Goal: Task Accomplishment & Management: Manage account settings

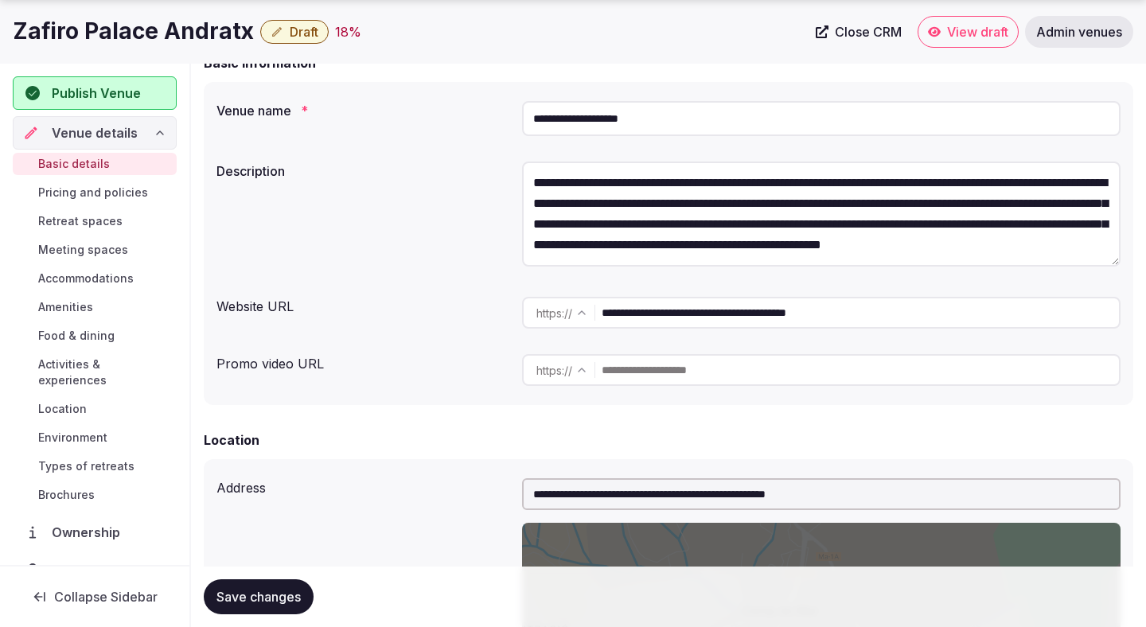
scroll to position [247, 0]
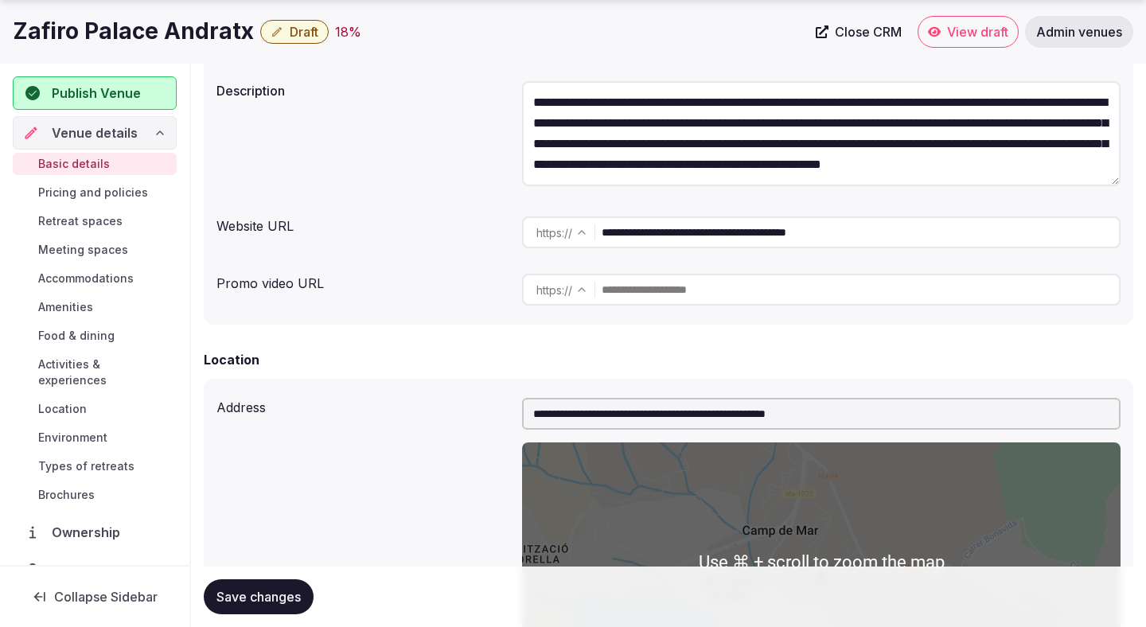
click at [737, 227] on input "**********" at bounding box center [859, 232] width 517 height 32
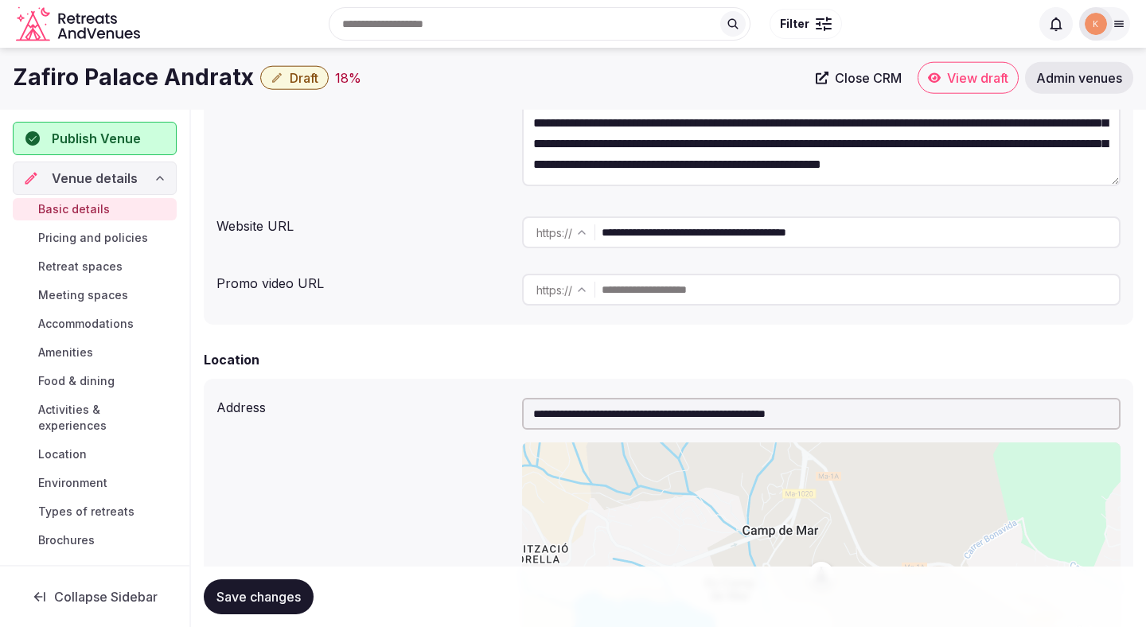
scroll to position [0, 0]
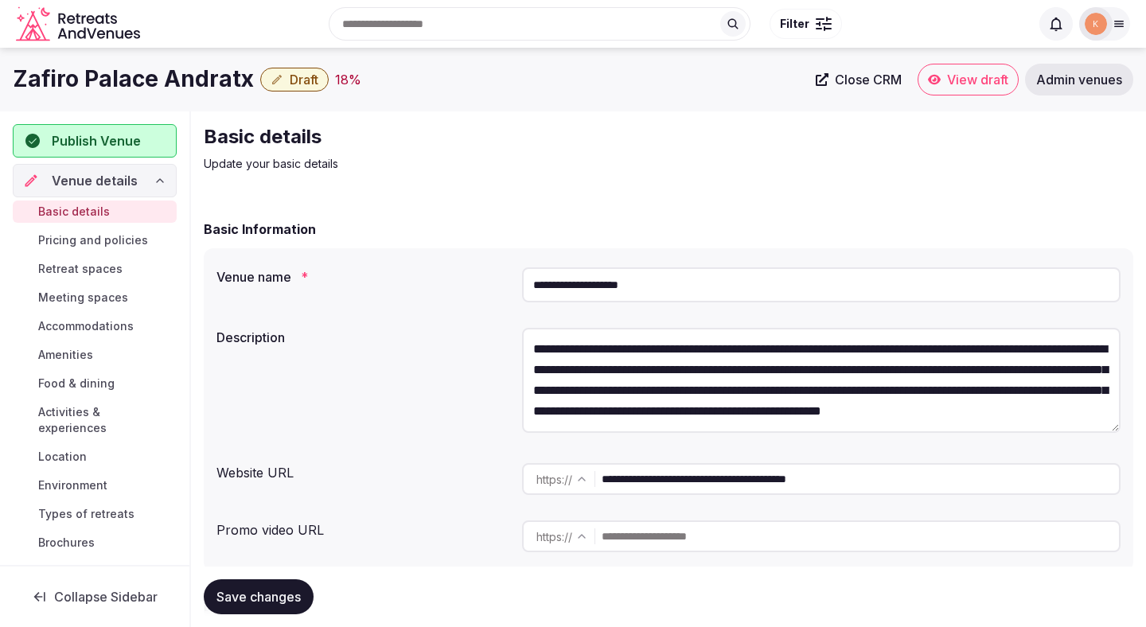
click at [615, 274] on input "**********" at bounding box center [821, 284] width 598 height 35
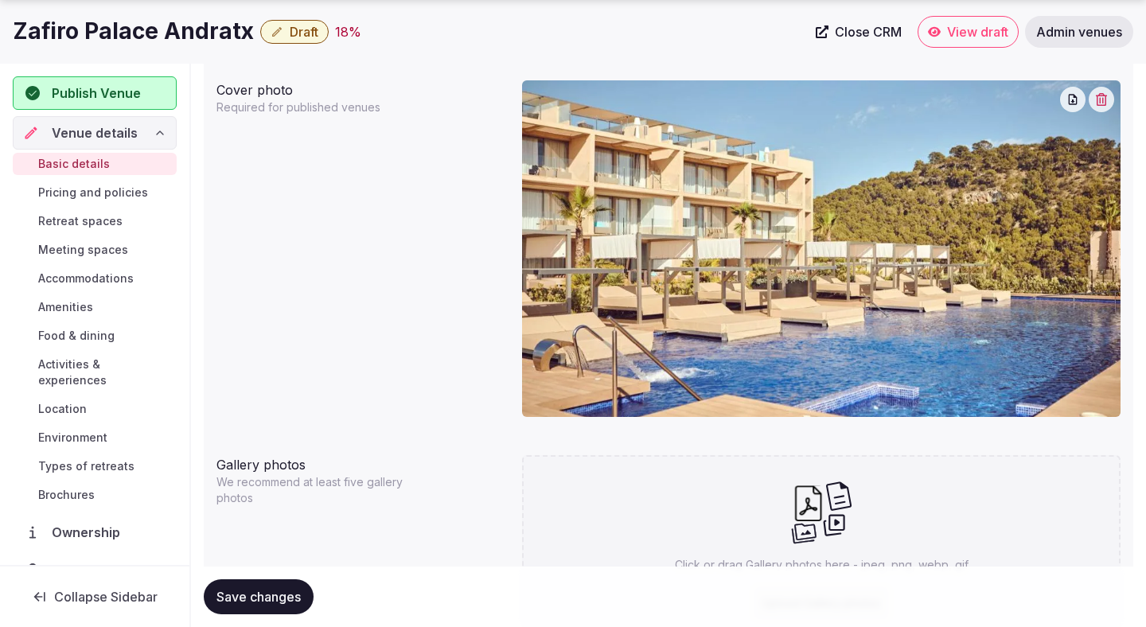
scroll to position [1395, 0]
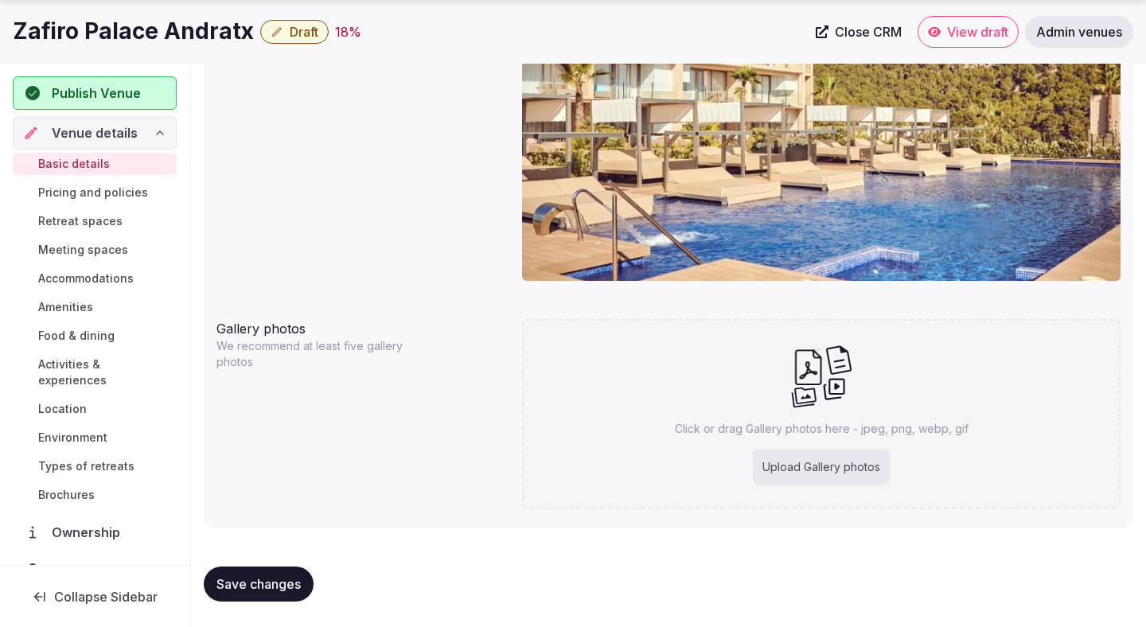
click at [806, 461] on div "Upload Gallery photos" at bounding box center [821, 467] width 137 height 35
type input "**********"
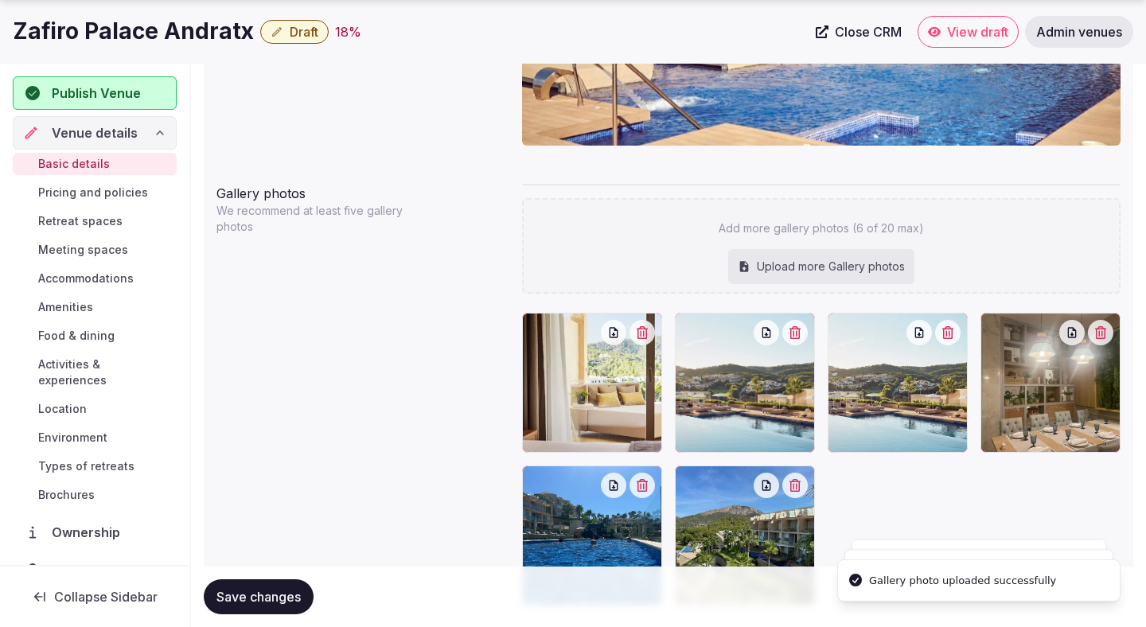
scroll to position [1562, 0]
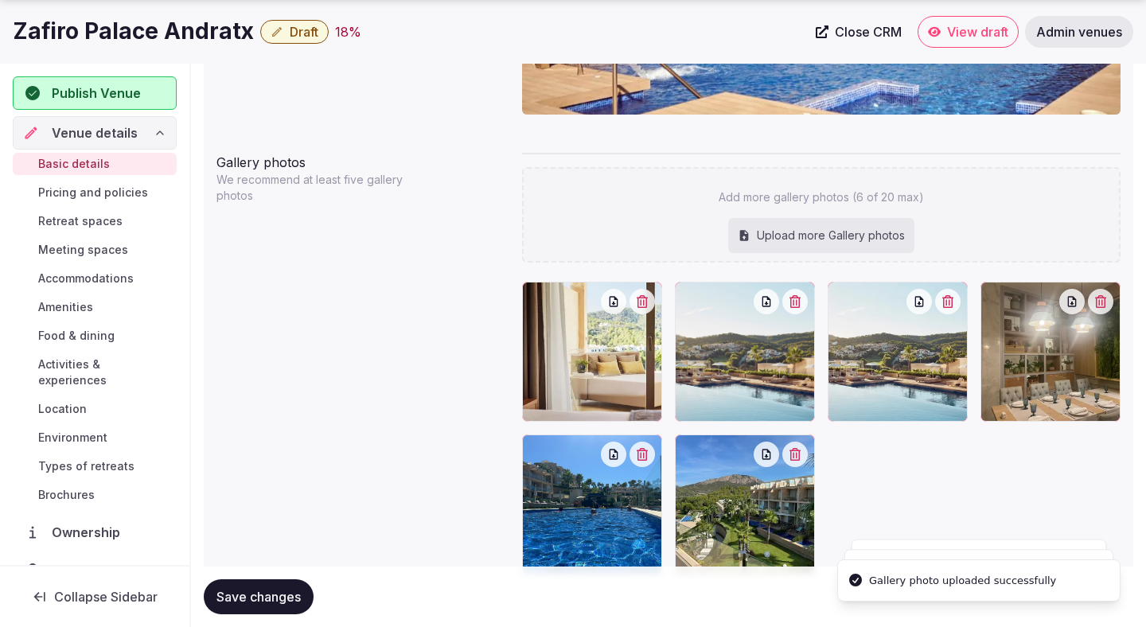
click at [951, 302] on icon "button" at bounding box center [947, 301] width 11 height 13
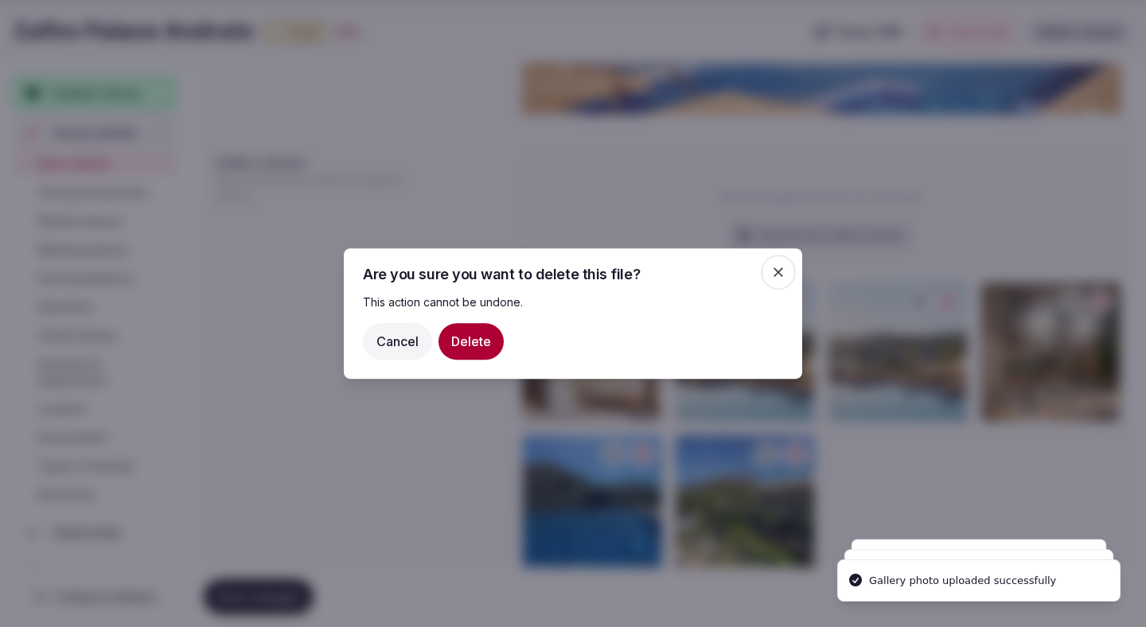
click at [479, 335] on button "Delete" at bounding box center [470, 341] width 65 height 37
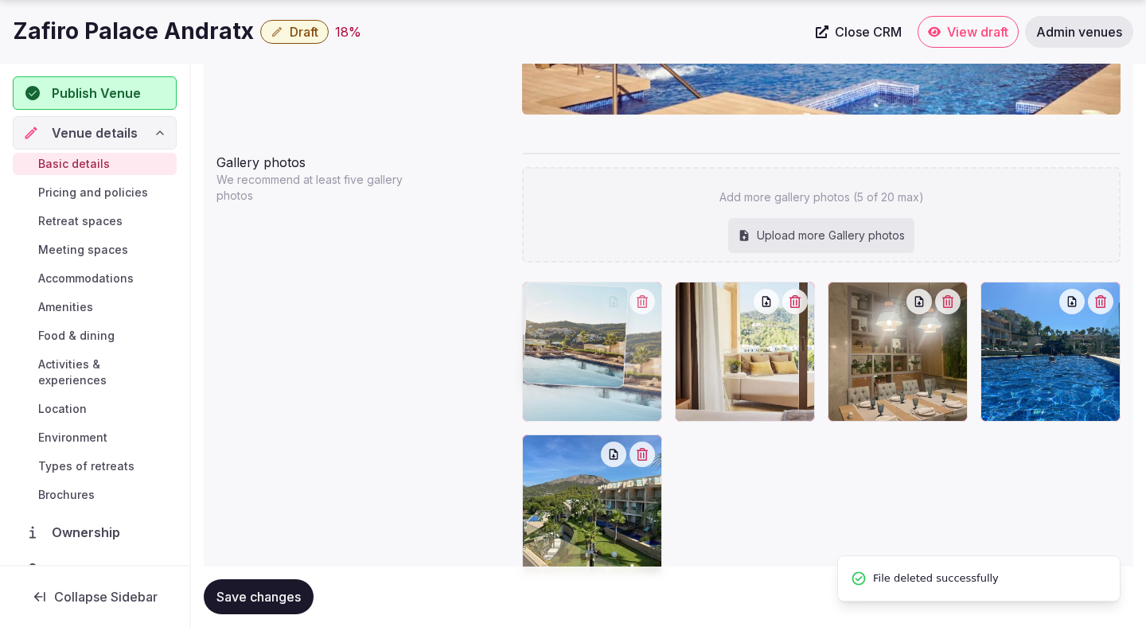
drag, startPoint x: 769, startPoint y: 376, endPoint x: 598, endPoint y: 374, distance: 170.3
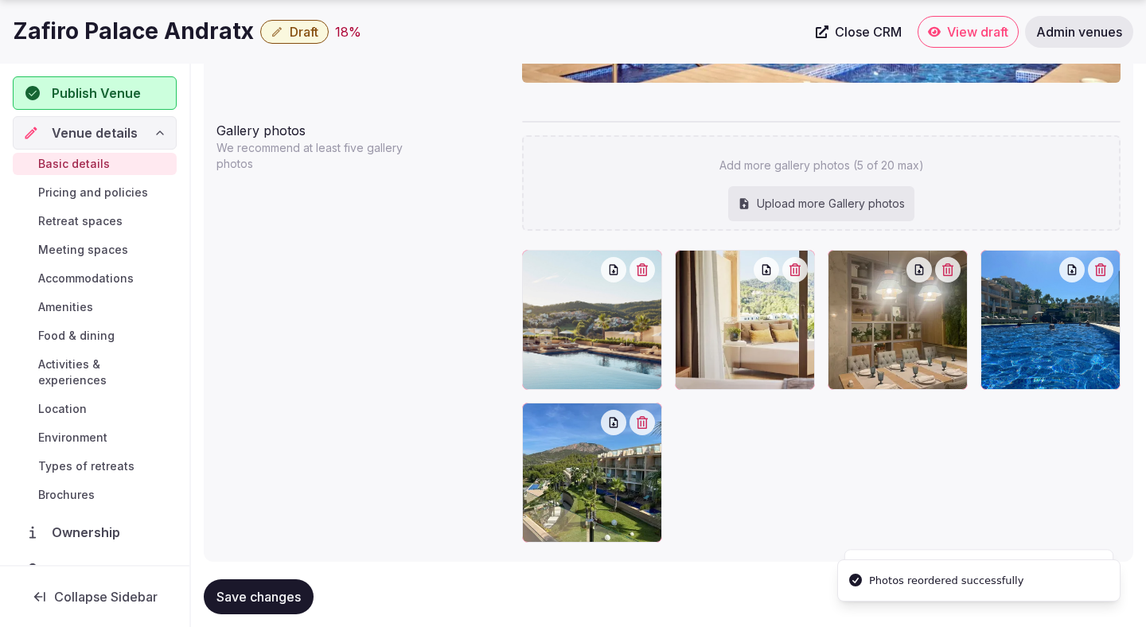
scroll to position [1627, 0]
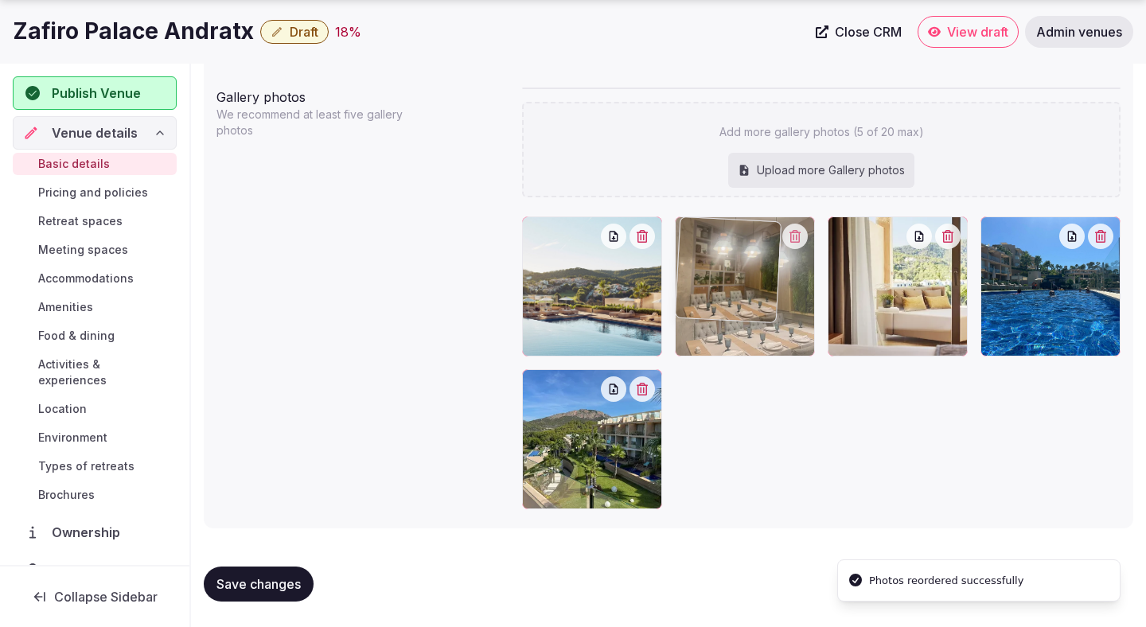
drag, startPoint x: 835, startPoint y: 326, endPoint x: 699, endPoint y: 326, distance: 136.8
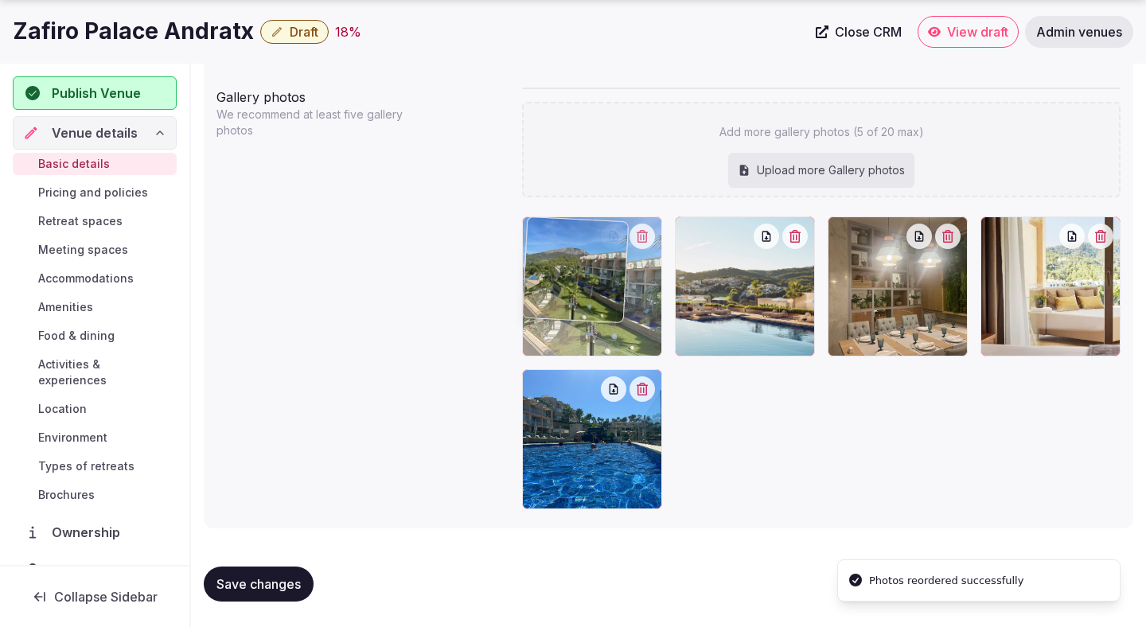
drag, startPoint x: 629, startPoint y: 442, endPoint x: 626, endPoint y: 427, distance: 14.5
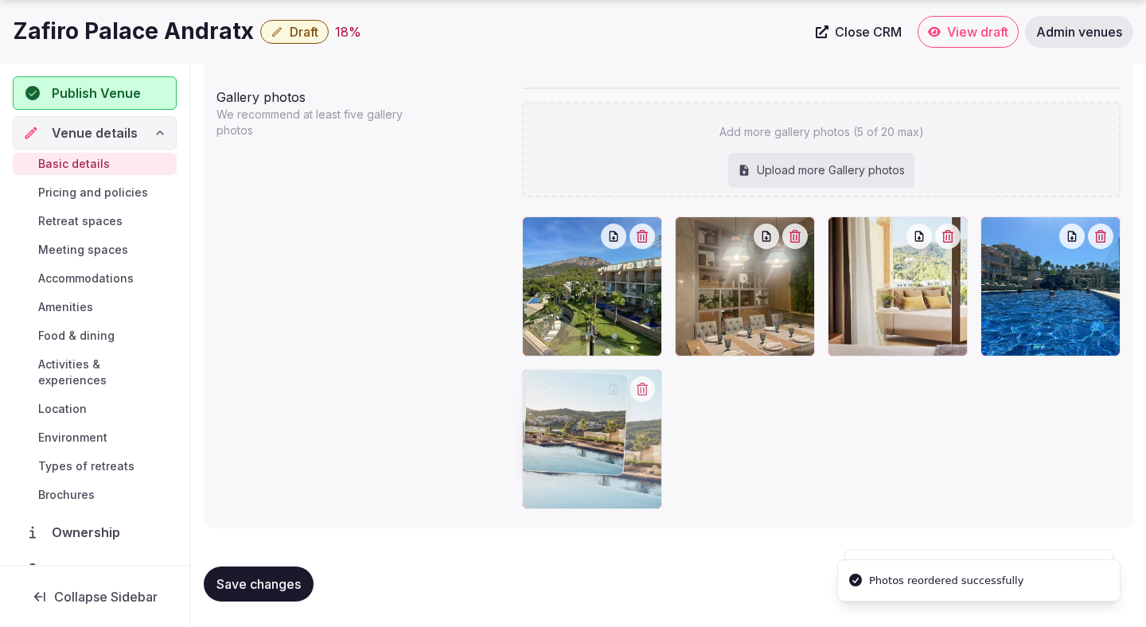
drag, startPoint x: 731, startPoint y: 306, endPoint x: 636, endPoint y: 487, distance: 203.9
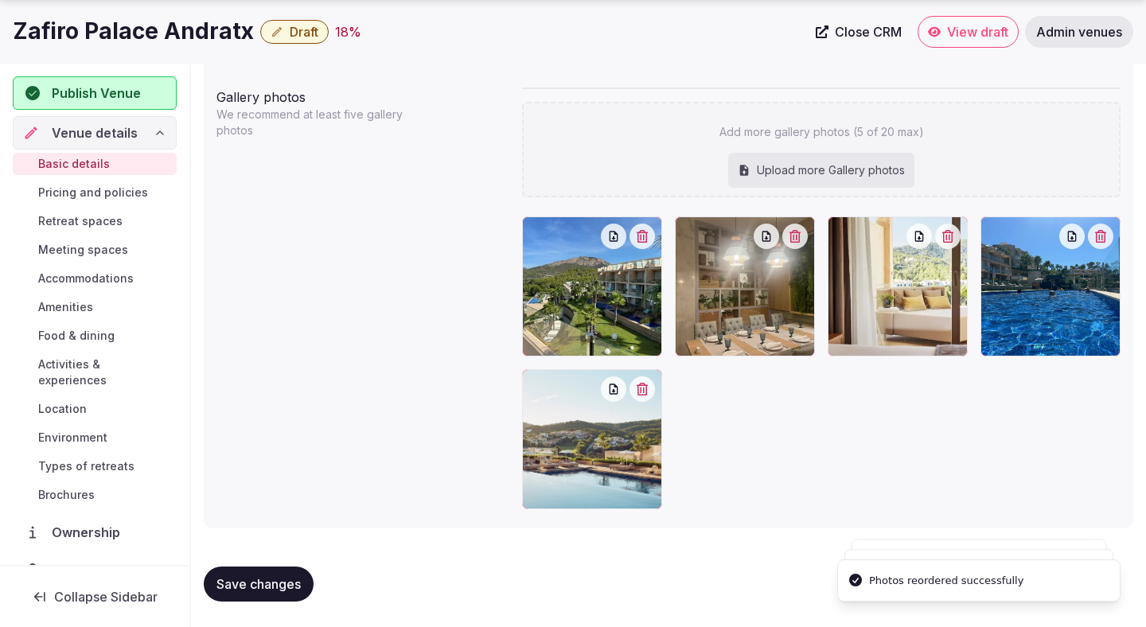
click at [268, 597] on button "Save changes" at bounding box center [259, 583] width 110 height 35
click at [783, 171] on div "Upload more Gallery photos" at bounding box center [821, 170] width 186 height 35
type input "**********"
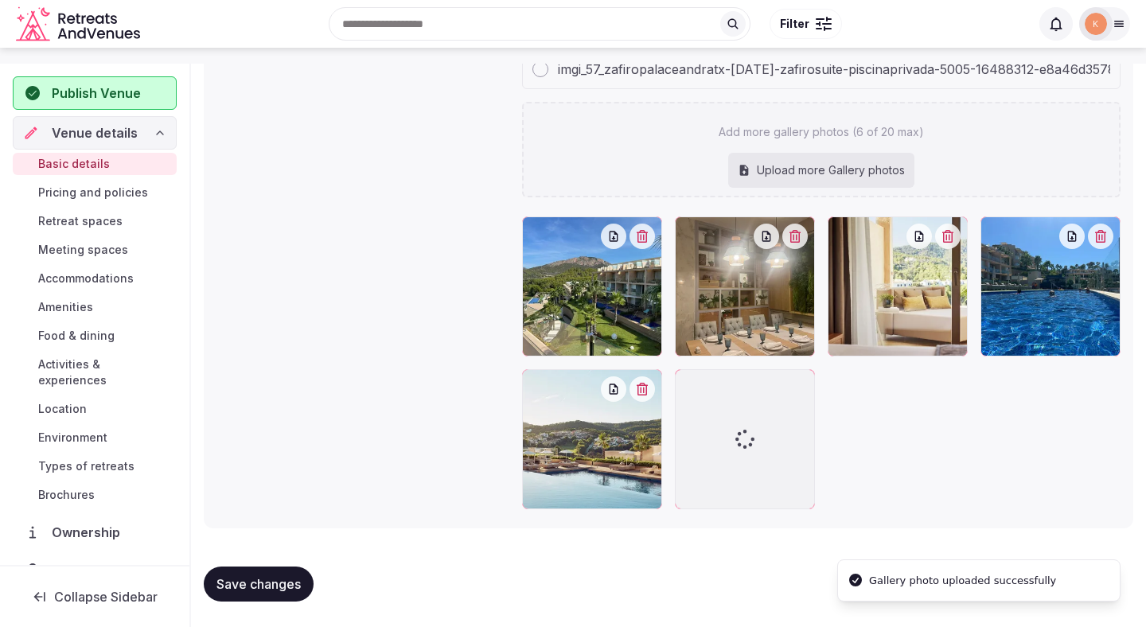
scroll to position [1743, 0]
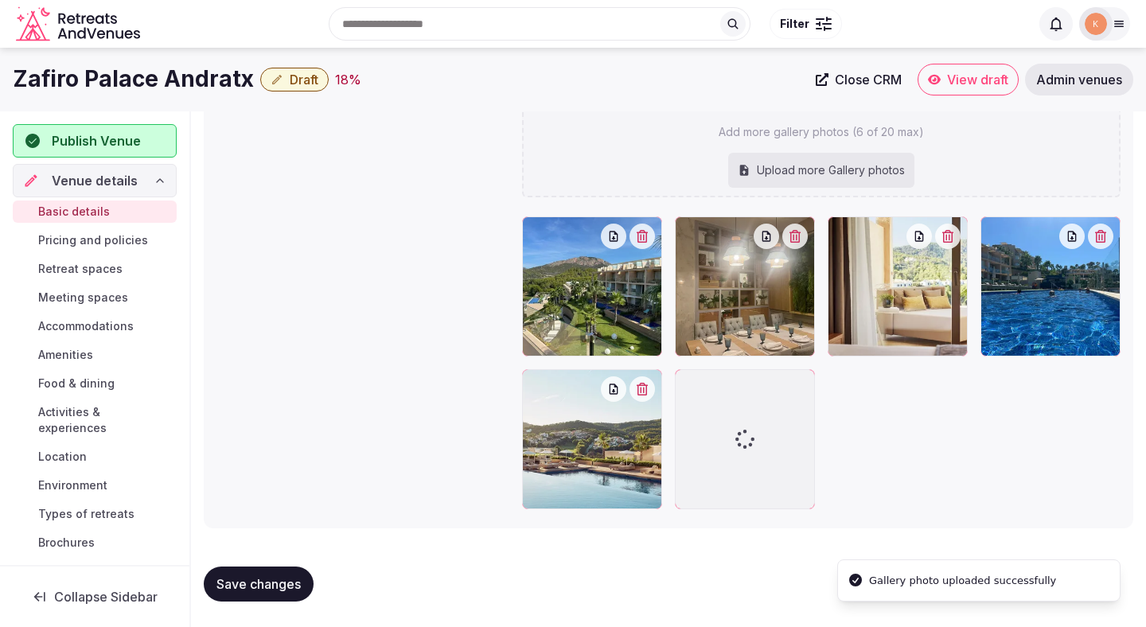
click at [802, 240] on button "button" at bounding box center [794, 236] width 25 height 25
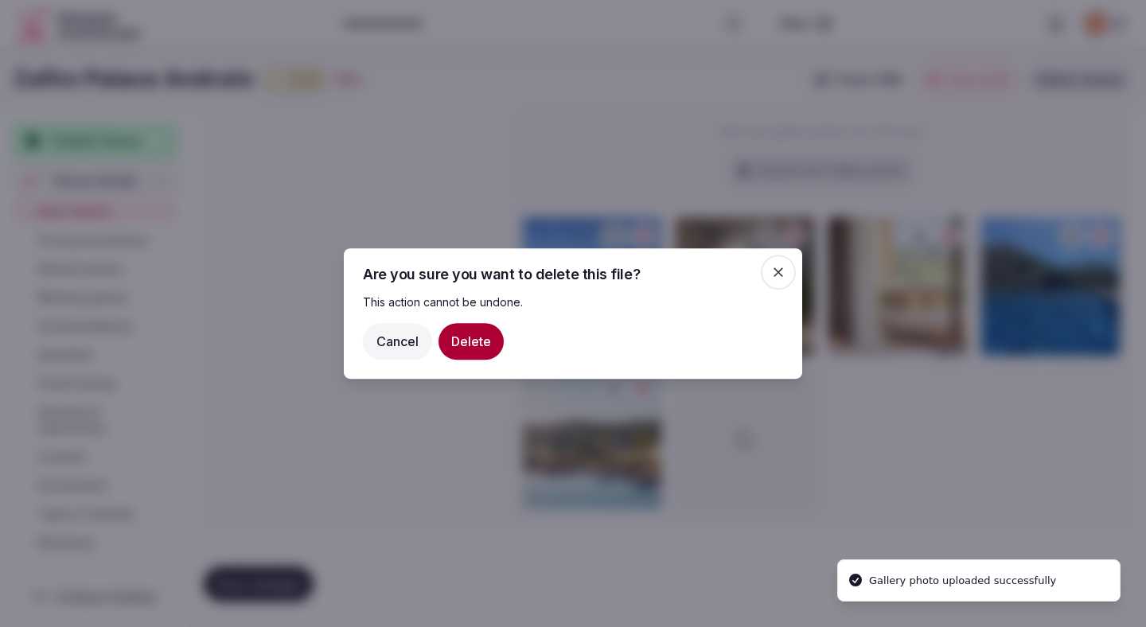
click at [462, 352] on button "Delete" at bounding box center [470, 341] width 65 height 37
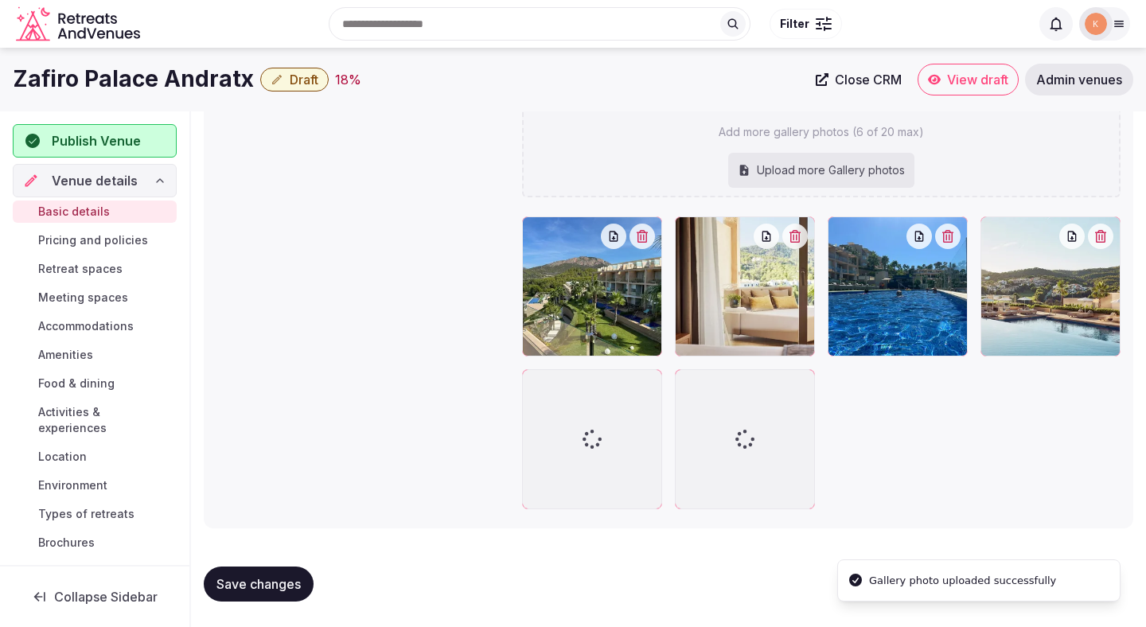
scroll to position [1627, 0]
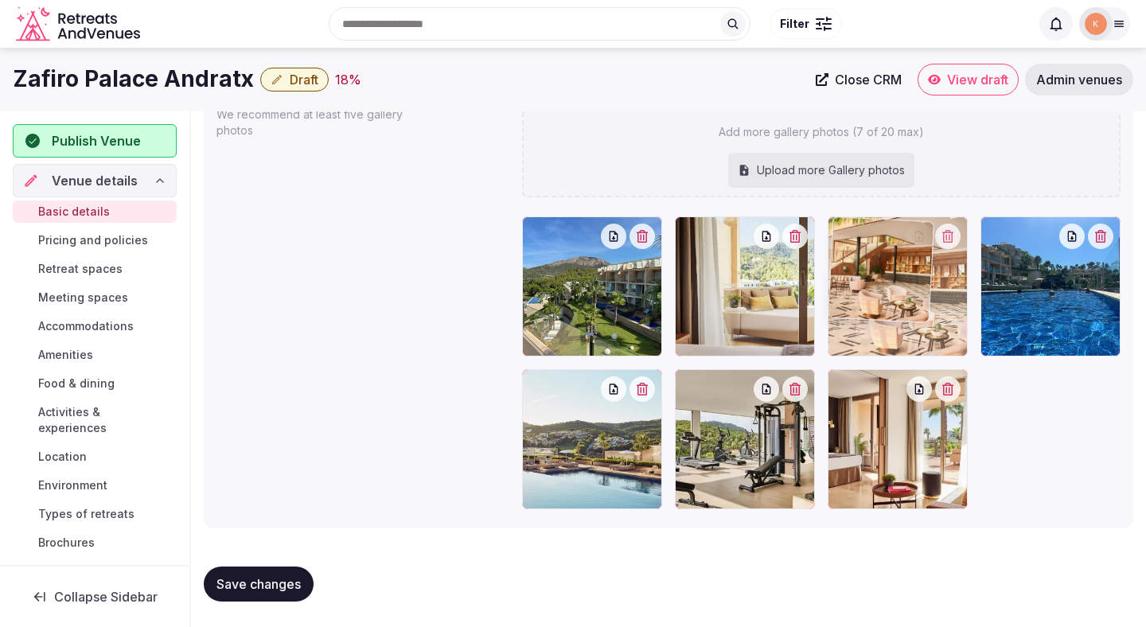
drag, startPoint x: 725, startPoint y: 439, endPoint x: 864, endPoint y: 321, distance: 182.3
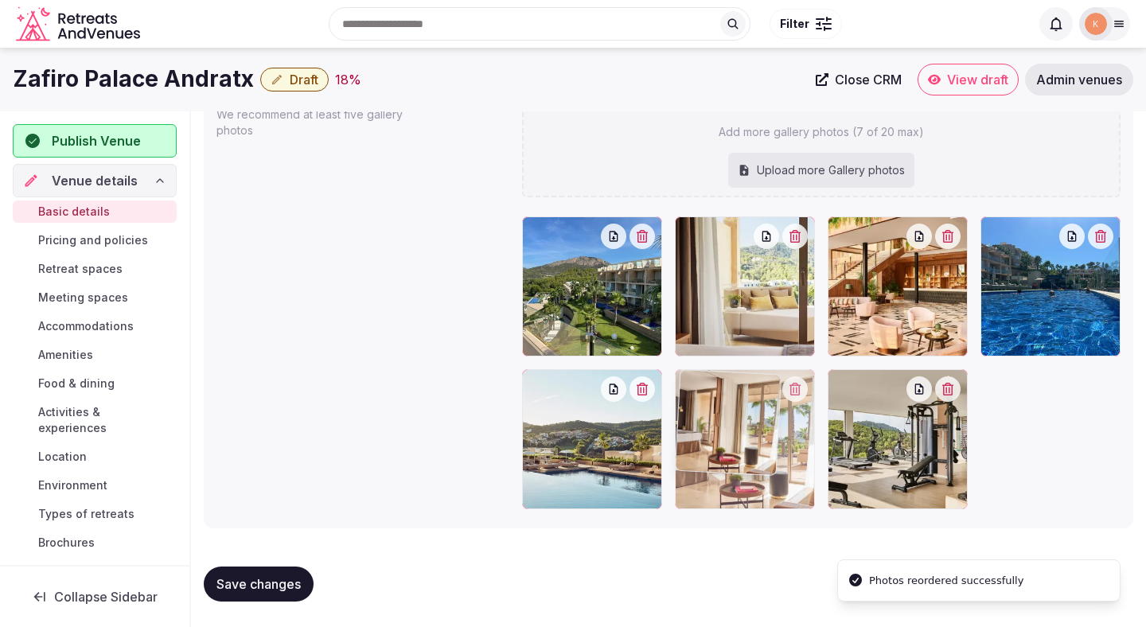
drag, startPoint x: 852, startPoint y: 432, endPoint x: 732, endPoint y: 429, distance: 120.2
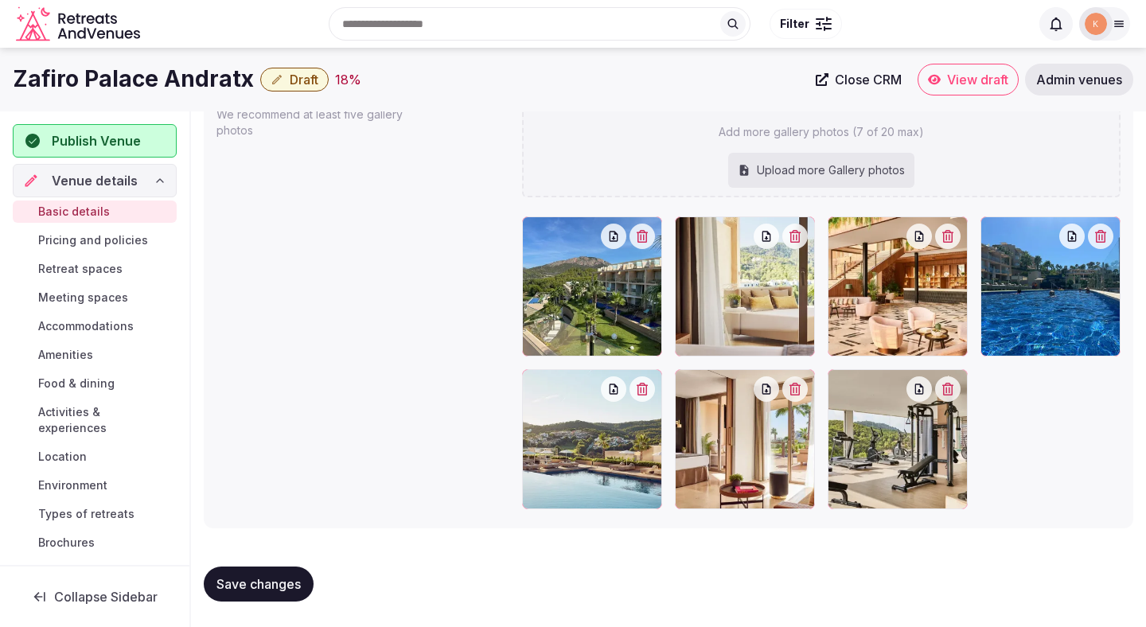
click at [773, 170] on div "Upload more Gallery photos" at bounding box center [821, 170] width 186 height 35
type input "**********"
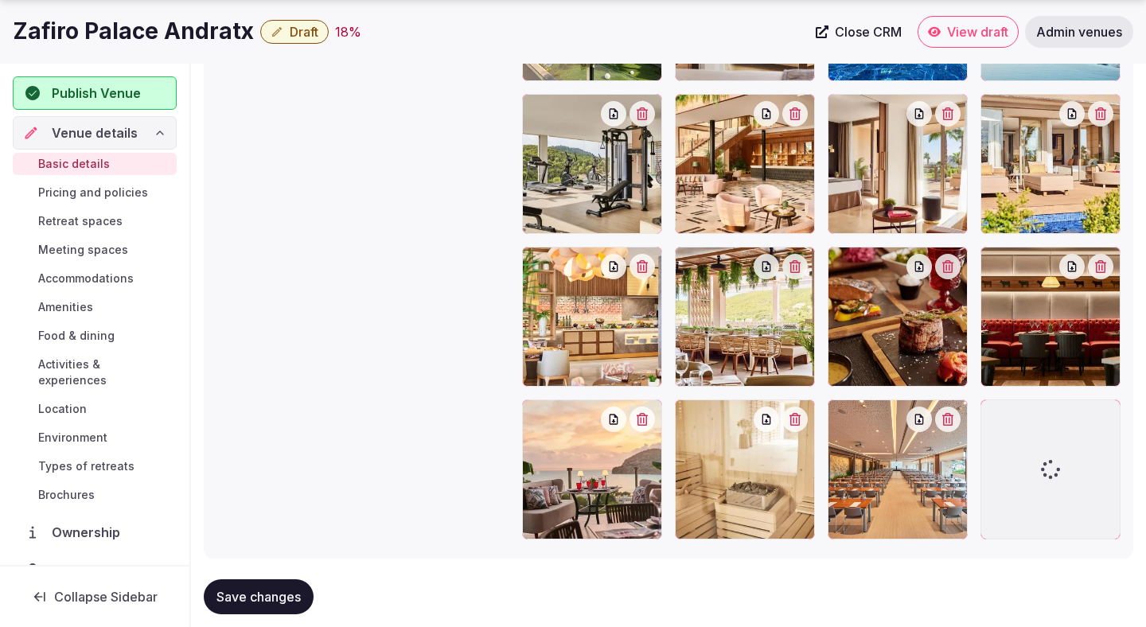
scroll to position [1932, 0]
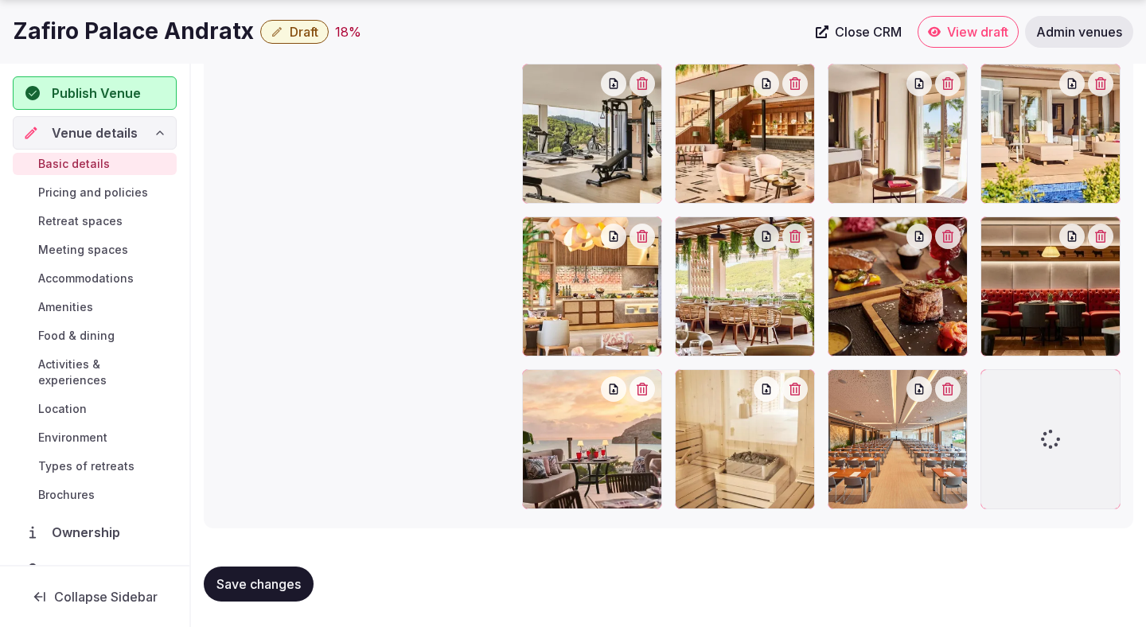
click at [294, 589] on span "Save changes" at bounding box center [258, 584] width 84 height 16
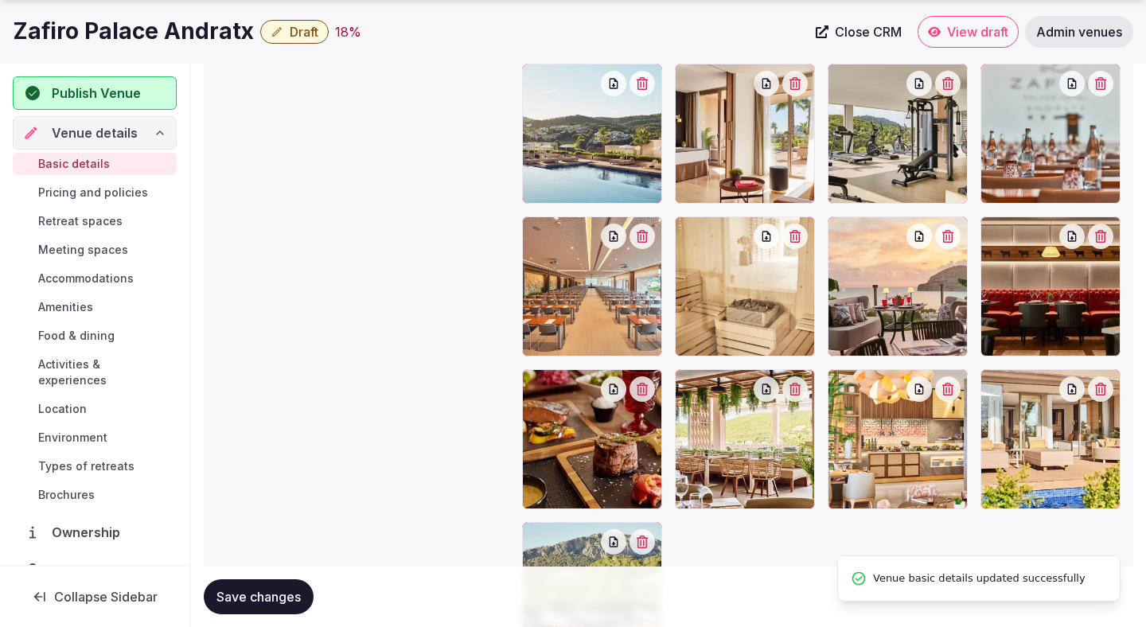
click at [294, 589] on span "Save changes" at bounding box center [258, 597] width 84 height 16
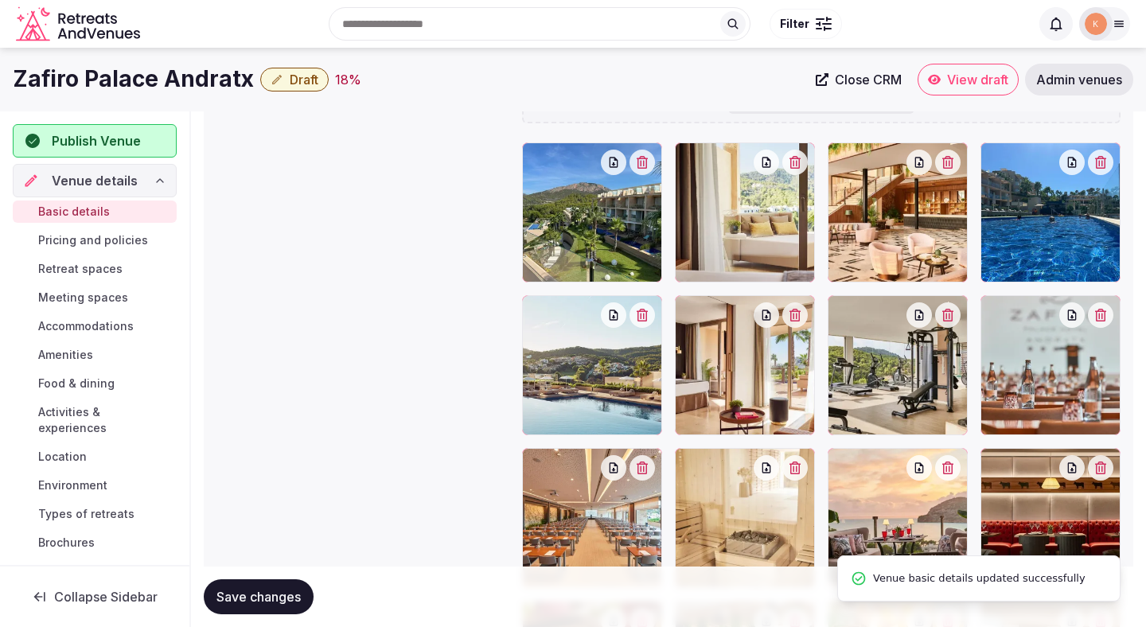
scroll to position [1676, 0]
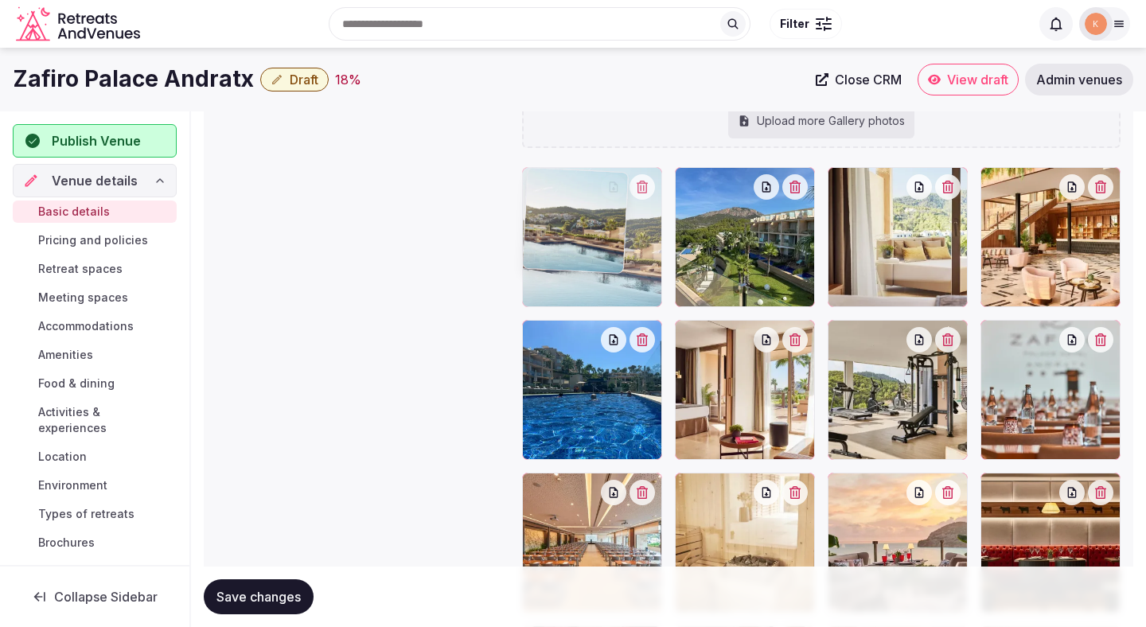
drag, startPoint x: 556, startPoint y: 414, endPoint x: 571, endPoint y: 243, distance: 170.9
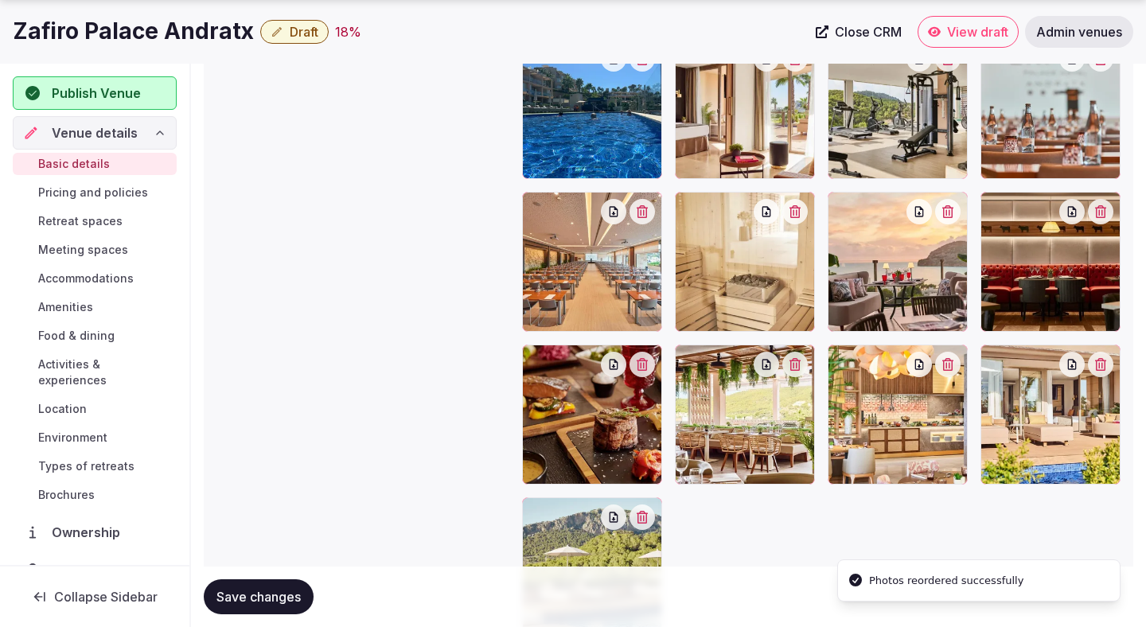
scroll to position [1971, 0]
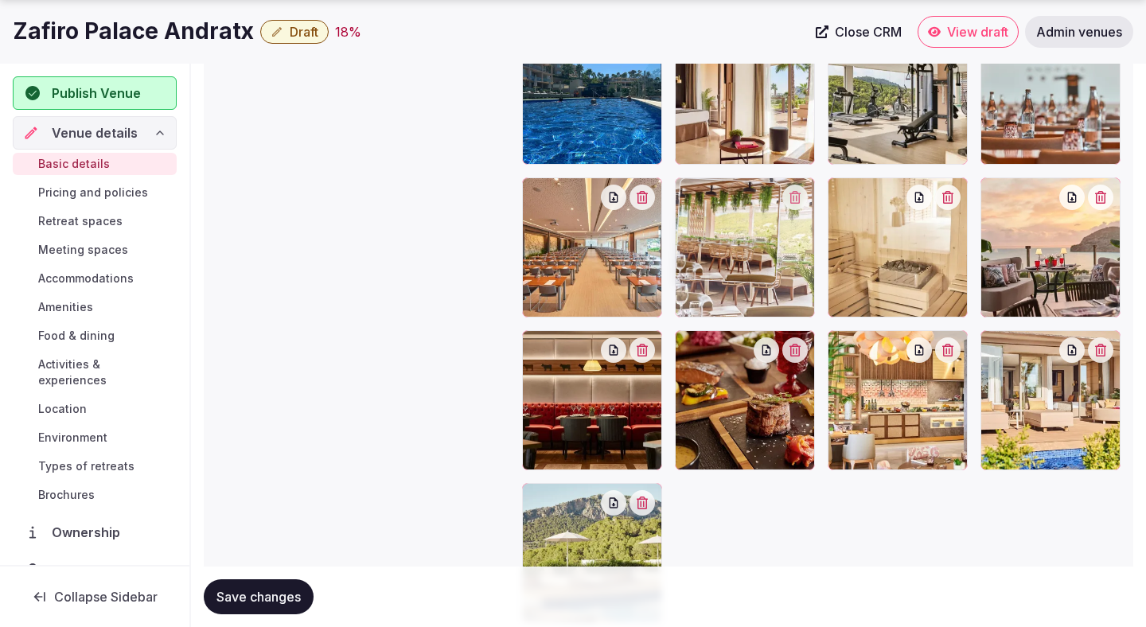
drag, startPoint x: 770, startPoint y: 422, endPoint x: 773, endPoint y: 225, distance: 197.3
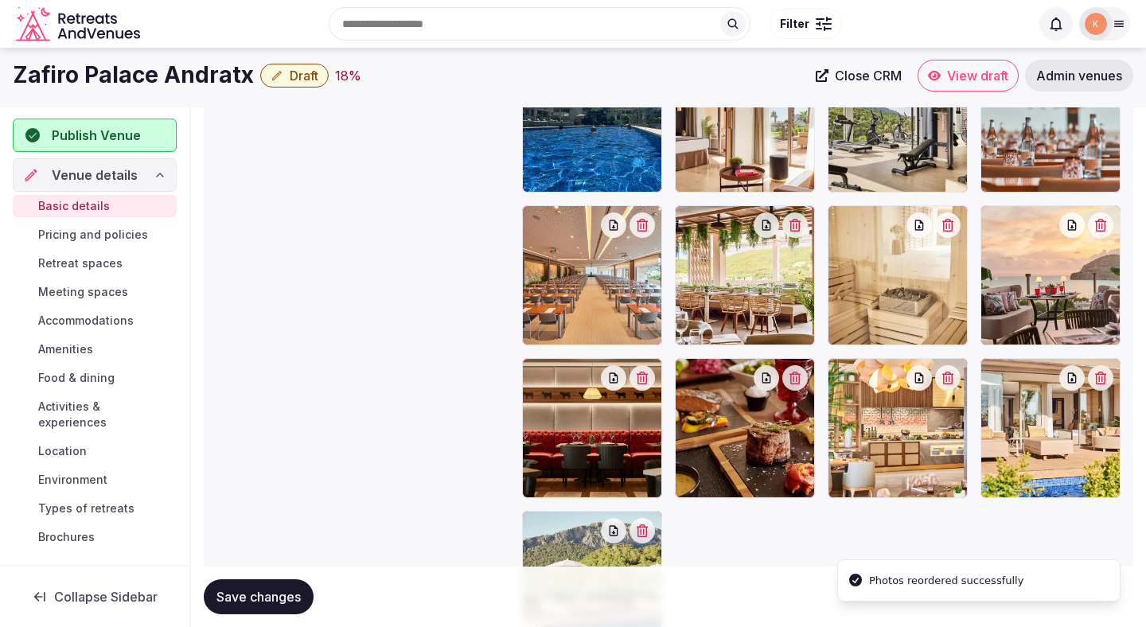
scroll to position [1870, 0]
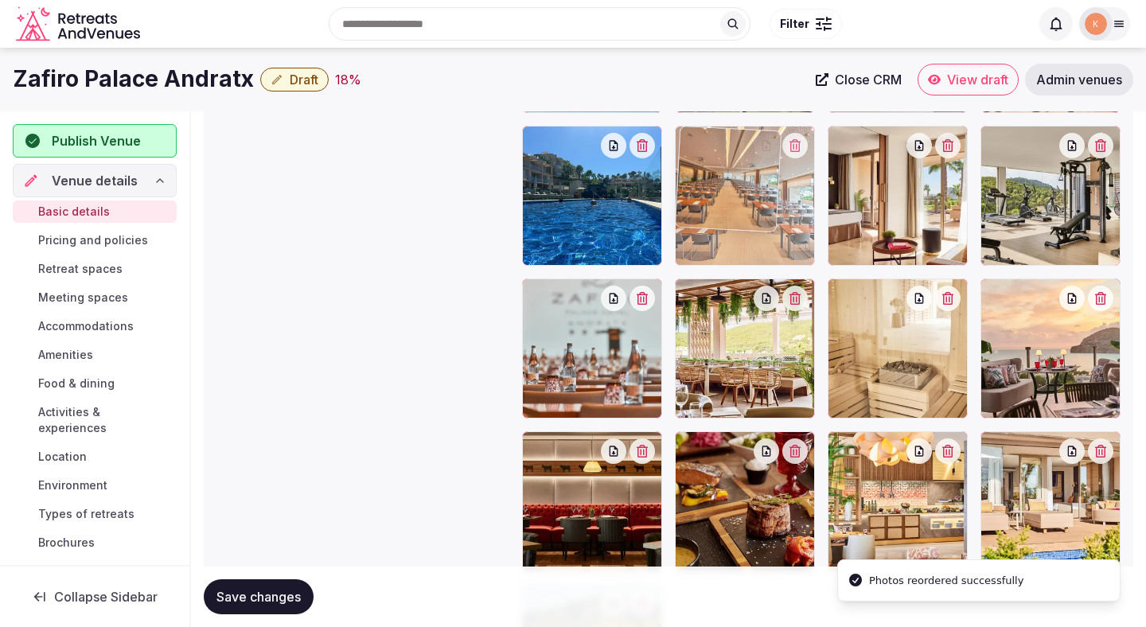
drag, startPoint x: 609, startPoint y: 330, endPoint x: 724, endPoint y: 195, distance: 177.8
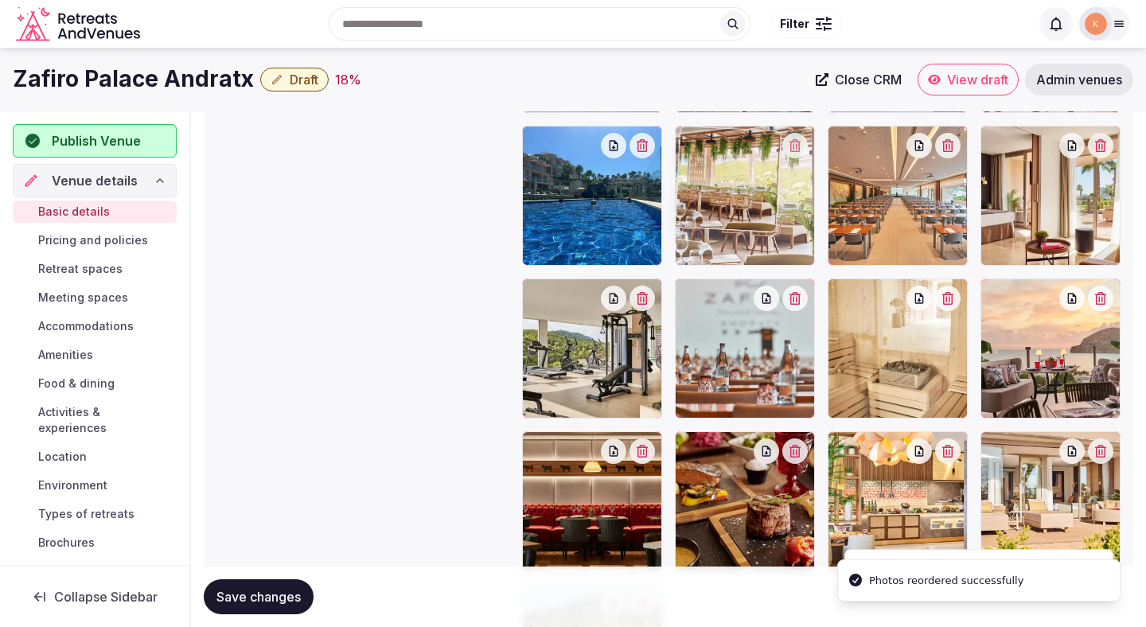
drag, startPoint x: 755, startPoint y: 337, endPoint x: 804, endPoint y: 231, distance: 116.4
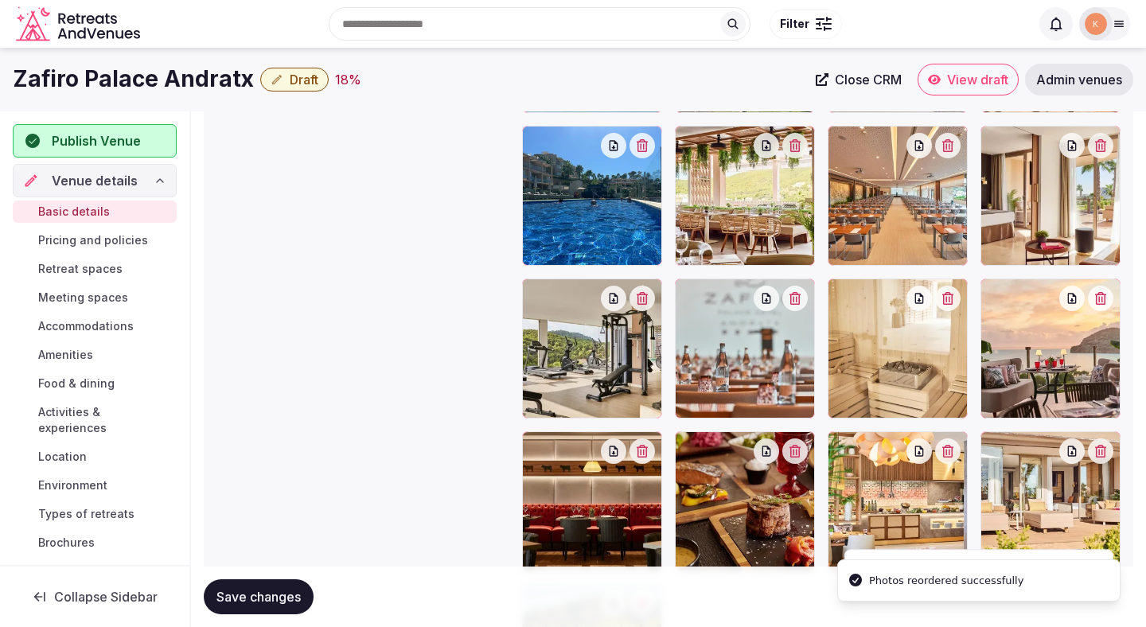
click at [804, 231] on div at bounding box center [745, 196] width 140 height 140
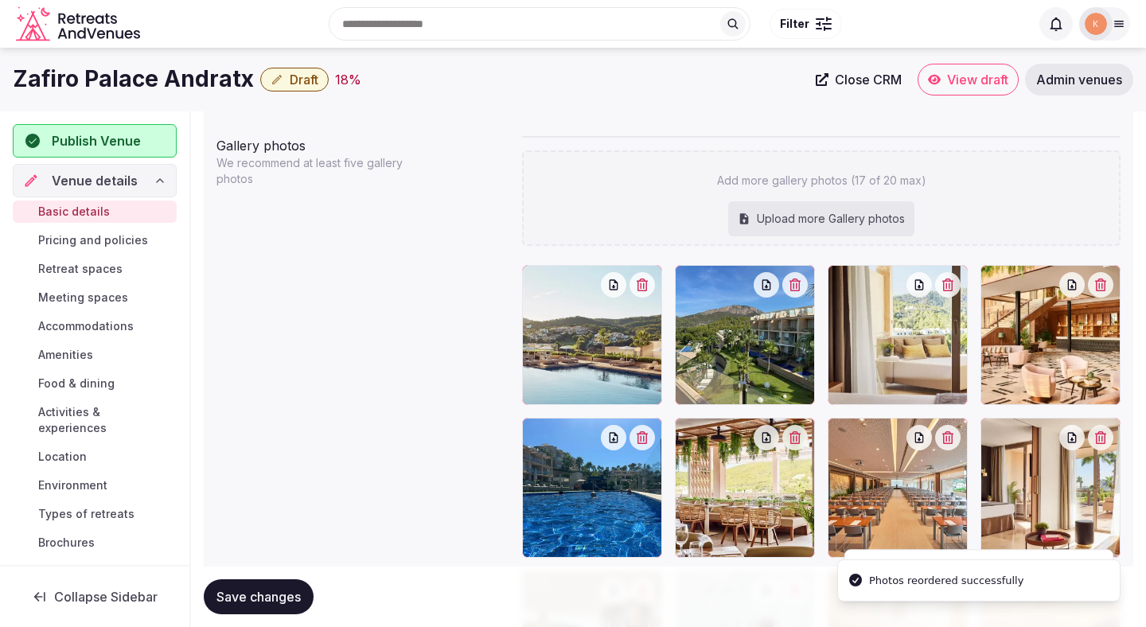
scroll to position [1570, 0]
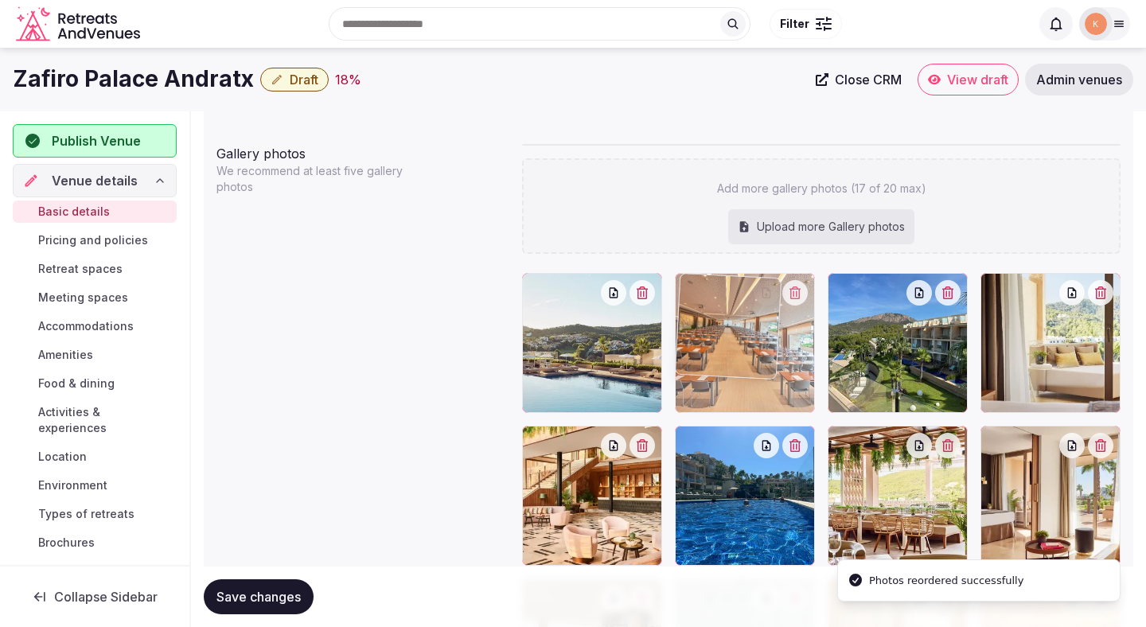
drag, startPoint x: 873, startPoint y: 516, endPoint x: 754, endPoint y: 362, distance: 194.6
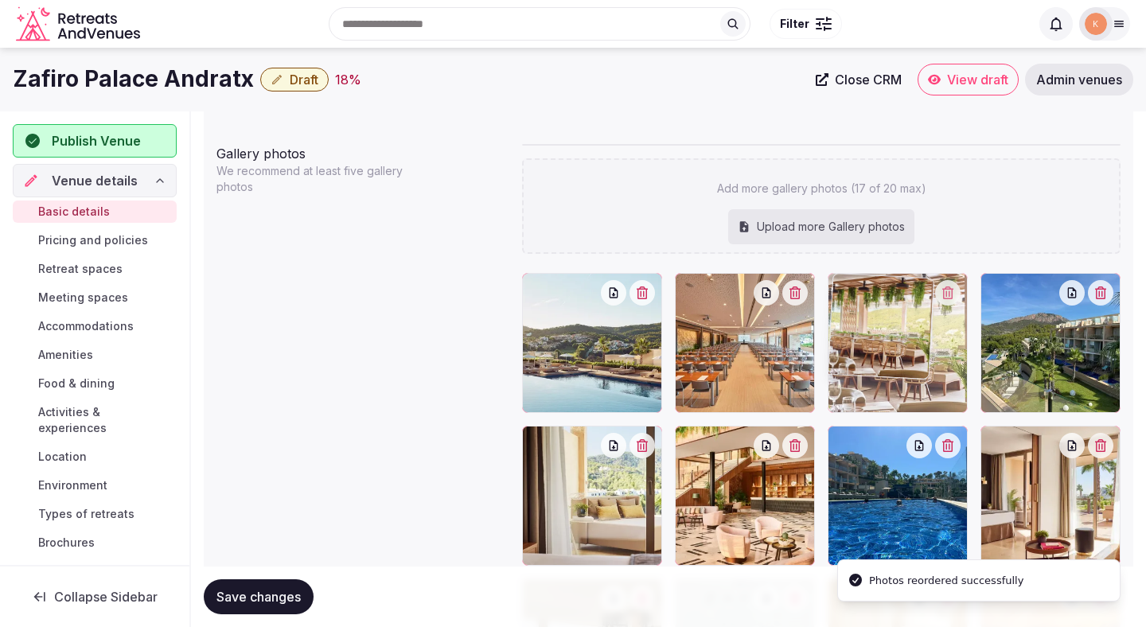
drag, startPoint x: 894, startPoint y: 485, endPoint x: 897, endPoint y: 361, distance: 124.1
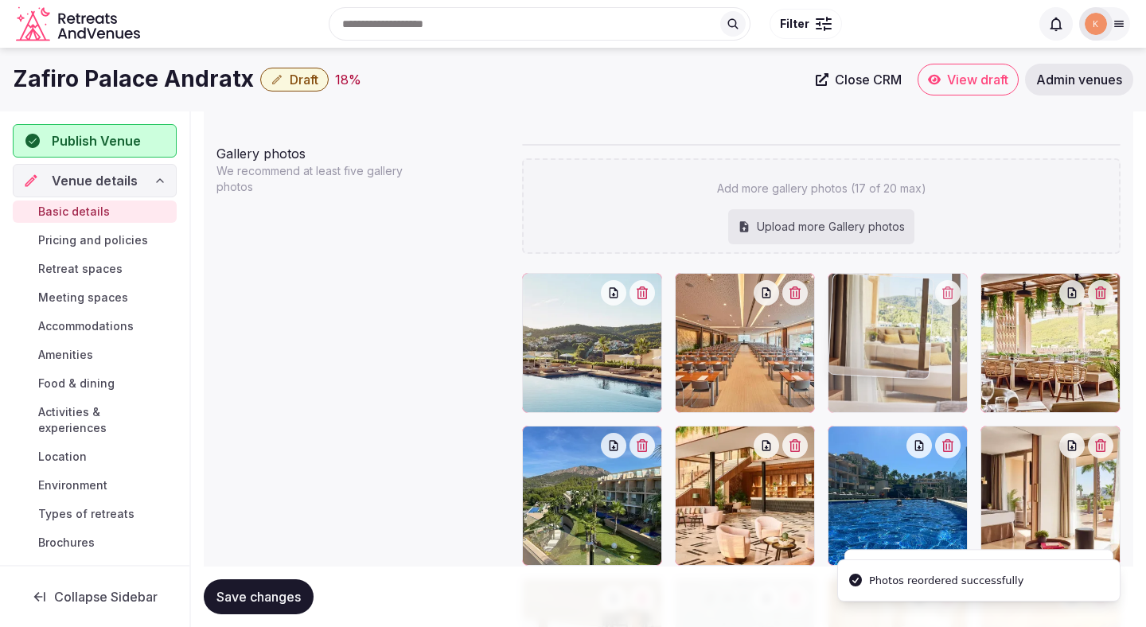
drag, startPoint x: 628, startPoint y: 508, endPoint x: 1021, endPoint y: 374, distance: 415.4
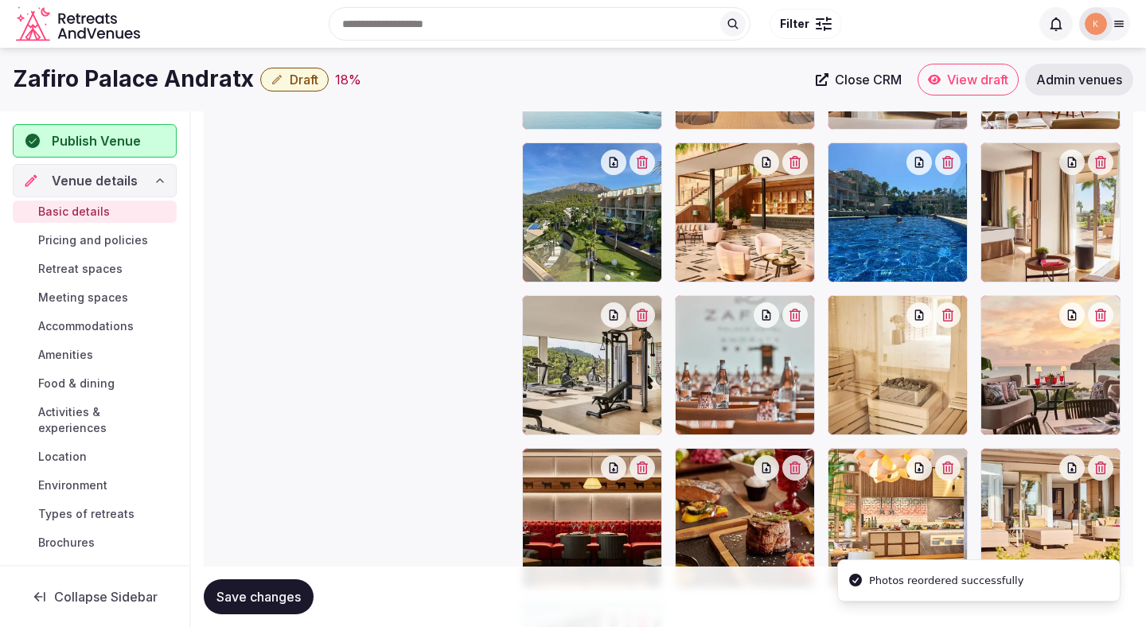
scroll to position [1838, 0]
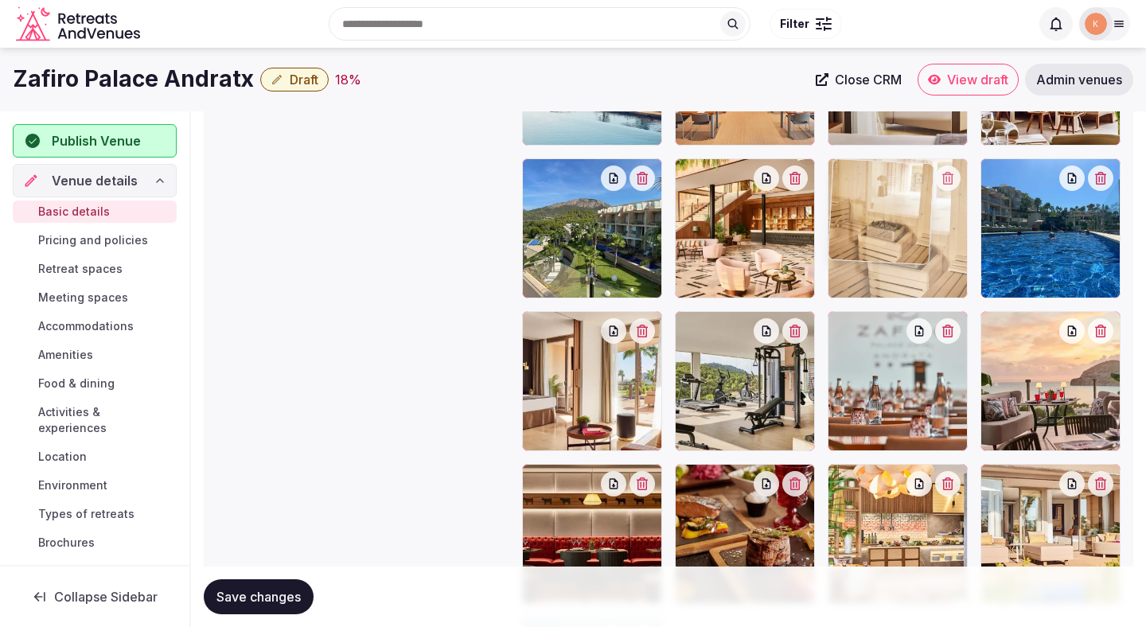
drag, startPoint x: 941, startPoint y: 403, endPoint x: 936, endPoint y: 237, distance: 165.6
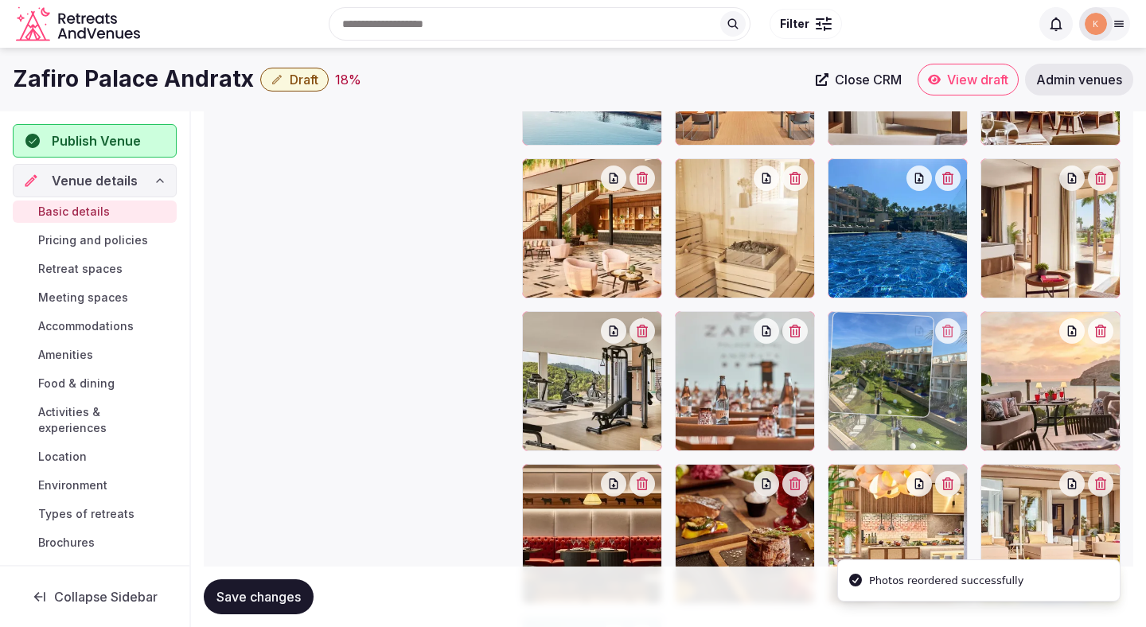
drag, startPoint x: 622, startPoint y: 268, endPoint x: 904, endPoint y: 463, distance: 342.5
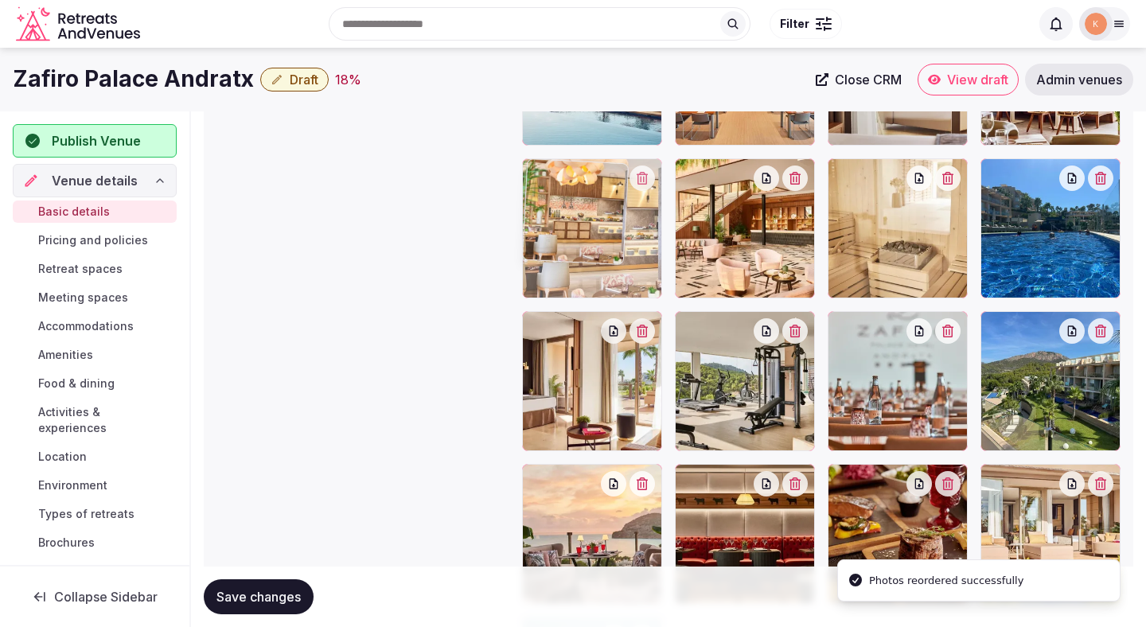
drag, startPoint x: 897, startPoint y: 507, endPoint x: 586, endPoint y: 267, distance: 392.4
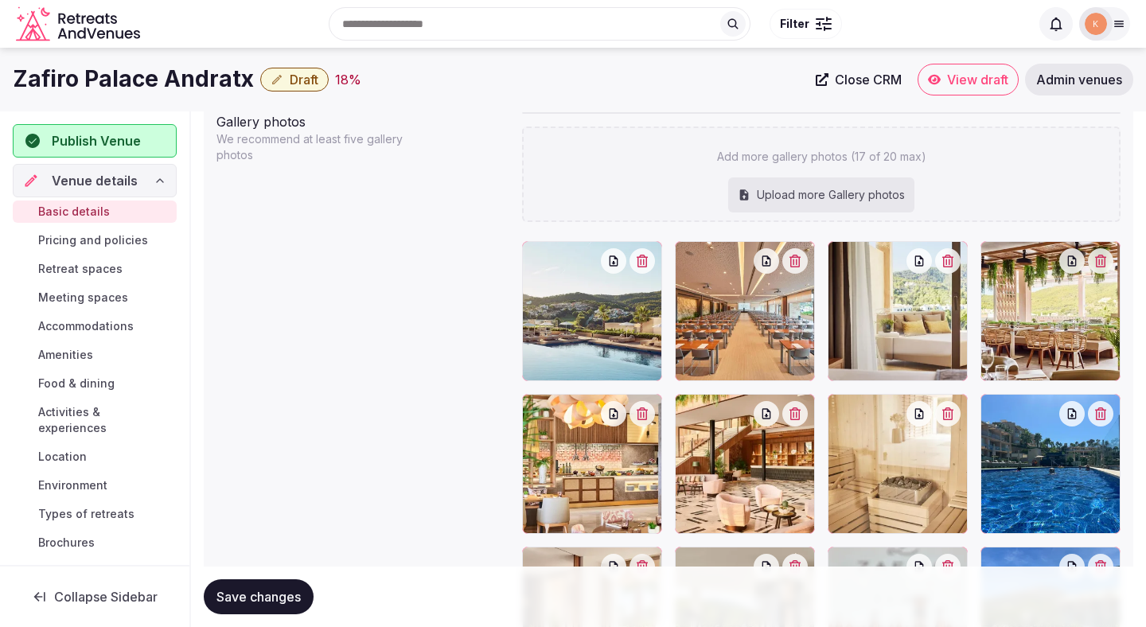
scroll to position [1509, 0]
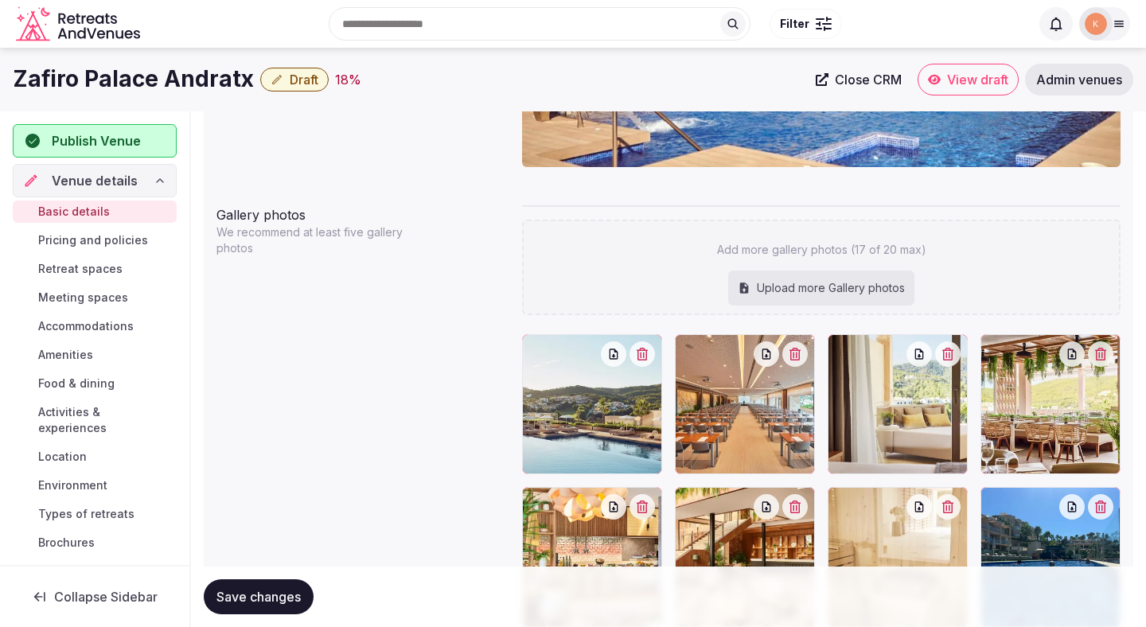
click at [835, 284] on div "Upload more Gallery photos" at bounding box center [821, 288] width 186 height 35
type input "**********"
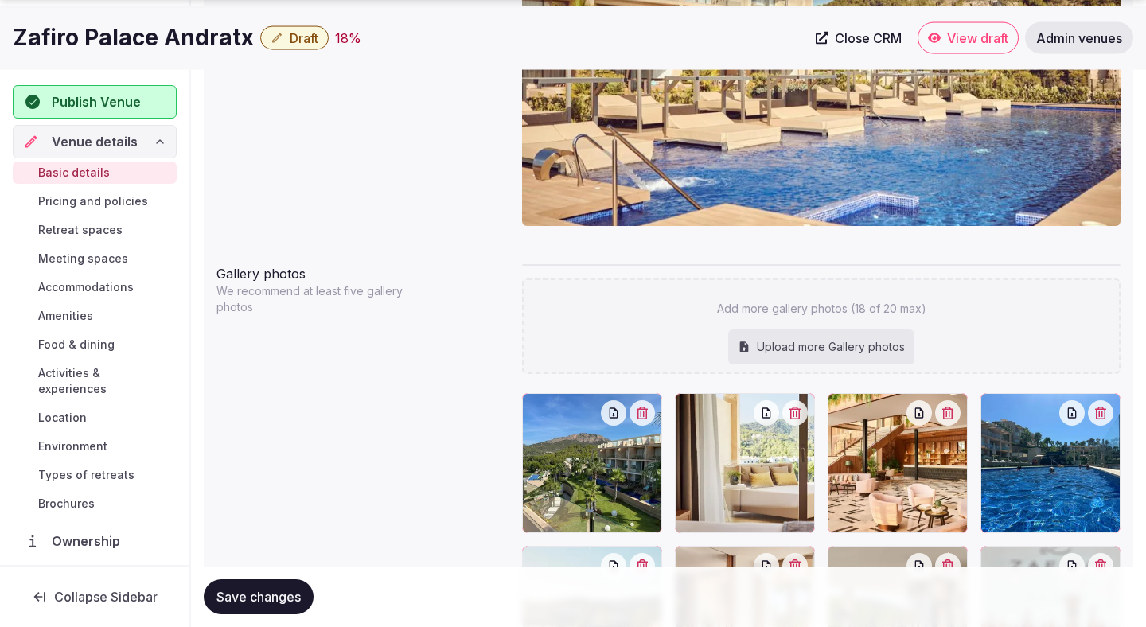
scroll to position [1878, 0]
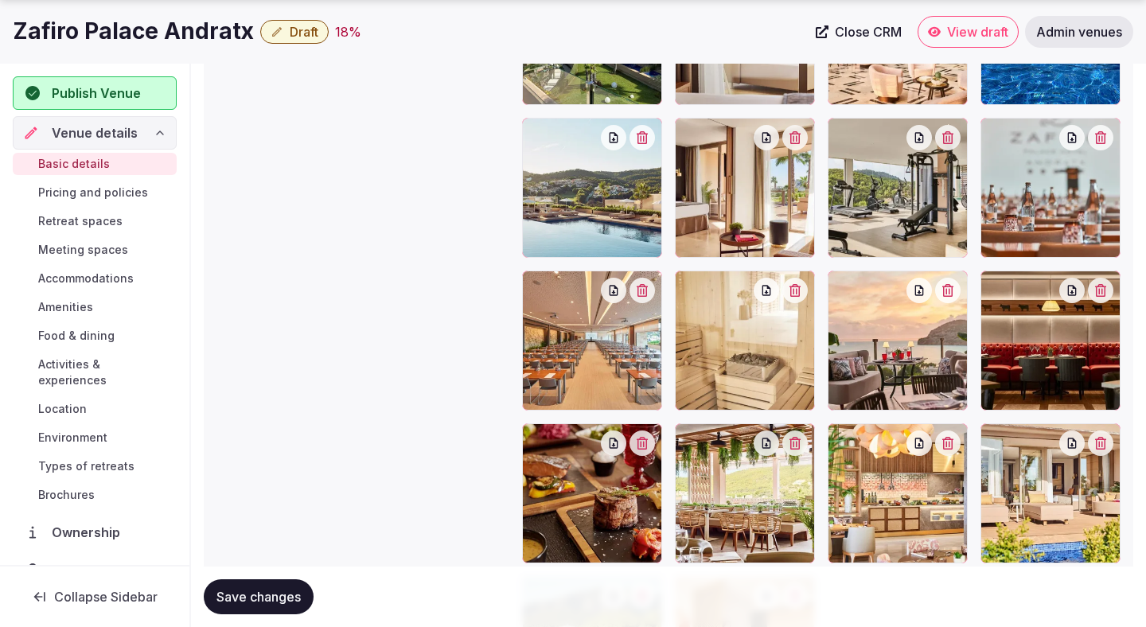
click at [263, 605] on button "Save changes" at bounding box center [259, 596] width 110 height 35
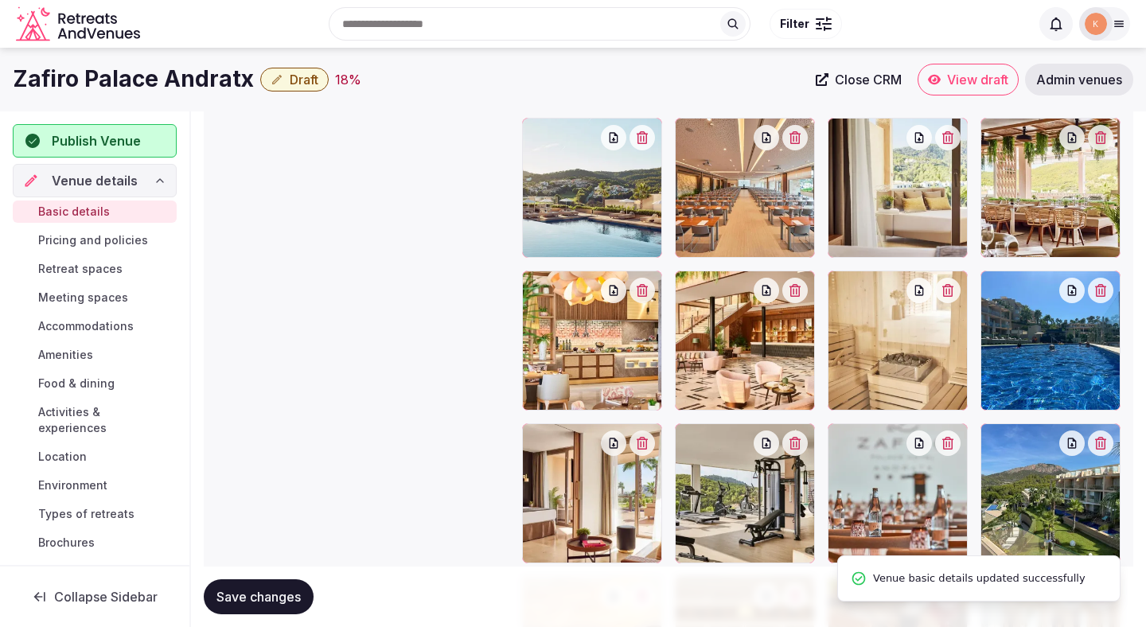
click at [263, 605] on button "Save changes" at bounding box center [259, 596] width 110 height 35
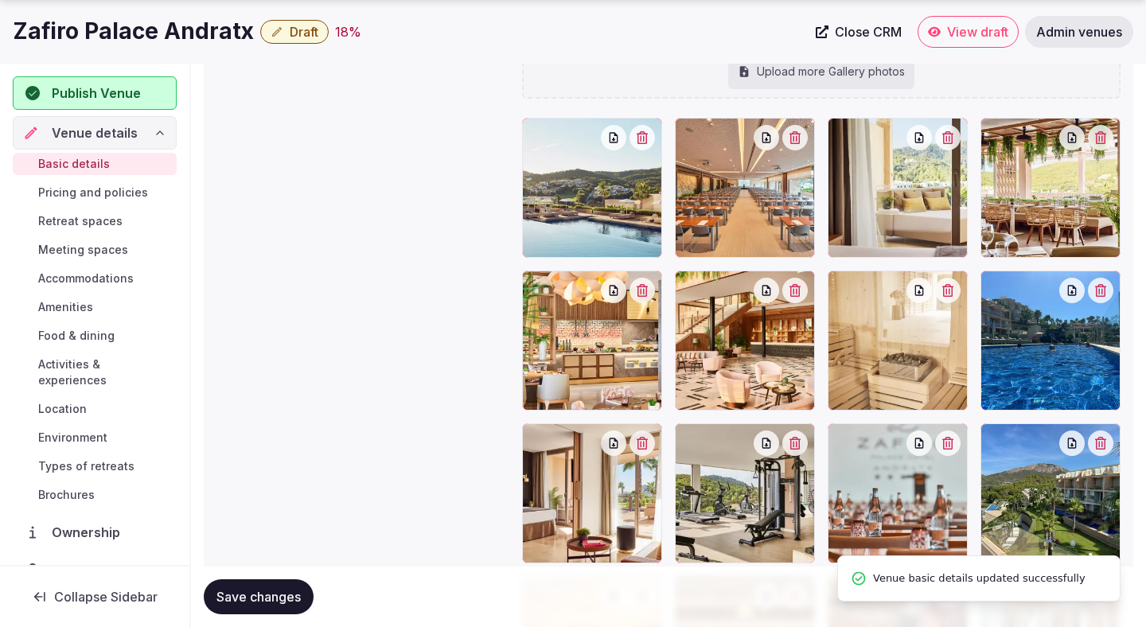
scroll to position [2085, 0]
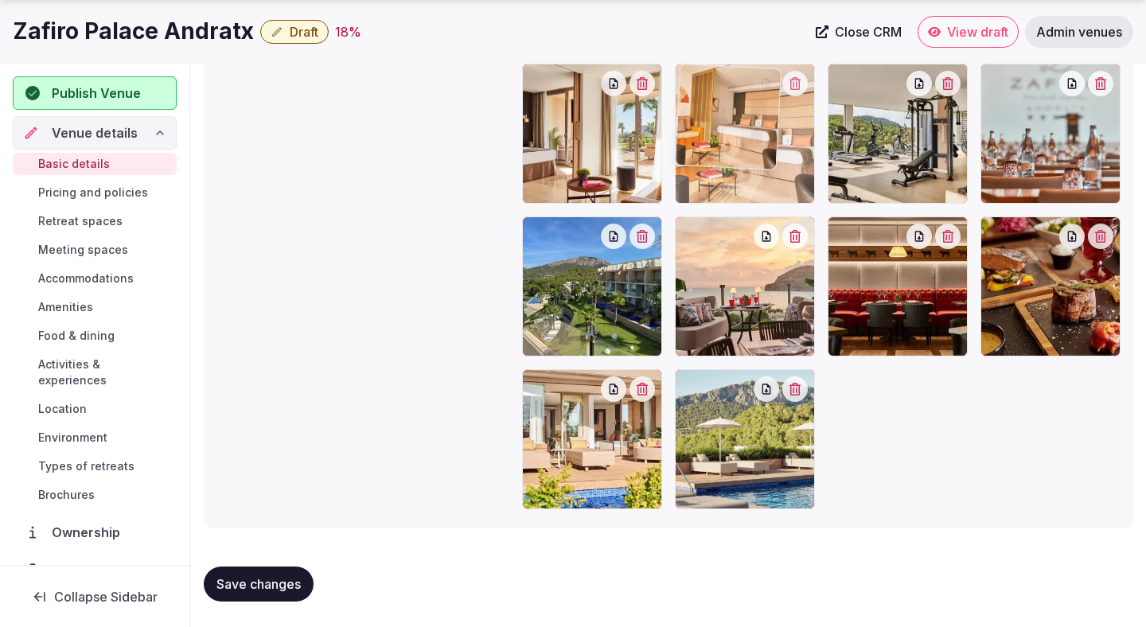
drag, startPoint x: 727, startPoint y: 418, endPoint x: 728, endPoint y: 165, distance: 252.2
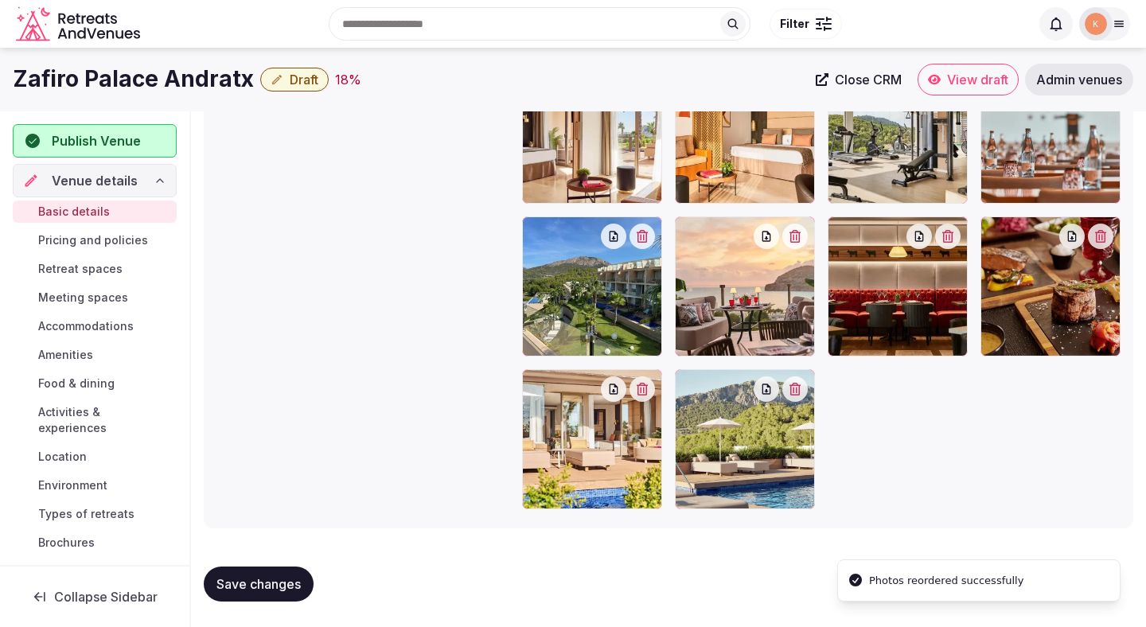
scroll to position [1911, 0]
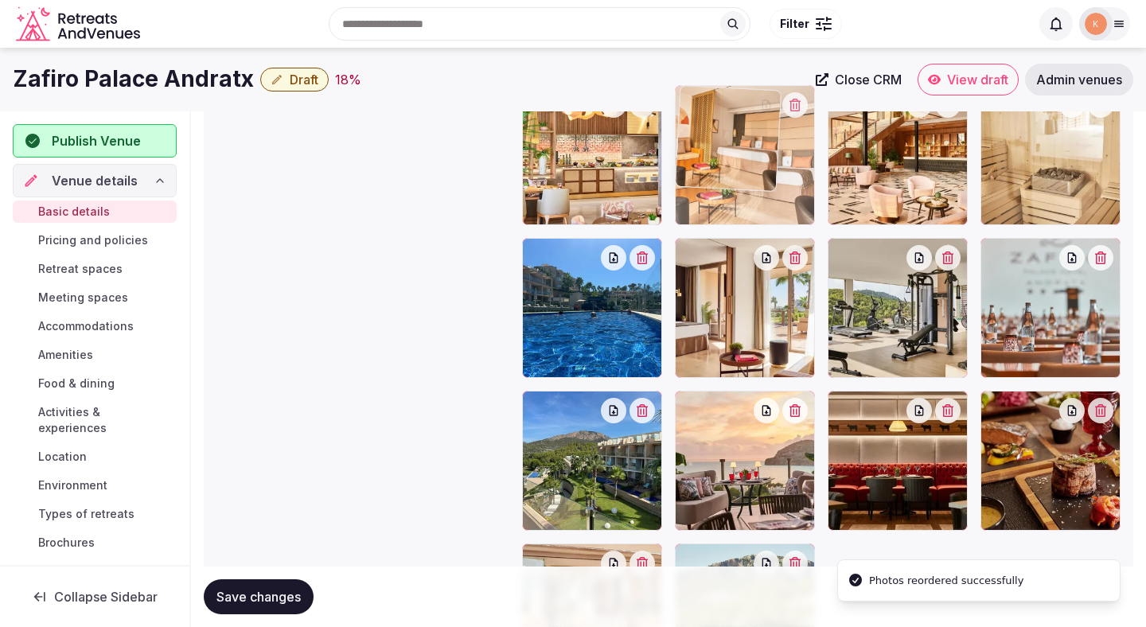
drag, startPoint x: 724, startPoint y: 316, endPoint x: 727, endPoint y: 178, distance: 137.7
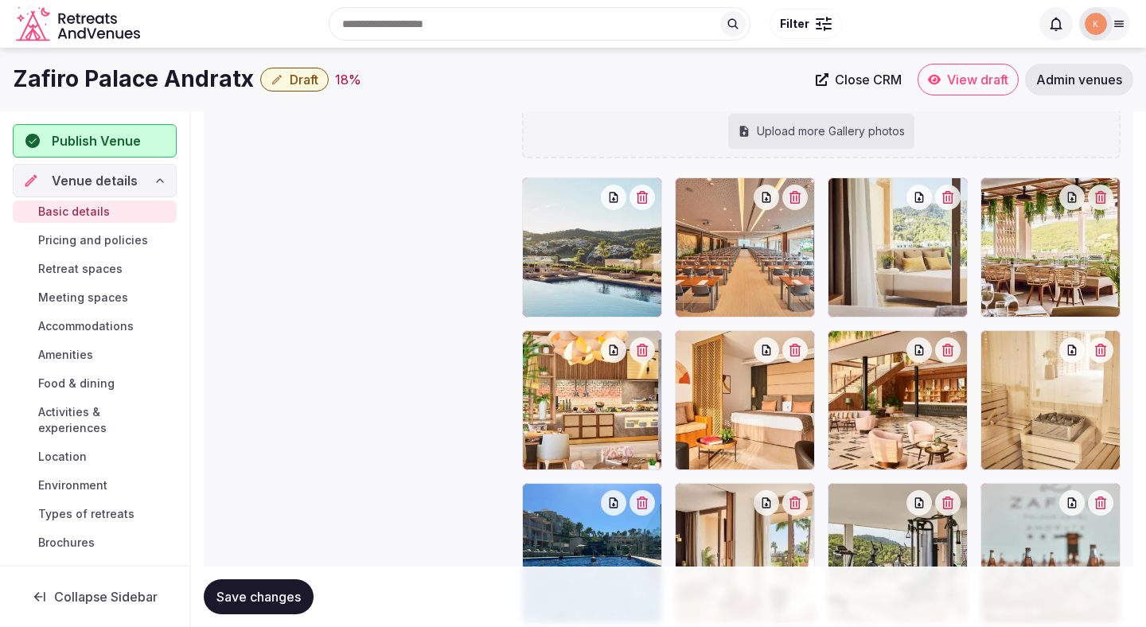
scroll to position [1649, 0]
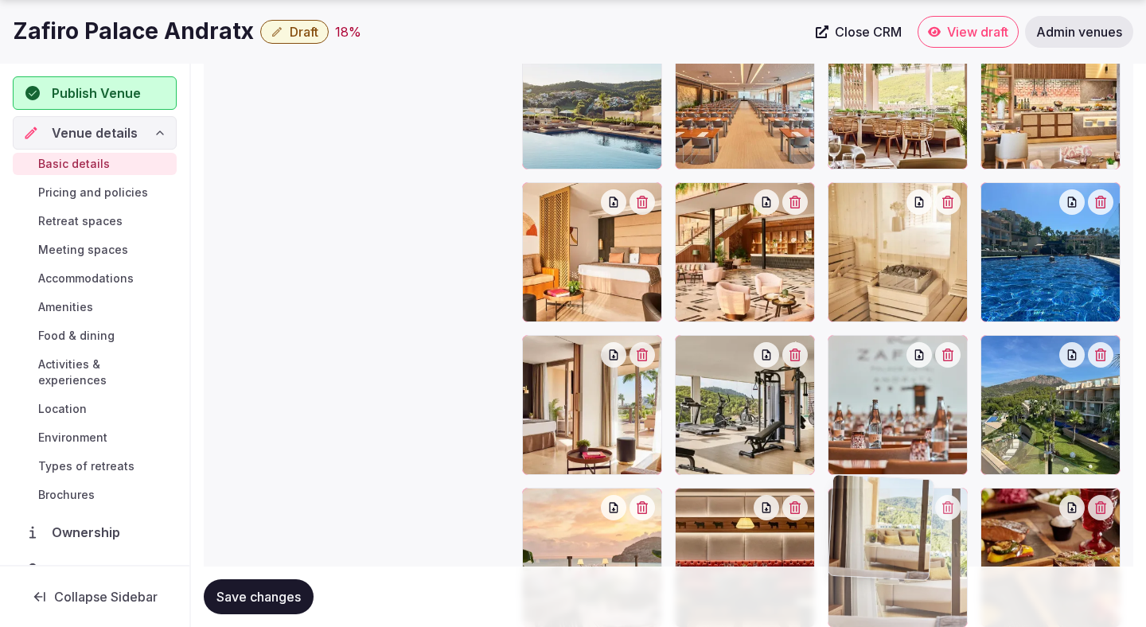
drag, startPoint x: 926, startPoint y: 282, endPoint x: 923, endPoint y: 515, distance: 232.3
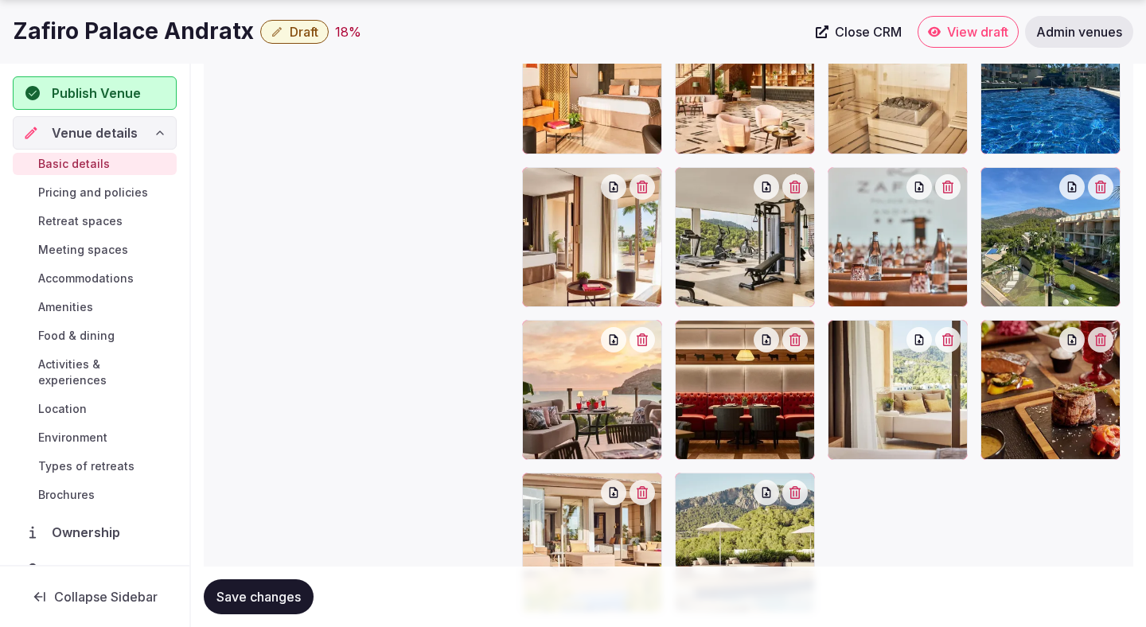
scroll to position [2064, 0]
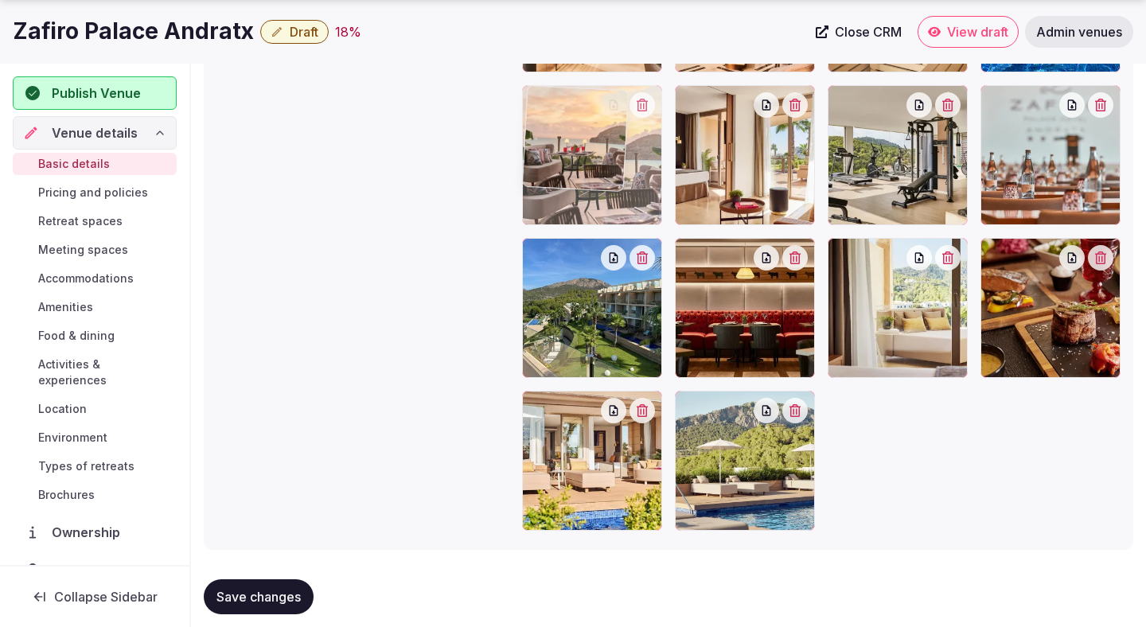
drag, startPoint x: 612, startPoint y: 343, endPoint x: 588, endPoint y: 223, distance: 122.5
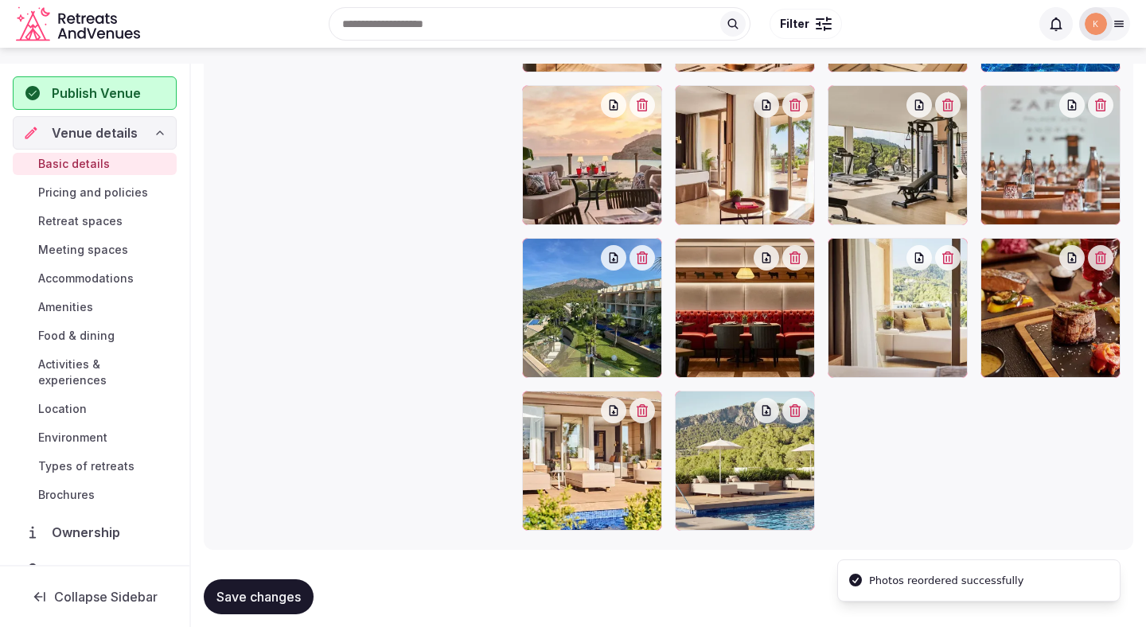
scroll to position [1820, 0]
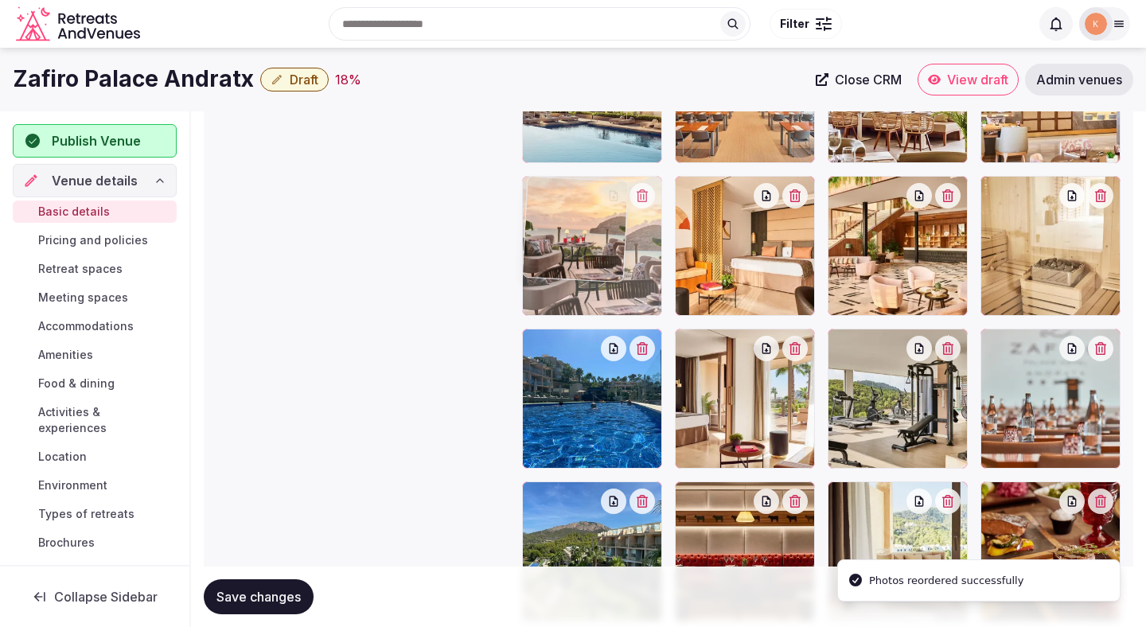
drag, startPoint x: 586, startPoint y: 377, endPoint x: 588, endPoint y: 286, distance: 91.5
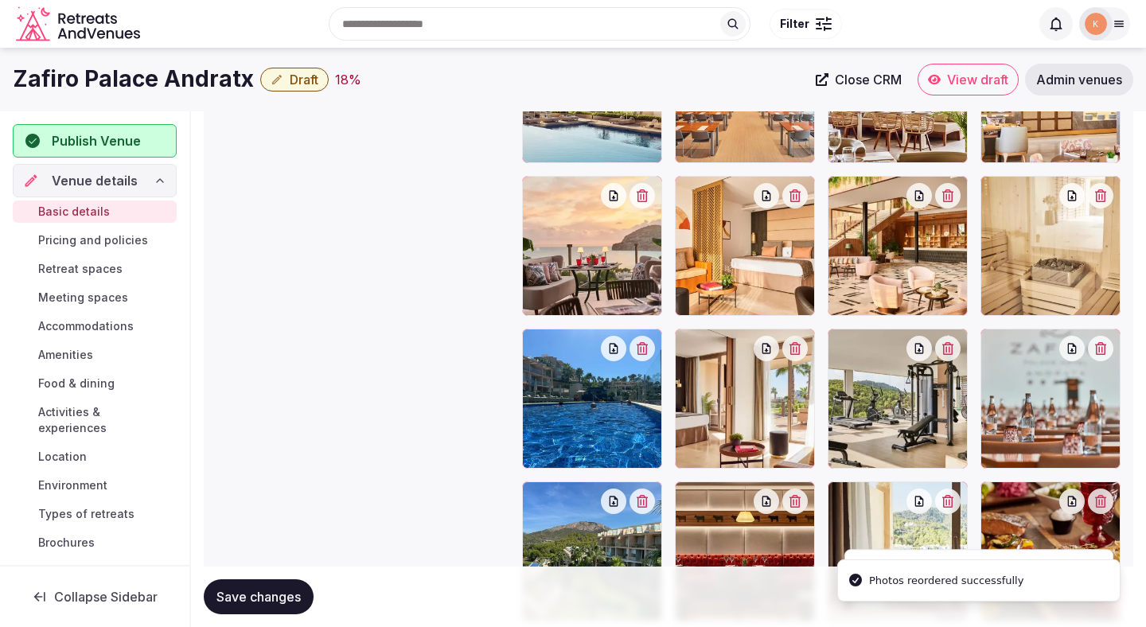
click at [286, 597] on span "Save changes" at bounding box center [258, 597] width 84 height 16
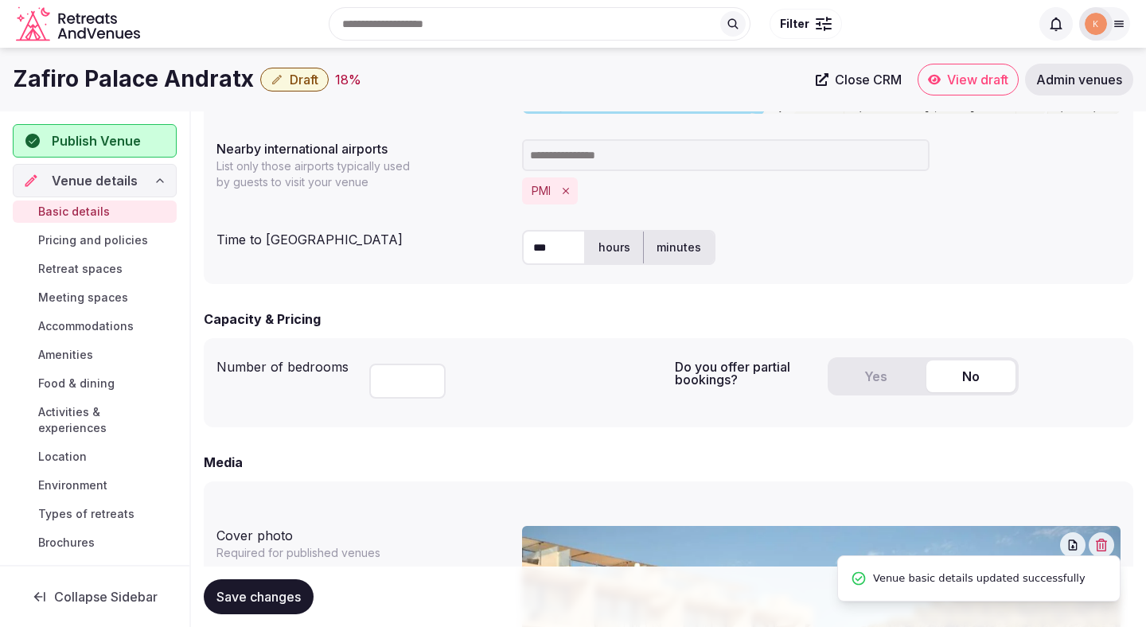
scroll to position [815, 0]
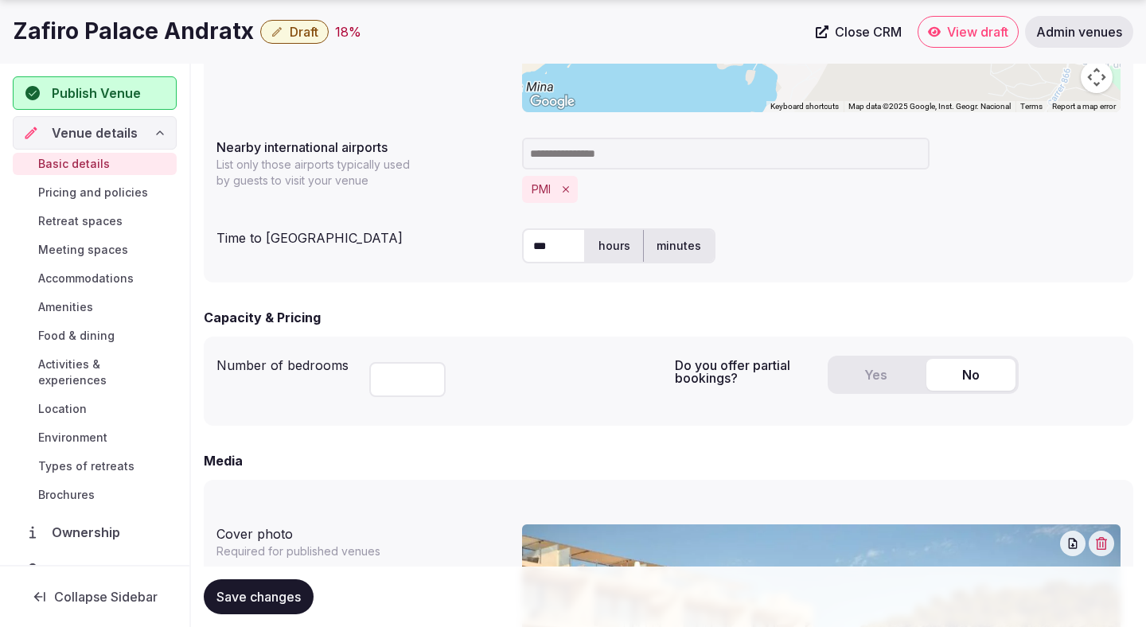
click at [879, 378] on button "Yes" at bounding box center [875, 375] width 89 height 32
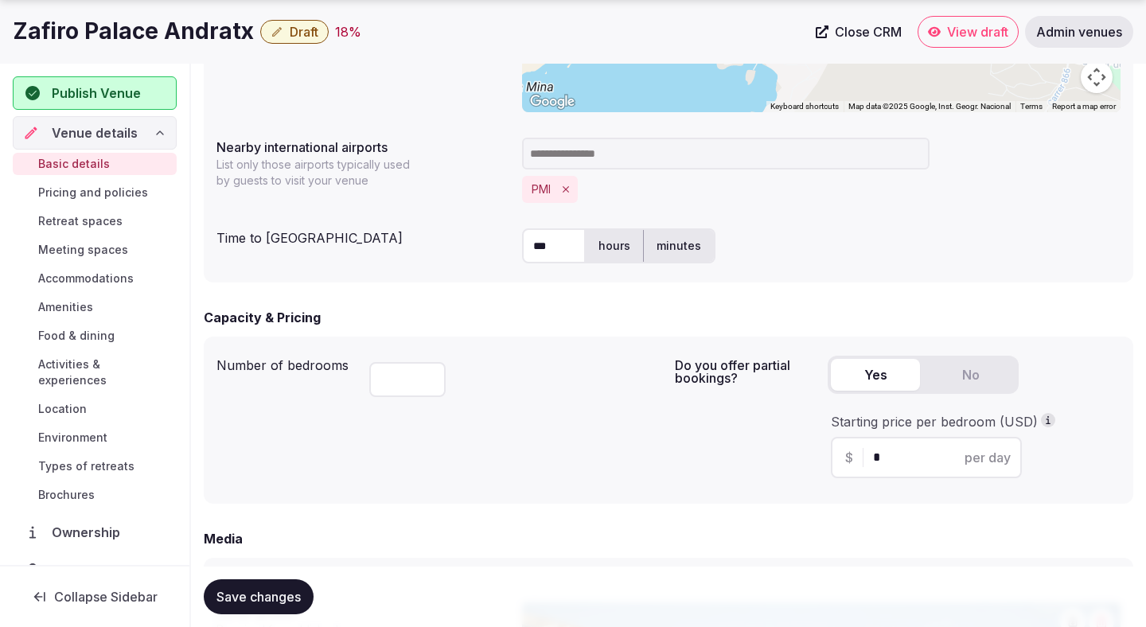
click at [880, 460] on input "*" at bounding box center [940, 457] width 134 height 19
type input "***"
click at [274, 606] on button "Save changes" at bounding box center [259, 596] width 110 height 35
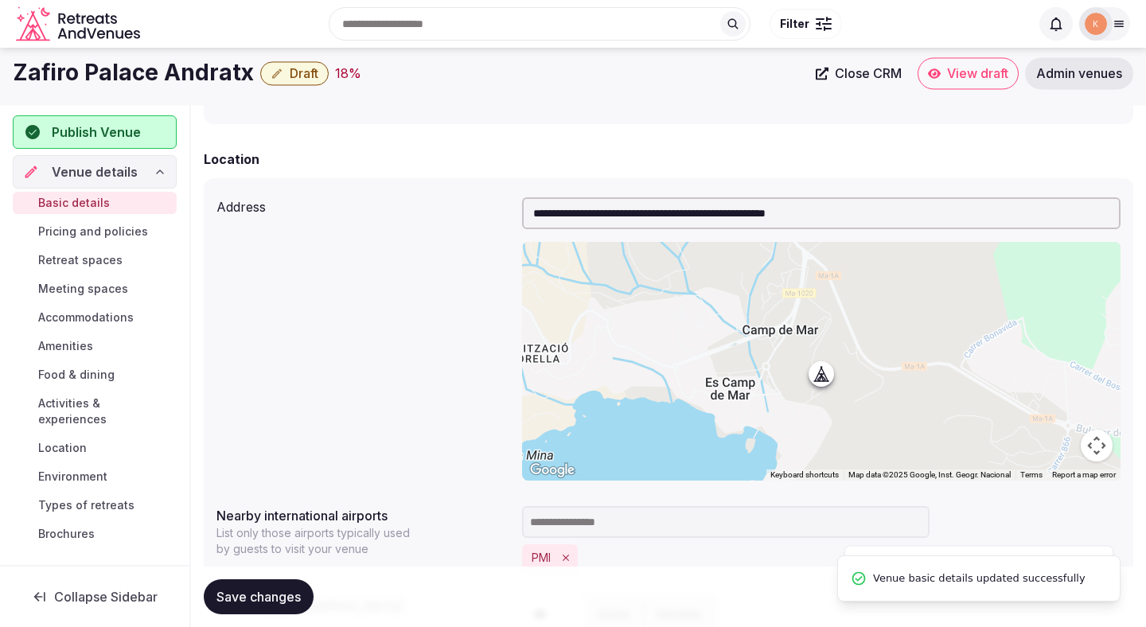
scroll to position [225, 0]
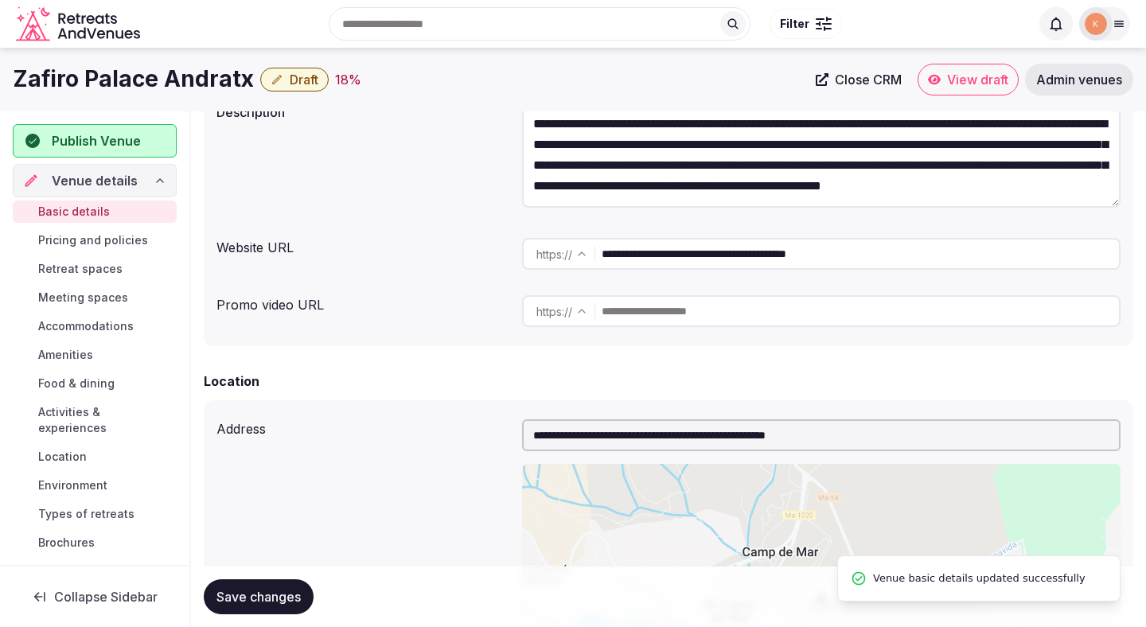
click at [295, 84] on span "Draft" at bounding box center [304, 80] width 29 height 16
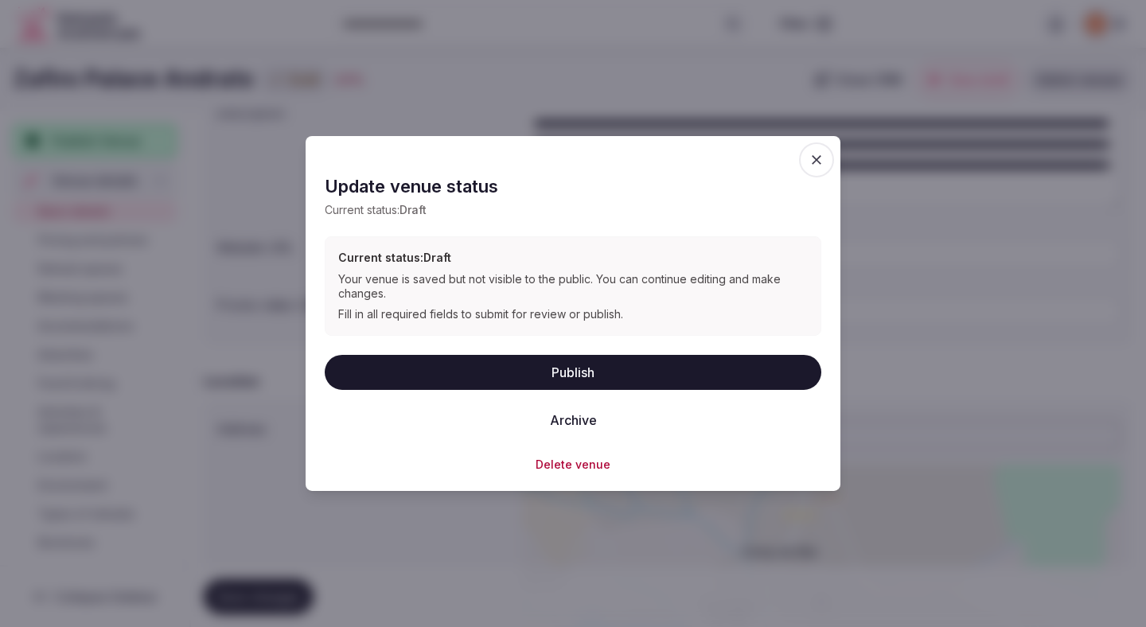
click at [437, 368] on button "Publish" at bounding box center [573, 371] width 496 height 35
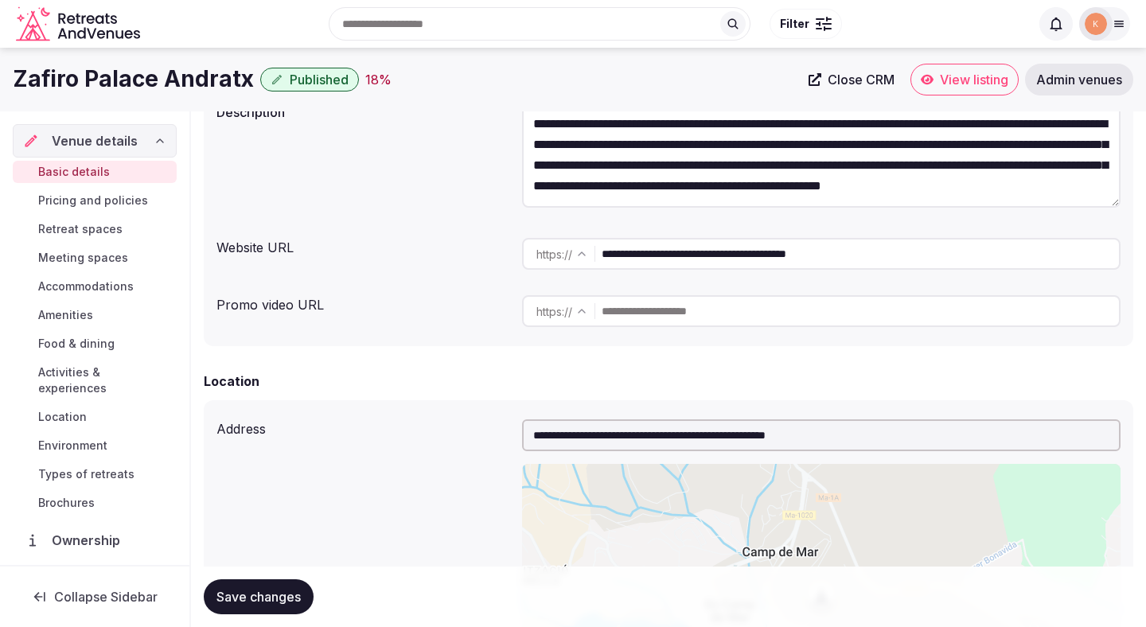
click at [245, 586] on button "Save changes" at bounding box center [259, 596] width 110 height 35
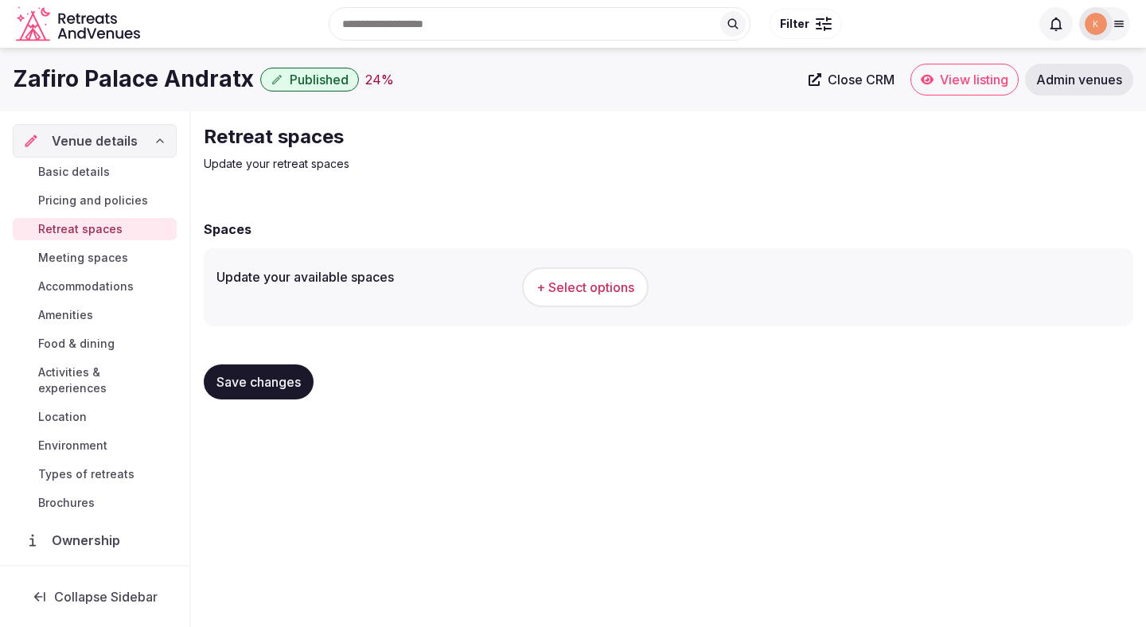
click at [558, 277] on button "+ Select options" at bounding box center [585, 287] width 126 height 40
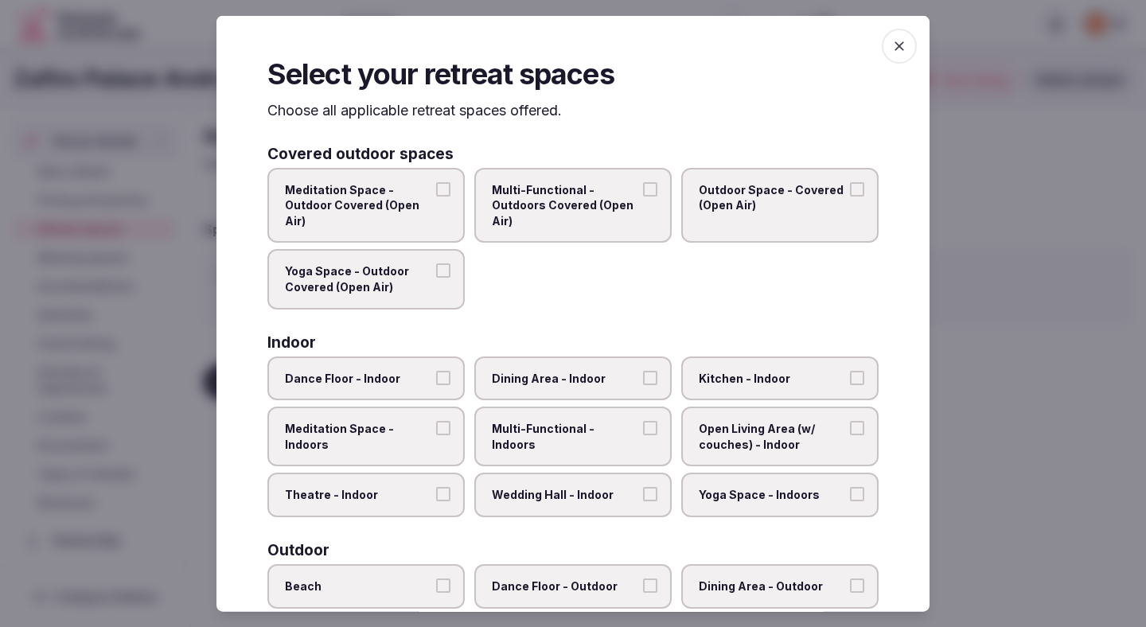
click at [557, 224] on span "Multi-Functional - Outdoors Covered (Open Air)" at bounding box center [565, 204] width 146 height 47
click at [643, 196] on button "Multi-Functional - Outdoors Covered (Open Air)" at bounding box center [650, 188] width 14 height 14
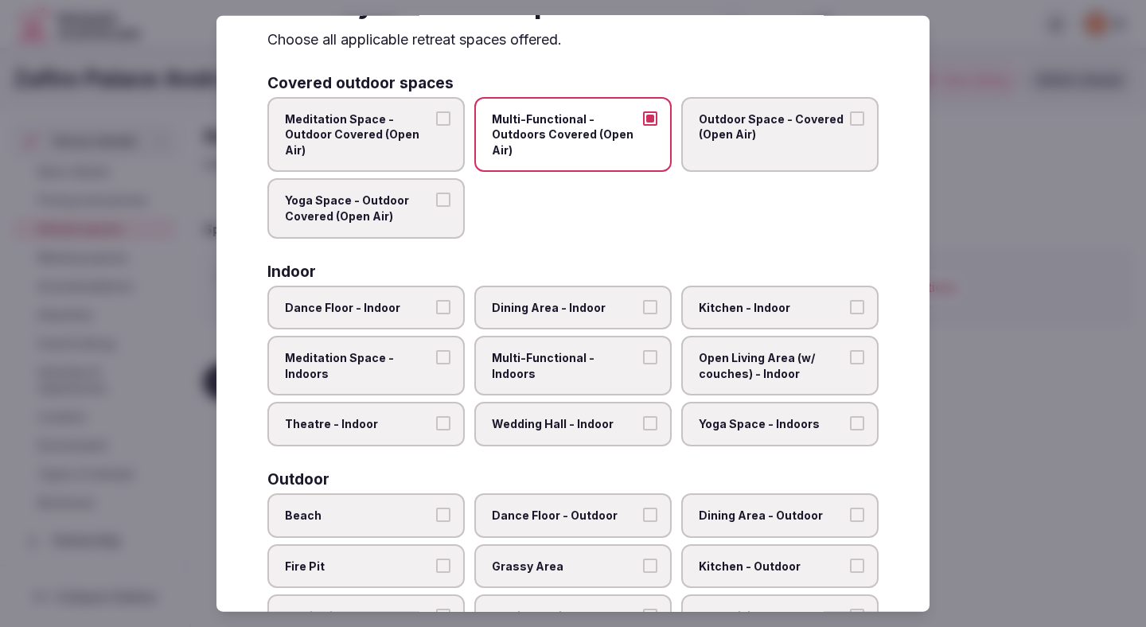
scroll to position [79, 0]
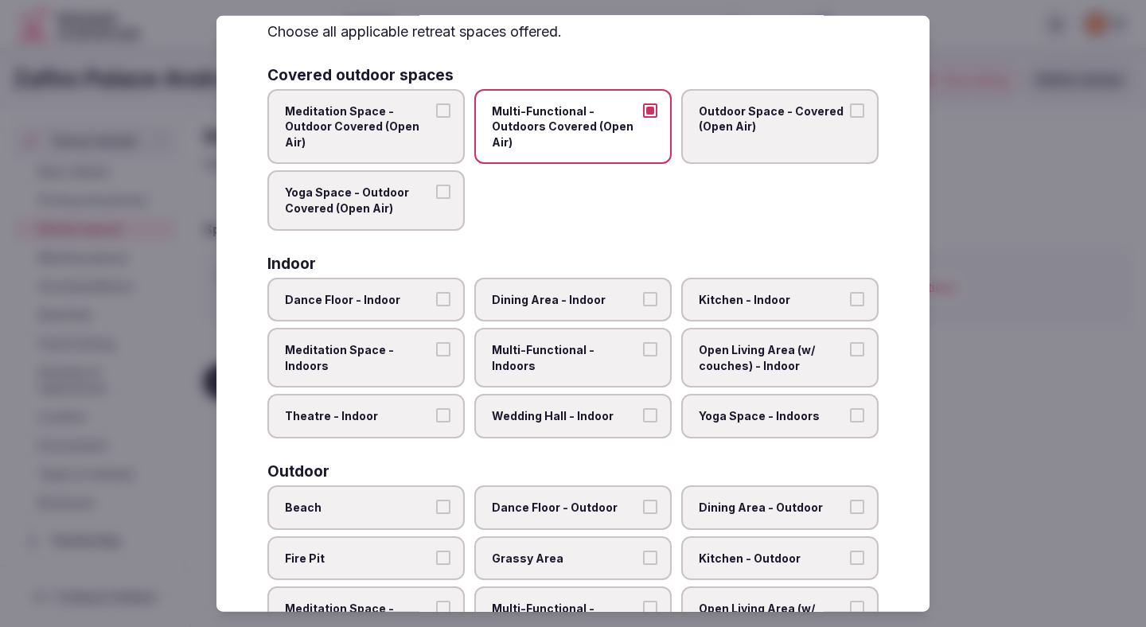
click at [430, 415] on span "Theatre - Indoor" at bounding box center [358, 416] width 146 height 16
click at [436, 415] on button "Theatre - Indoor" at bounding box center [443, 415] width 14 height 14
click at [519, 309] on label "Dining Area - Indoor" at bounding box center [572, 299] width 197 height 45
click at [643, 306] on button "Dining Area - Indoor" at bounding box center [650, 298] width 14 height 14
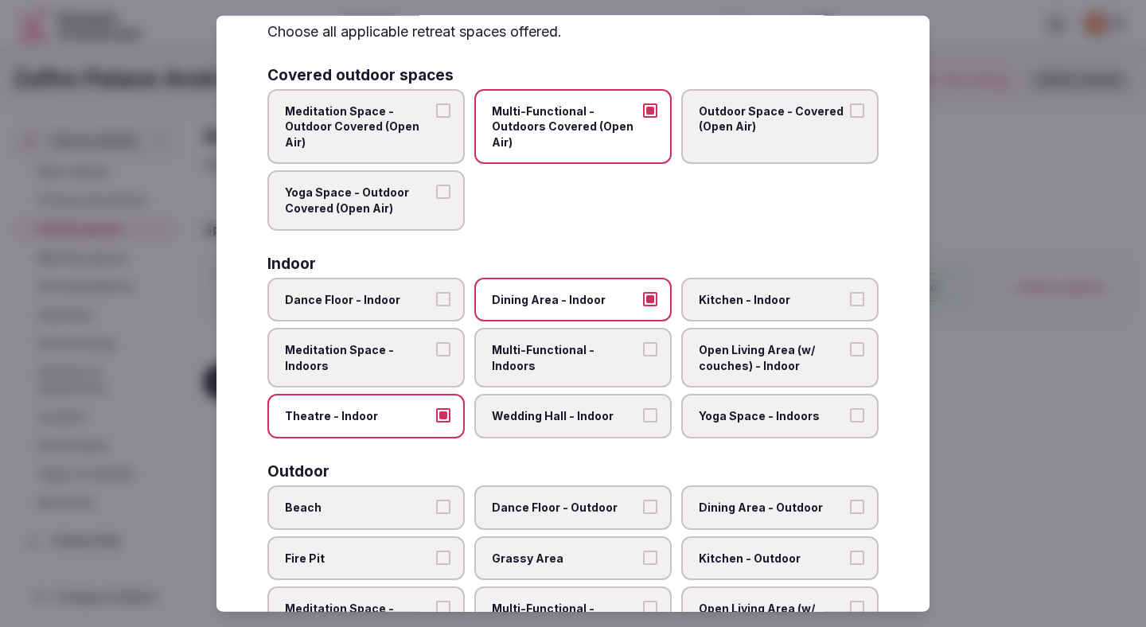
click at [519, 352] on span "Multi-Functional - Indoors" at bounding box center [565, 357] width 146 height 31
click at [643, 352] on button "Multi-Functional - Indoors" at bounding box center [650, 349] width 14 height 14
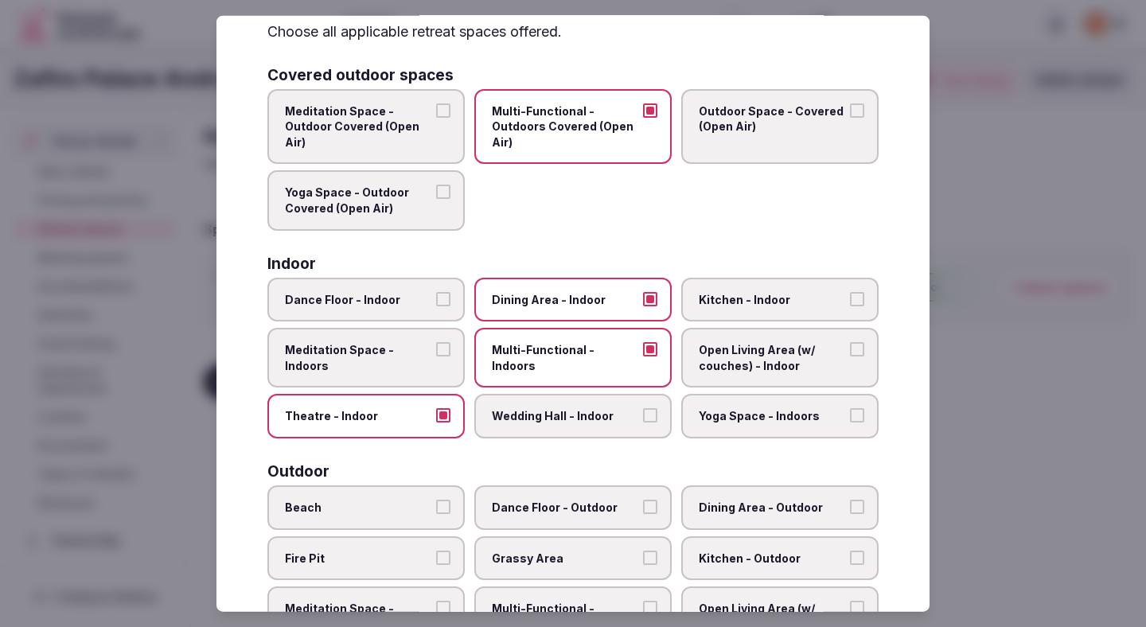
click at [519, 418] on span "Wedding Hall - Indoor" at bounding box center [565, 416] width 146 height 16
click at [643, 418] on button "Wedding Hall - Indoor" at bounding box center [650, 415] width 14 height 14
click at [710, 356] on span "Open Living Area (w/ couches) - Indoor" at bounding box center [772, 357] width 146 height 31
click at [850, 356] on button "Open Living Area (w/ couches) - Indoor" at bounding box center [857, 349] width 14 height 14
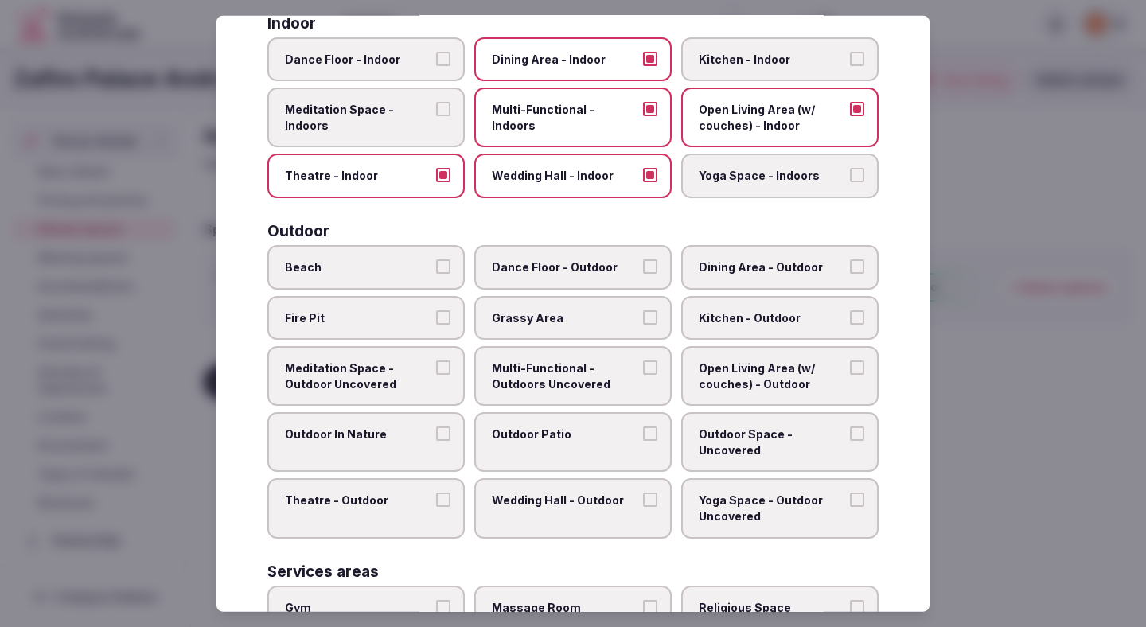
scroll to position [338, 0]
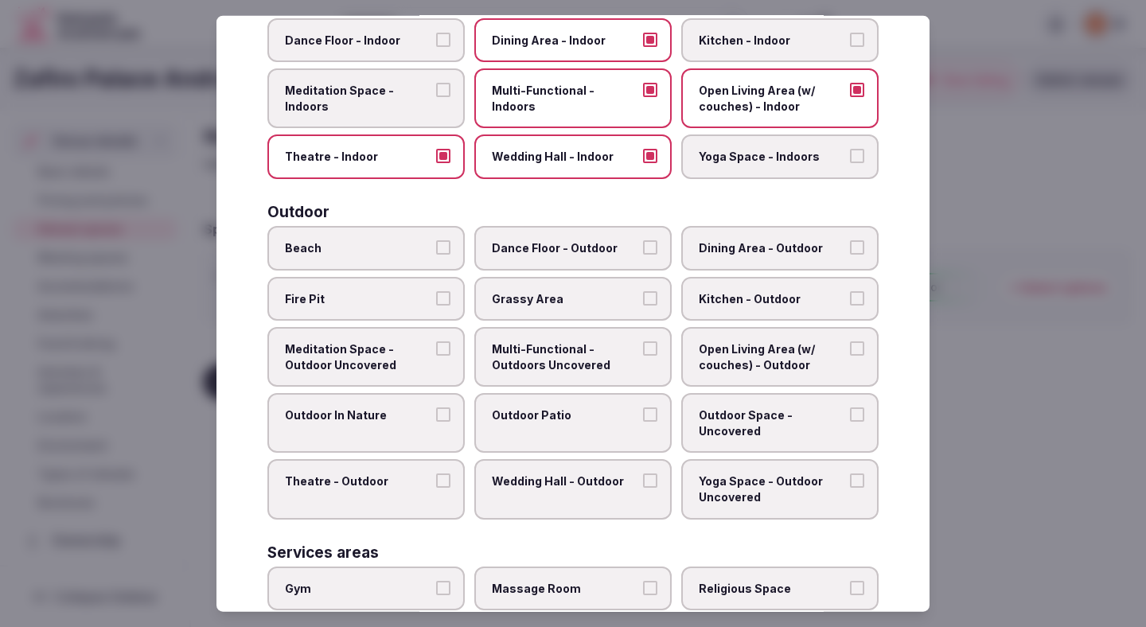
click at [423, 418] on span "Outdoor In Nature" at bounding box center [358, 415] width 146 height 16
click at [436, 418] on button "Outdoor In Nature" at bounding box center [443, 414] width 14 height 14
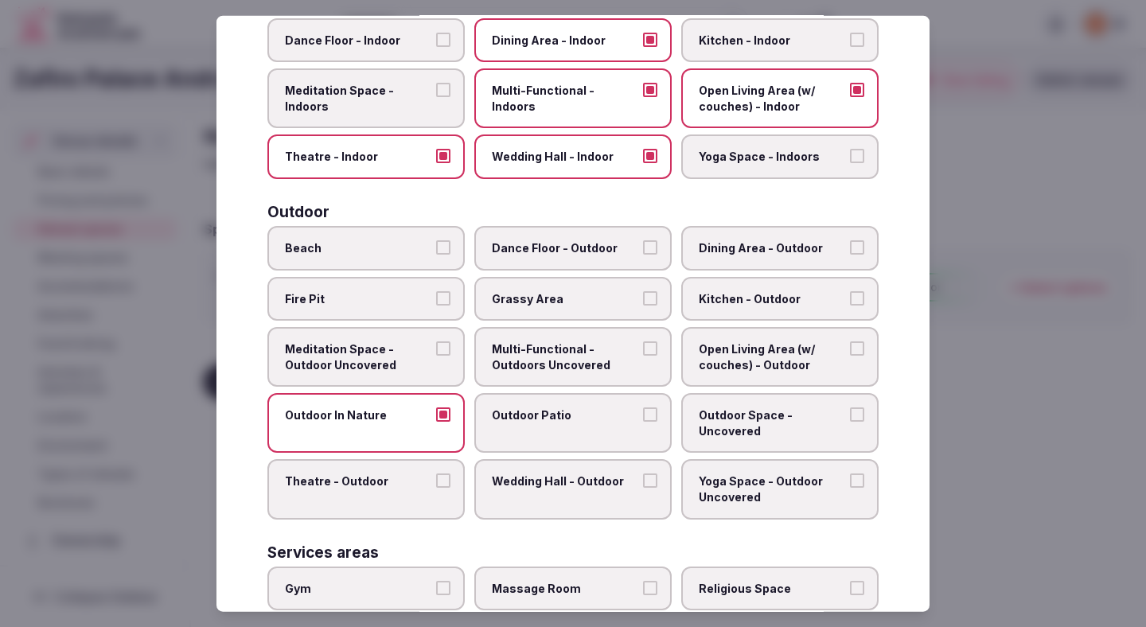
click at [558, 360] on span "Multi-Functional - Outdoors Uncovered" at bounding box center [565, 356] width 146 height 31
click at [643, 356] on button "Multi-Functional - Outdoors Uncovered" at bounding box center [650, 348] width 14 height 14
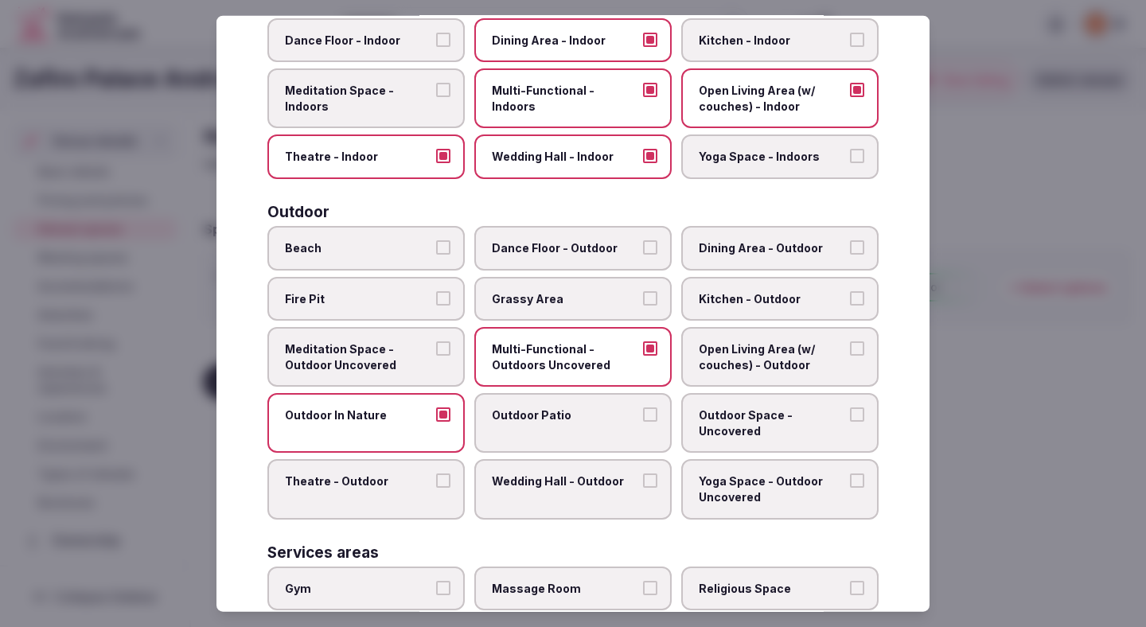
click at [550, 424] on label "Outdoor Patio" at bounding box center [572, 423] width 197 height 60
click at [643, 422] on button "Outdoor Patio" at bounding box center [650, 414] width 14 height 14
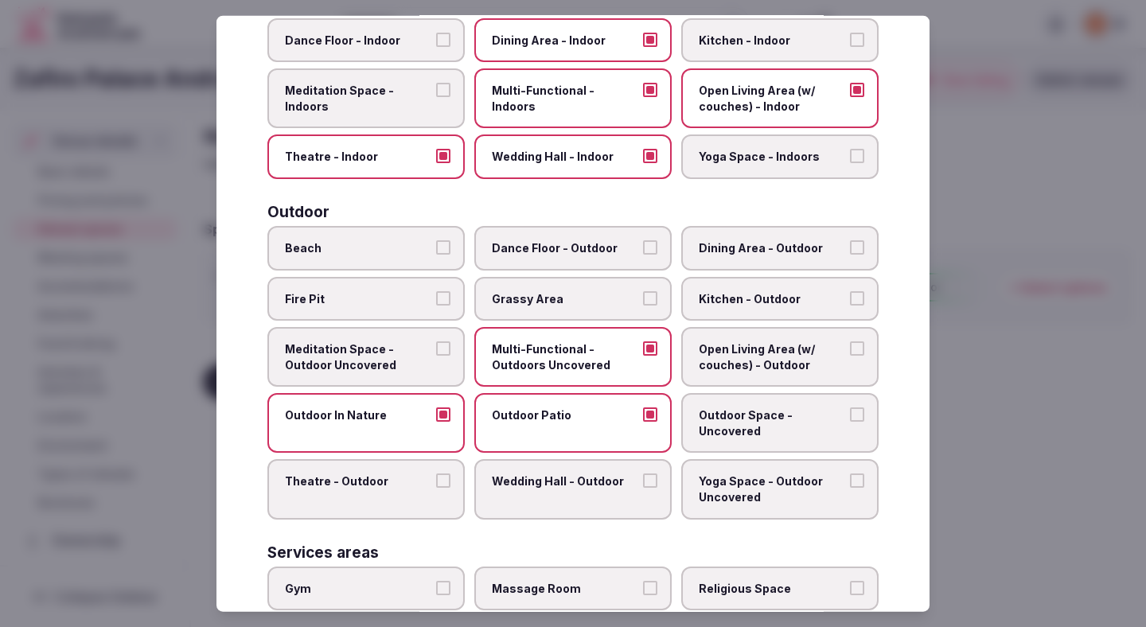
click at [742, 242] on span "Dining Area - Outdoor" at bounding box center [772, 248] width 146 height 16
click at [850, 242] on button "Dining Area - Outdoor" at bounding box center [857, 247] width 14 height 14
click at [745, 364] on span "Open Living Area (w/ couches) - Outdoor" at bounding box center [772, 356] width 146 height 31
click at [850, 356] on button "Open Living Area (w/ couches) - Outdoor" at bounding box center [857, 348] width 14 height 14
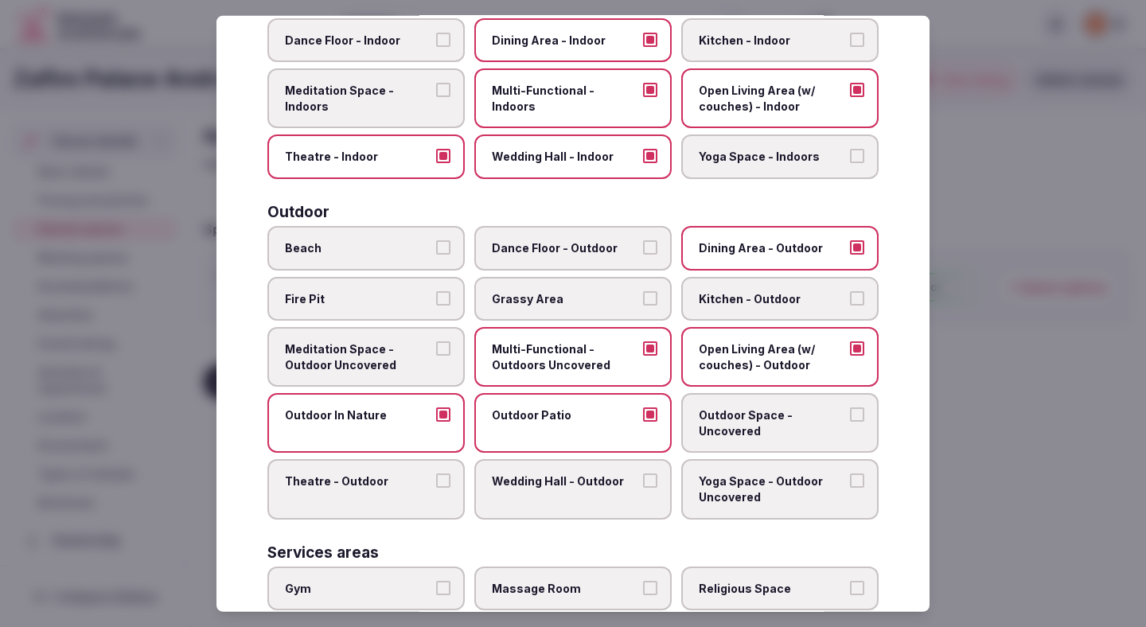
click at [738, 427] on span "Outdoor Space - Uncovered" at bounding box center [772, 422] width 146 height 31
click at [850, 422] on button "Outdoor Space - Uncovered" at bounding box center [857, 414] width 14 height 14
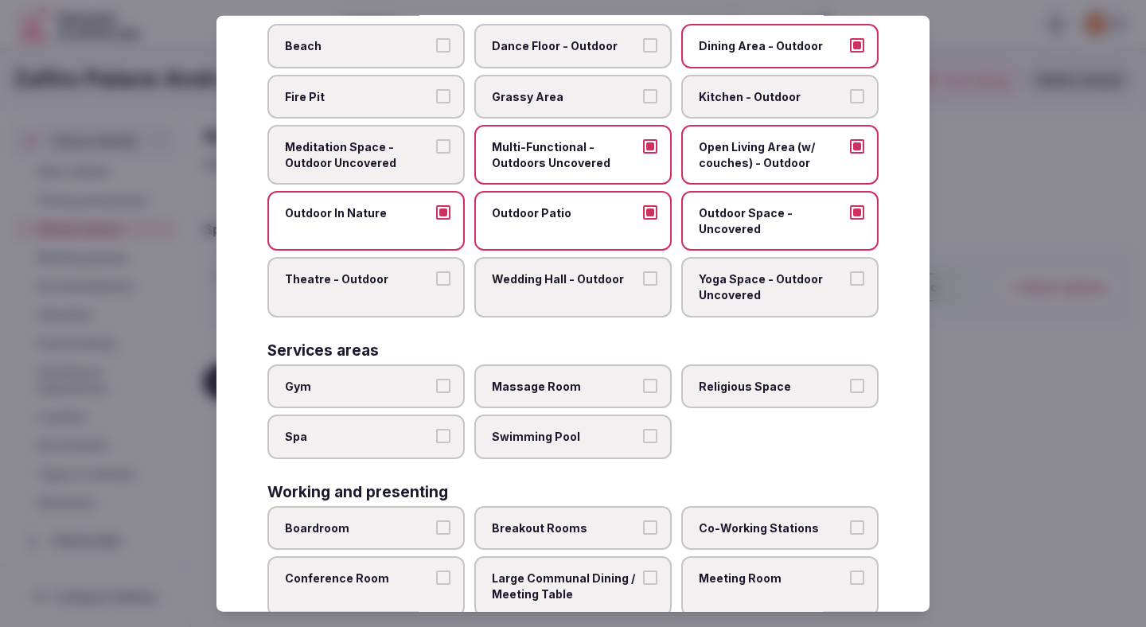
scroll to position [634, 0]
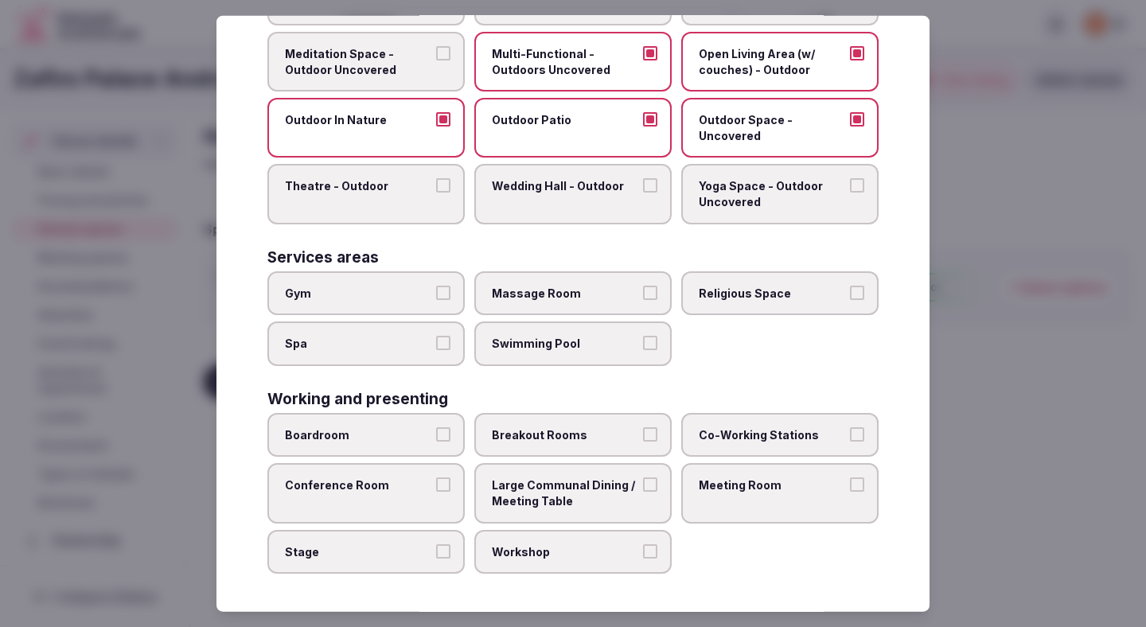
click at [419, 290] on span "Gym" at bounding box center [358, 293] width 146 height 16
click at [436, 290] on button "Gym" at bounding box center [443, 292] width 14 height 14
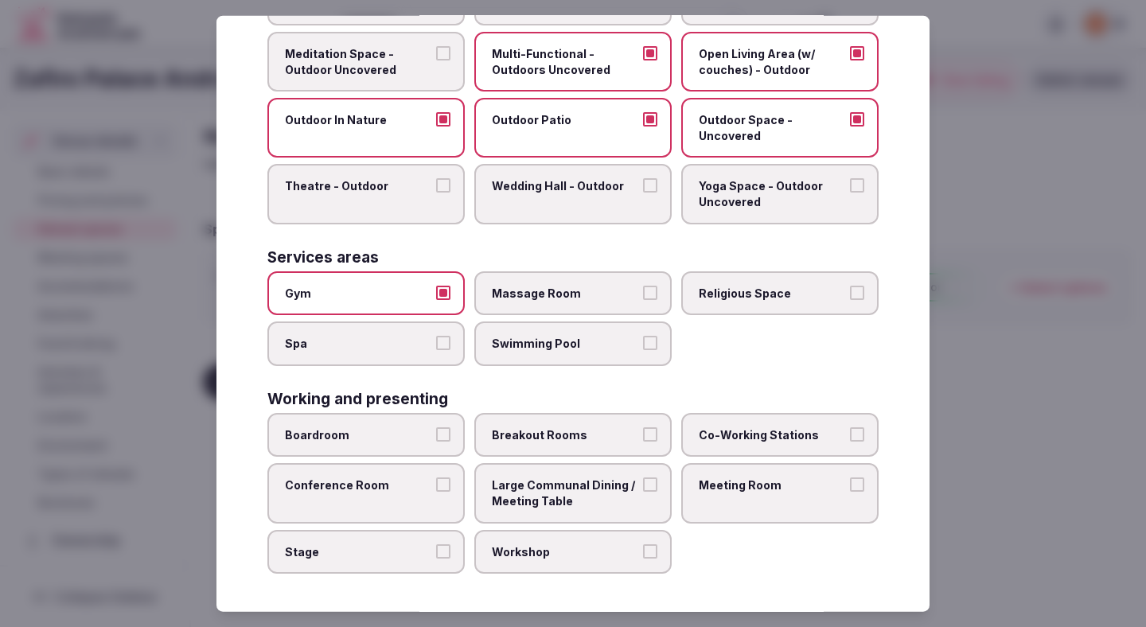
click at [418, 323] on label "Spa" at bounding box center [365, 343] width 197 height 45
click at [436, 336] on button "Spa" at bounding box center [443, 343] width 14 height 14
click at [514, 330] on label "Swimming Pool" at bounding box center [572, 343] width 197 height 45
click at [643, 336] on button "Swimming Pool" at bounding box center [650, 343] width 14 height 14
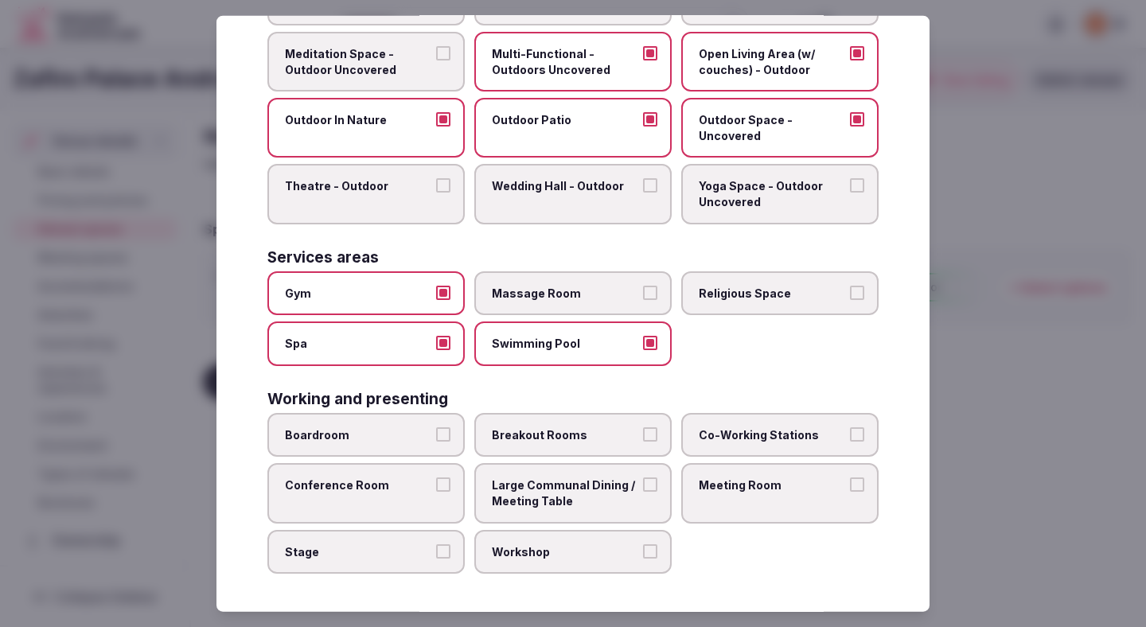
click at [393, 440] on span "Boardroom" at bounding box center [358, 435] width 146 height 16
click at [436, 440] on button "Boardroom" at bounding box center [443, 434] width 14 height 14
click at [378, 495] on label "Conference Room" at bounding box center [365, 493] width 197 height 60
click at [436, 492] on button "Conference Room" at bounding box center [443, 484] width 14 height 14
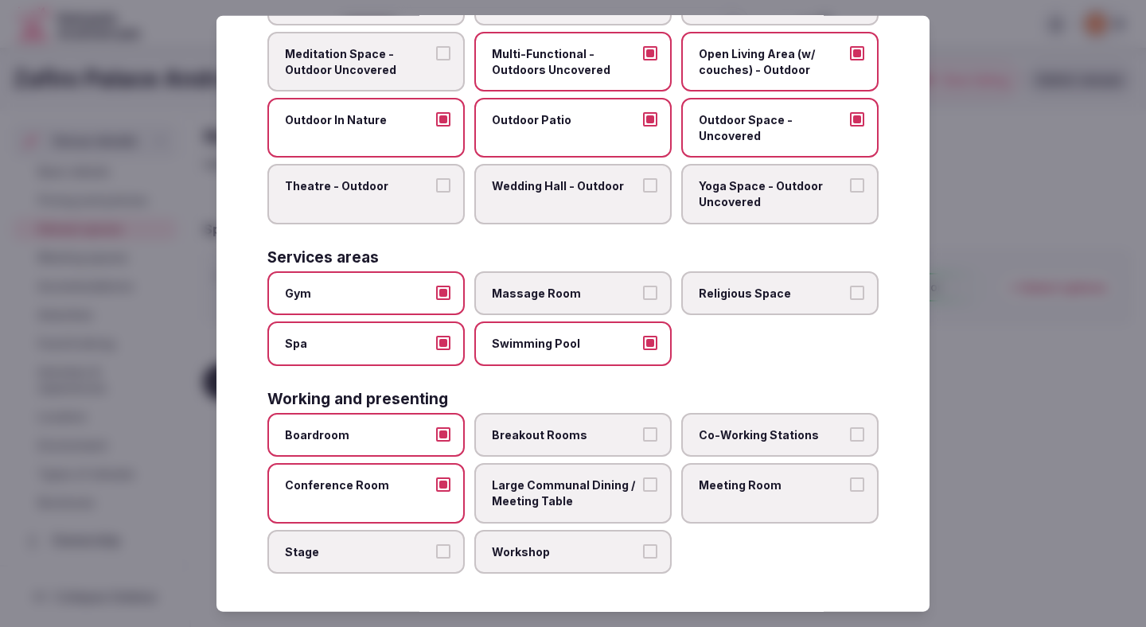
click at [384, 548] on span "Stage" at bounding box center [358, 551] width 146 height 16
click at [436, 548] on button "Stage" at bounding box center [443, 550] width 14 height 14
click at [502, 548] on span "Workshop" at bounding box center [565, 551] width 146 height 16
click at [643, 548] on button "Workshop" at bounding box center [650, 550] width 14 height 14
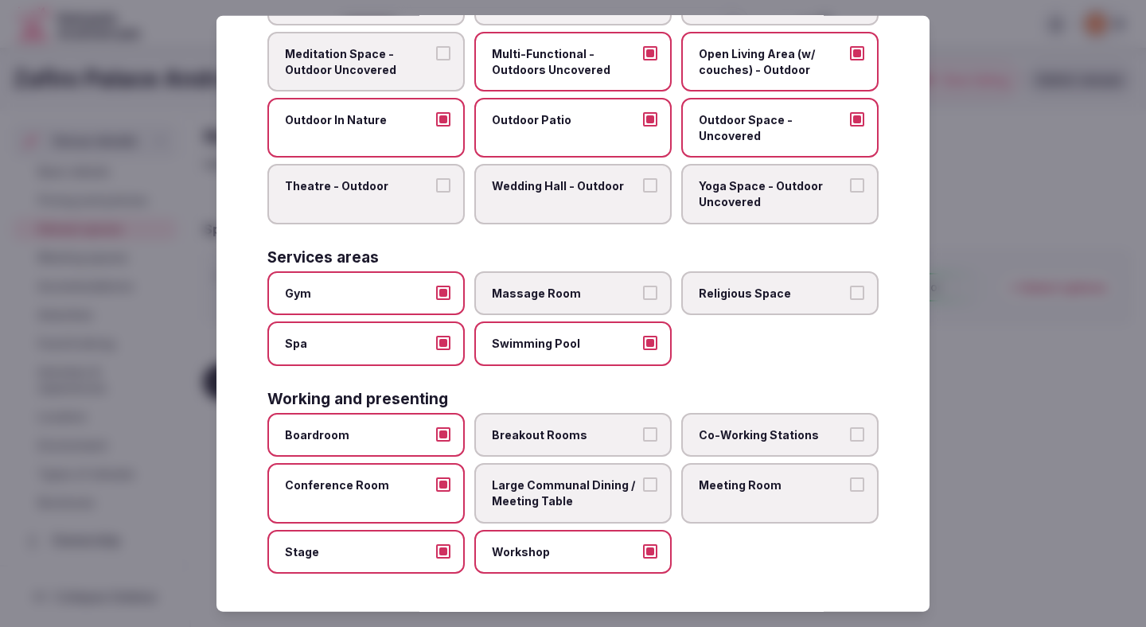
click at [504, 483] on span "Large Communal Dining / Meeting Table" at bounding box center [565, 492] width 146 height 31
click at [643, 483] on button "Large Communal Dining / Meeting Table" at bounding box center [650, 484] width 14 height 14
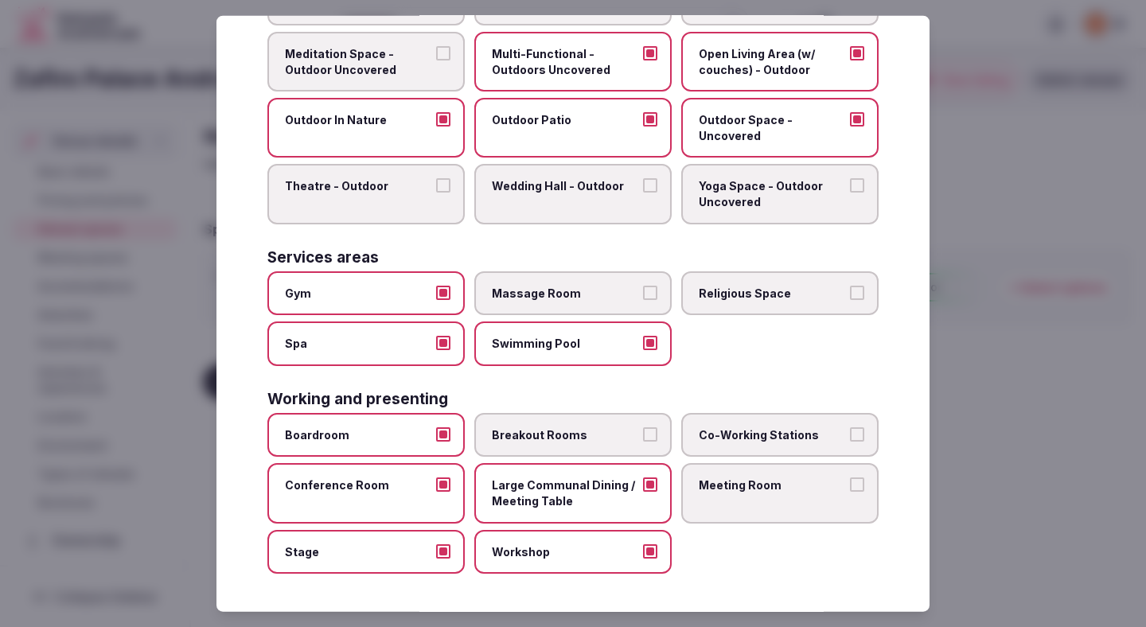
click at [500, 445] on label "Breakout Rooms" at bounding box center [572, 435] width 197 height 45
click at [643, 442] on button "Breakout Rooms" at bounding box center [650, 434] width 14 height 14
click at [742, 408] on div "Working and presenting Boardroom Breakout Rooms Co-Working Stations Conference …" at bounding box center [572, 482] width 611 height 182
click at [741, 431] on span "Co-Working Stations" at bounding box center [772, 435] width 146 height 16
click at [850, 431] on button "Co-Working Stations" at bounding box center [857, 434] width 14 height 14
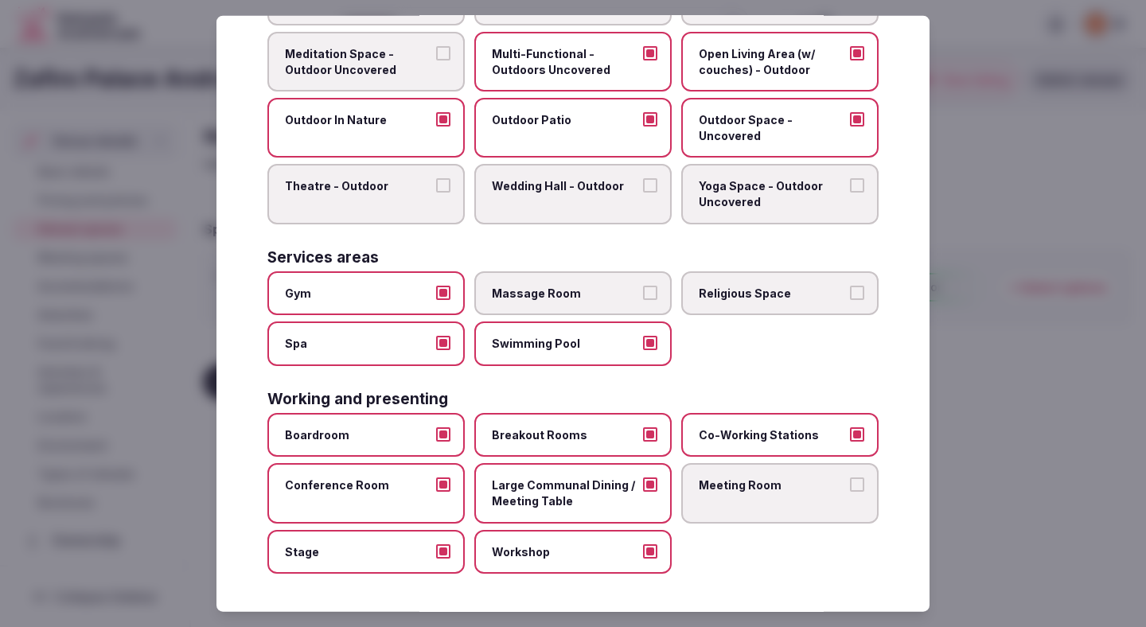
click at [738, 500] on label "Meeting Room" at bounding box center [779, 493] width 197 height 60
click at [850, 492] on button "Meeting Room" at bounding box center [857, 484] width 14 height 14
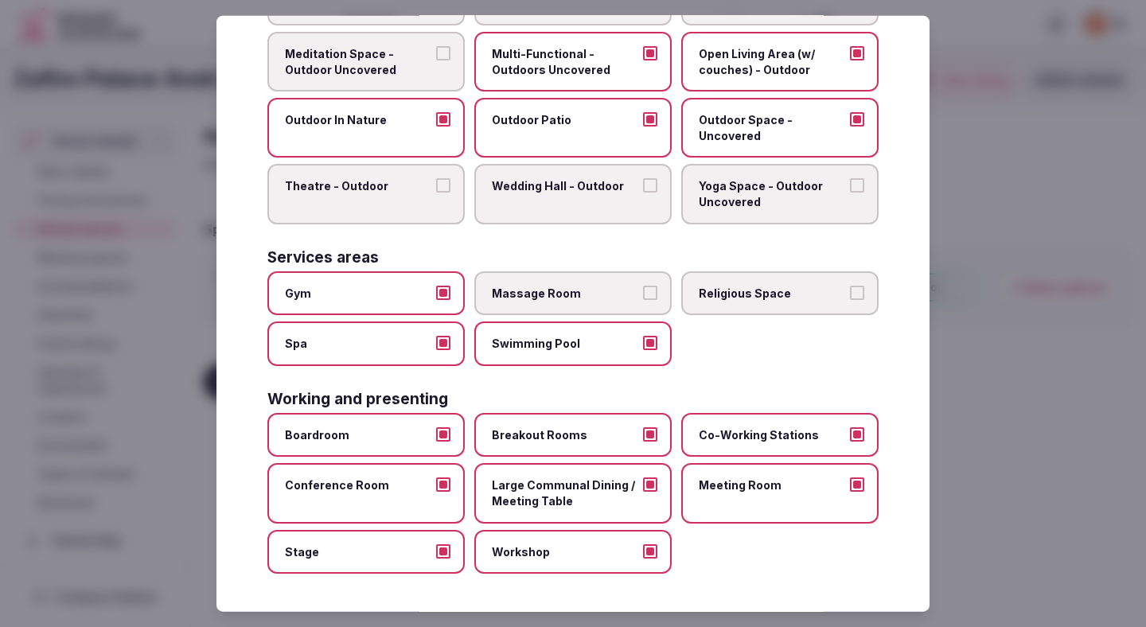
click at [1028, 372] on div at bounding box center [573, 313] width 1146 height 627
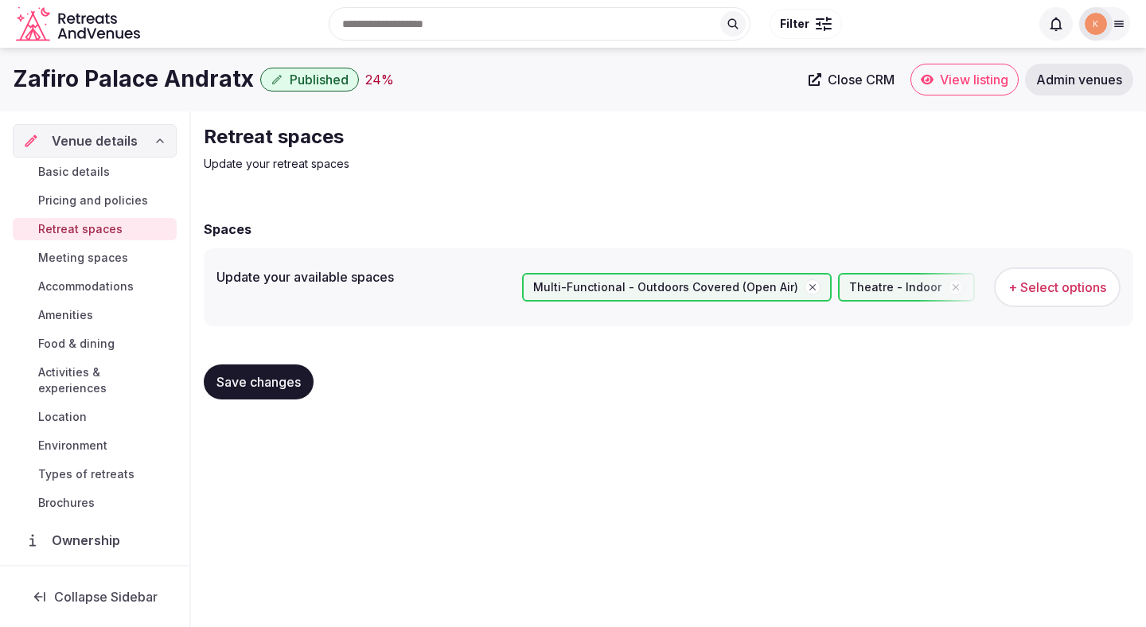
click at [288, 387] on span "Save changes" at bounding box center [258, 382] width 84 height 16
click at [108, 258] on span "Meeting spaces" at bounding box center [83, 258] width 90 height 16
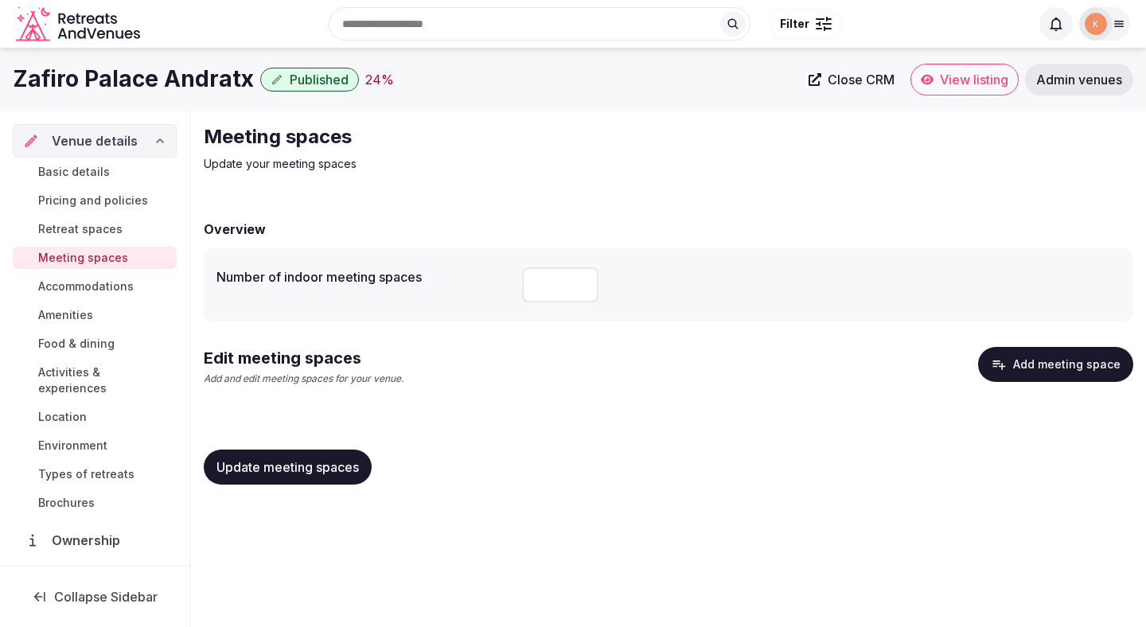
click at [557, 288] on input "number" at bounding box center [560, 284] width 76 height 35
click at [552, 287] on input "number" at bounding box center [560, 284] width 76 height 35
type input "*"
click at [340, 469] on span "Update meeting spaces" at bounding box center [287, 467] width 142 height 16
click at [1044, 372] on button "Add meeting space" at bounding box center [1055, 364] width 155 height 35
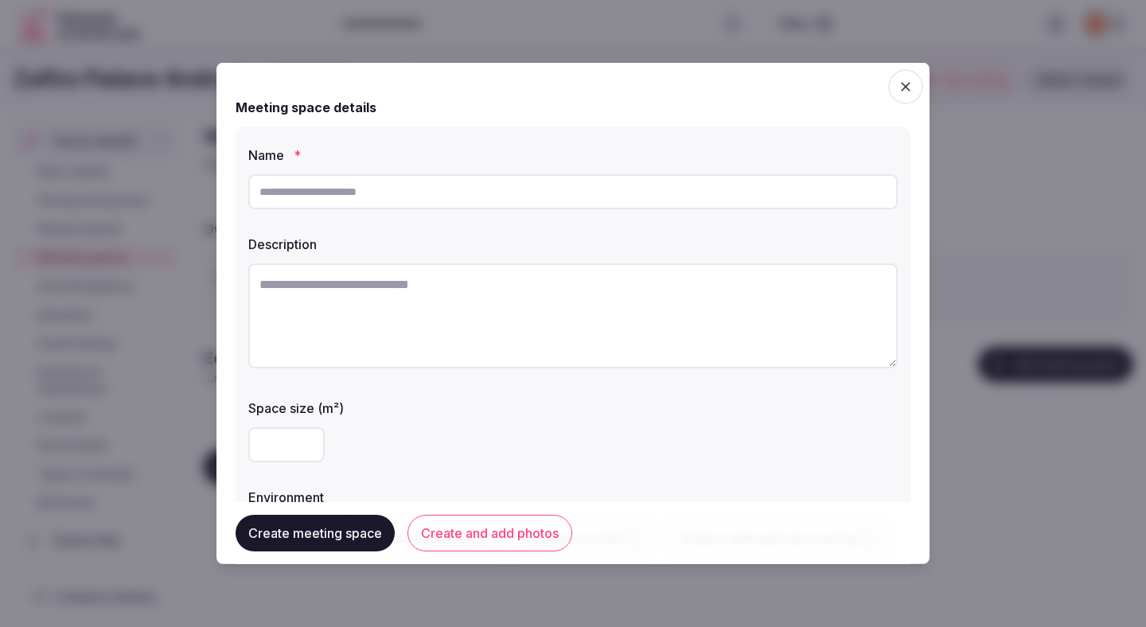
click at [500, 298] on textarea at bounding box center [572, 315] width 649 height 105
click at [466, 290] on textarea at bounding box center [572, 315] width 649 height 105
paste textarea "**********"
click at [466, 290] on textarea "**********" at bounding box center [572, 315] width 649 height 105
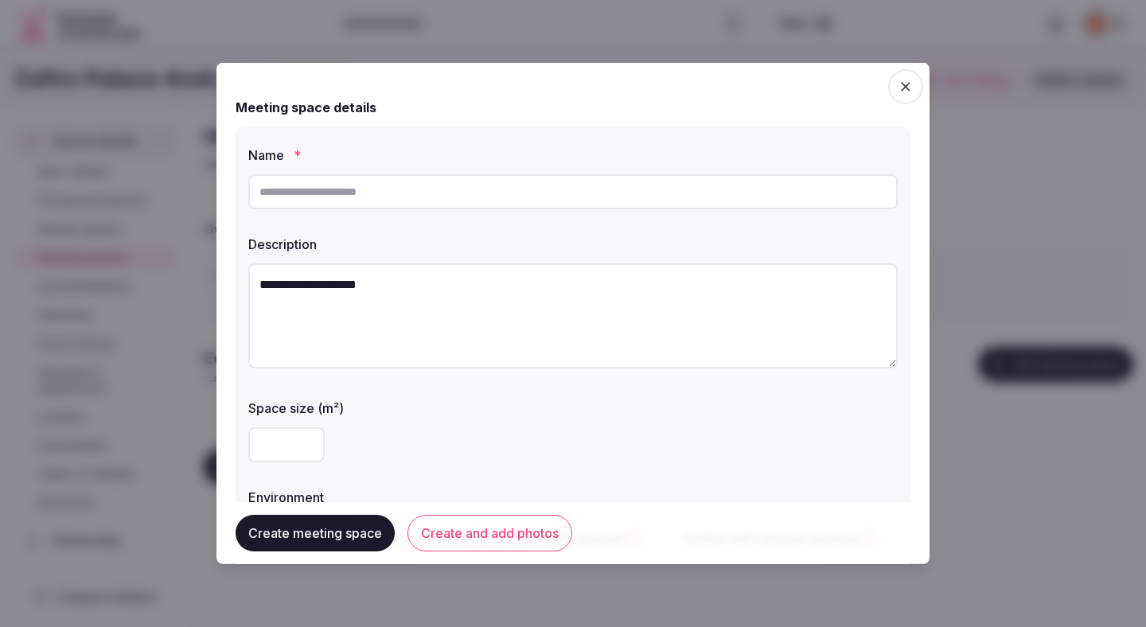
click at [466, 290] on textarea "**********" at bounding box center [572, 315] width 649 height 105
click at [469, 282] on textarea "**********" at bounding box center [572, 315] width 649 height 105
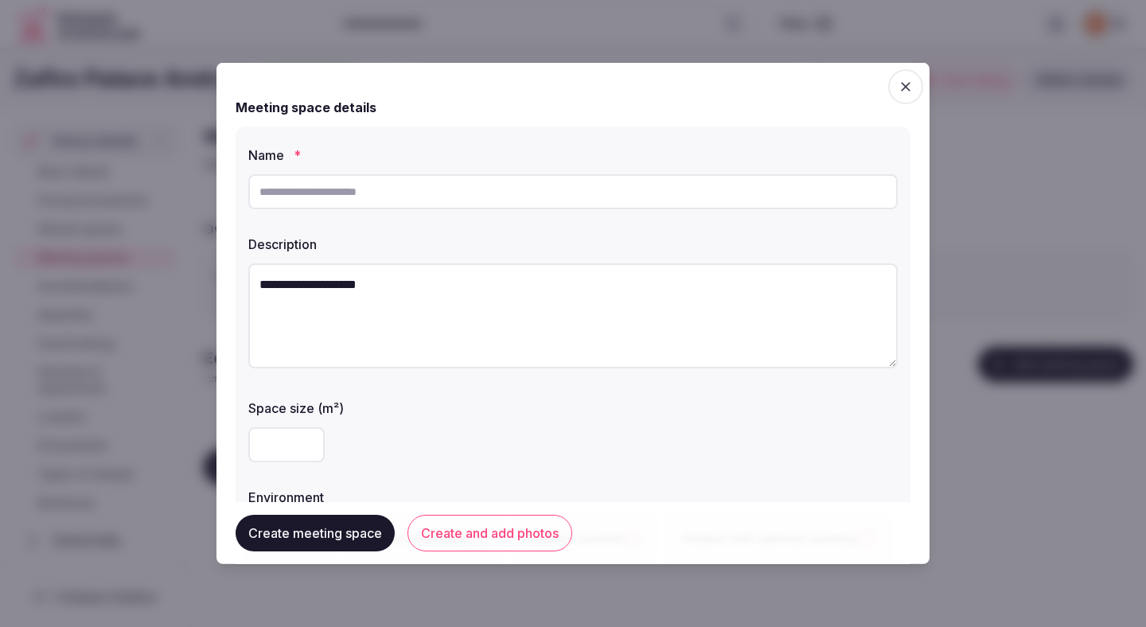
paste textarea "**********"
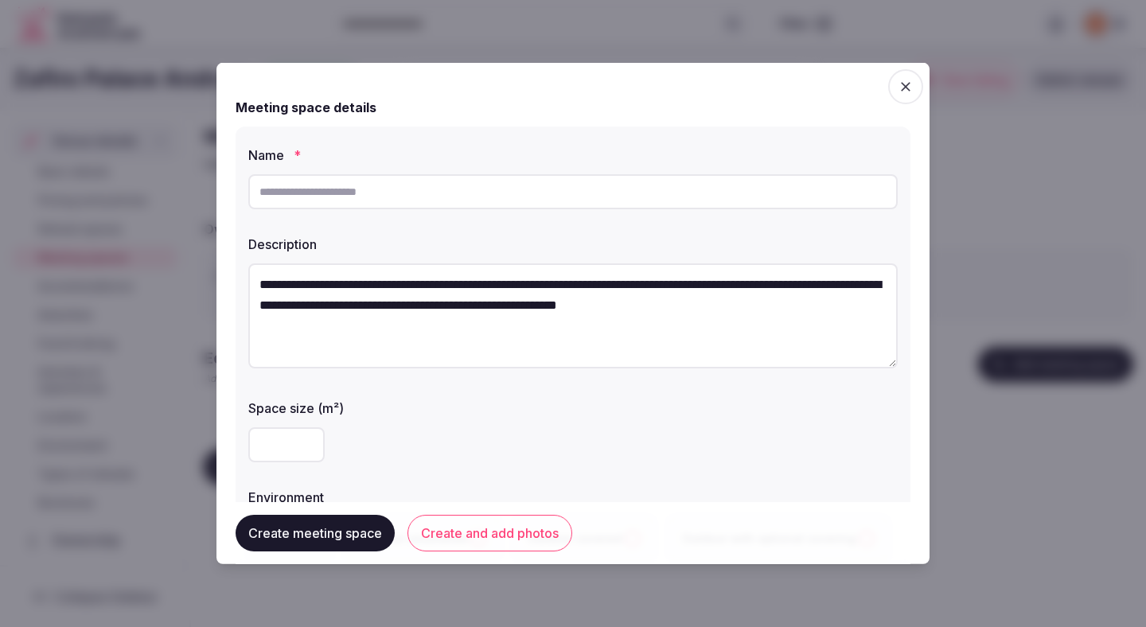
type textarea "**********"
click at [280, 446] on input "number" at bounding box center [286, 444] width 76 height 35
type input "***"
click at [395, 423] on div "***" at bounding box center [572, 445] width 649 height 48
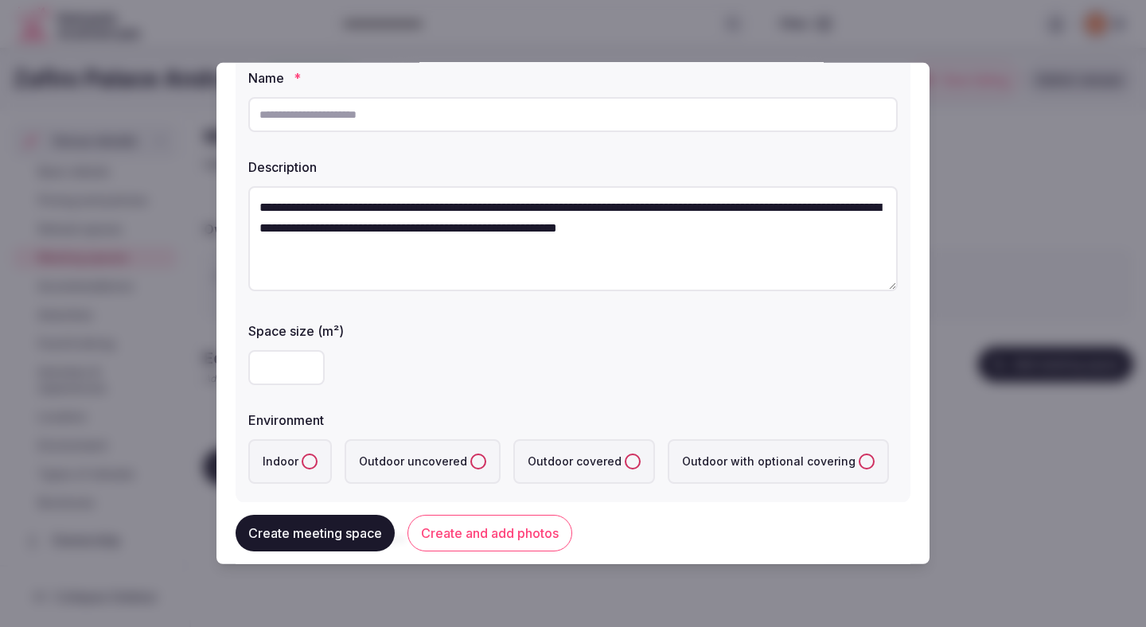
scroll to position [196, 0]
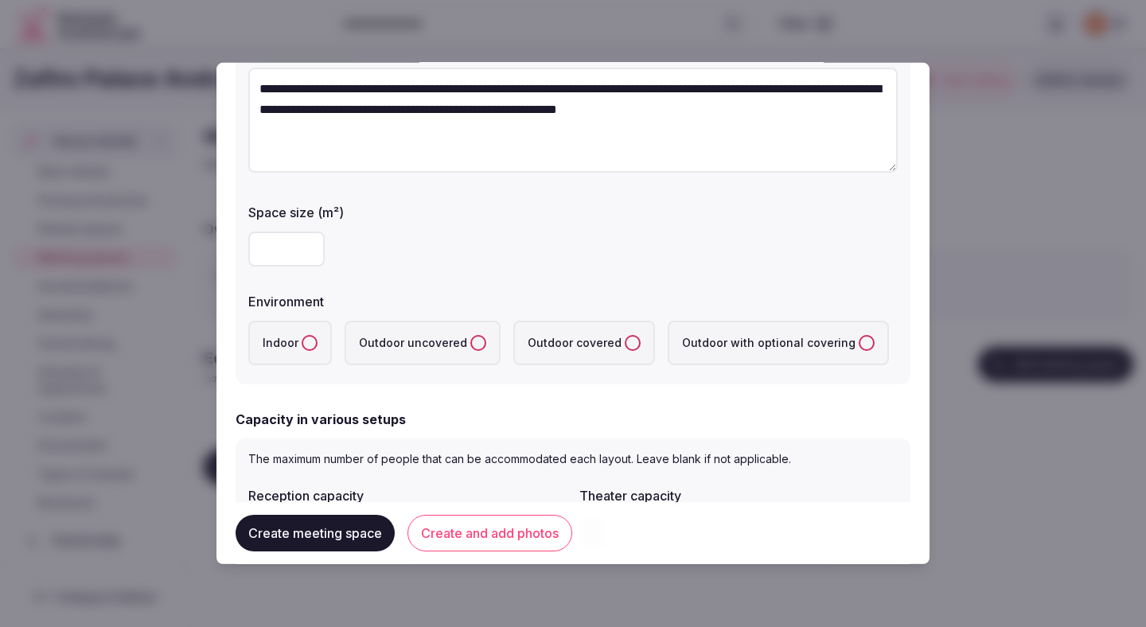
click at [309, 321] on label "Indoor" at bounding box center [290, 343] width 84 height 45
click at [309, 335] on button "Indoor" at bounding box center [310, 343] width 16 height 16
click at [309, 342] on span "button" at bounding box center [309, 343] width 13 height 13
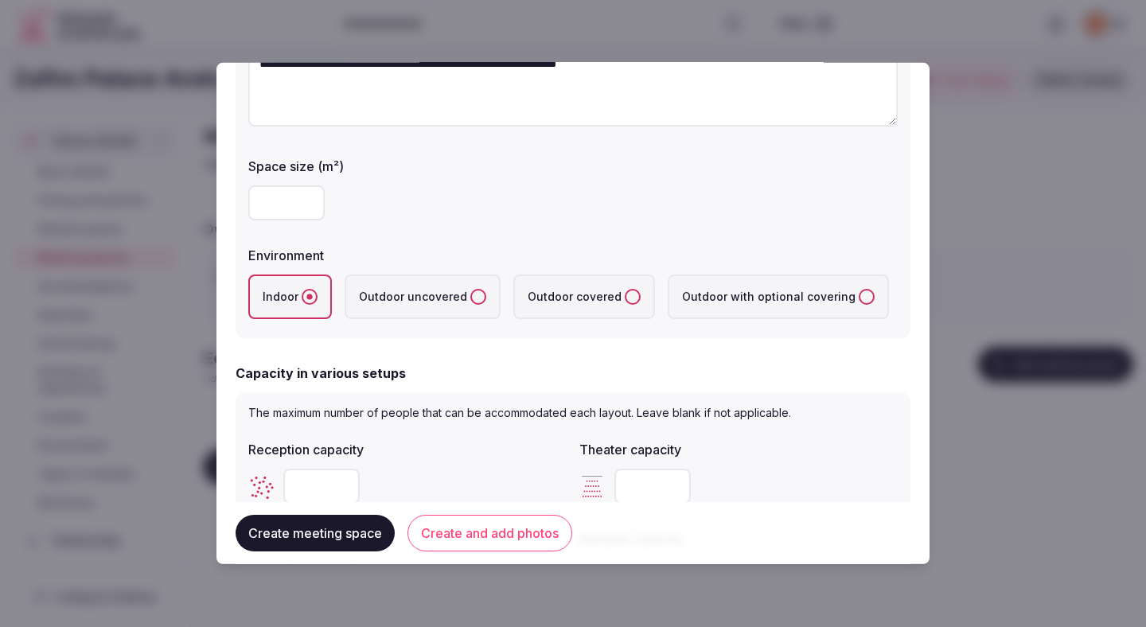
scroll to position [543, 0]
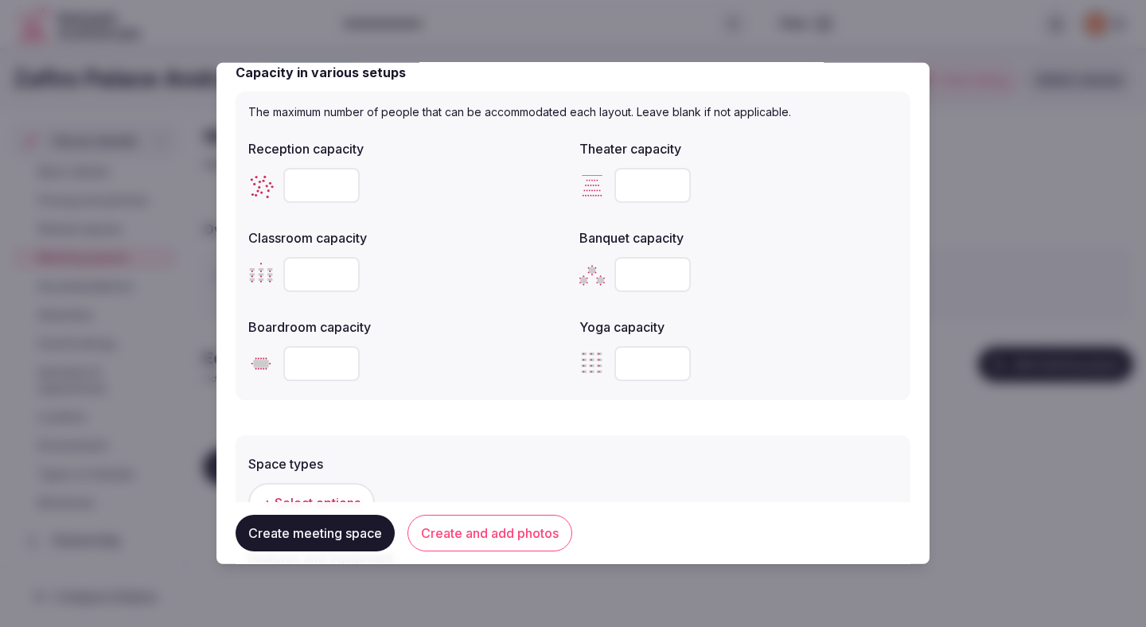
click at [306, 191] on input "number" at bounding box center [321, 185] width 76 height 35
type input "***"
click at [640, 185] on input "number" at bounding box center [652, 185] width 76 height 35
type input "***"
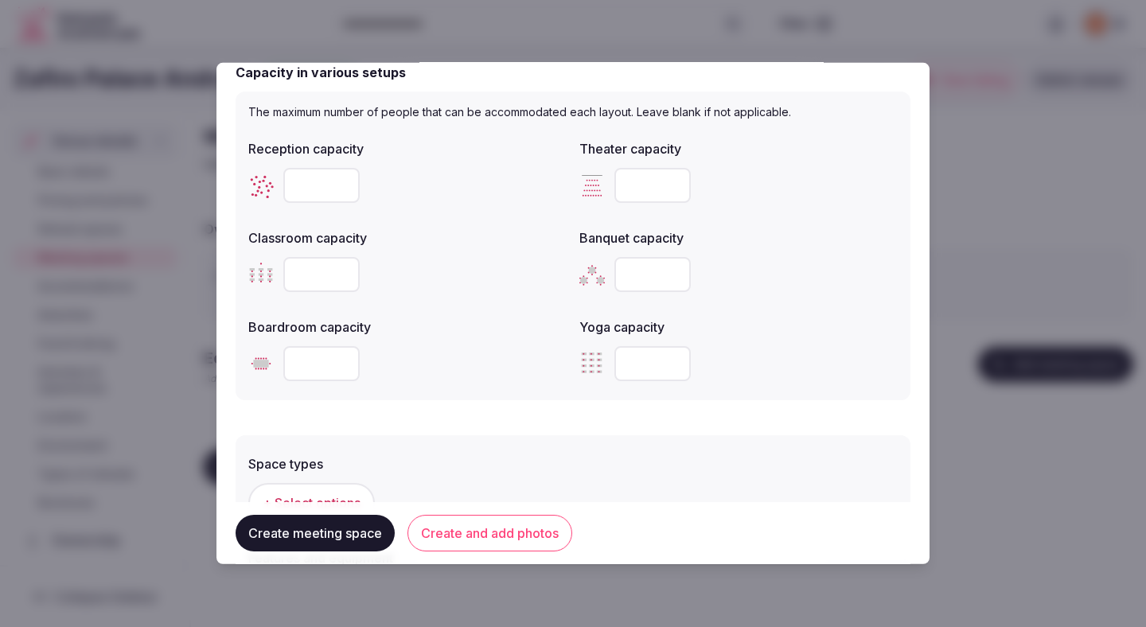
click at [527, 277] on div at bounding box center [407, 274] width 318 height 35
click at [309, 274] on input "number" at bounding box center [321, 274] width 76 height 35
type input "***"
click at [632, 286] on input "number" at bounding box center [652, 274] width 76 height 35
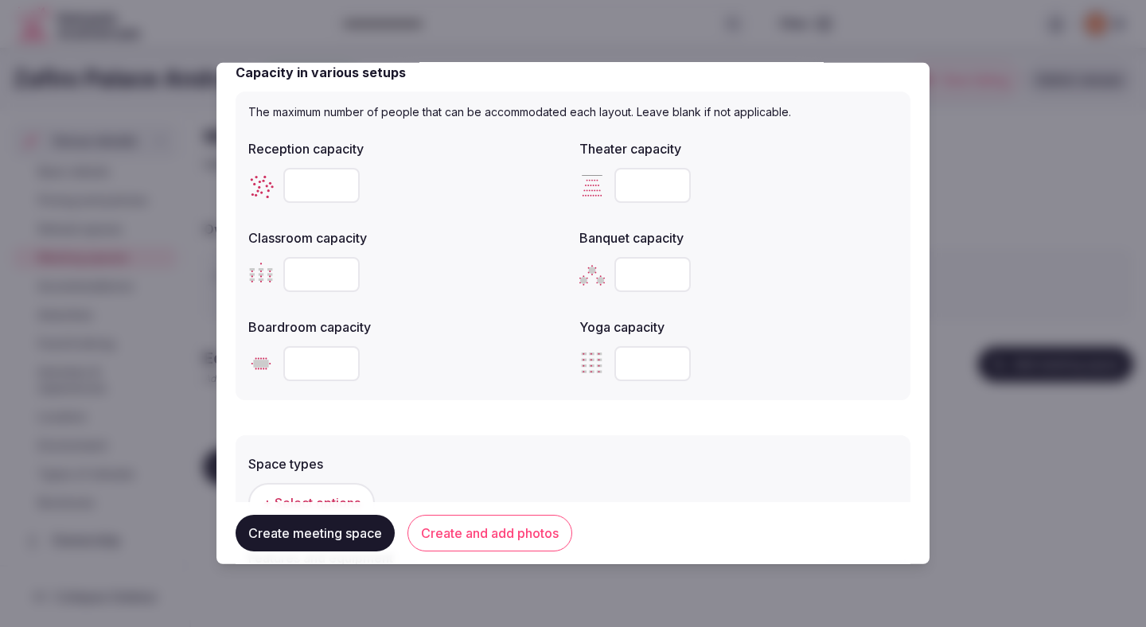
type input "***"
click at [532, 351] on div at bounding box center [407, 363] width 318 height 35
click at [531, 351] on div at bounding box center [407, 363] width 318 height 35
type input "***"
click at [456, 401] on form "**********" at bounding box center [572, 161] width 675 height 1244
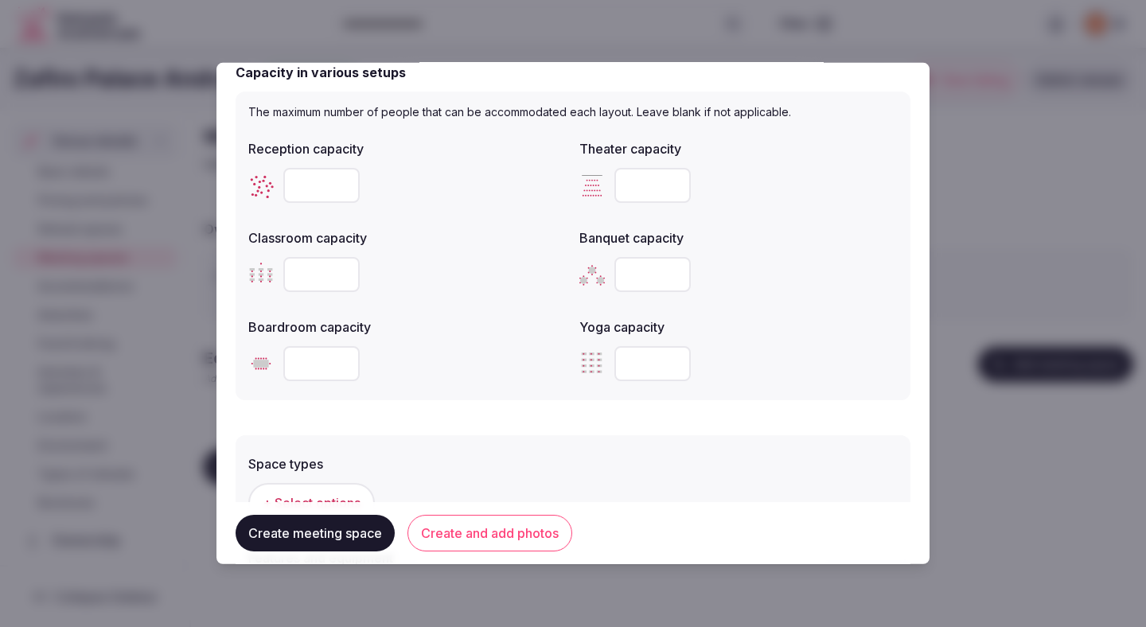
click at [461, 395] on div "The maximum number of people that can be accommodated each layout. Leave blank …" at bounding box center [572, 245] width 675 height 309
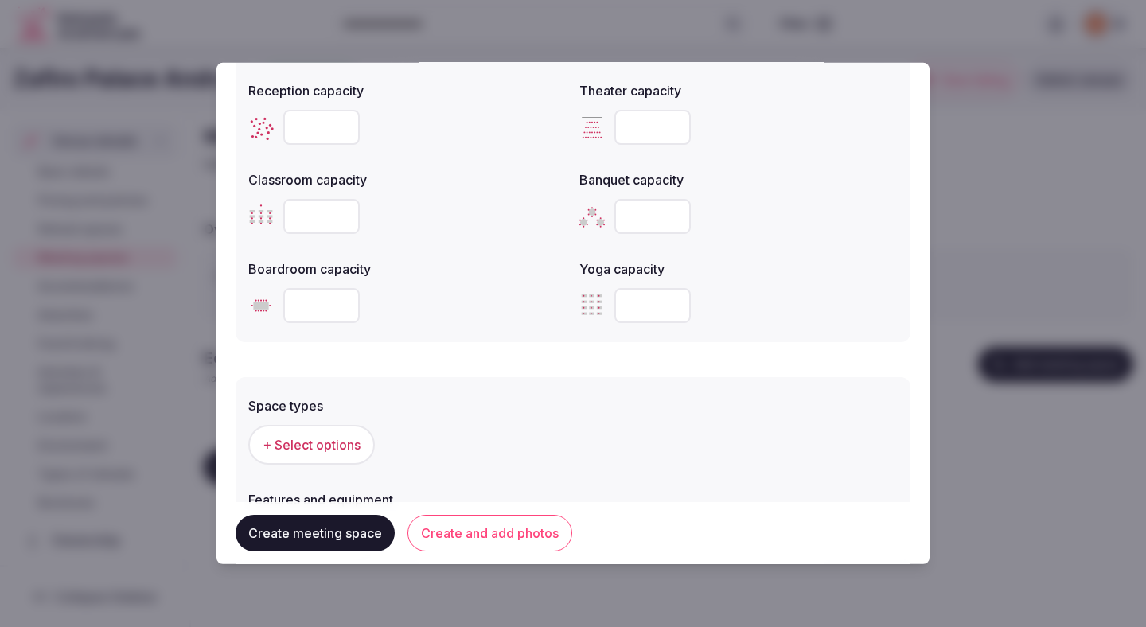
click at [466, 379] on div "Space types + Select options Features and equipment + Select options" at bounding box center [572, 477] width 675 height 201
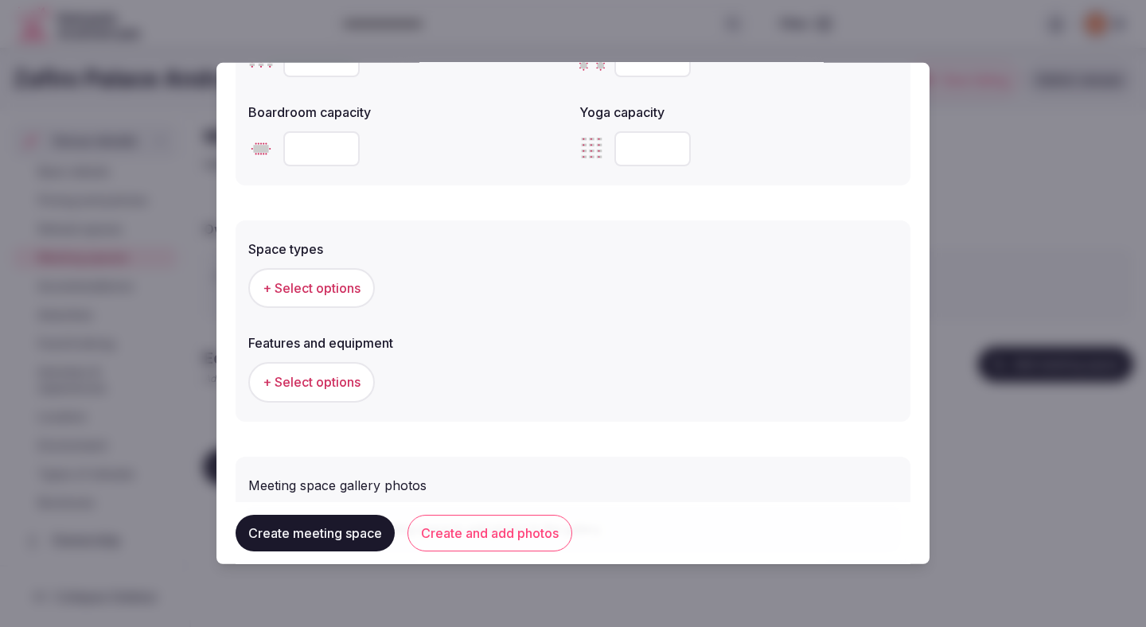
click at [322, 298] on button "+ Select options" at bounding box center [311, 288] width 126 height 40
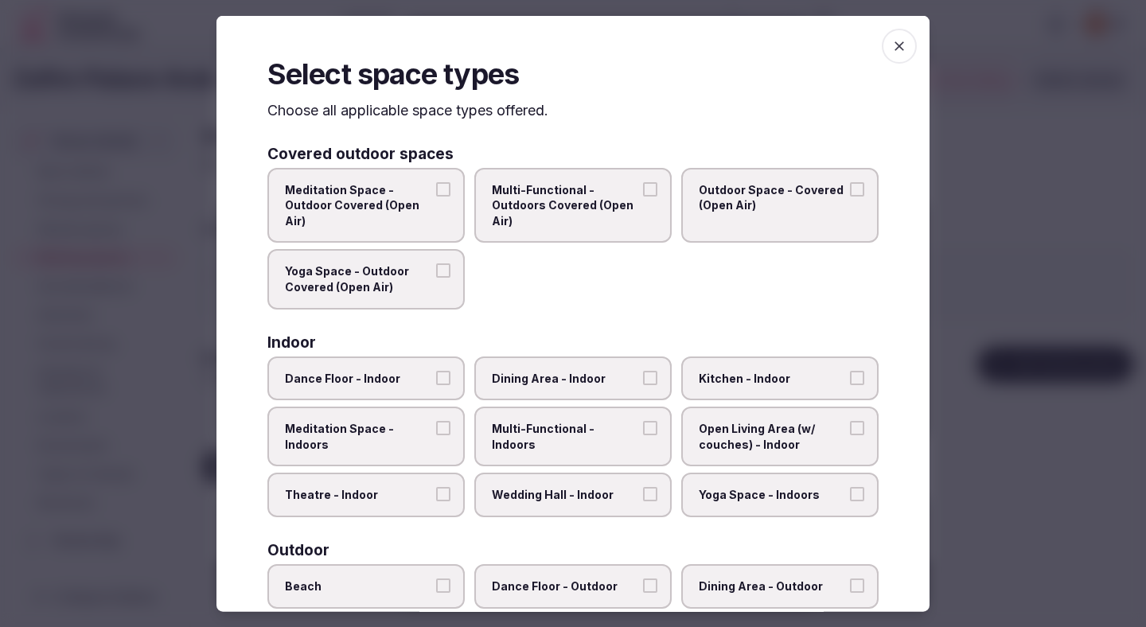
click at [401, 488] on span "Theatre - Indoor" at bounding box center [358, 495] width 146 height 16
click at [436, 488] on button "Theatre - Indoor" at bounding box center [443, 494] width 14 height 14
click at [515, 375] on span "Dining Area - Indoor" at bounding box center [565, 378] width 146 height 16
click at [643, 375] on button "Dining Area - Indoor" at bounding box center [650, 377] width 14 height 14
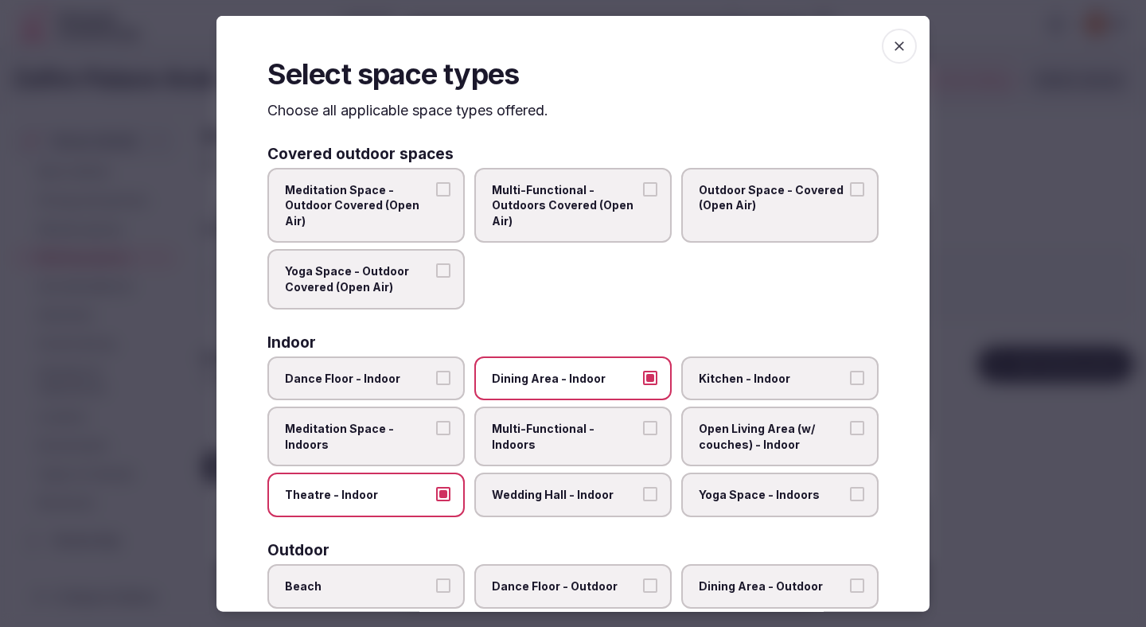
click at [515, 446] on label "Multi-Functional - Indoors" at bounding box center [572, 437] width 197 height 60
click at [643, 435] on button "Multi-Functional - Indoors" at bounding box center [650, 428] width 14 height 14
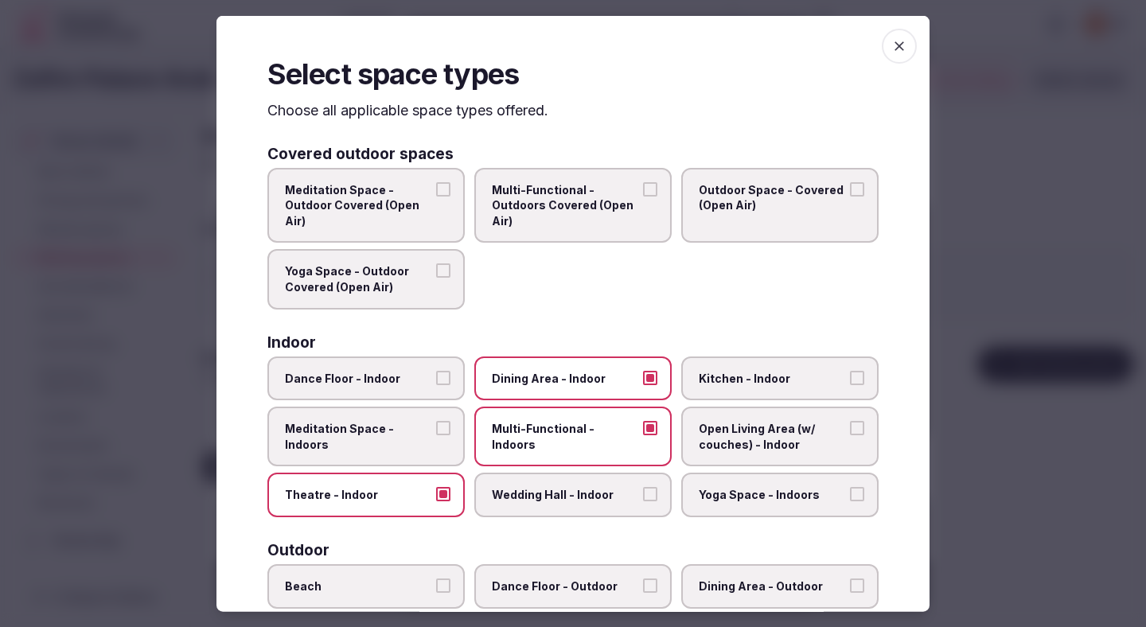
click at [532, 488] on span "Wedding Hall - Indoor" at bounding box center [565, 495] width 146 height 16
click at [643, 488] on button "Wedding Hall - Indoor" at bounding box center [650, 494] width 14 height 14
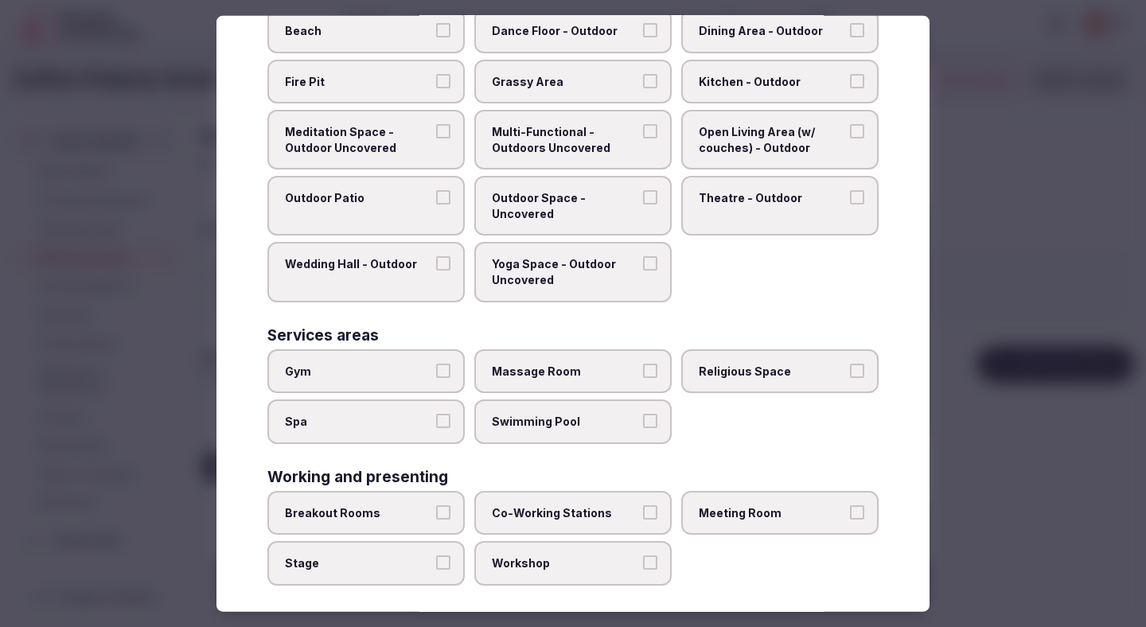
scroll to position [567, 0]
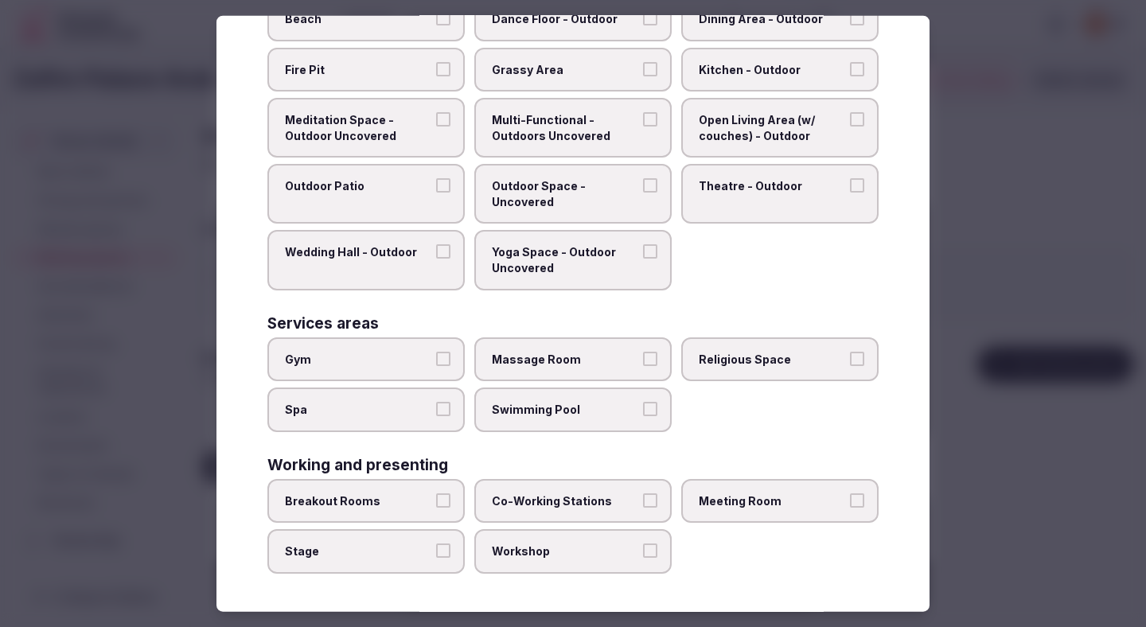
click at [358, 500] on span "Breakout Rooms" at bounding box center [358, 501] width 146 height 16
click at [436, 500] on button "Breakout Rooms" at bounding box center [443, 500] width 14 height 14
click at [364, 552] on span "Stage" at bounding box center [358, 551] width 146 height 16
click at [436, 552] on button "Stage" at bounding box center [443, 550] width 14 height 14
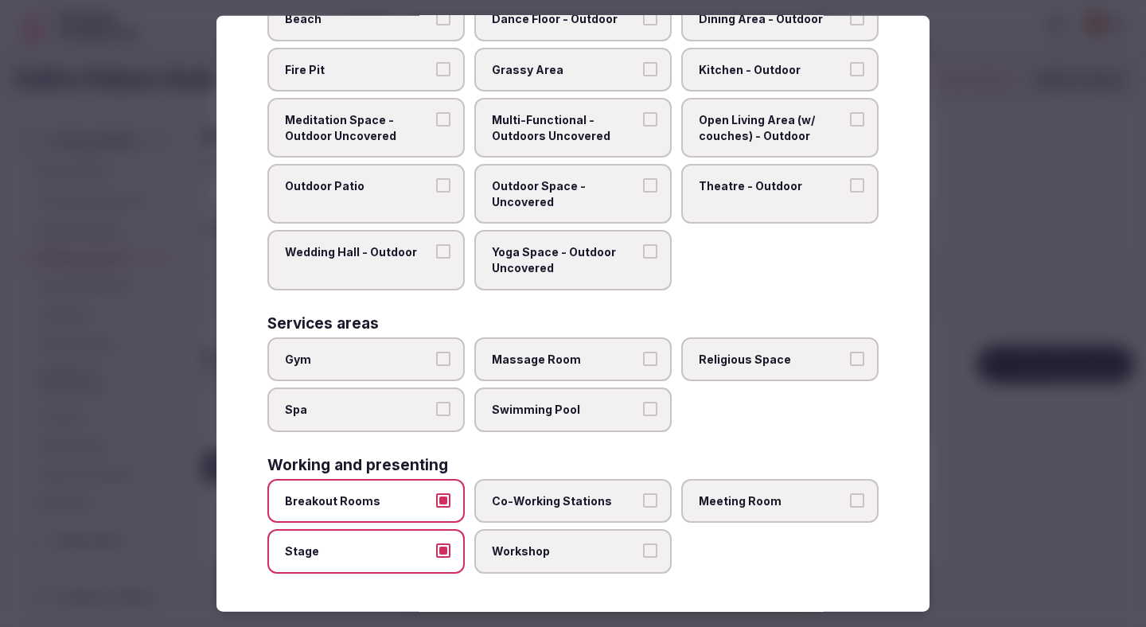
click at [520, 500] on span "Co-Working Stations" at bounding box center [565, 501] width 146 height 16
click at [643, 500] on button "Co-Working Stations" at bounding box center [650, 500] width 14 height 14
click at [520, 551] on span "Workshop" at bounding box center [565, 551] width 146 height 16
click at [643, 551] on button "Workshop" at bounding box center [650, 550] width 14 height 14
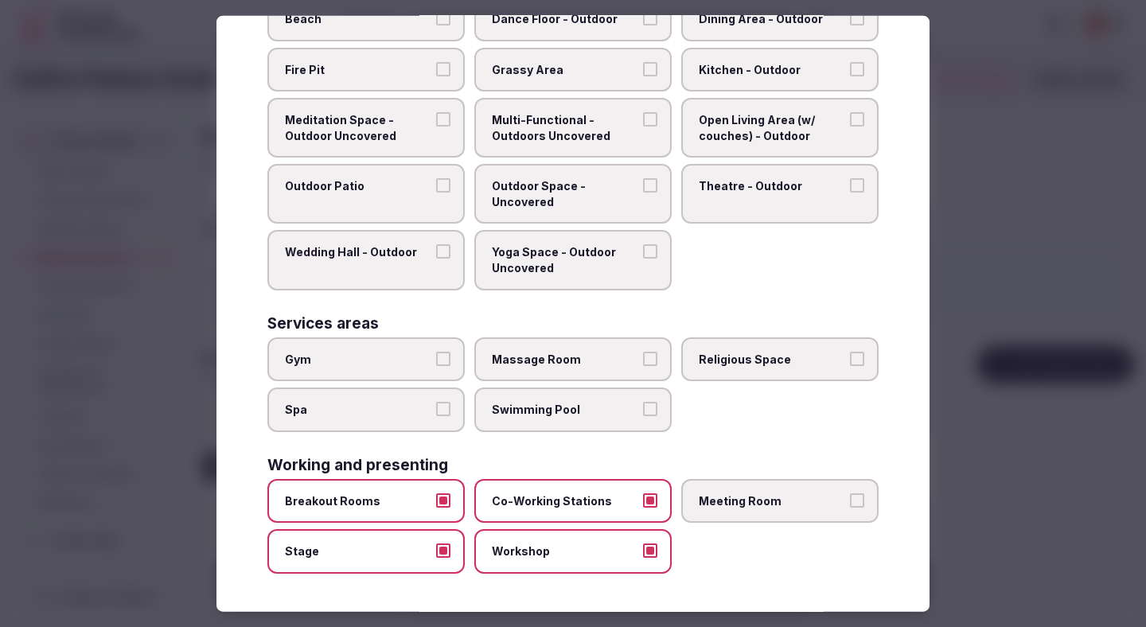
click at [725, 508] on span "Meeting Room" at bounding box center [772, 501] width 146 height 16
click at [850, 508] on button "Meeting Room" at bounding box center [857, 500] width 14 height 14
click at [978, 428] on div at bounding box center [573, 313] width 1146 height 627
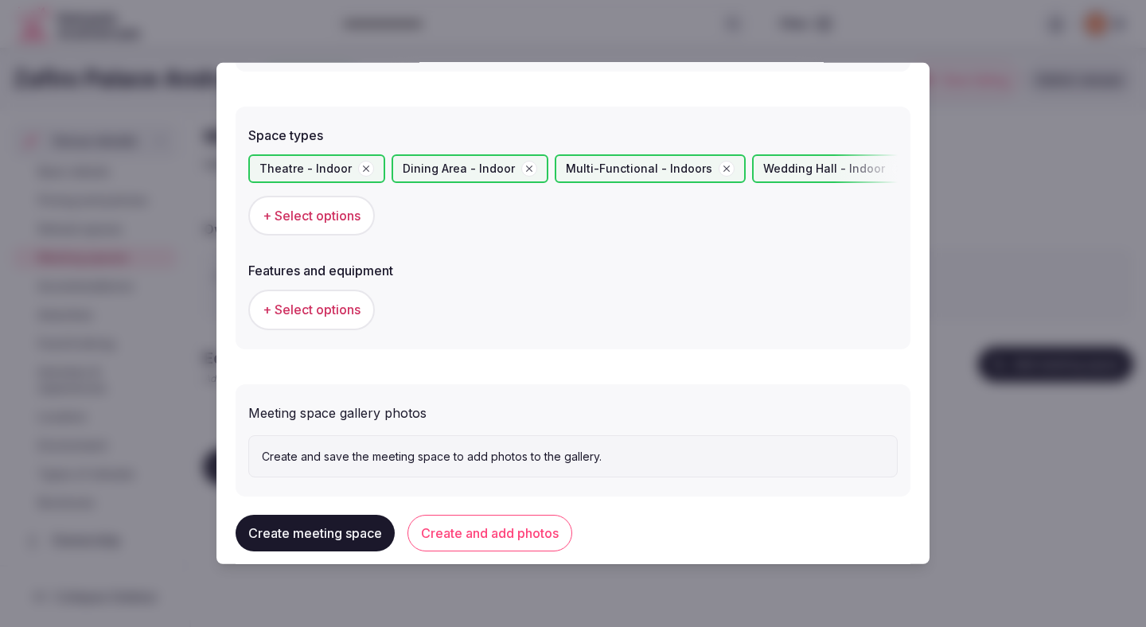
scroll to position [897, 0]
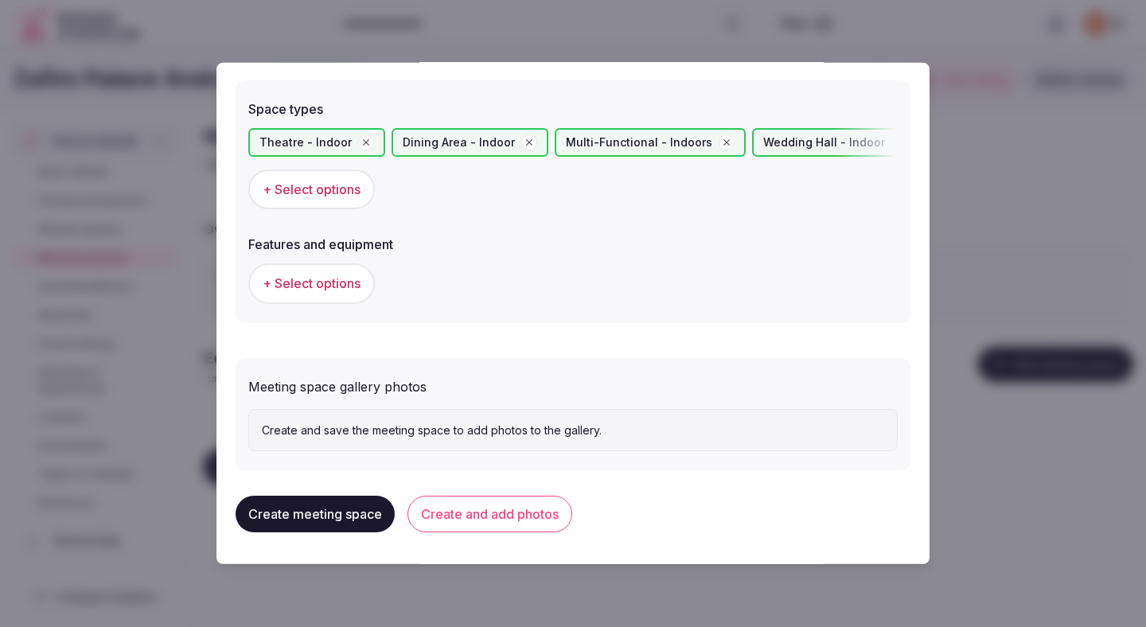
click at [334, 279] on span "+ Select options" at bounding box center [312, 283] width 98 height 18
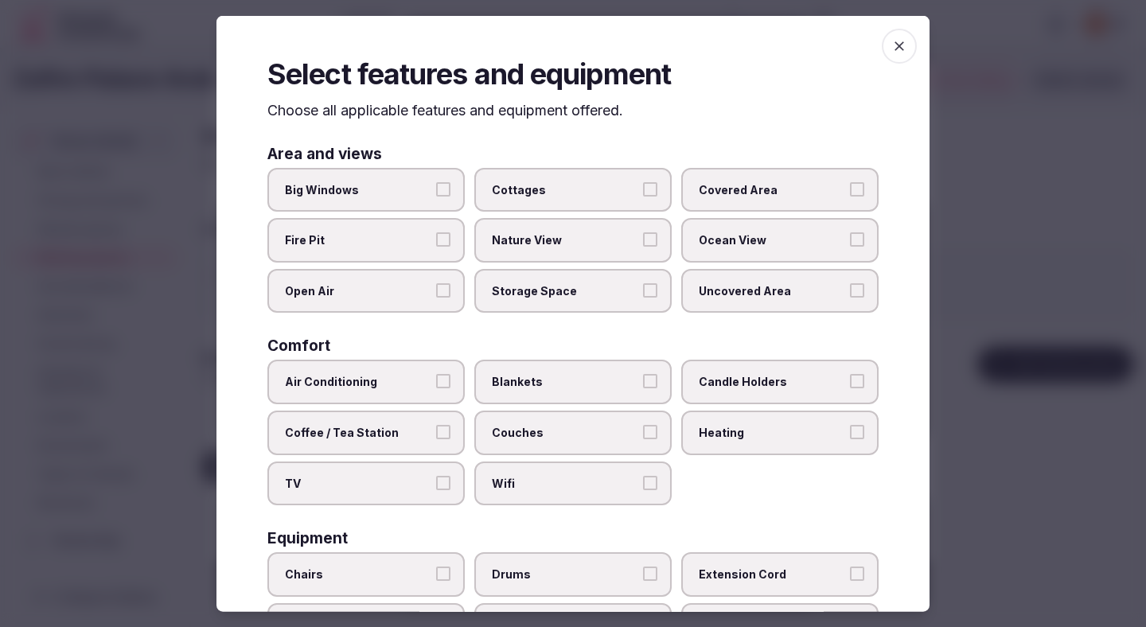
click at [395, 379] on span "Air Conditioning" at bounding box center [358, 382] width 146 height 16
click at [436, 379] on button "Air Conditioning" at bounding box center [443, 381] width 14 height 14
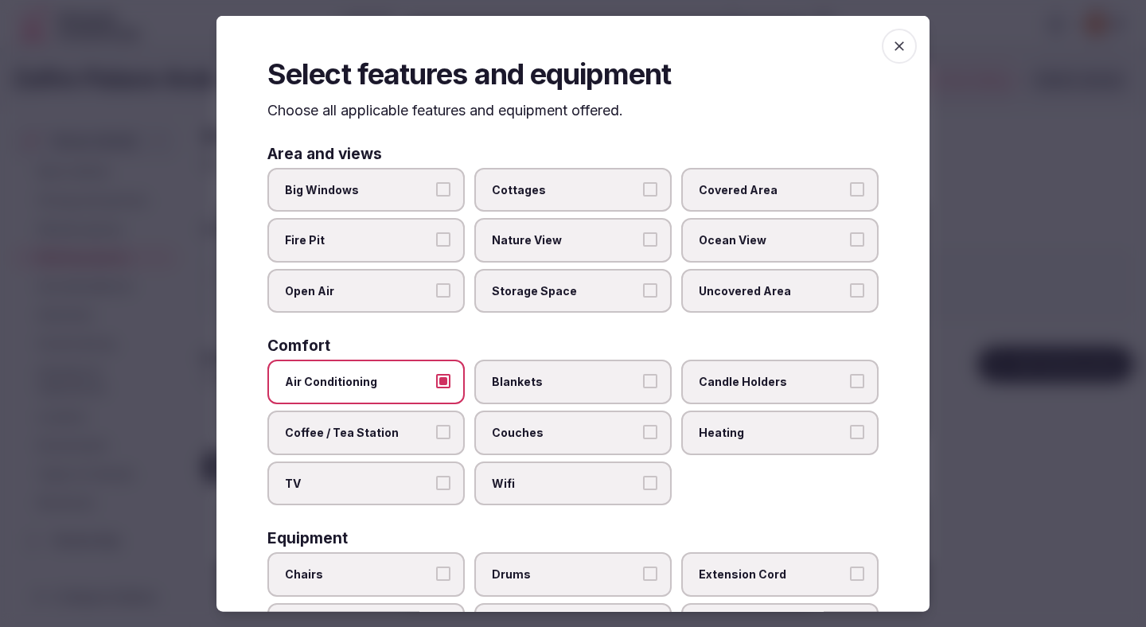
click at [395, 493] on label "TV" at bounding box center [365, 483] width 197 height 45
click at [436, 489] on button "TV" at bounding box center [443, 482] width 14 height 14
click at [395, 440] on label "Coffee / Tea Station" at bounding box center [365, 433] width 197 height 45
click at [436, 439] on button "Coffee / Tea Station" at bounding box center [443, 432] width 14 height 14
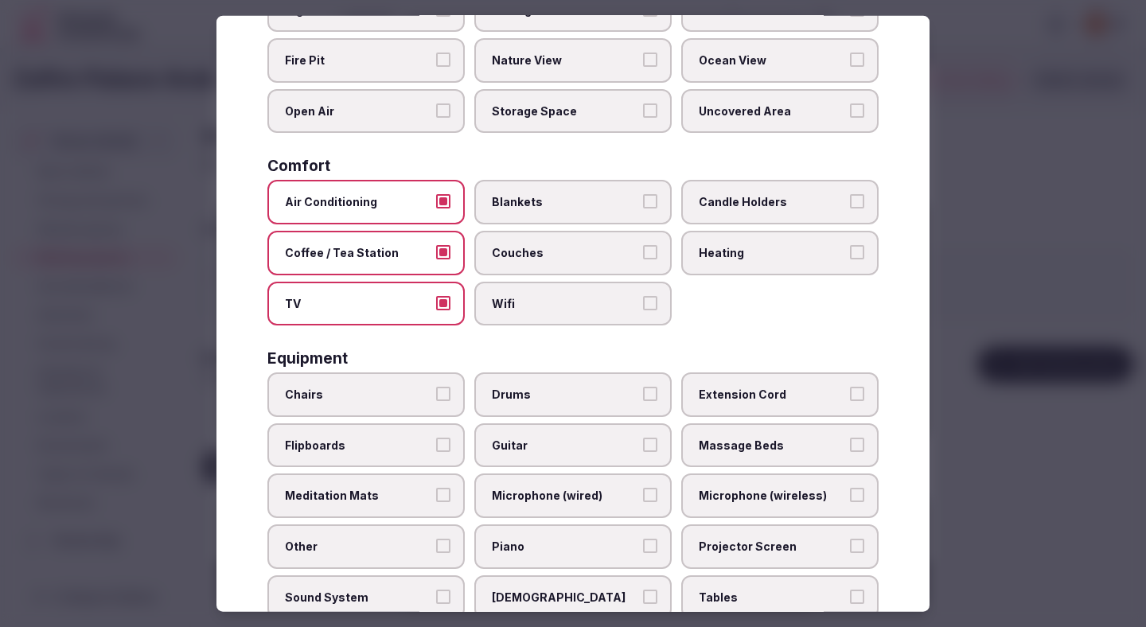
scroll to position [200, 0]
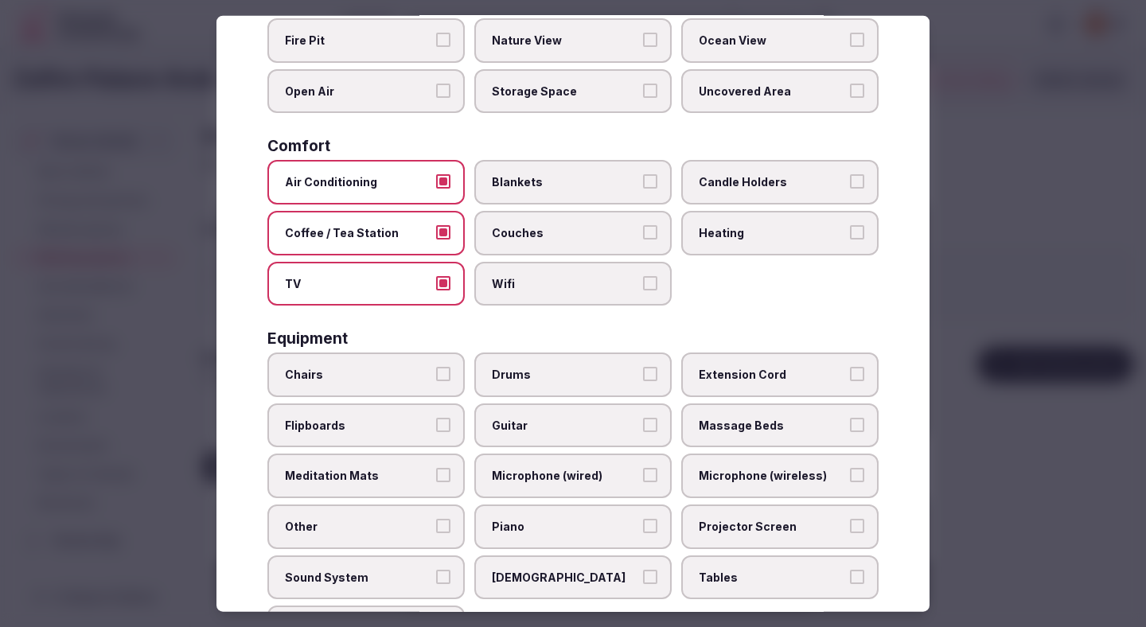
click at [620, 290] on span "Wifi" at bounding box center [565, 283] width 146 height 16
click at [643, 290] on button "Wifi" at bounding box center [650, 282] width 14 height 14
click at [423, 385] on label "Chairs" at bounding box center [365, 374] width 197 height 45
click at [436, 381] on button "Chairs" at bounding box center [443, 374] width 14 height 14
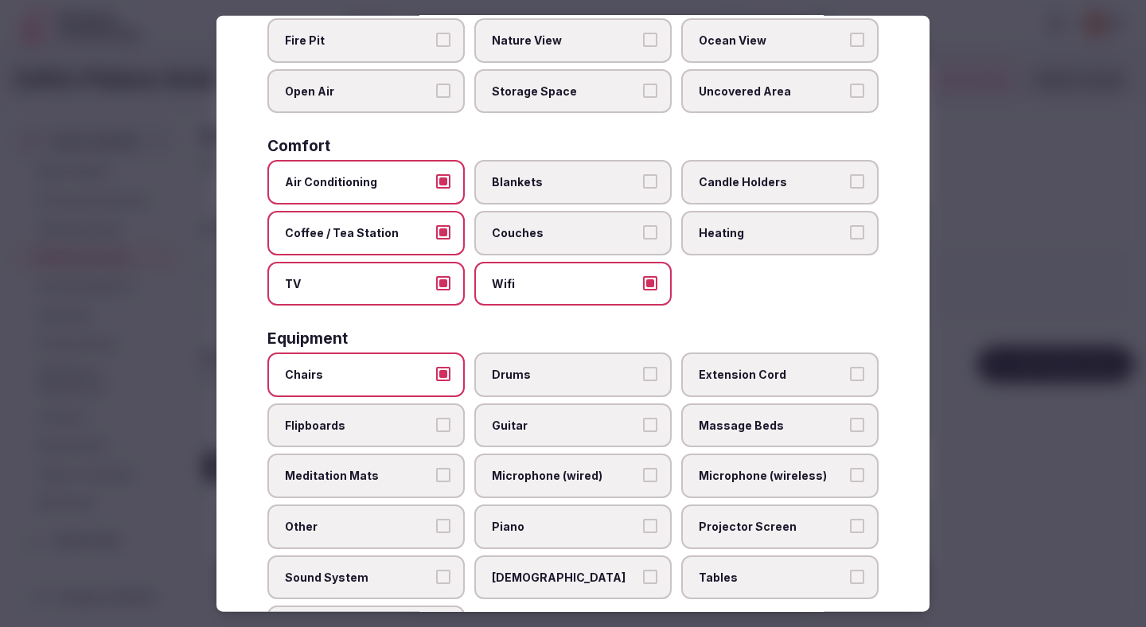
click at [426, 434] on label "Flipboards" at bounding box center [365, 425] width 197 height 45
click at [436, 431] on button "Flipboards" at bounding box center [443, 424] width 14 height 14
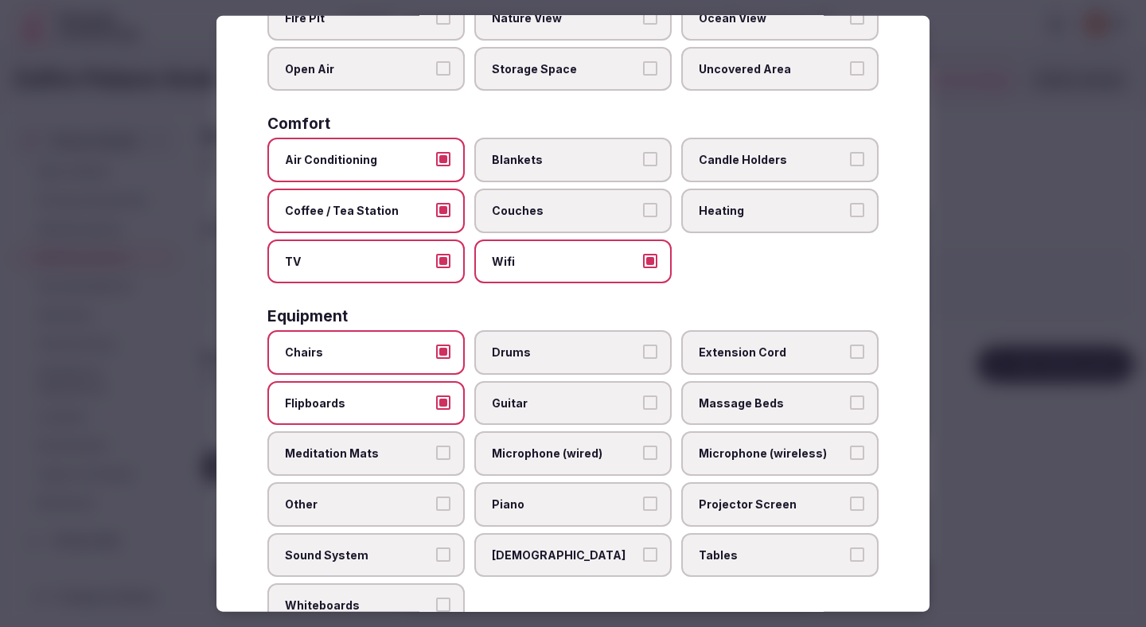
click at [621, 450] on span "Microphone (wired)" at bounding box center [565, 454] width 146 height 16
click at [643, 450] on button "Microphone (wired)" at bounding box center [650, 453] width 14 height 14
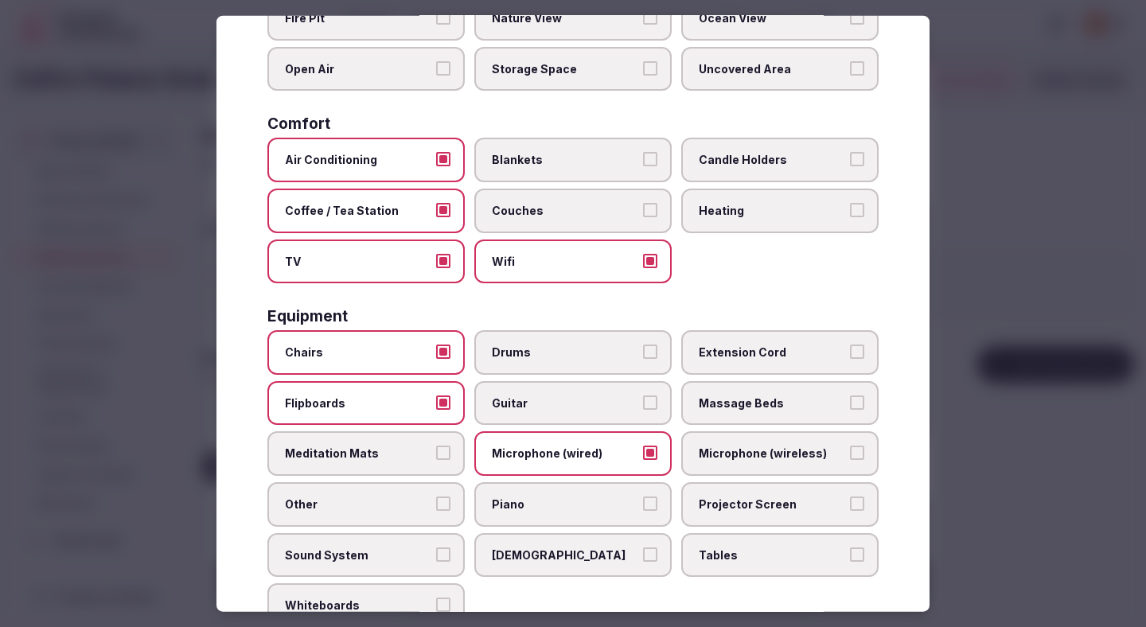
click at [710, 456] on span "Microphone (wireless)" at bounding box center [772, 454] width 146 height 16
click at [850, 456] on button "Microphone (wireless)" at bounding box center [857, 453] width 14 height 14
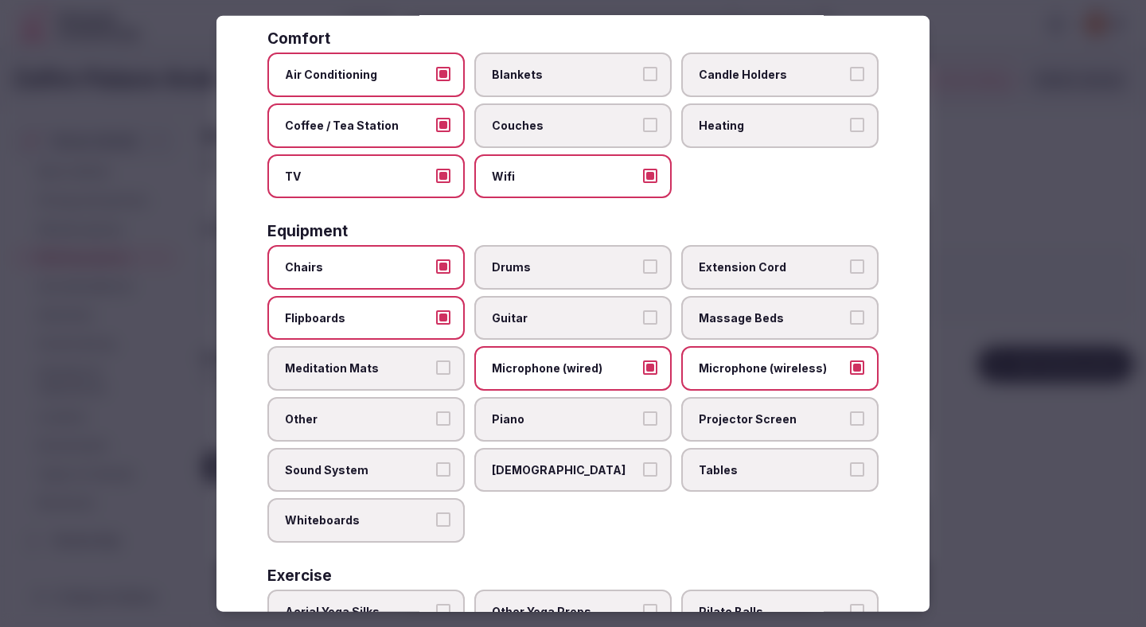
scroll to position [333, 0]
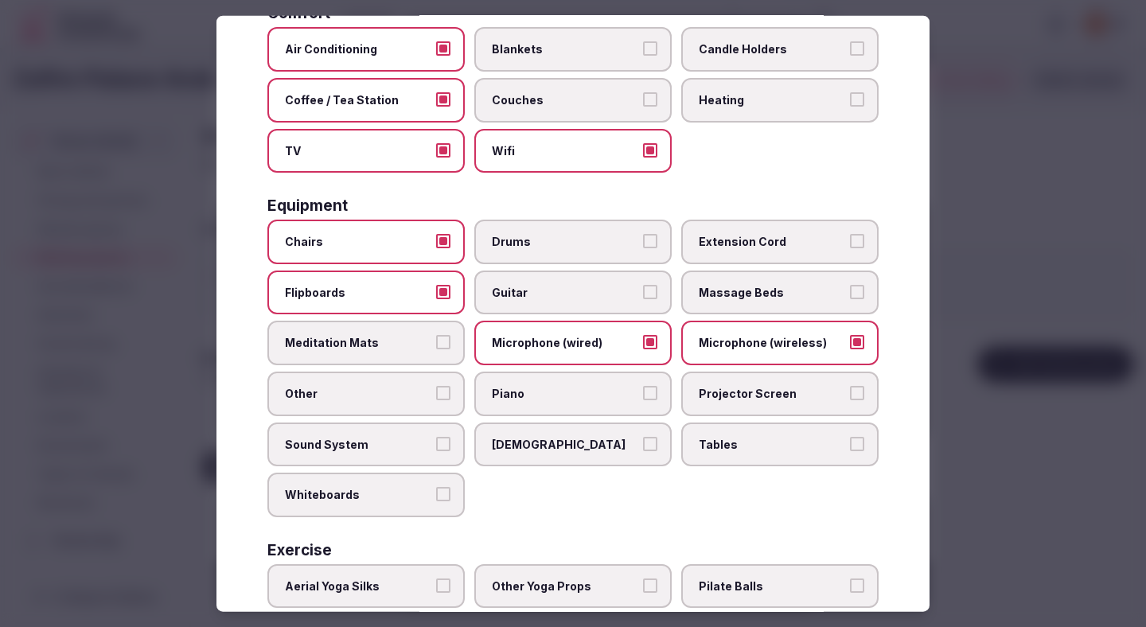
click at [722, 402] on label "Projector Screen" at bounding box center [779, 394] width 197 height 45
click at [850, 400] on button "Projector Screen" at bounding box center [857, 393] width 14 height 14
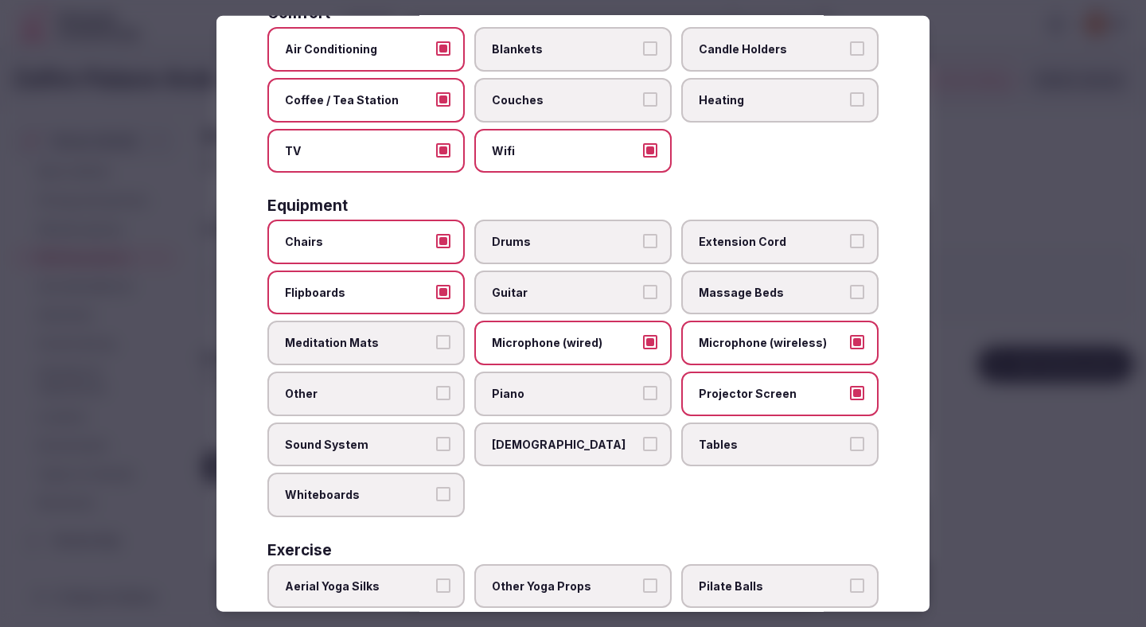
click at [379, 454] on label "Sound System" at bounding box center [365, 444] width 197 height 45
click at [436, 450] on button "Sound System" at bounding box center [443, 443] width 14 height 14
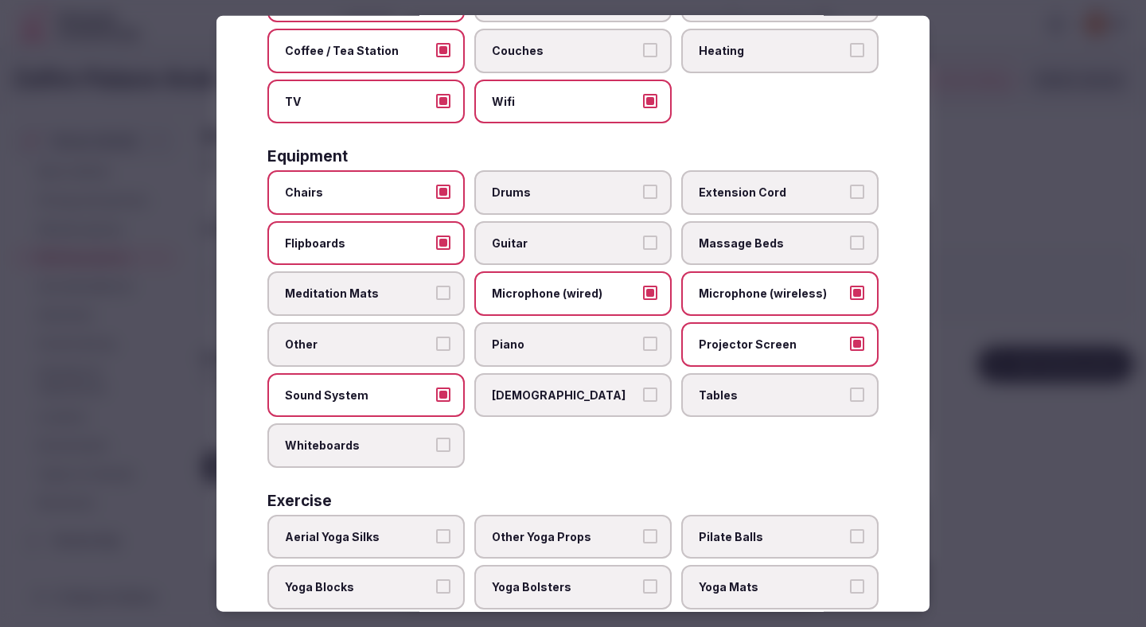
scroll to position [383, 0]
click at [711, 404] on label "Tables" at bounding box center [779, 394] width 197 height 45
click at [850, 400] on button "Tables" at bounding box center [857, 393] width 14 height 14
click at [358, 453] on label "Whiteboards" at bounding box center [365, 444] width 197 height 45
click at [436, 451] on button "Whiteboards" at bounding box center [443, 444] width 14 height 14
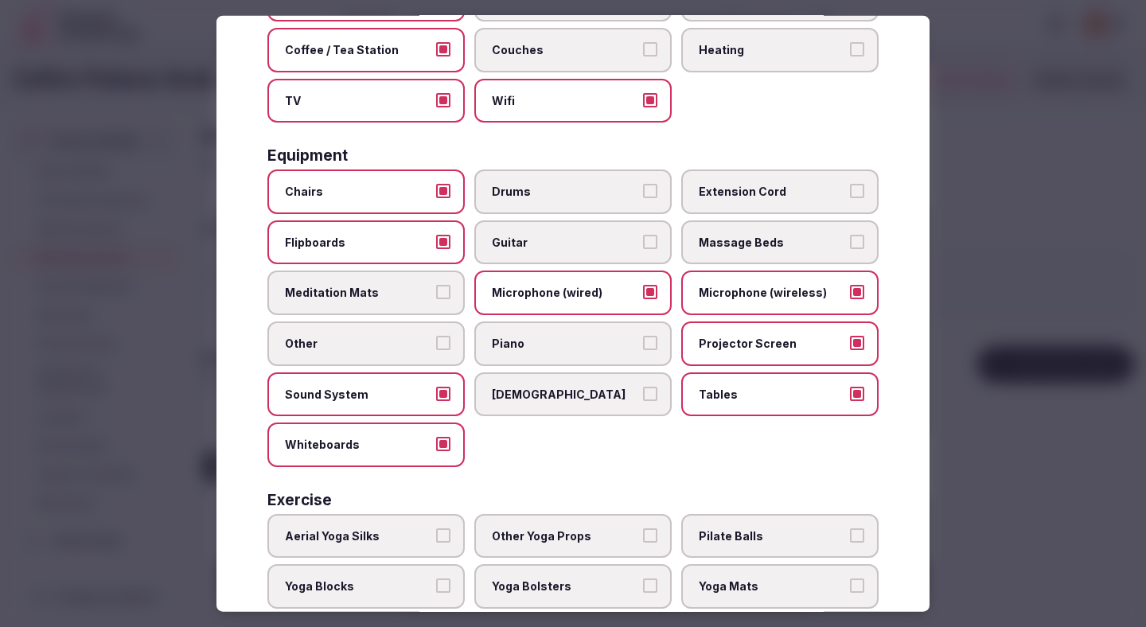
scroll to position [469, 0]
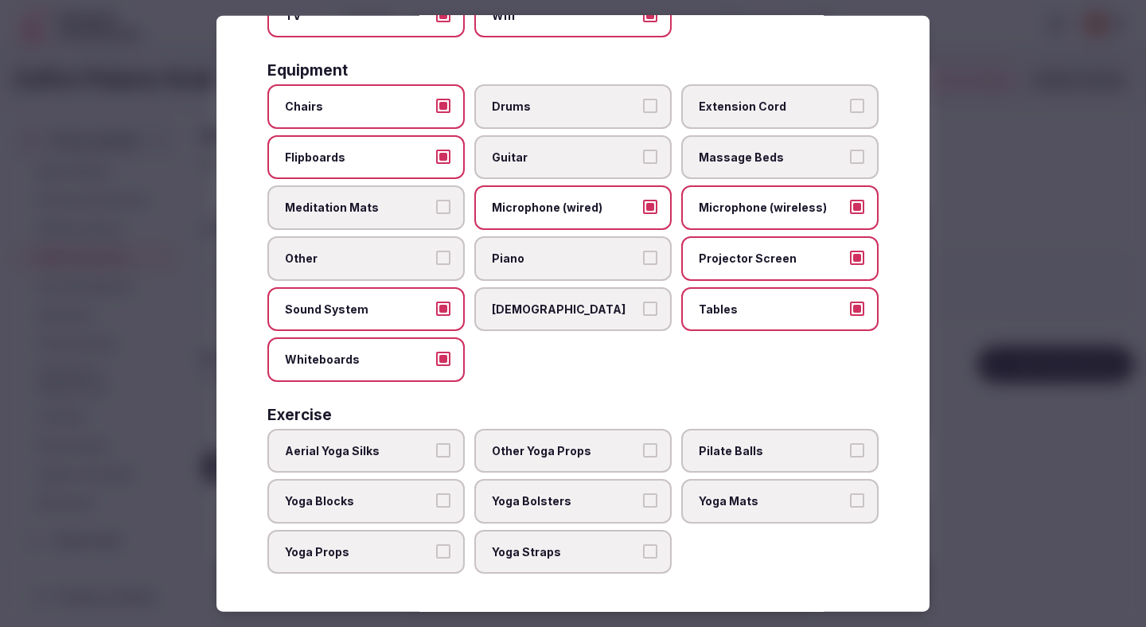
click at [946, 302] on div at bounding box center [573, 313] width 1146 height 627
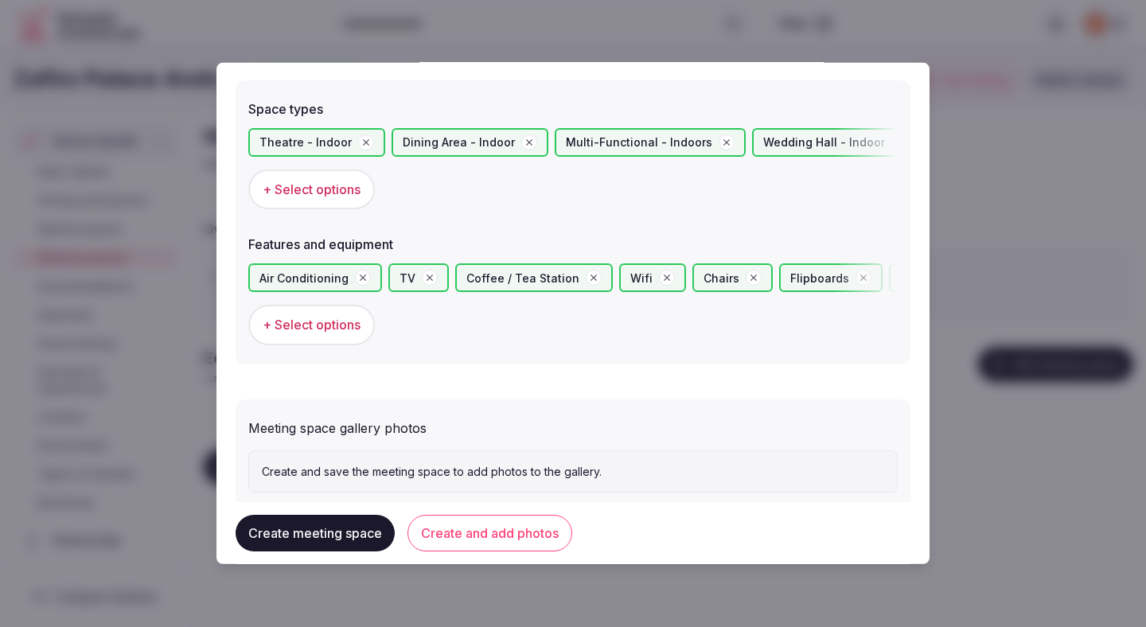
scroll to position [939, 0]
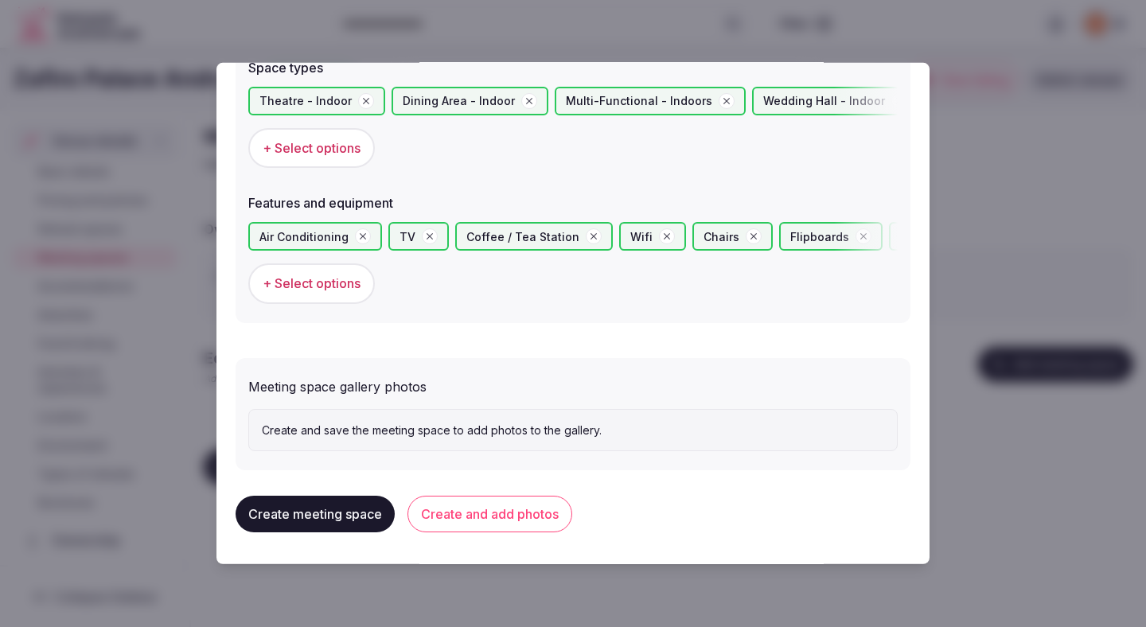
click at [487, 512] on button "Create and add photos" at bounding box center [489, 514] width 165 height 37
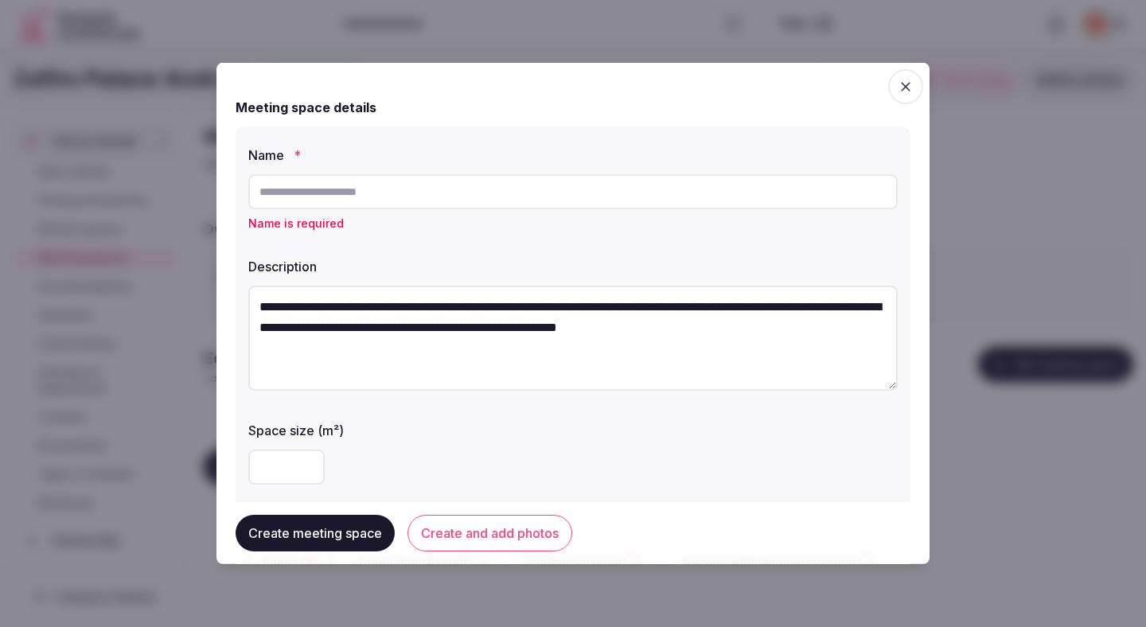
click at [498, 198] on input "text" at bounding box center [572, 191] width 649 height 35
click at [533, 195] on input "text" at bounding box center [572, 191] width 649 height 35
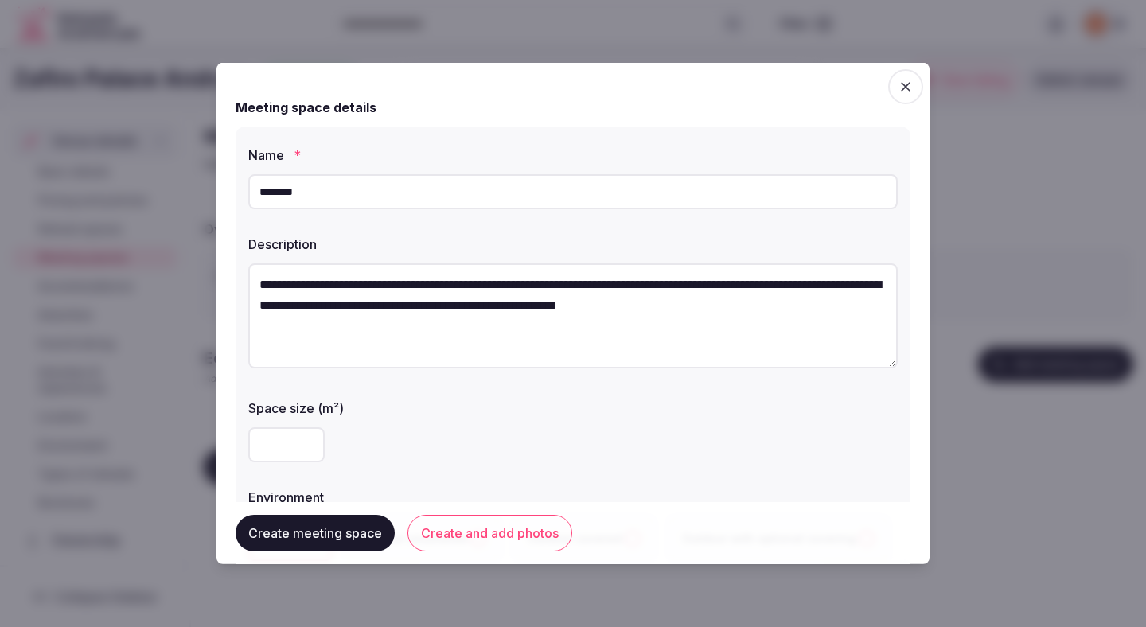
type input "**********"
click at [483, 543] on button "Create and add photos" at bounding box center [489, 533] width 165 height 37
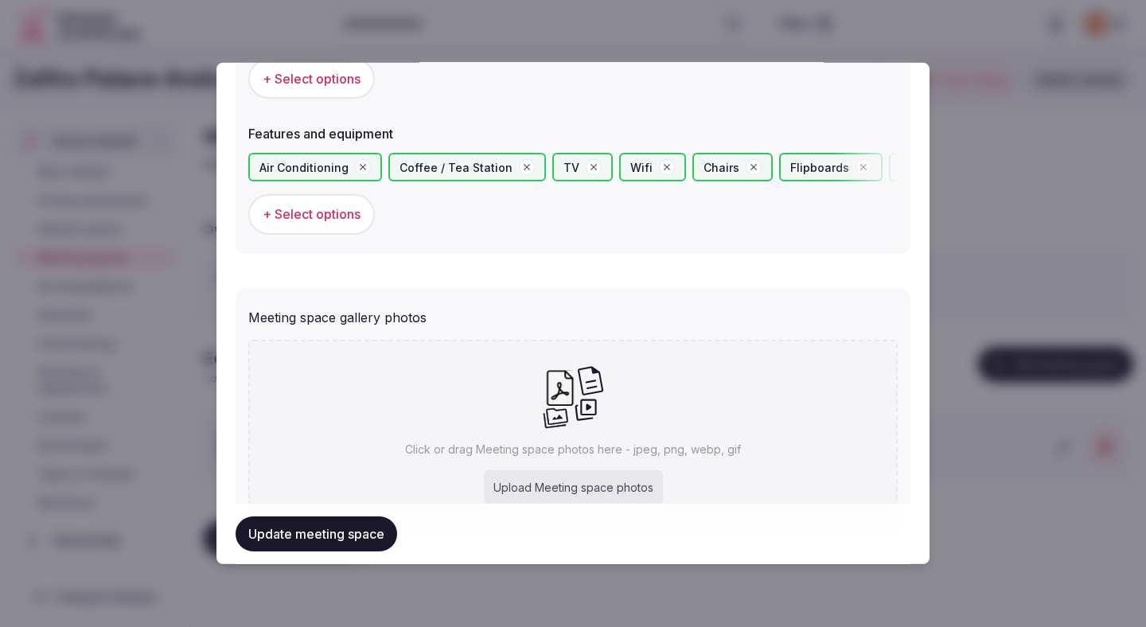
scroll to position [1054, 0]
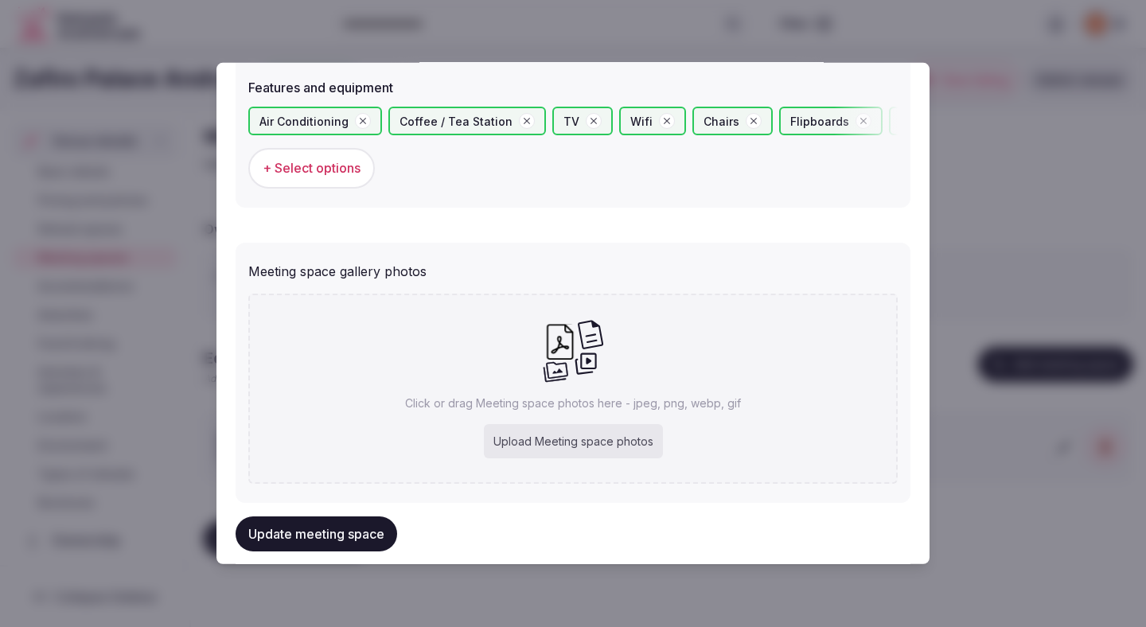
click at [552, 439] on div "Upload Meeting space photos" at bounding box center [573, 441] width 179 height 35
type input "**********"
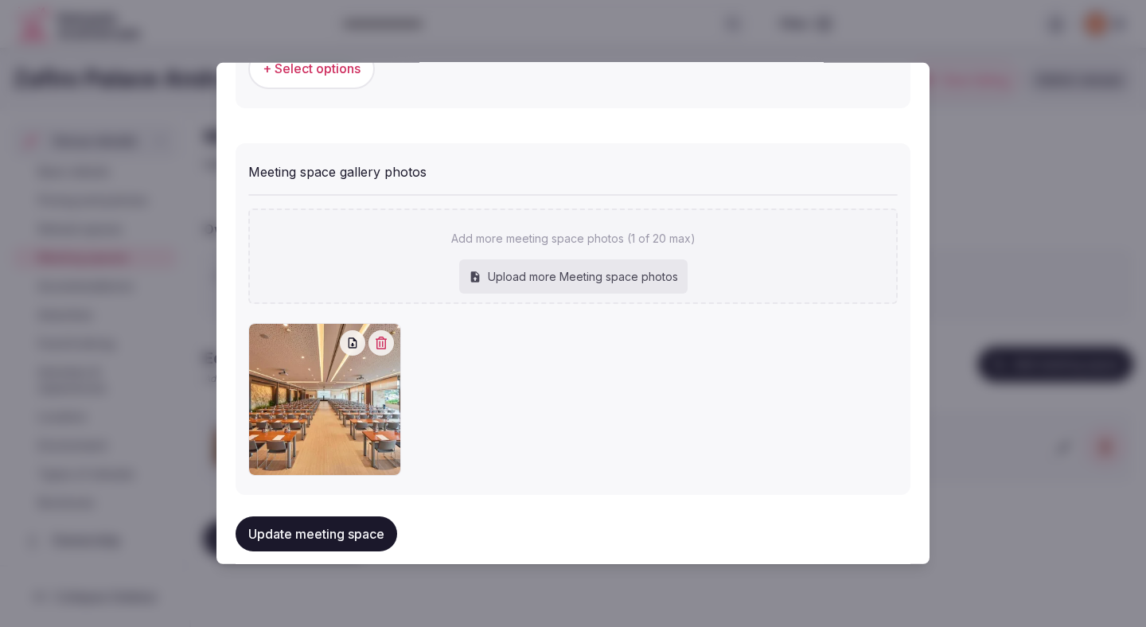
scroll to position [1177, 0]
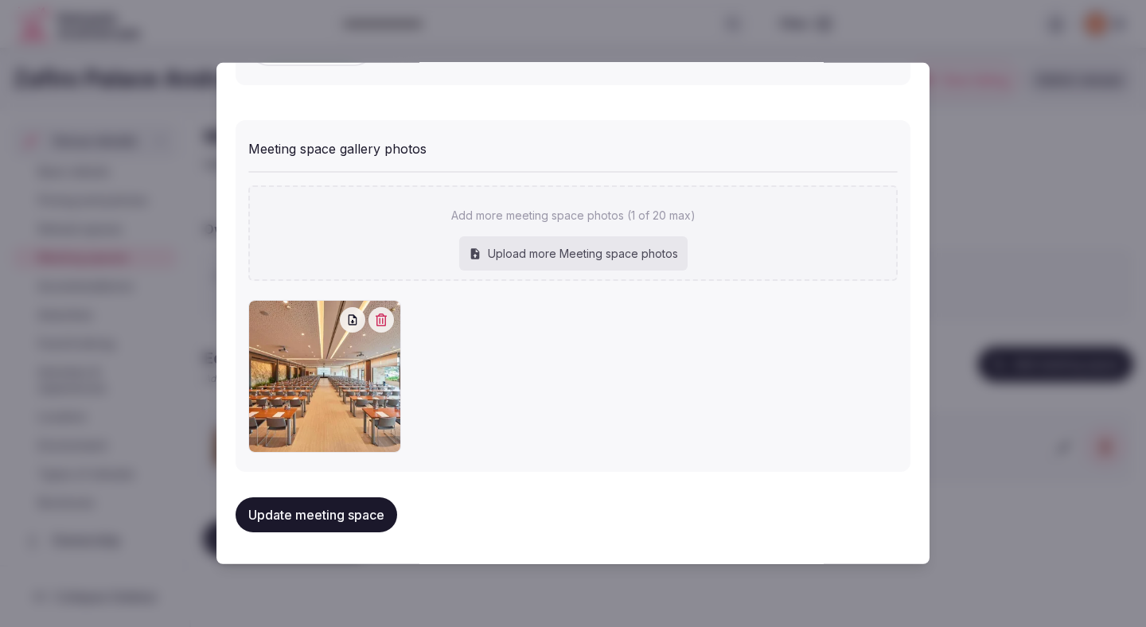
click at [333, 509] on button "Update meeting space" at bounding box center [316, 514] width 162 height 35
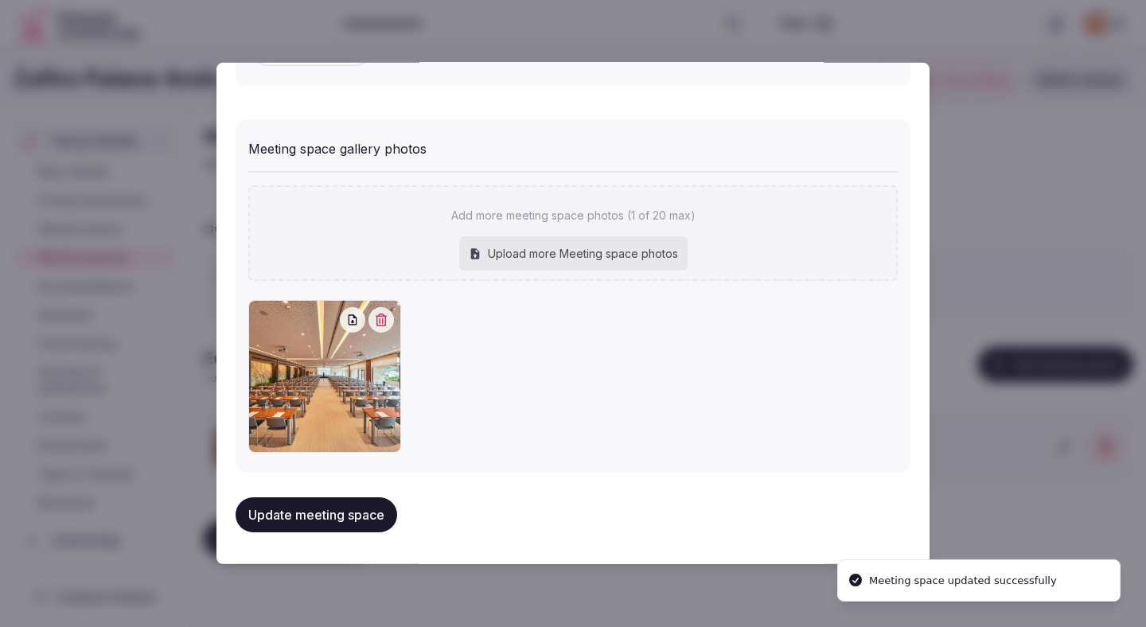
click at [333, 509] on button "Update meeting space" at bounding box center [316, 514] width 162 height 35
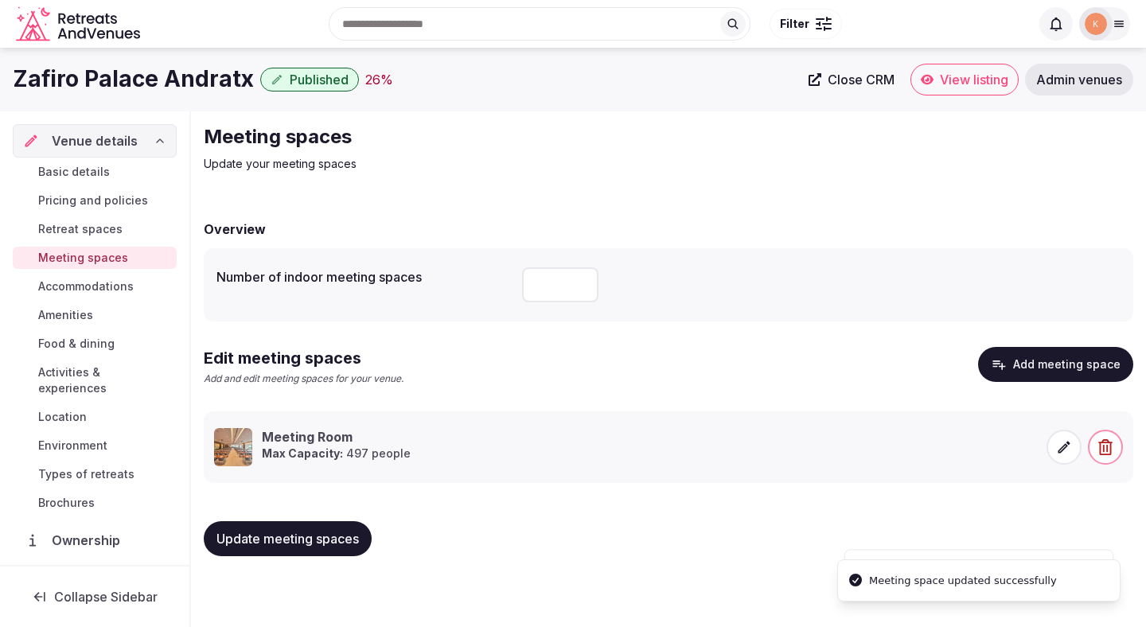
click at [1044, 219] on div "Overview Number of indoor meeting spaces * Edit meeting spaces Add and edit mee…" at bounding box center [668, 386] width 929 height 365
click at [273, 533] on span "Update meeting spaces" at bounding box center [287, 539] width 142 height 16
click at [106, 287] on span "Accommodations" at bounding box center [85, 286] width 95 height 16
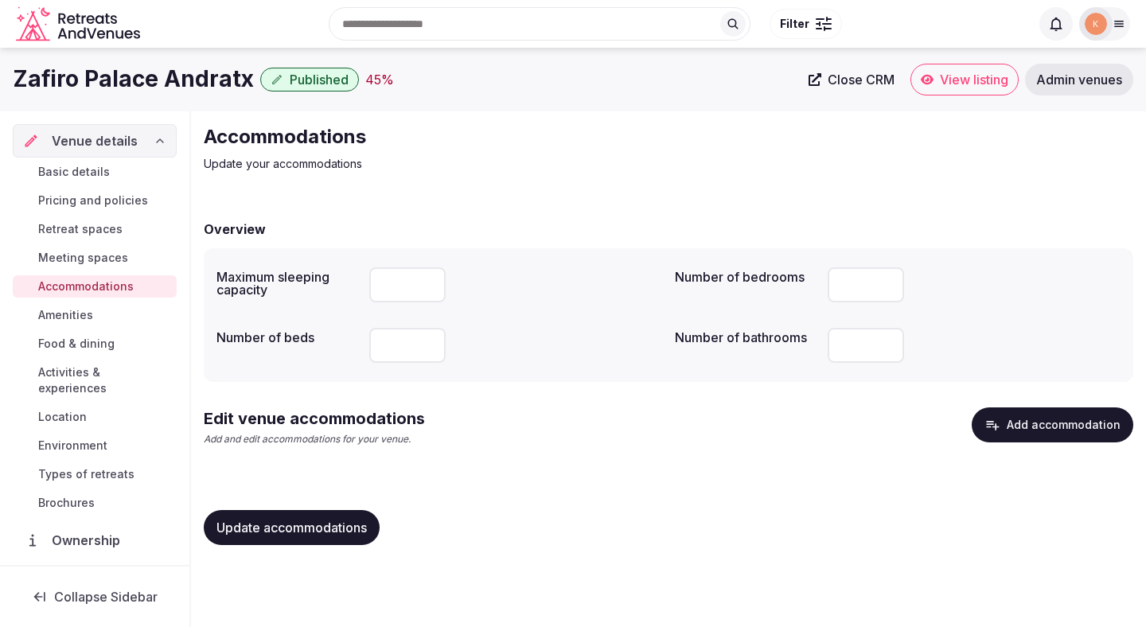
click at [1041, 407] on button "Add accommodation" at bounding box center [1052, 424] width 162 height 35
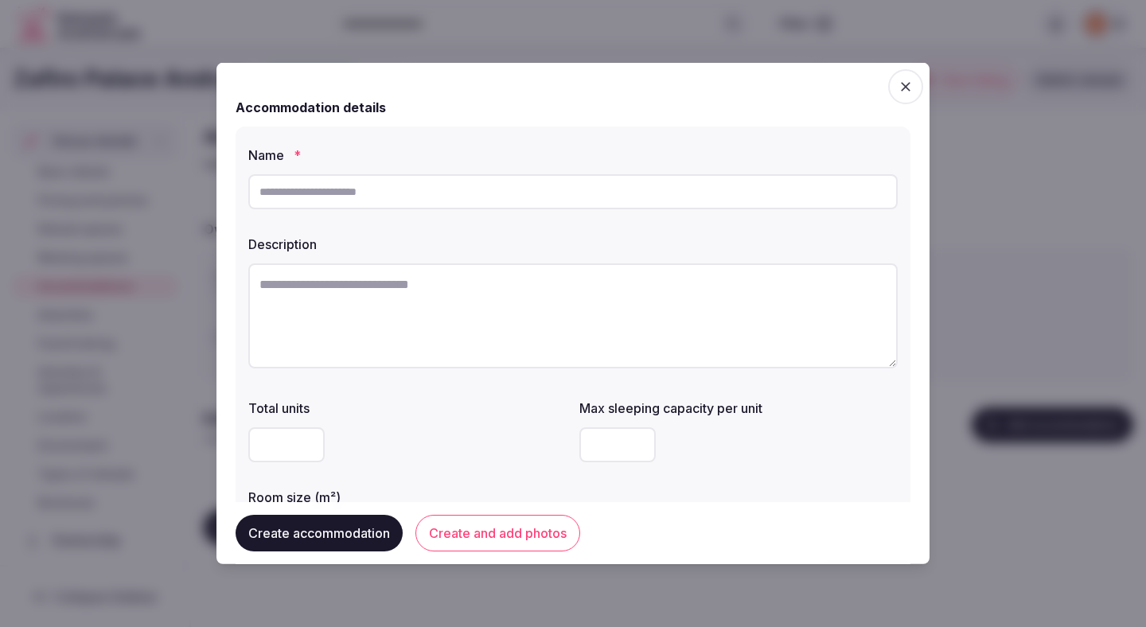
click at [570, 200] on input "text" at bounding box center [572, 191] width 649 height 35
paste input "**********"
type input "**********"
click at [511, 326] on textarea at bounding box center [572, 315] width 649 height 105
paste textarea "**********"
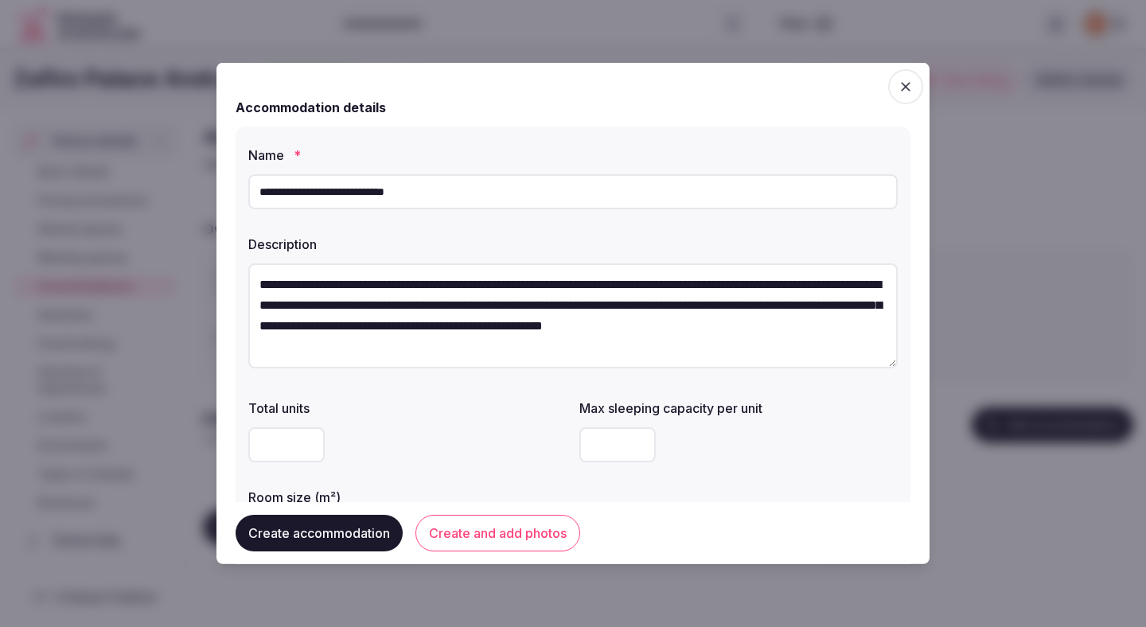
type textarea "**********"
click at [605, 446] on input "number" at bounding box center [617, 444] width 76 height 35
type input "*"
click at [467, 390] on div "**********" at bounding box center [572, 348] width 675 height 444
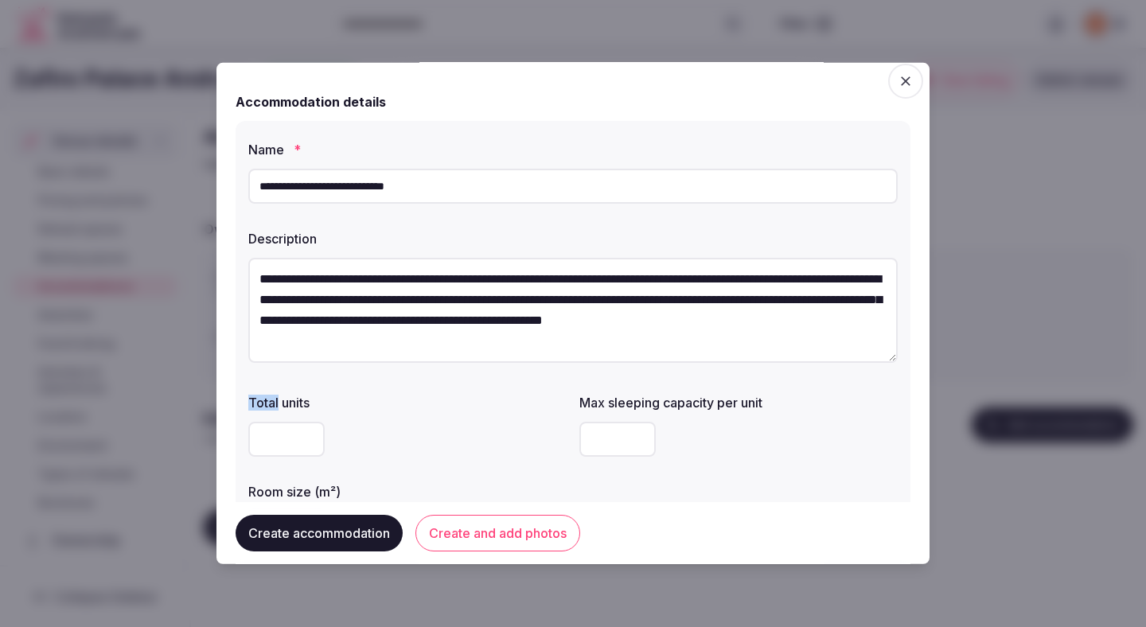
click at [467, 390] on div "Total units" at bounding box center [407, 398] width 318 height 22
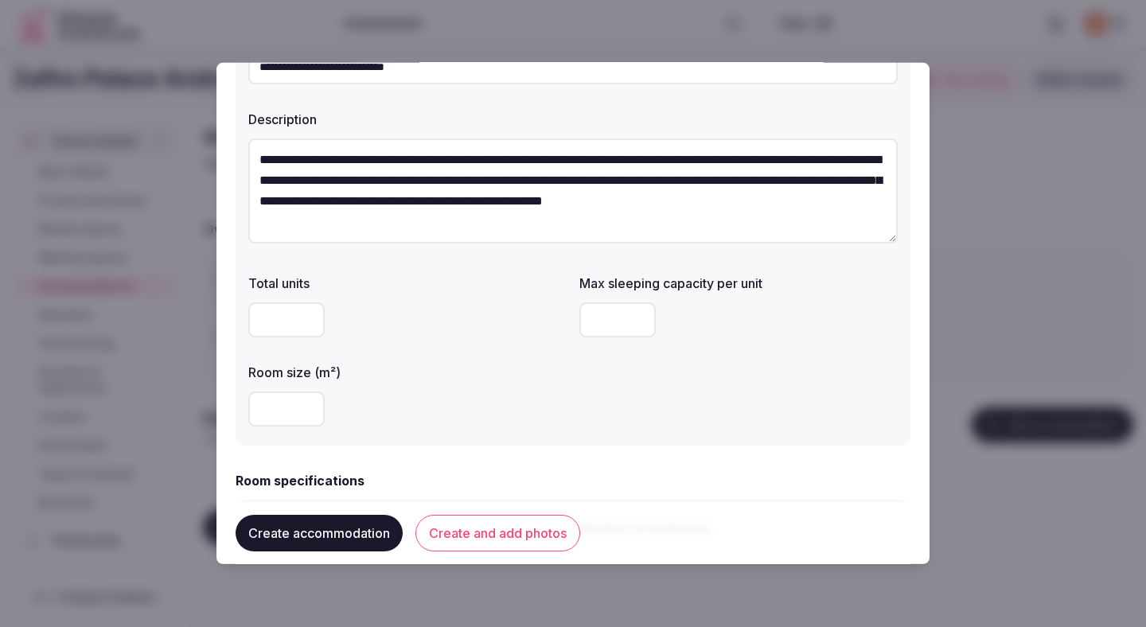
scroll to position [139, 0]
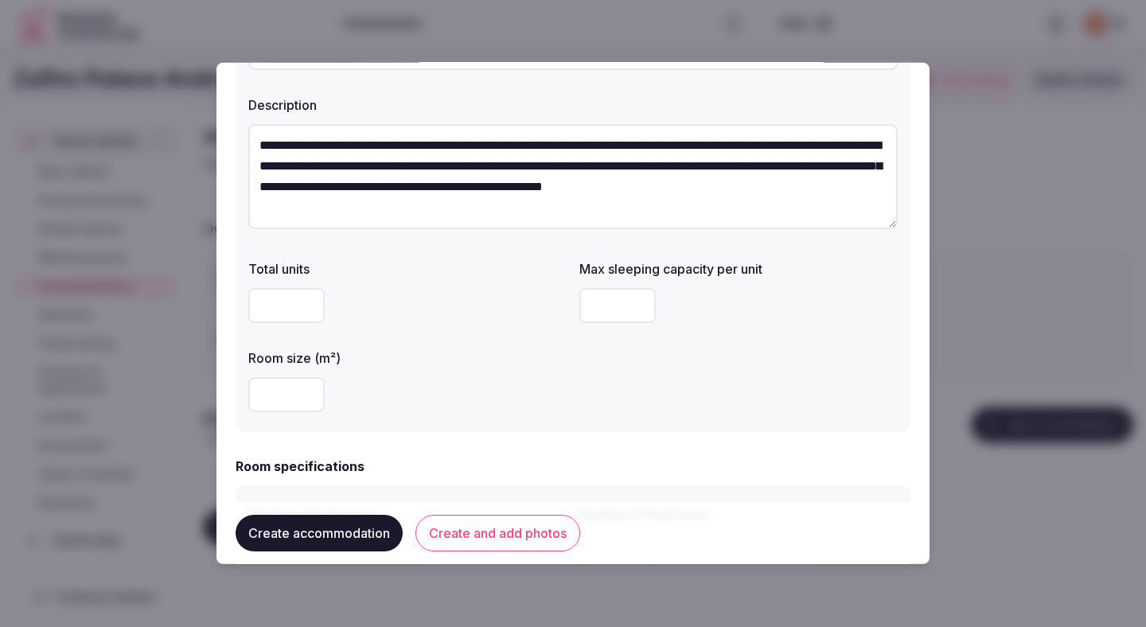
click at [287, 392] on input "number" at bounding box center [286, 394] width 76 height 35
type input "**"
click at [438, 371] on div "**" at bounding box center [407, 395] width 318 height 48
click at [443, 364] on div "Room size (m²) **" at bounding box center [407, 380] width 318 height 76
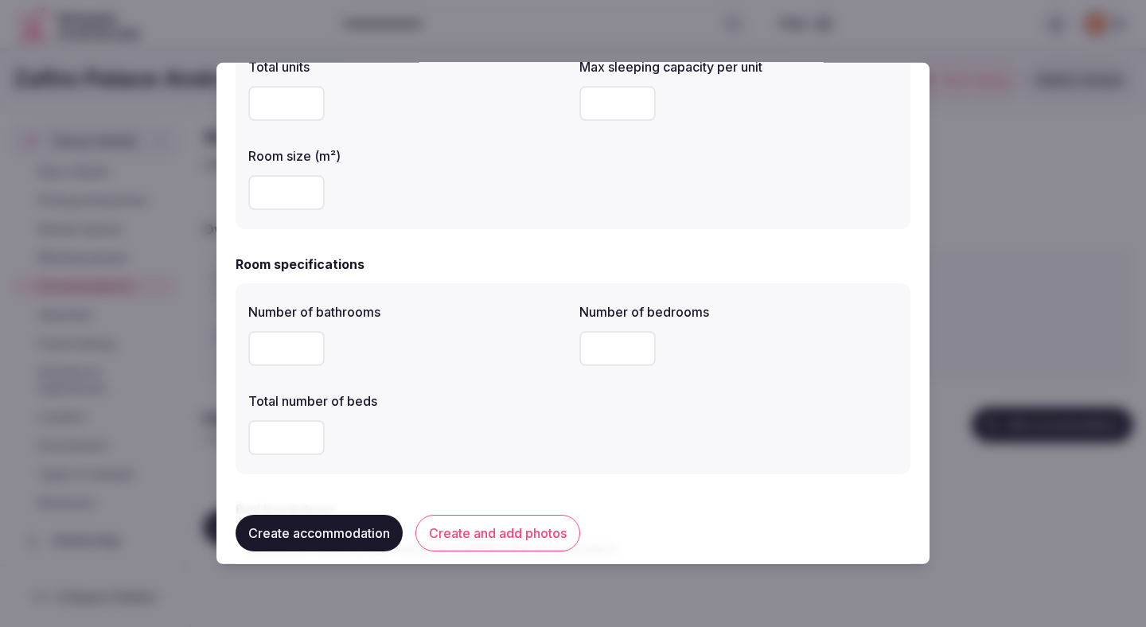
scroll to position [368, 0]
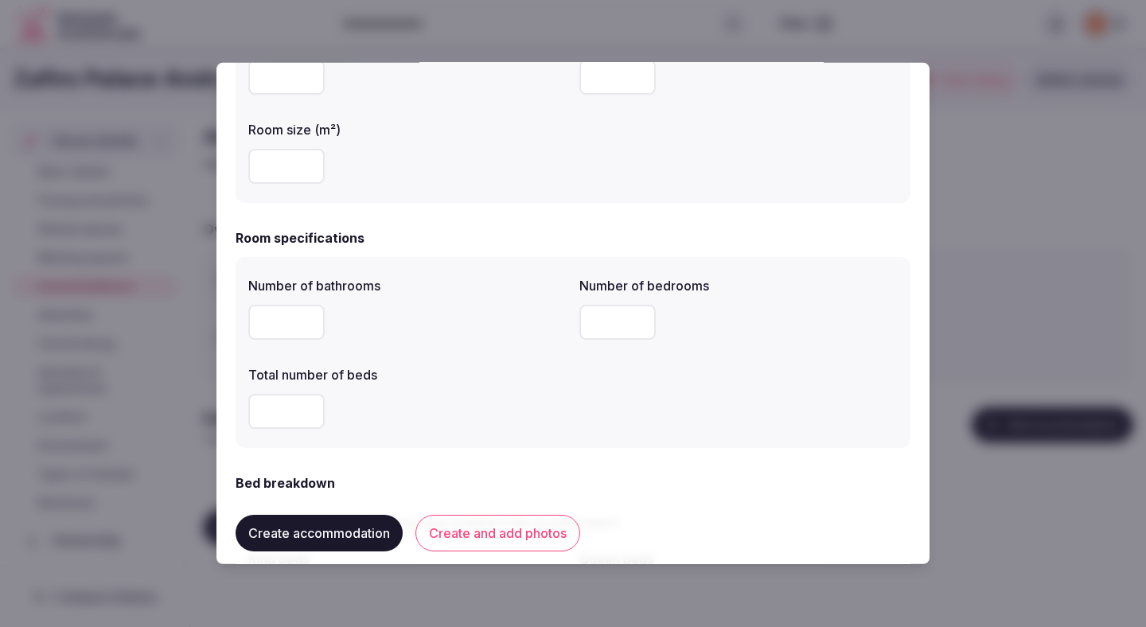
click at [292, 324] on input "number" at bounding box center [286, 322] width 76 height 35
type input "*"
click at [597, 318] on input "number" at bounding box center [617, 322] width 76 height 35
type input "*"
click at [271, 422] on input "number" at bounding box center [286, 411] width 76 height 35
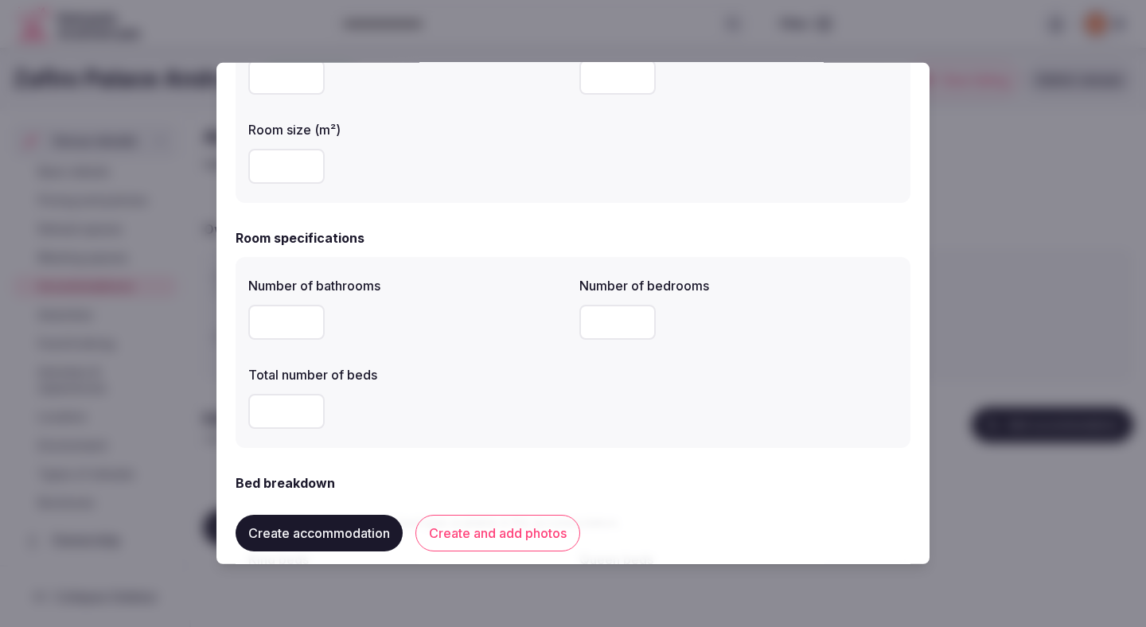
type input "*"
click at [485, 364] on div "Total number of beds" at bounding box center [407, 370] width 318 height 22
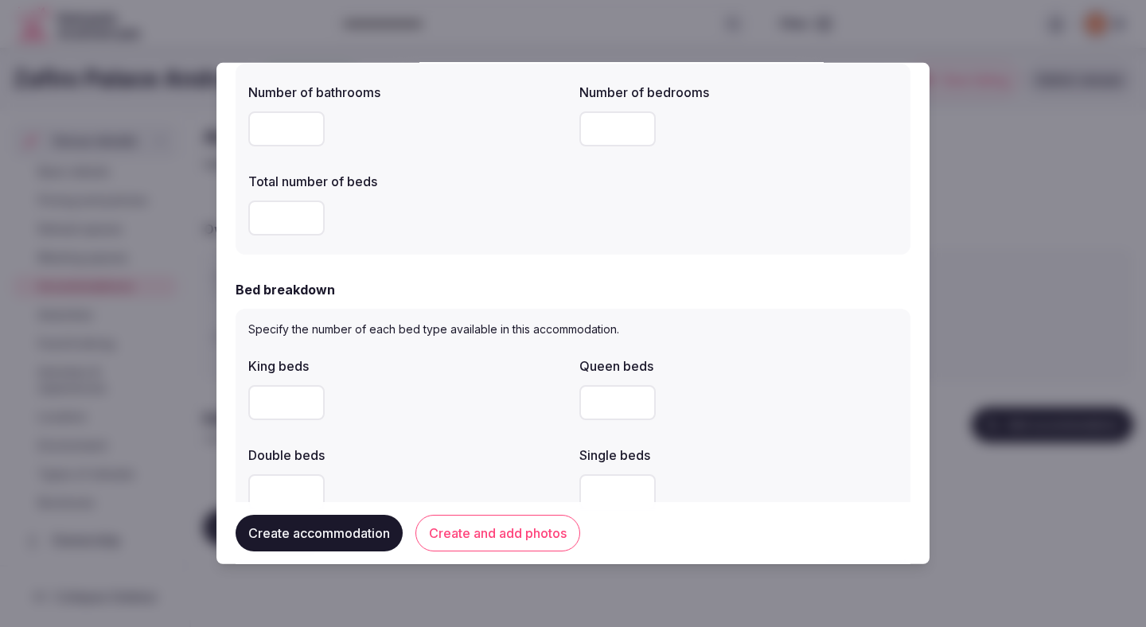
scroll to position [562, 0]
click at [287, 394] on input "number" at bounding box center [286, 401] width 76 height 35
type input "*"
click at [481, 333] on p "Specify the number of each bed type available in this accommodation." at bounding box center [572, 329] width 649 height 16
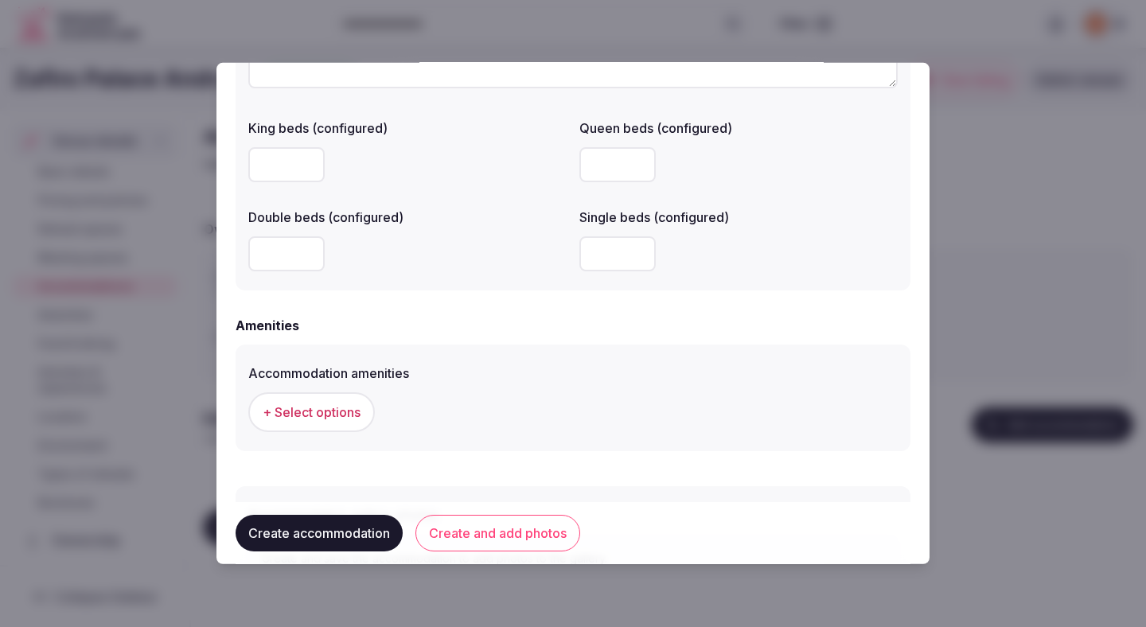
scroll to position [1426, 0]
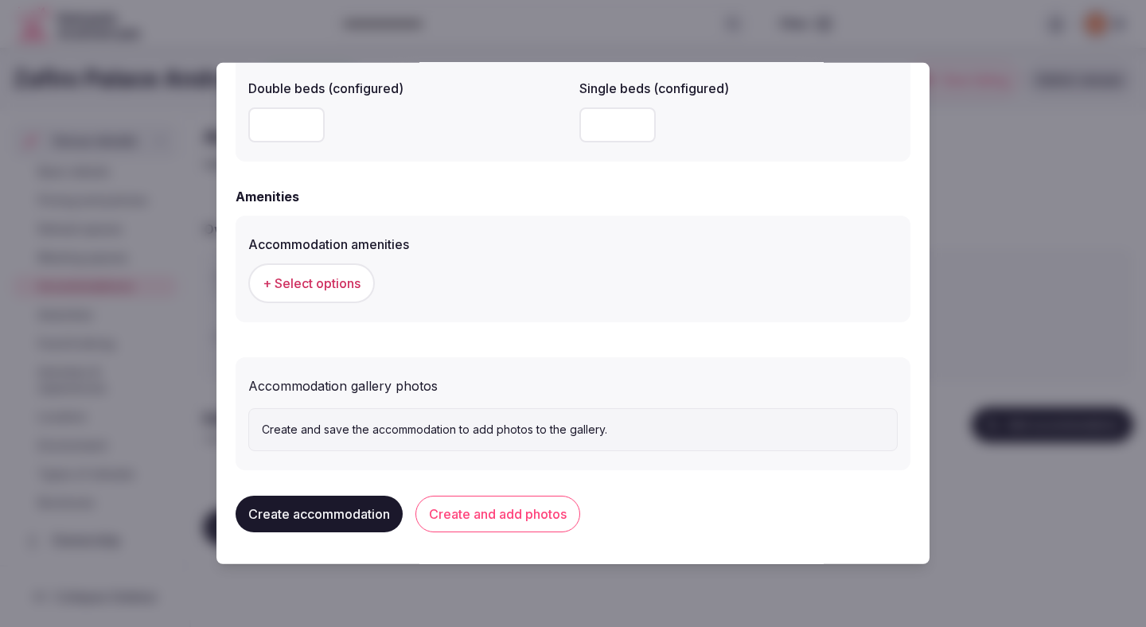
click at [330, 287] on span "+ Select options" at bounding box center [312, 283] width 98 height 18
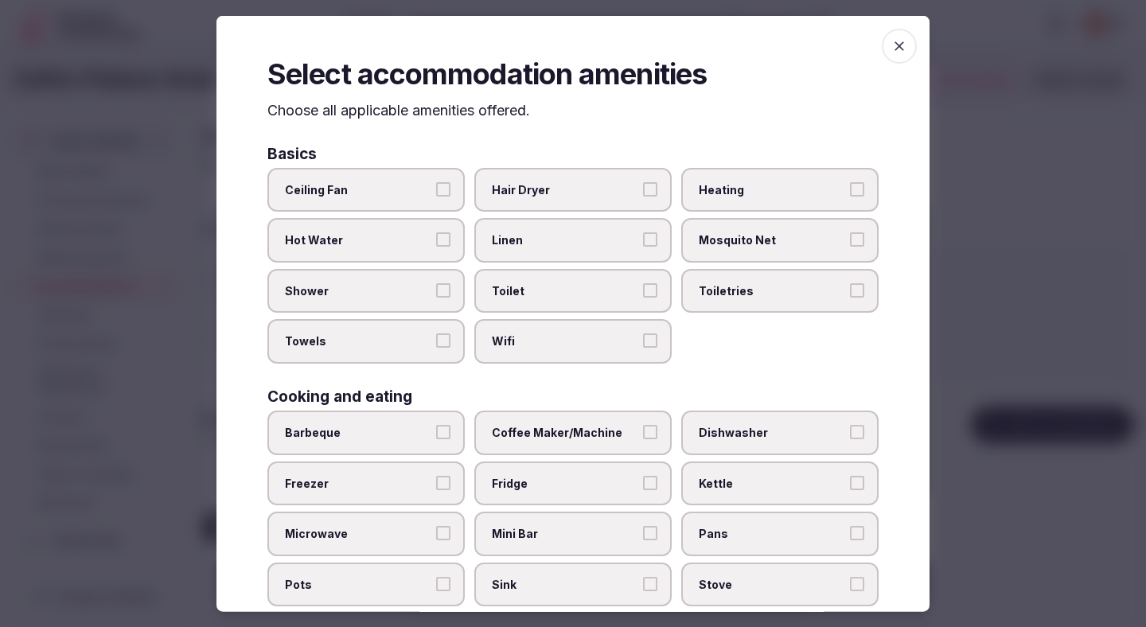
click at [433, 191] on label "Ceiling Fan" at bounding box center [365, 189] width 197 height 45
click at [436, 191] on button "Ceiling Fan" at bounding box center [443, 188] width 14 height 14
click at [425, 235] on span "Hot Water" at bounding box center [358, 240] width 146 height 16
click at [436, 235] on button "Hot Water" at bounding box center [443, 239] width 14 height 14
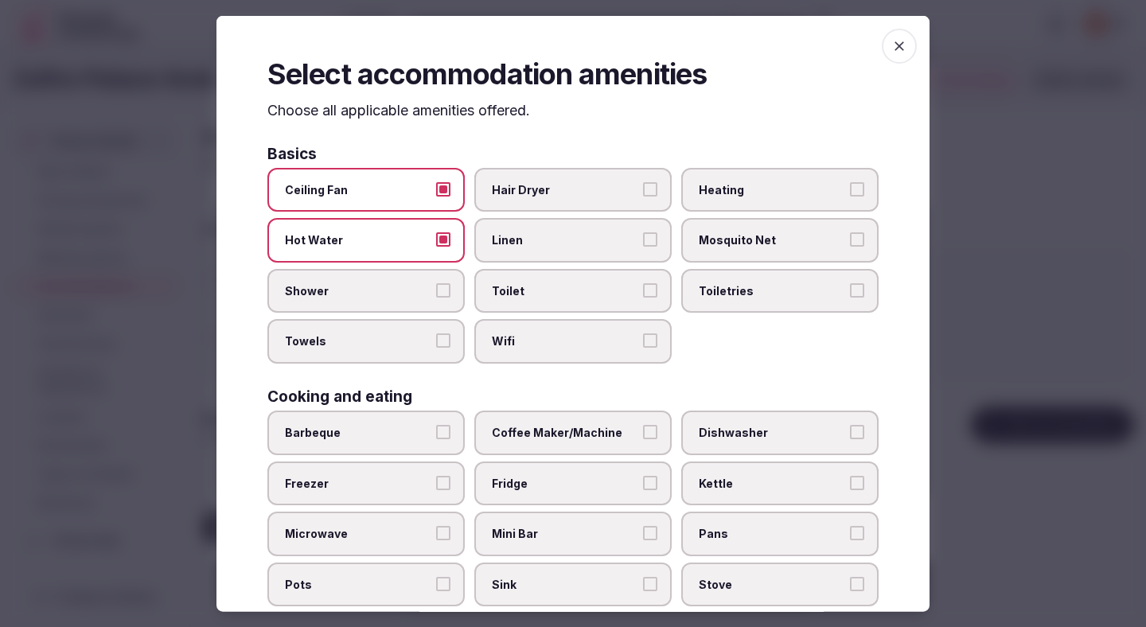
click at [422, 288] on span "Shower" at bounding box center [358, 290] width 146 height 16
click at [436, 288] on button "Shower" at bounding box center [443, 289] width 14 height 14
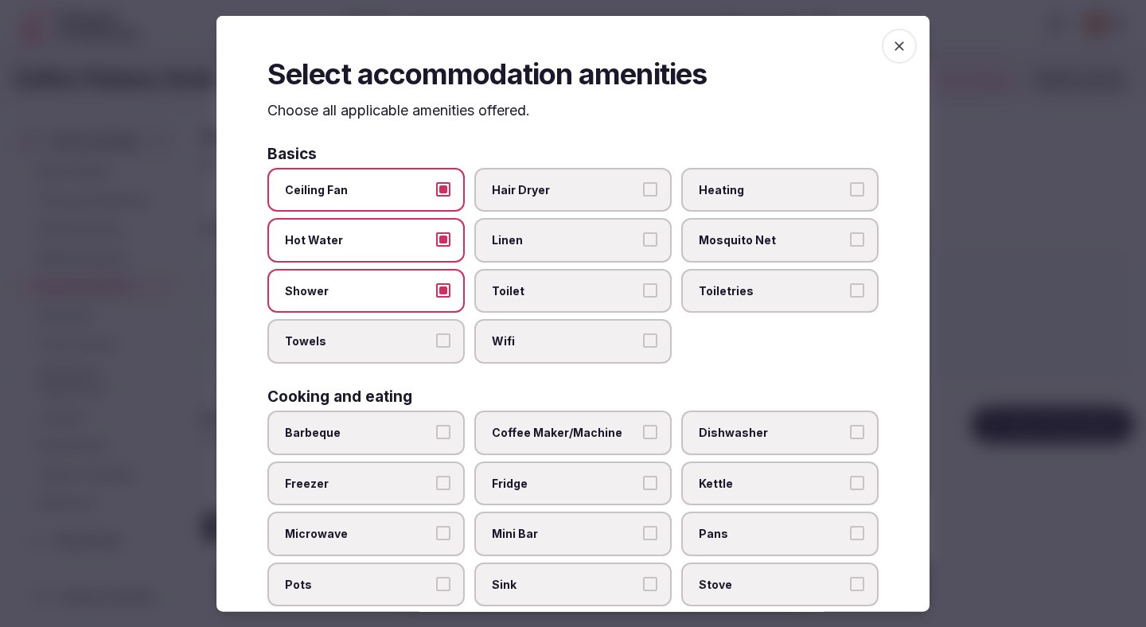
click at [426, 349] on label "Towels" at bounding box center [365, 341] width 197 height 45
click at [436, 348] on button "Towels" at bounding box center [443, 340] width 14 height 14
click at [545, 344] on span "Wifi" at bounding box center [565, 341] width 146 height 16
click at [643, 344] on button "Wifi" at bounding box center [650, 340] width 14 height 14
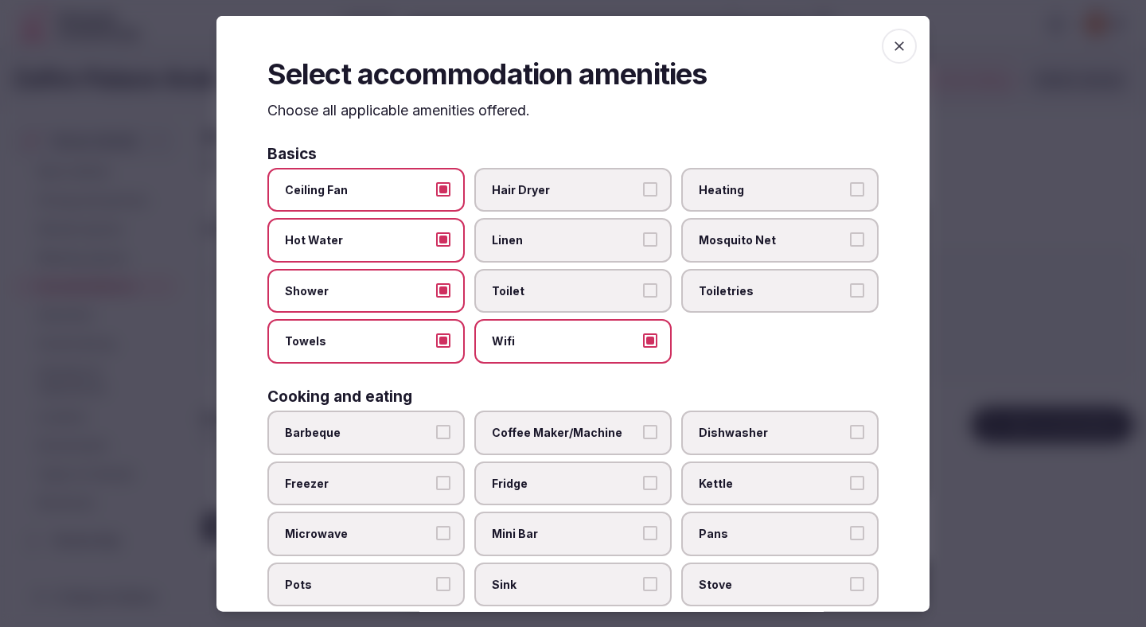
click at [545, 304] on label "Toilet" at bounding box center [572, 290] width 197 height 45
click at [643, 297] on button "Toilet" at bounding box center [650, 289] width 14 height 14
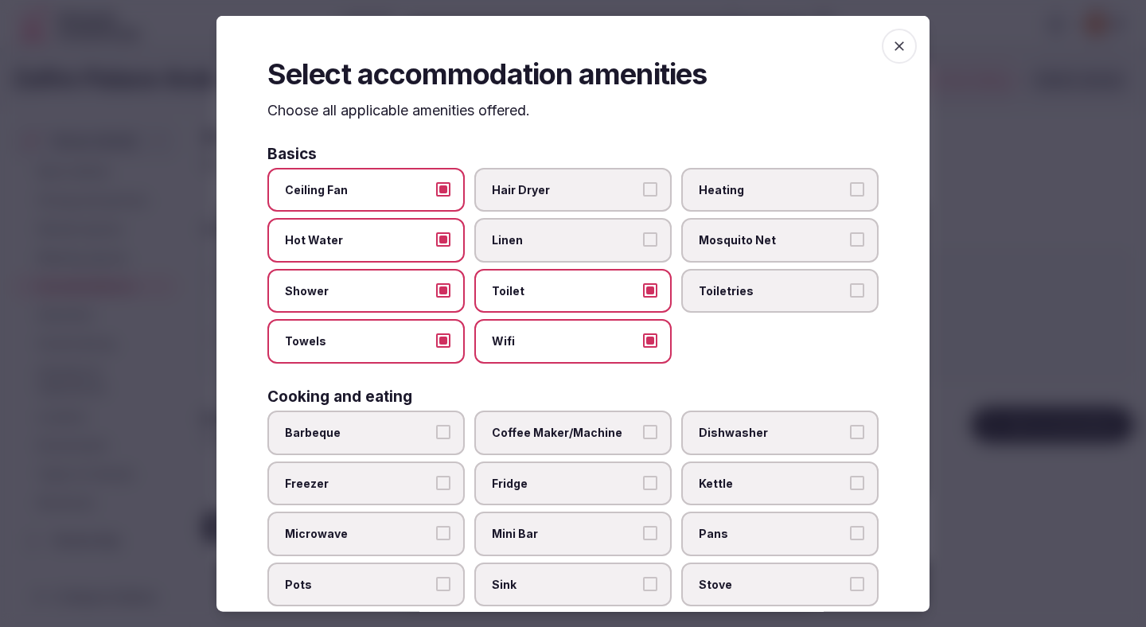
click at [547, 231] on label "Linen" at bounding box center [572, 240] width 197 height 45
click at [643, 232] on button "Linen" at bounding box center [650, 239] width 14 height 14
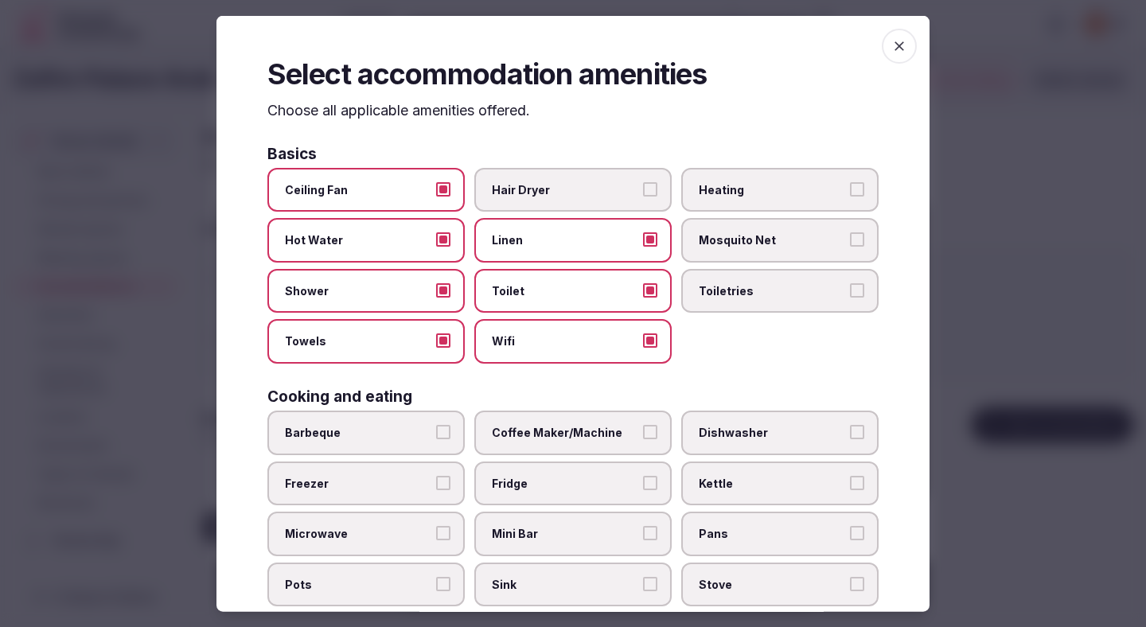
click at [554, 183] on span "Hair Dryer" at bounding box center [565, 189] width 146 height 16
click at [643, 183] on button "Hair Dryer" at bounding box center [650, 188] width 14 height 14
click at [734, 194] on span "Heating" at bounding box center [772, 189] width 146 height 16
click at [850, 194] on button "Heating" at bounding box center [857, 188] width 14 height 14
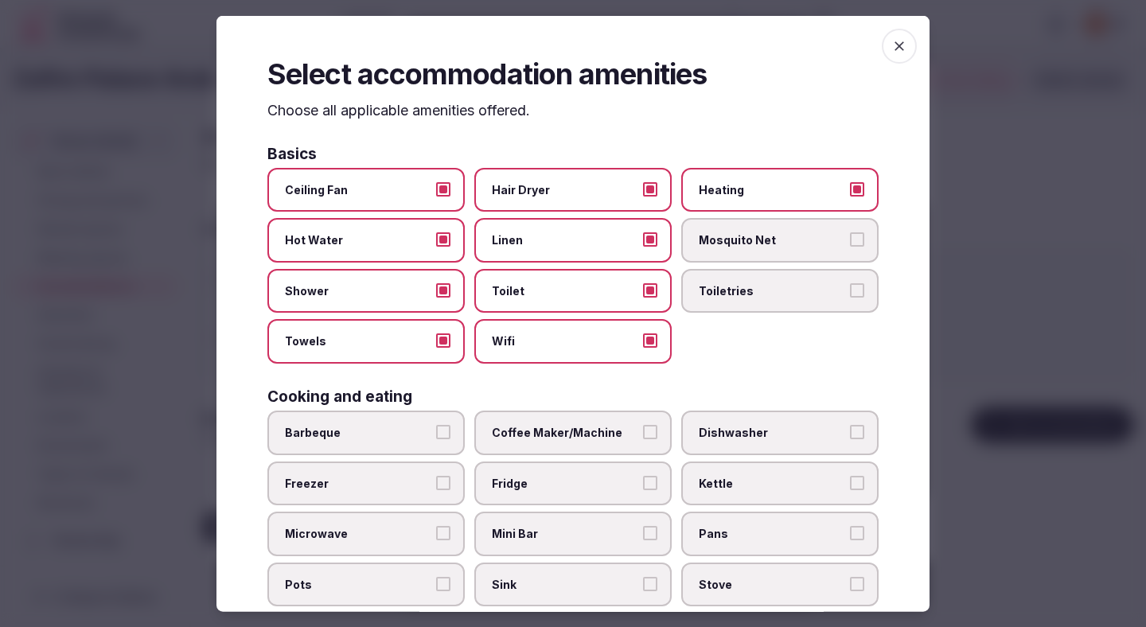
click at [733, 286] on span "Toiletries" at bounding box center [772, 290] width 146 height 16
click at [850, 286] on button "Toiletries" at bounding box center [857, 289] width 14 height 14
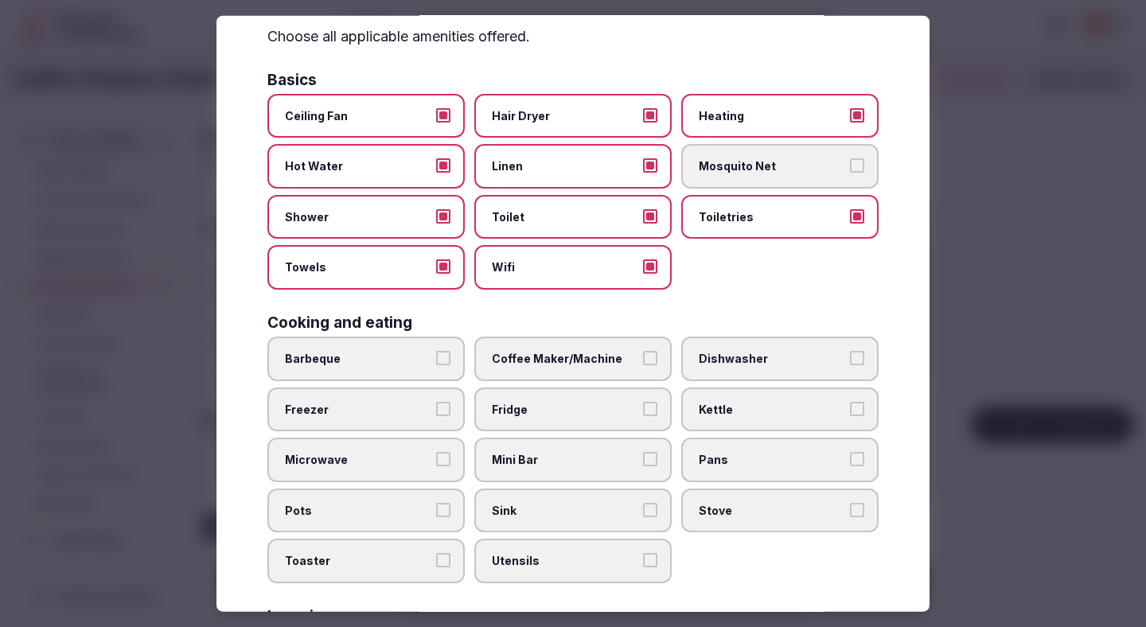
scroll to position [111, 0]
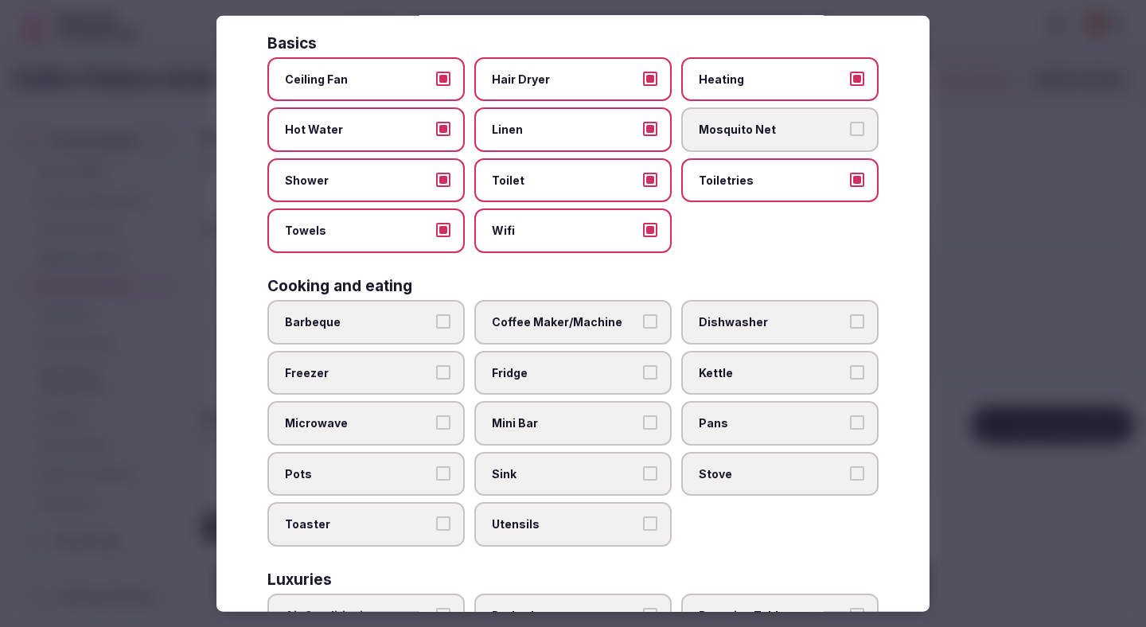
click at [582, 310] on label "Coffee Maker/Machine" at bounding box center [572, 322] width 197 height 45
click at [643, 314] on button "Coffee Maker/Machine" at bounding box center [650, 321] width 14 height 14
click at [570, 368] on span "Fridge" at bounding box center [565, 372] width 146 height 16
click at [643, 368] on button "Fridge" at bounding box center [650, 371] width 14 height 14
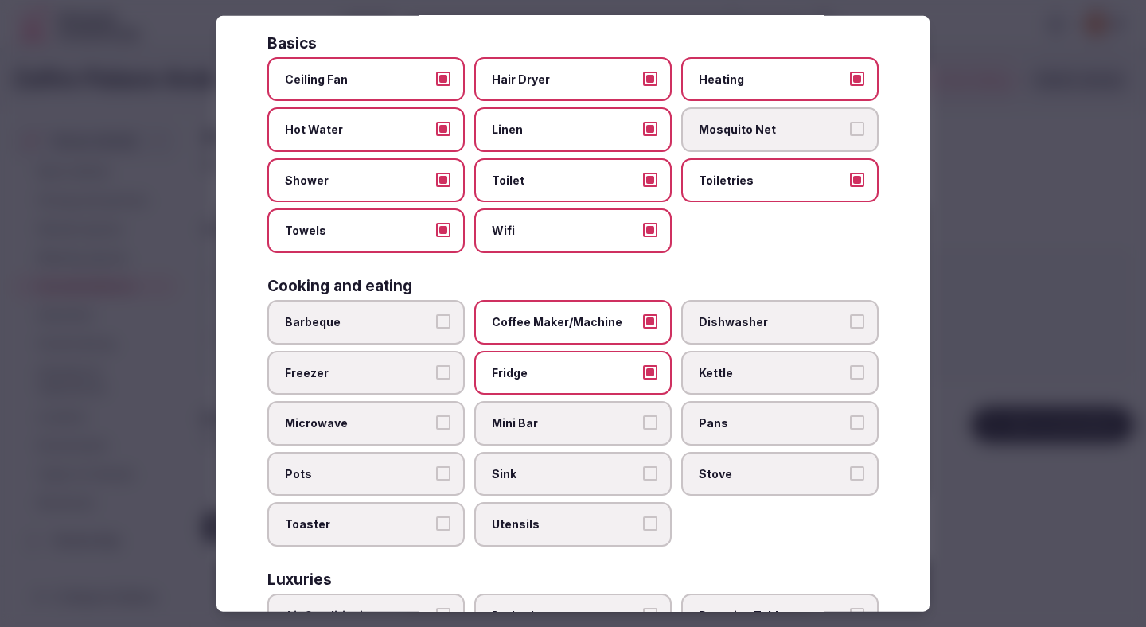
click at [570, 431] on label "Mini Bar" at bounding box center [572, 423] width 197 height 45
click at [643, 430] on button "Mini Bar" at bounding box center [650, 422] width 14 height 14
click at [567, 465] on label "Sink" at bounding box center [572, 473] width 197 height 45
click at [643, 465] on button "Sink" at bounding box center [650, 472] width 14 height 14
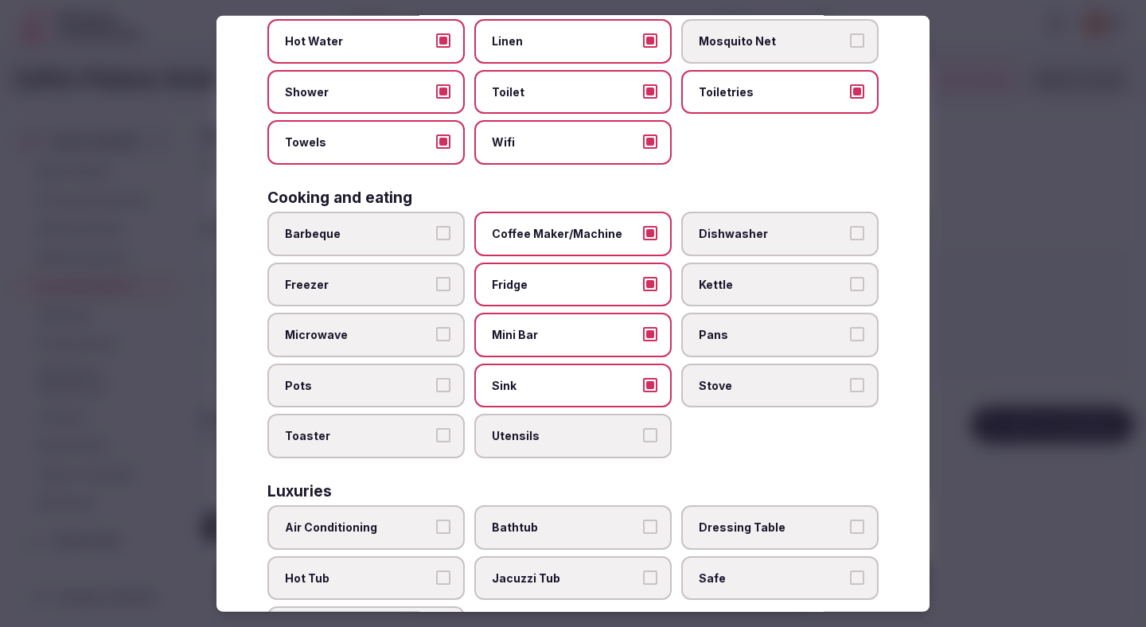
scroll to position [203, 0]
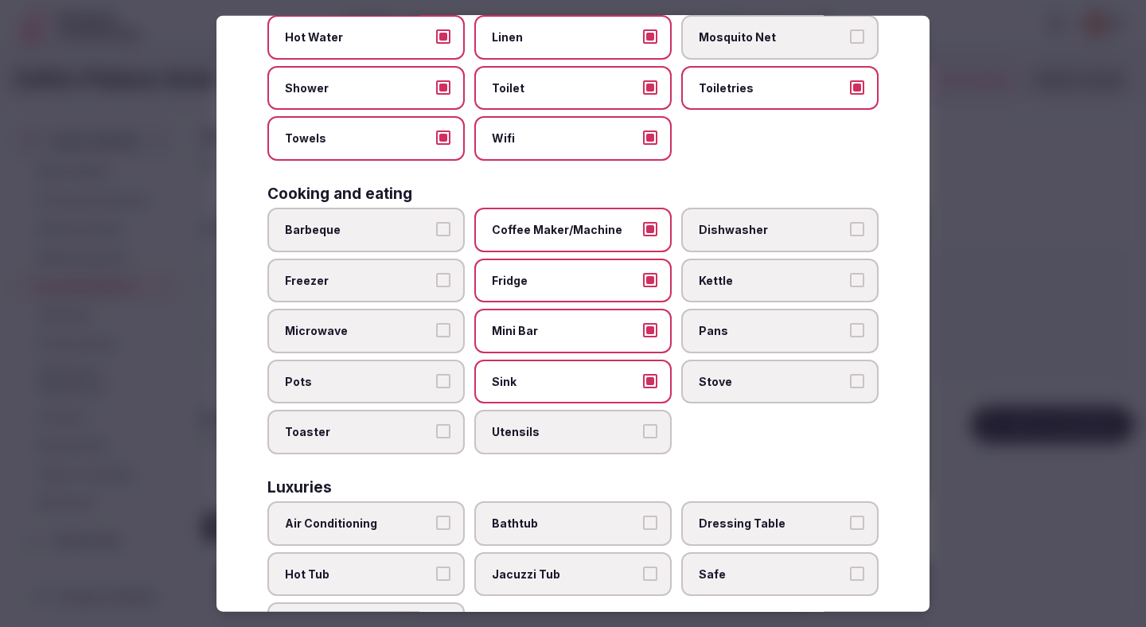
click at [737, 283] on span "Kettle" at bounding box center [772, 280] width 146 height 16
click at [850, 283] on button "Kettle" at bounding box center [857, 279] width 14 height 14
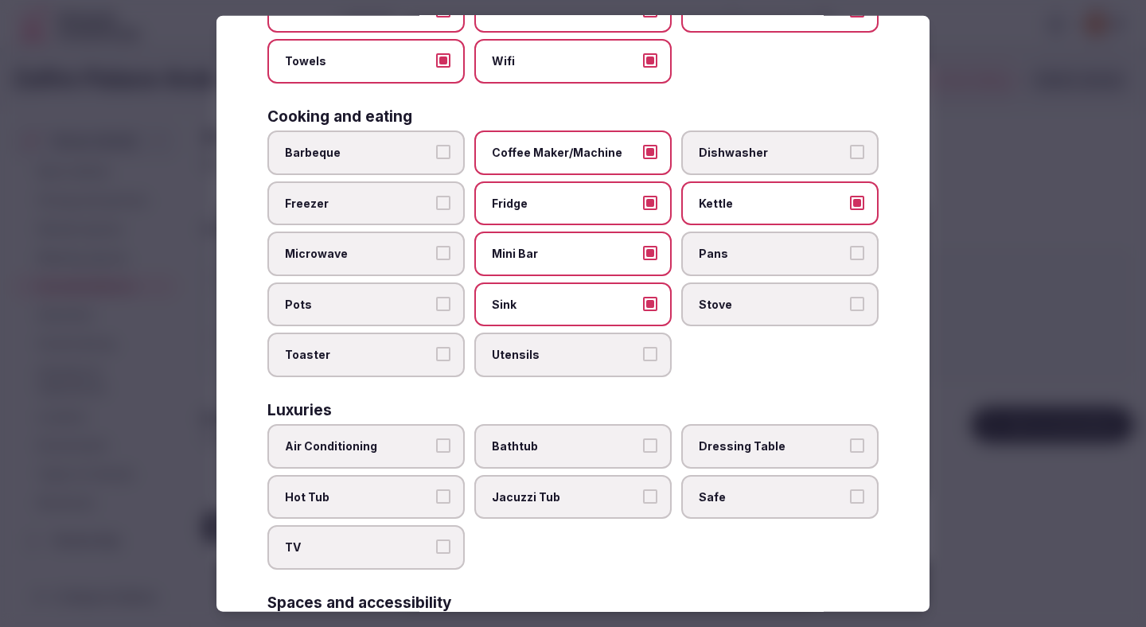
scroll to position [405, 0]
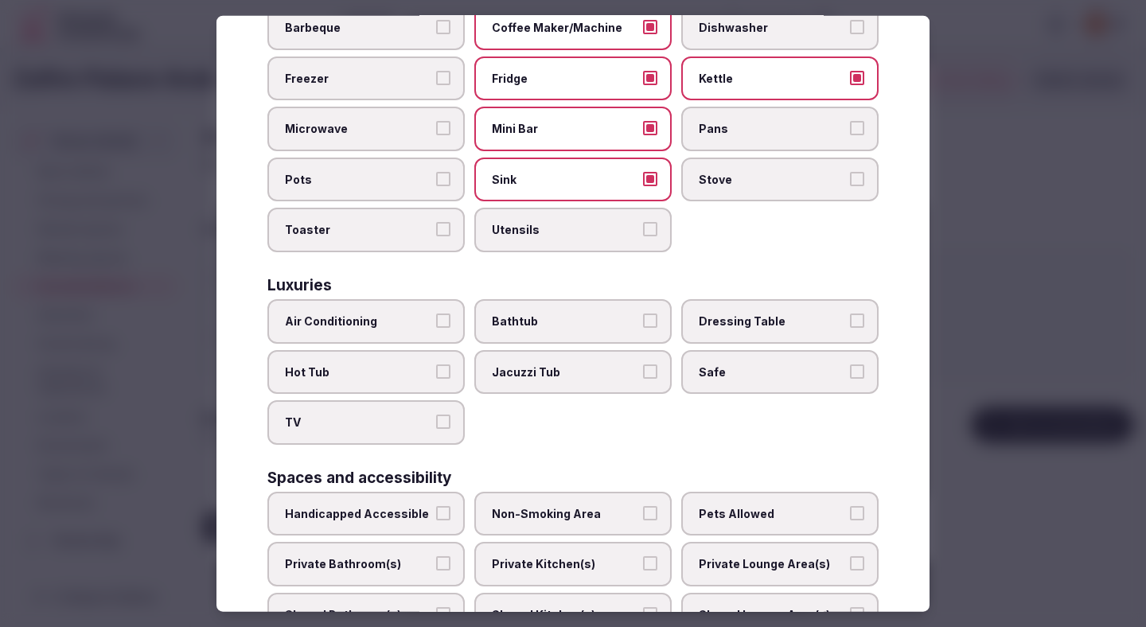
click at [422, 314] on span "Air Conditioning" at bounding box center [358, 321] width 146 height 16
click at [436, 314] on button "Air Conditioning" at bounding box center [443, 320] width 14 height 14
click at [410, 425] on span "TV" at bounding box center [358, 423] width 146 height 16
click at [436, 425] on button "TV" at bounding box center [443, 422] width 14 height 14
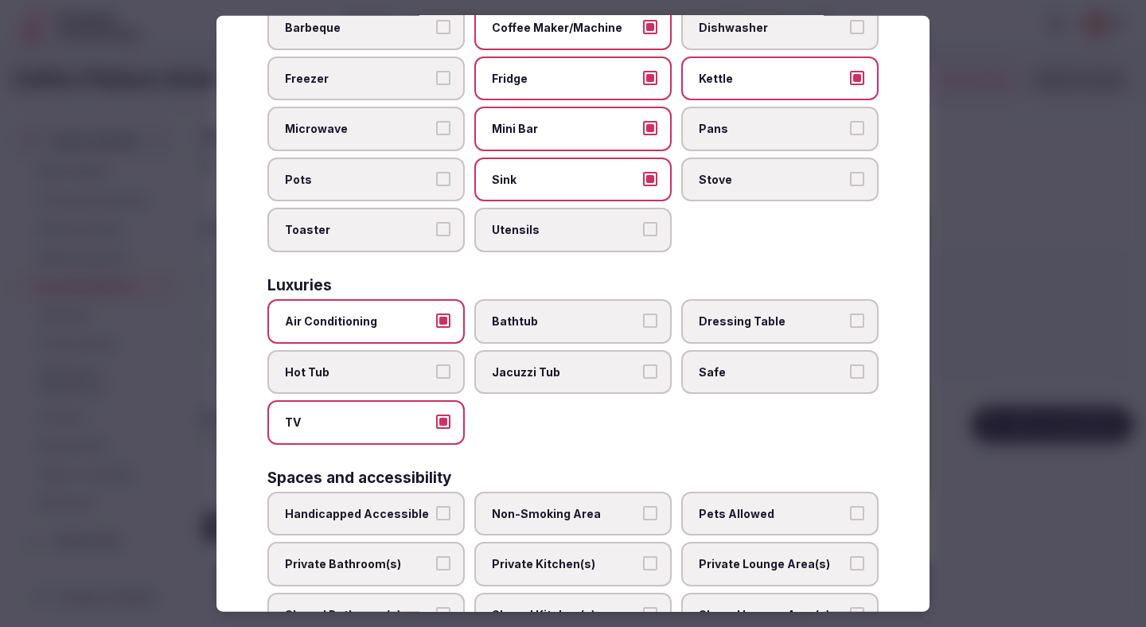
click at [624, 317] on span "Bathtub" at bounding box center [565, 321] width 146 height 16
click at [643, 317] on button "Bathtub" at bounding box center [650, 320] width 14 height 14
click at [608, 317] on span "Bathtub" at bounding box center [565, 321] width 146 height 16
click at [643, 317] on button "Bathtub" at bounding box center [650, 320] width 14 height 14
click at [392, 379] on label "Hot Tub" at bounding box center [365, 371] width 197 height 45
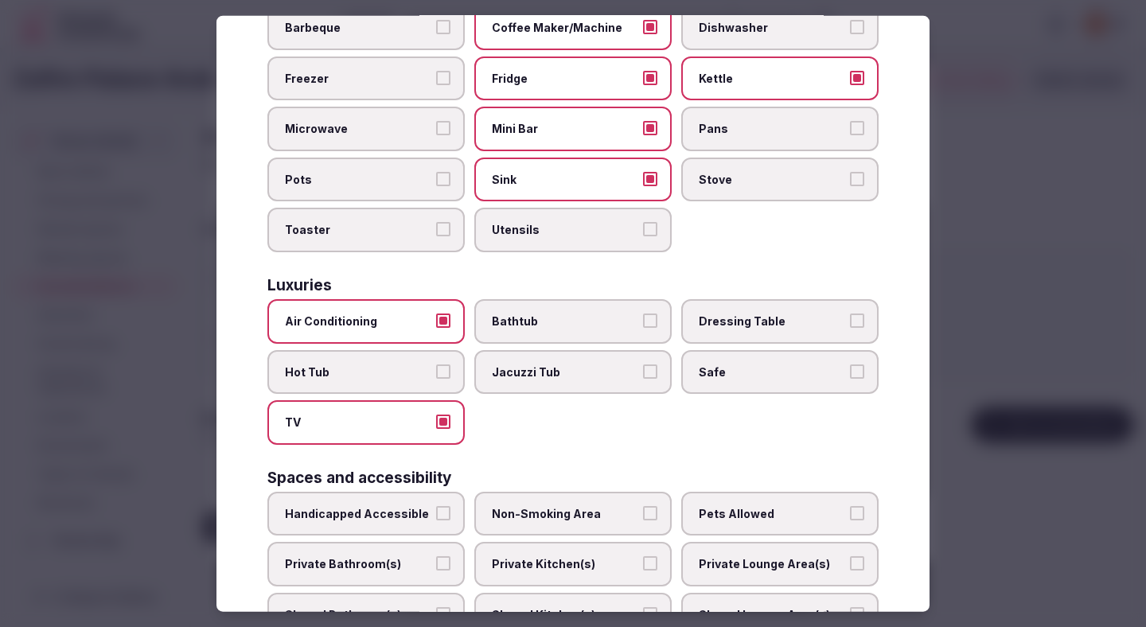
click at [436, 378] on button "Hot Tub" at bounding box center [443, 371] width 14 height 14
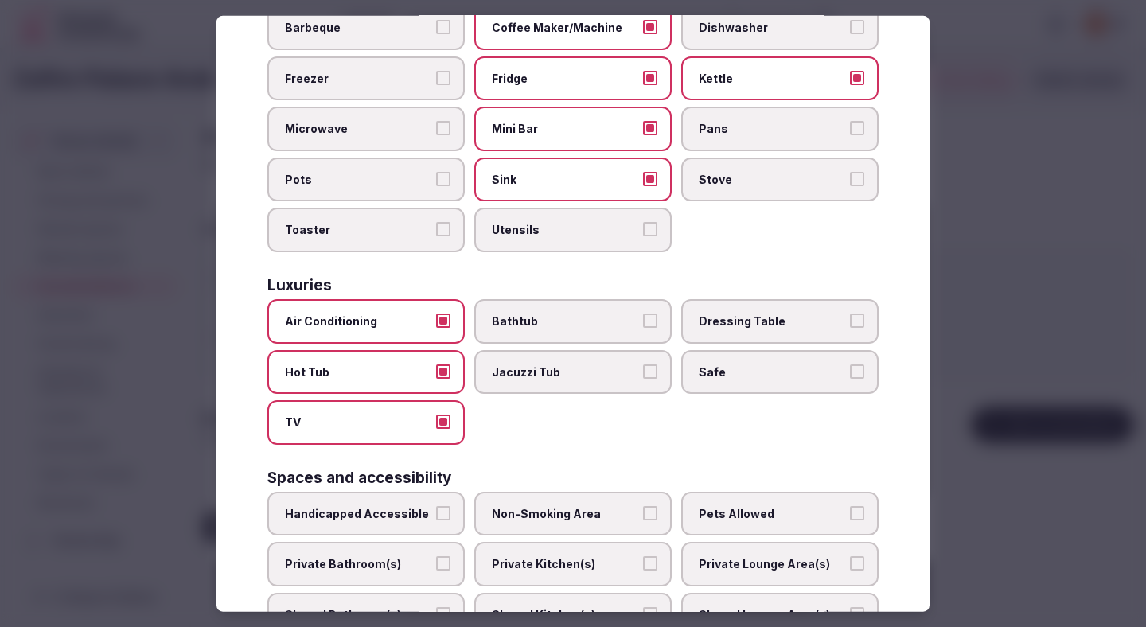
click at [711, 372] on span "Safe" at bounding box center [772, 372] width 146 height 16
click at [850, 372] on button "Safe" at bounding box center [857, 371] width 14 height 14
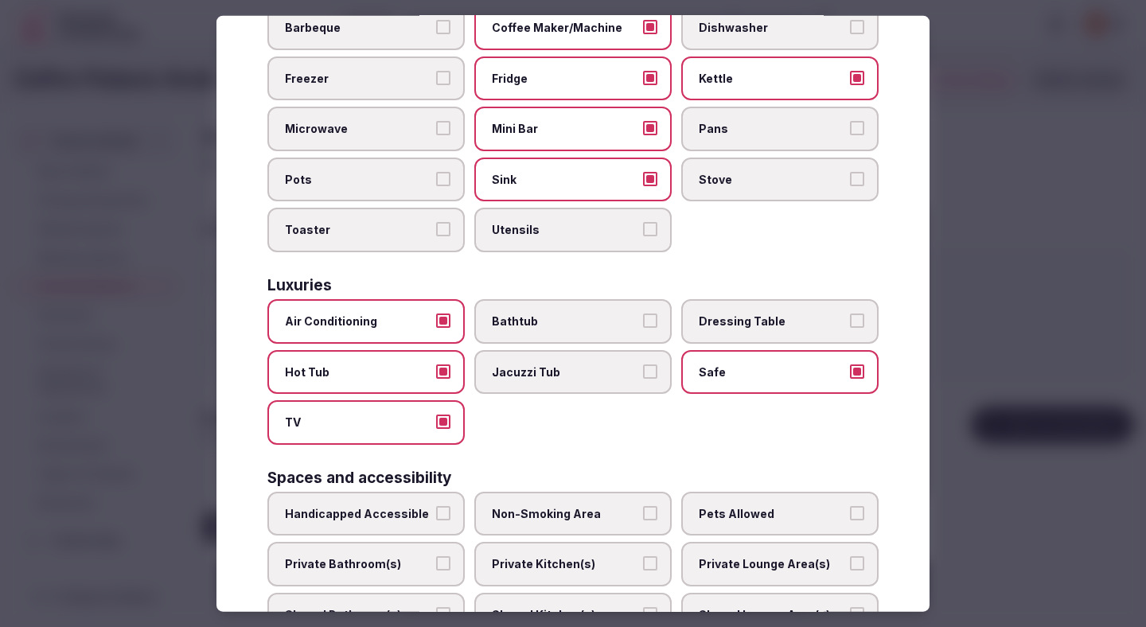
scroll to position [581, 0]
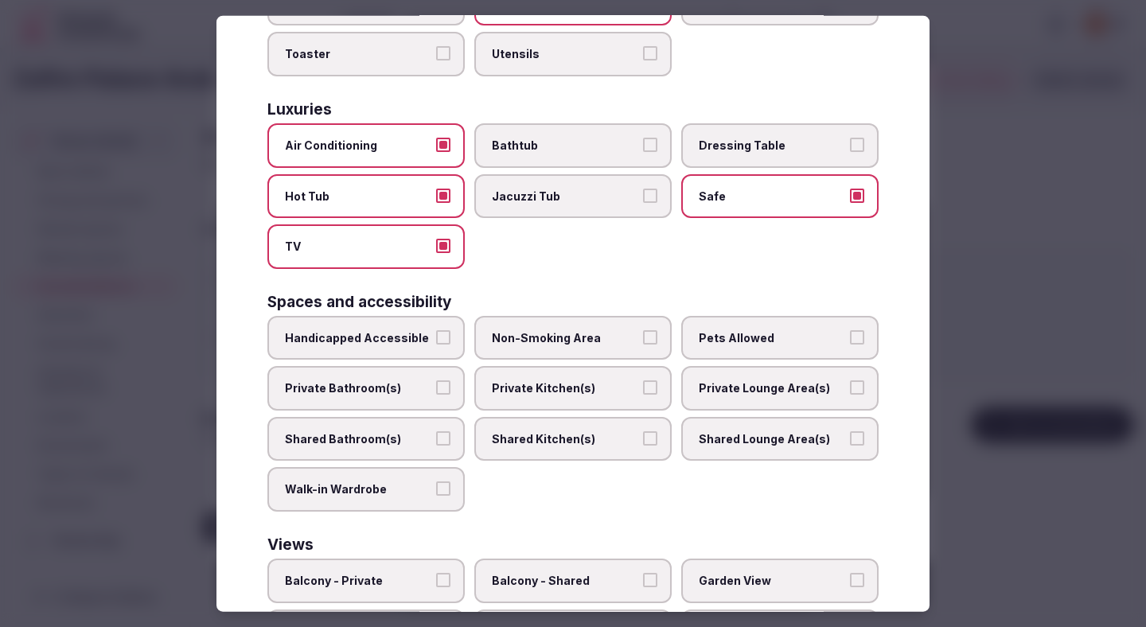
click at [565, 331] on span "Non-Smoking Area" at bounding box center [565, 337] width 146 height 16
click at [643, 331] on button "Non-Smoking Area" at bounding box center [650, 336] width 14 height 14
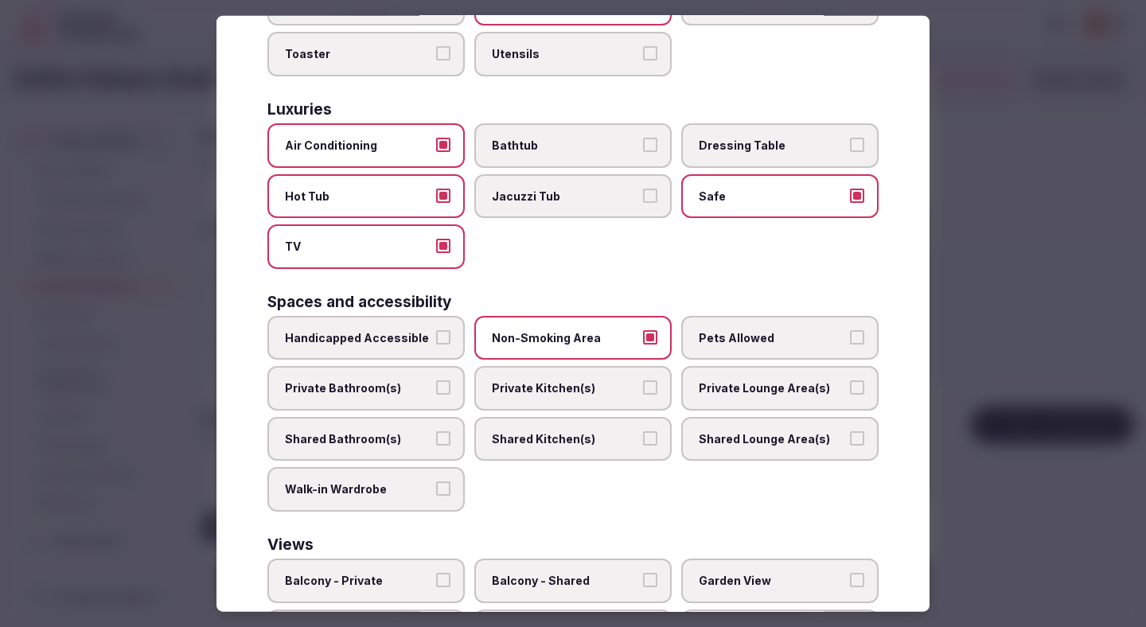
click at [403, 384] on span "Private Bathroom(s)" at bounding box center [358, 388] width 146 height 16
click at [436, 384] on button "Private Bathroom(s)" at bounding box center [443, 387] width 14 height 14
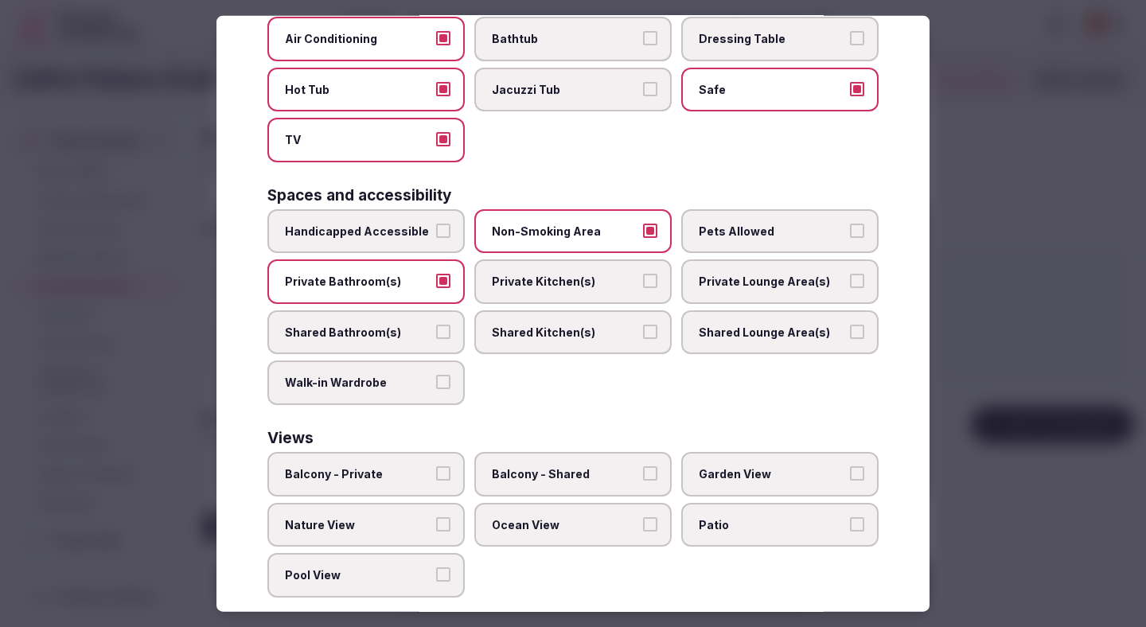
scroll to position [711, 0]
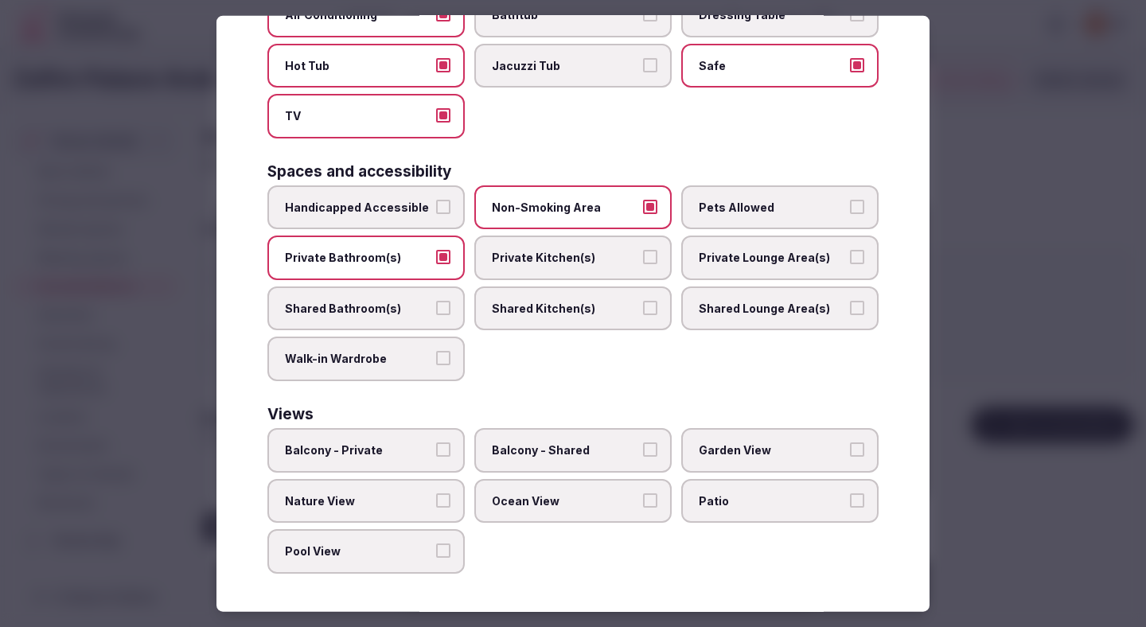
click at [408, 441] on label "Balcony - Private" at bounding box center [365, 450] width 197 height 45
click at [436, 442] on button "Balcony - Private" at bounding box center [443, 449] width 14 height 14
click at [544, 493] on span "Ocean View" at bounding box center [565, 500] width 146 height 16
click at [643, 493] on button "Ocean View" at bounding box center [650, 499] width 14 height 14
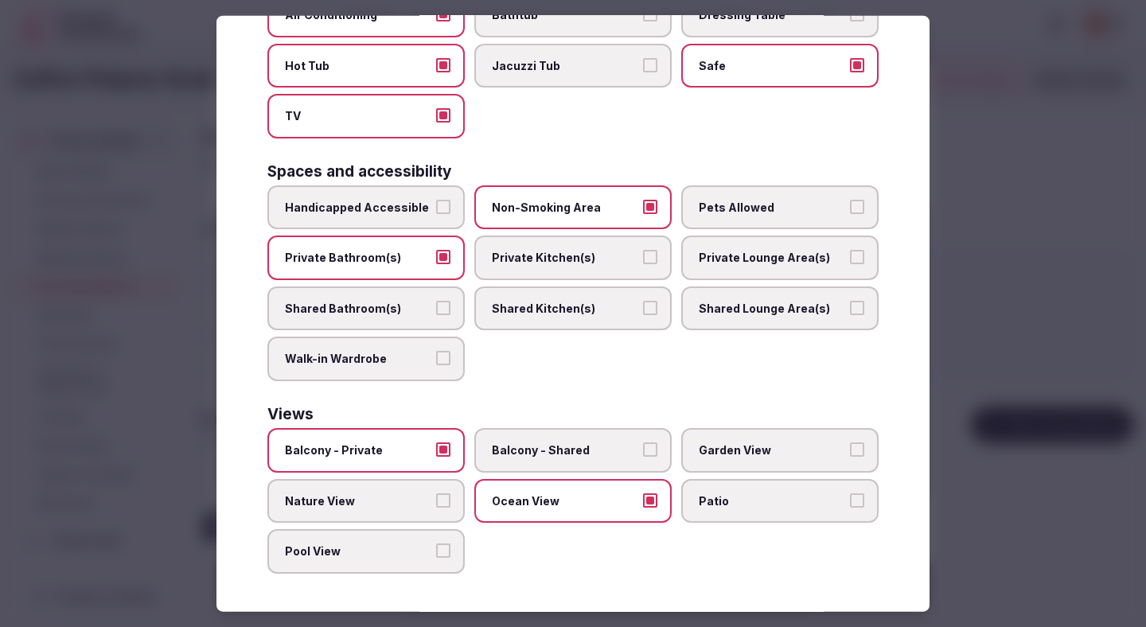
click at [1084, 203] on div at bounding box center [573, 313] width 1146 height 627
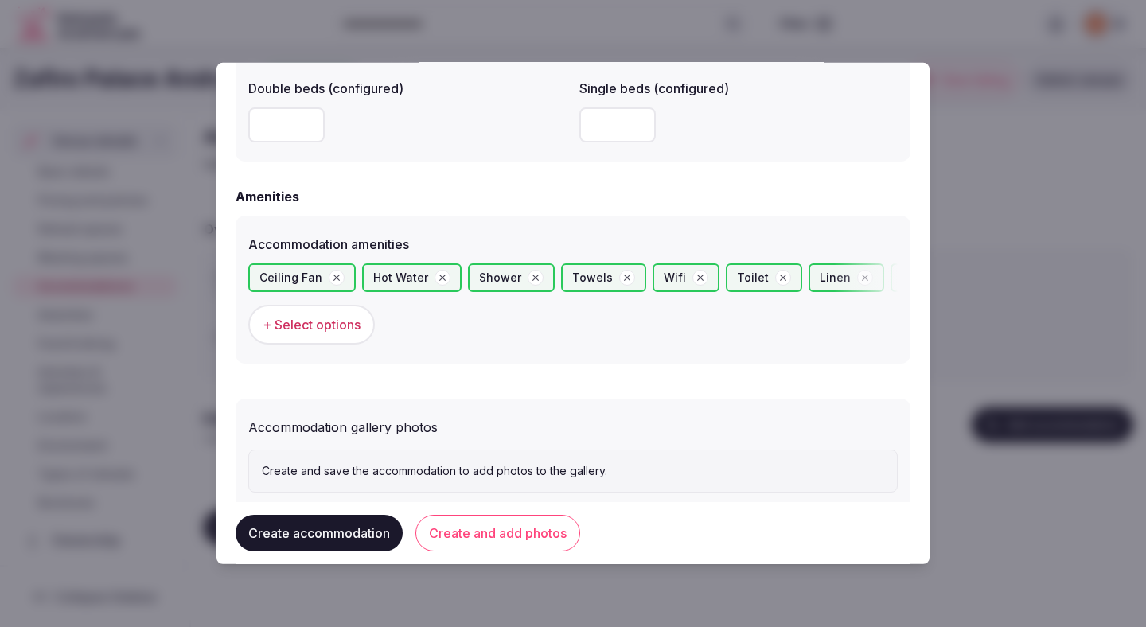
scroll to position [1467, 0]
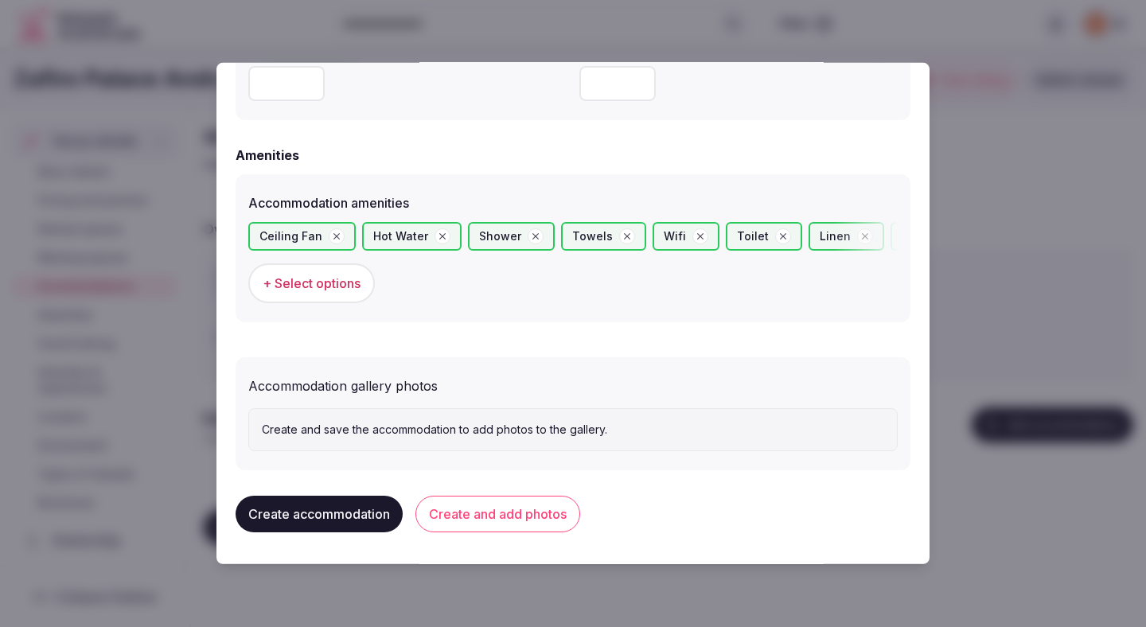
click at [512, 509] on button "Create and add photos" at bounding box center [497, 514] width 165 height 37
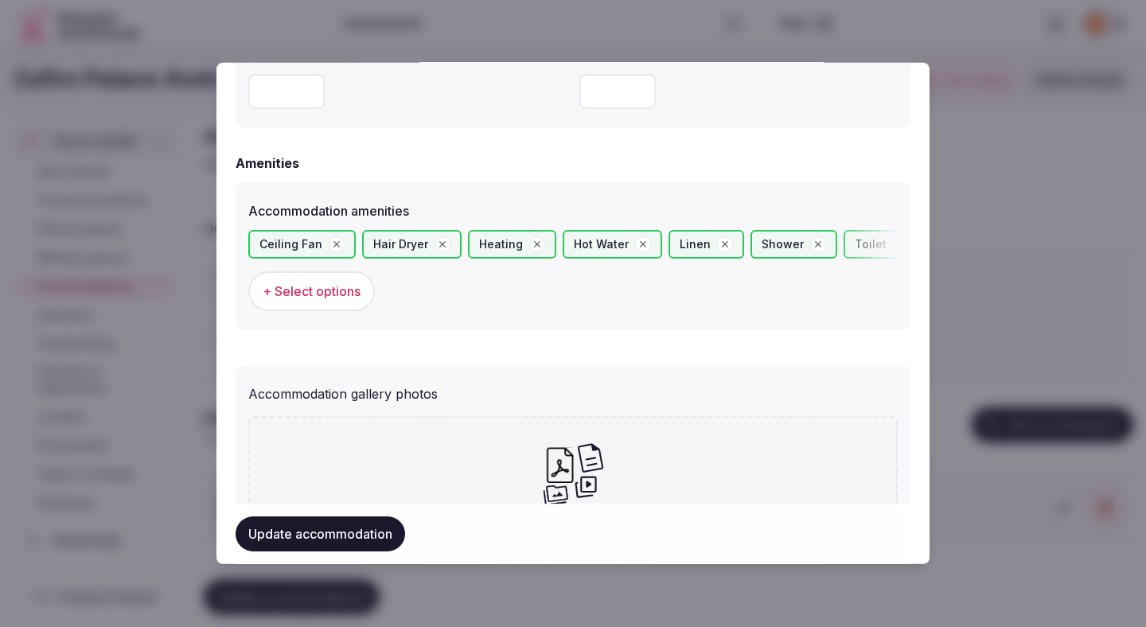
scroll to position [1613, 0]
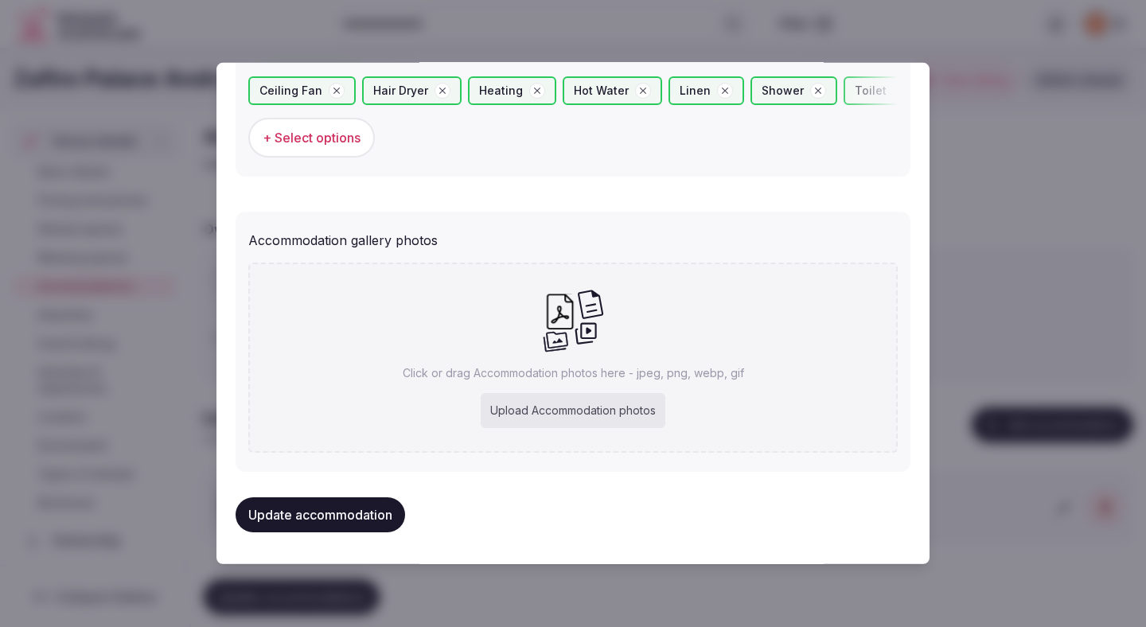
click at [547, 413] on div "Upload Accommodation photos" at bounding box center [573, 410] width 185 height 35
type input "**********"
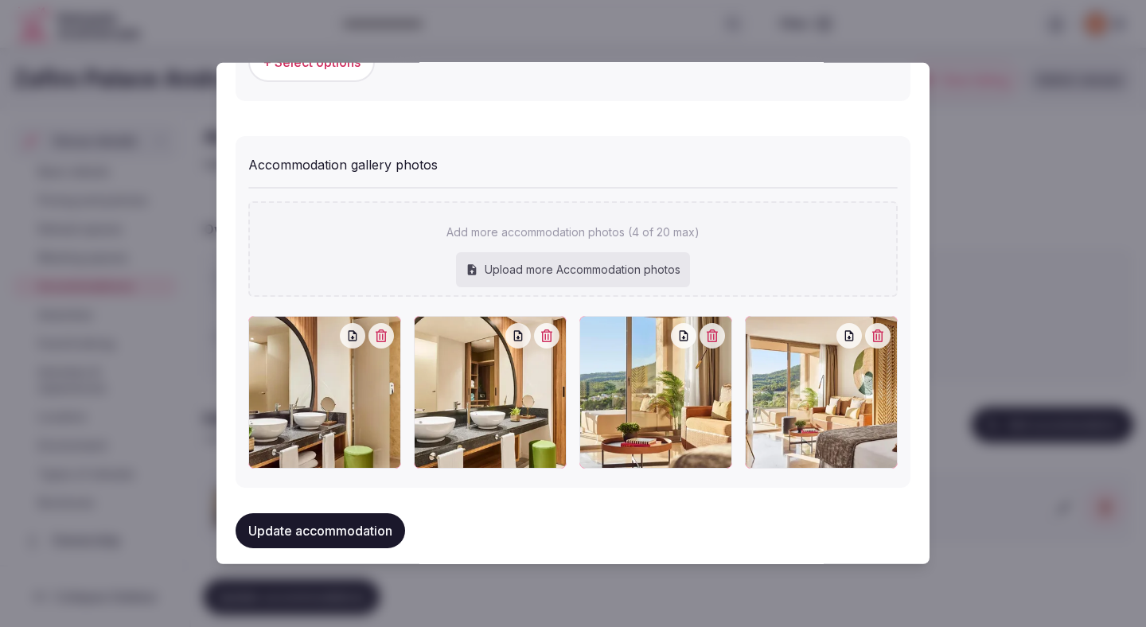
scroll to position [1705, 0]
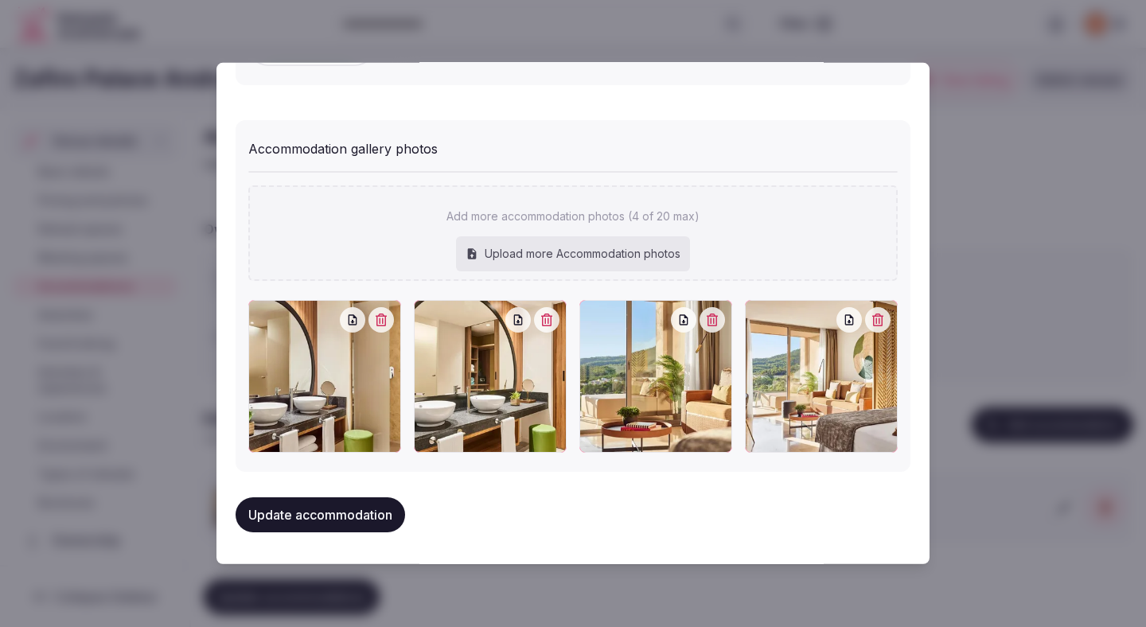
click at [552, 321] on icon "button" at bounding box center [546, 319] width 13 height 13
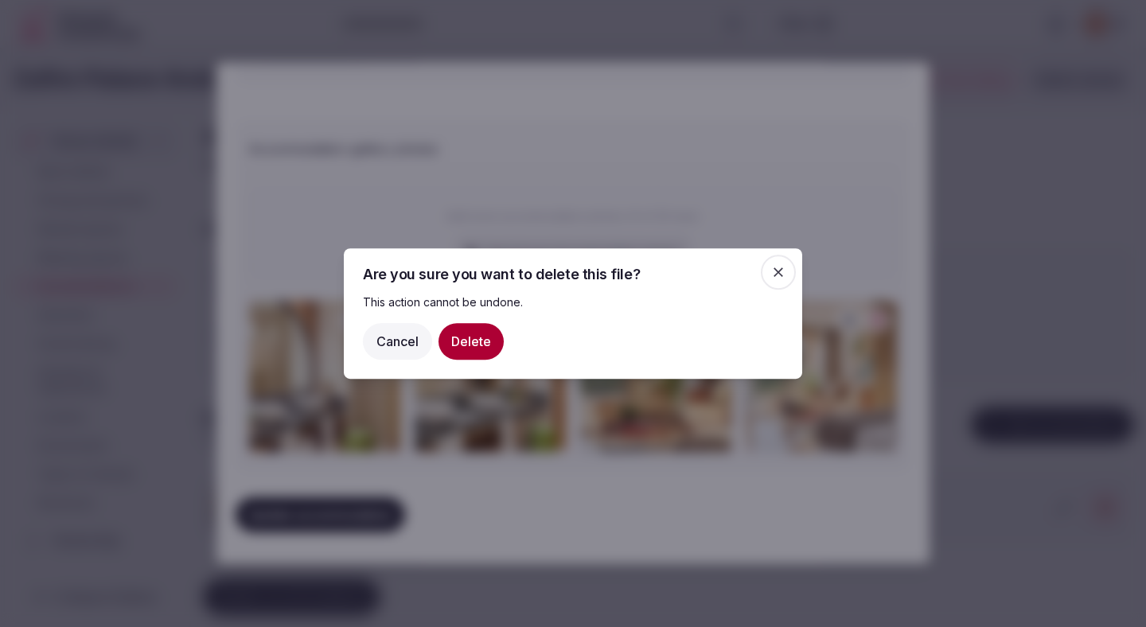
click at [475, 343] on button "Delete" at bounding box center [470, 341] width 65 height 37
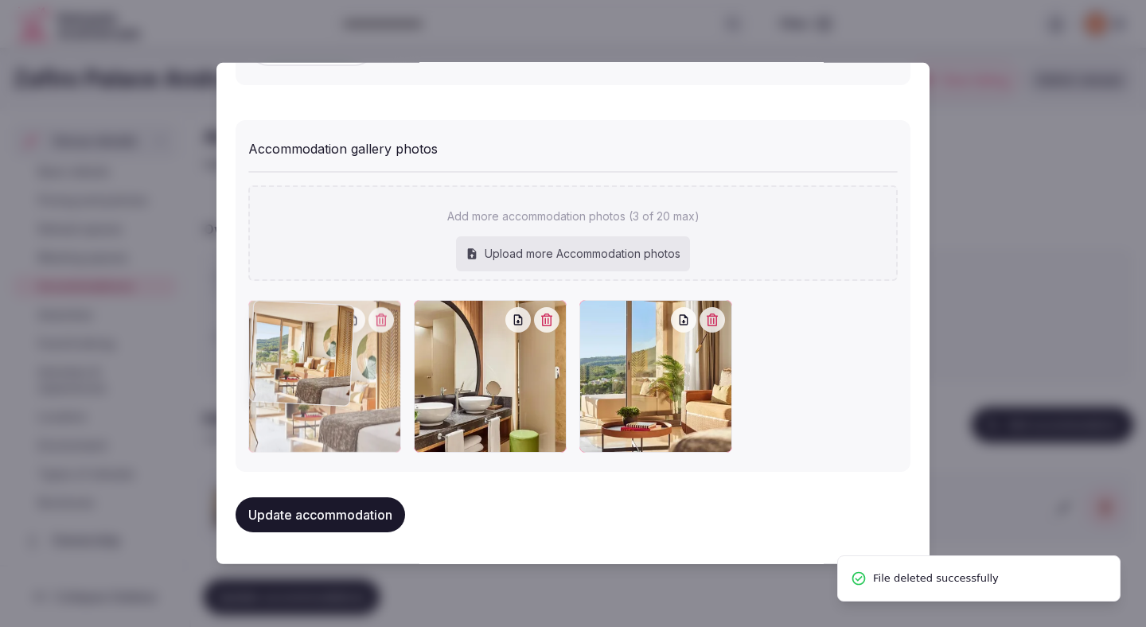
drag, startPoint x: 628, startPoint y: 379, endPoint x: 324, endPoint y: 383, distance: 303.9
click at [324, 383] on div at bounding box center [324, 376] width 153 height 153
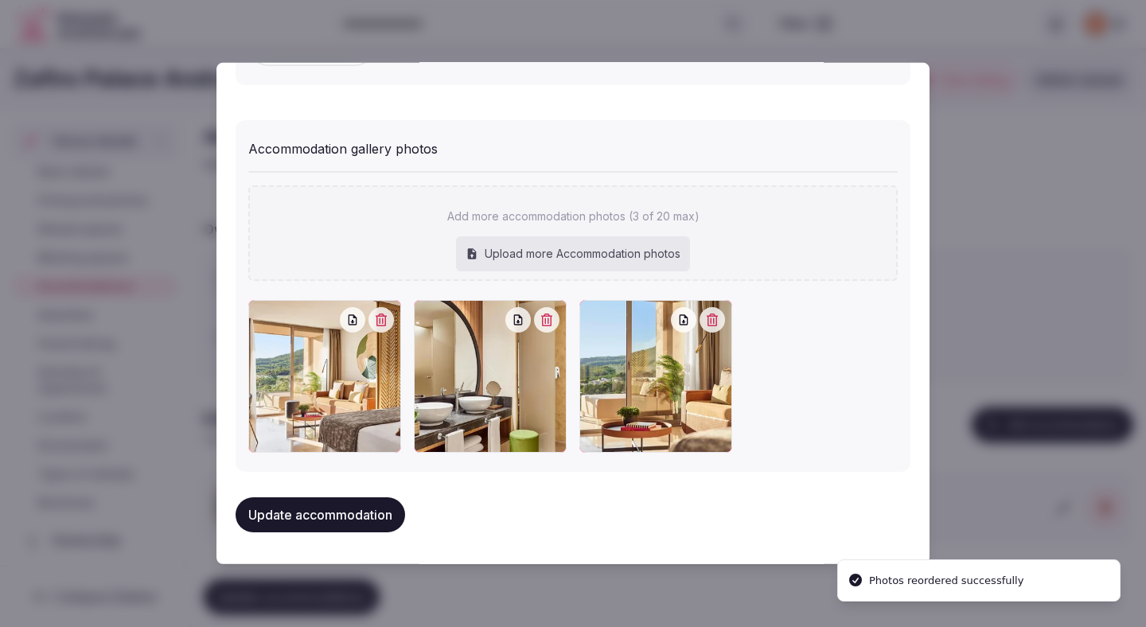
click at [357, 519] on button "Update accommodation" at bounding box center [319, 514] width 169 height 35
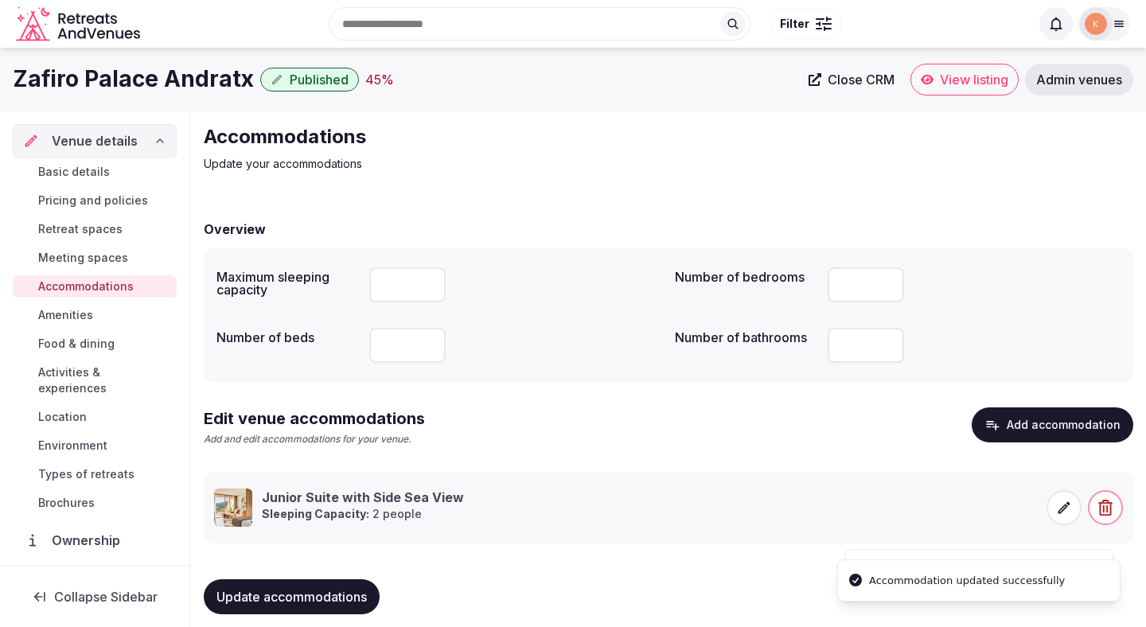
click at [337, 602] on span "Update accommodations" at bounding box center [291, 597] width 150 height 16
click at [299, 594] on span "Update accommodations" at bounding box center [291, 597] width 150 height 16
click at [92, 307] on span "Amenities" at bounding box center [65, 315] width 55 height 16
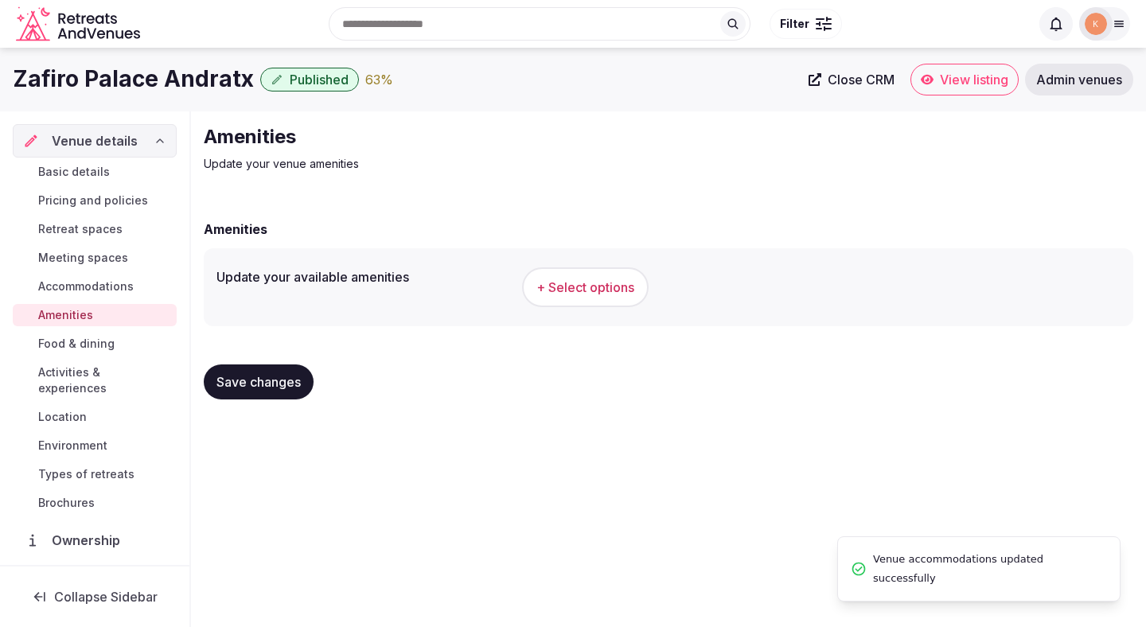
click at [559, 293] on span "+ Select options" at bounding box center [585, 287] width 98 height 18
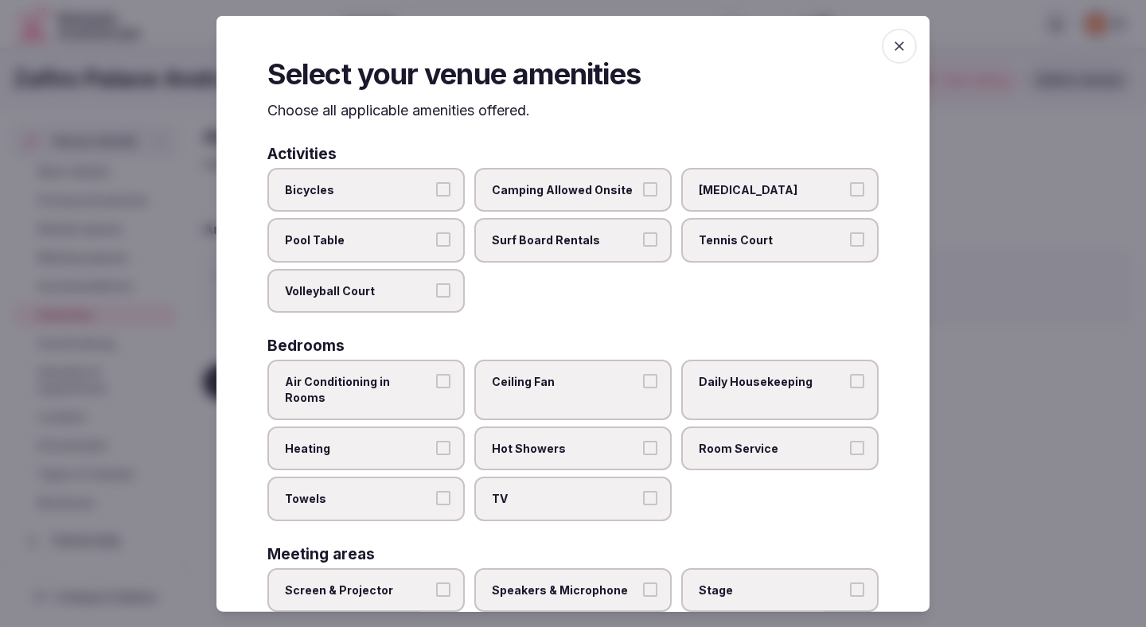
click at [442, 383] on button "Air Conditioning in Rooms" at bounding box center [443, 381] width 14 height 14
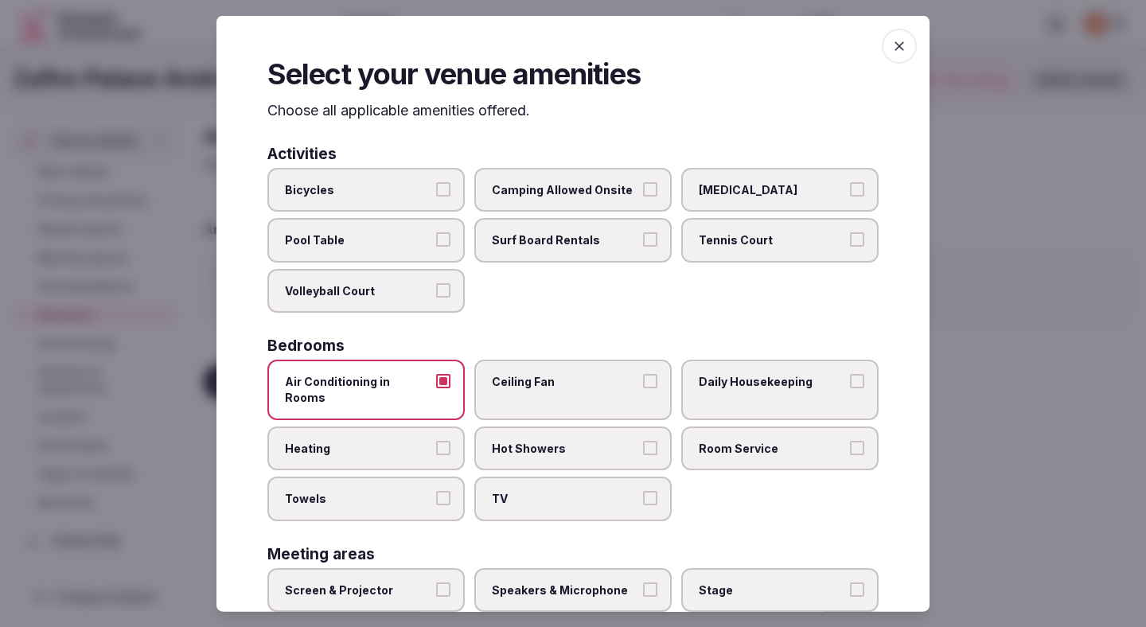
click at [418, 491] on span "Towels" at bounding box center [358, 499] width 146 height 16
click at [436, 491] on button "Towels" at bounding box center [443, 498] width 14 height 14
click at [546, 379] on span "Ceiling Fan" at bounding box center [565, 382] width 146 height 16
click at [643, 379] on button "Ceiling Fan" at bounding box center [650, 381] width 14 height 14
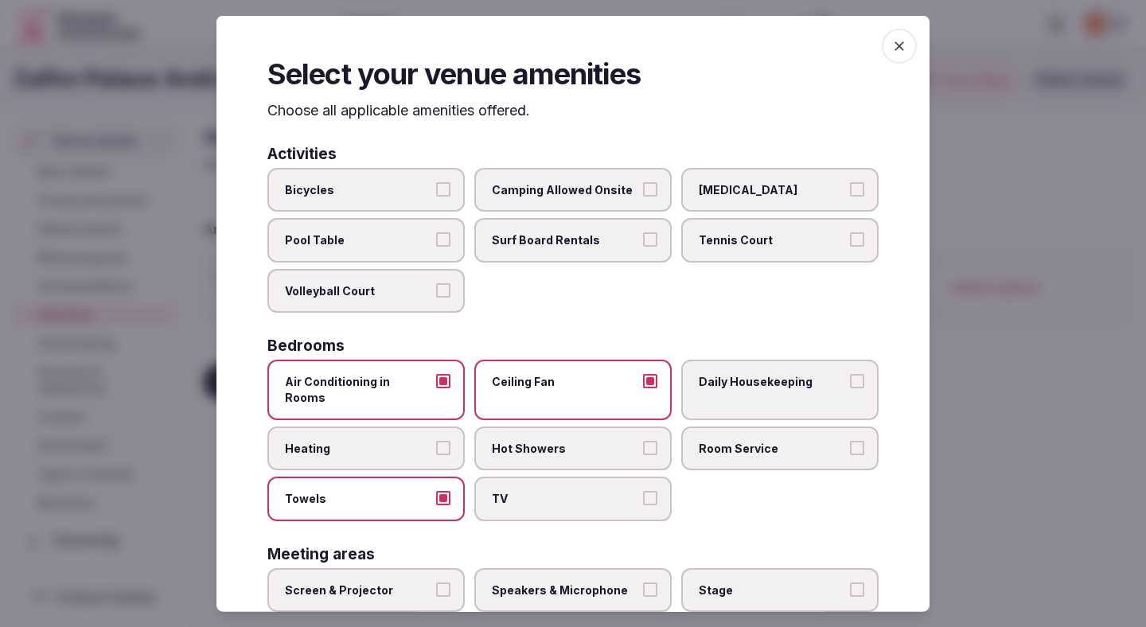
click at [546, 440] on span "Hot Showers" at bounding box center [565, 448] width 146 height 16
click at [643, 440] on button "Hot Showers" at bounding box center [650, 447] width 14 height 14
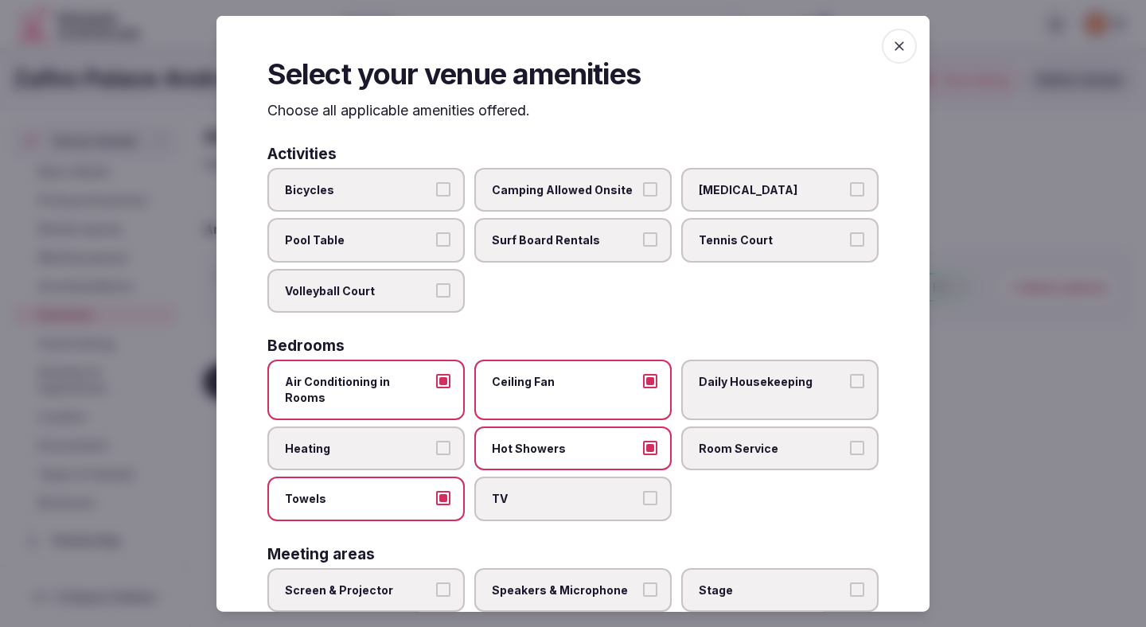
click at [546, 491] on span "TV" at bounding box center [565, 499] width 146 height 16
click at [643, 491] on button "TV" at bounding box center [650, 498] width 14 height 14
click at [426, 440] on span "Heating" at bounding box center [358, 448] width 146 height 16
click at [436, 440] on button "Heating" at bounding box center [443, 447] width 14 height 14
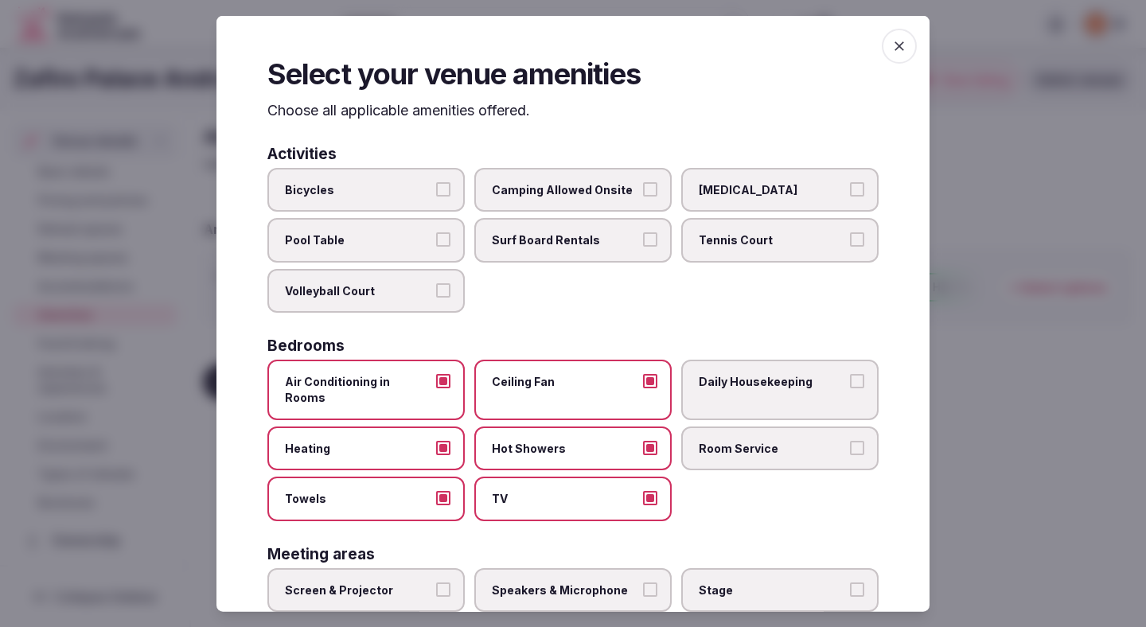
click at [741, 440] on span "Room Service" at bounding box center [772, 448] width 146 height 16
click at [850, 440] on button "Room Service" at bounding box center [857, 447] width 14 height 14
click at [741, 386] on span "Daily Housekeeping" at bounding box center [772, 382] width 146 height 16
click at [850, 386] on button "Daily Housekeeping" at bounding box center [857, 381] width 14 height 14
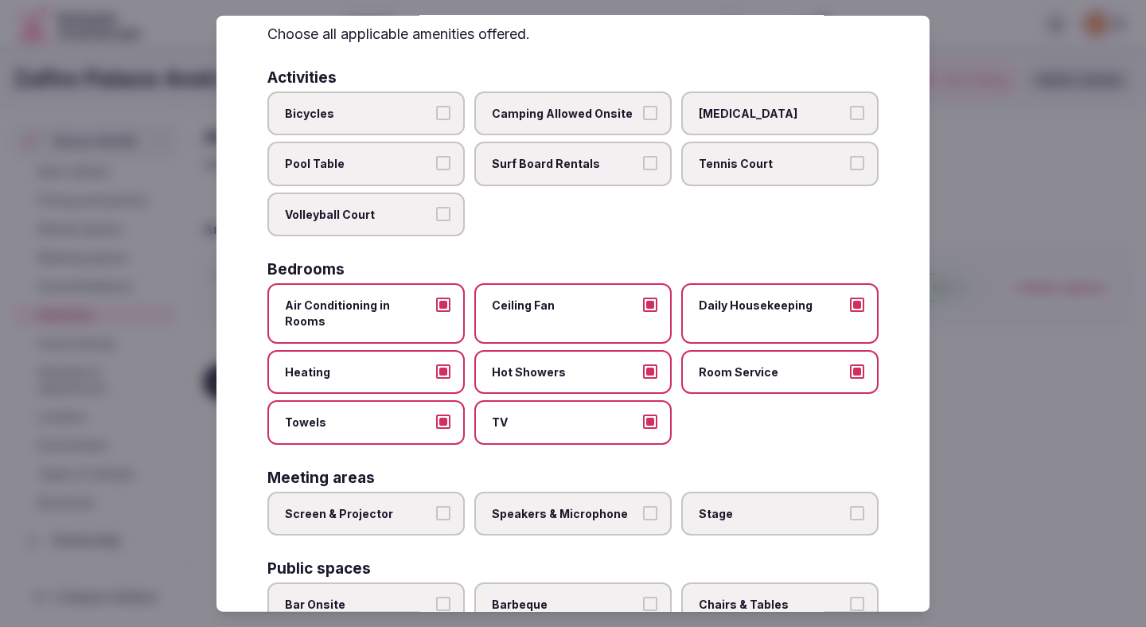
scroll to position [184, 0]
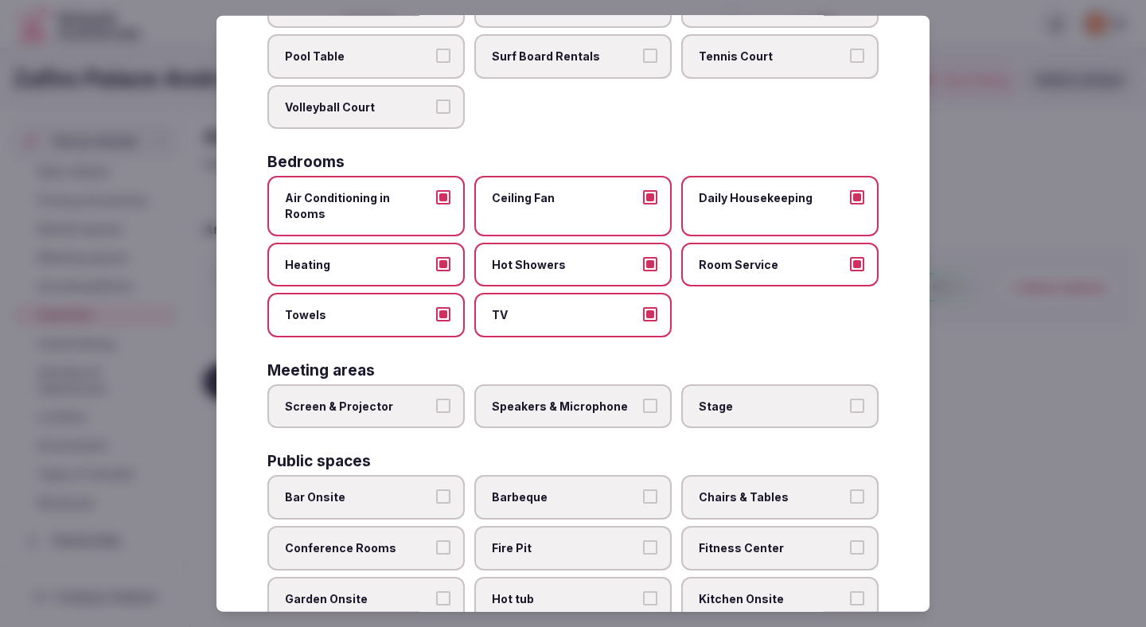
click at [571, 398] on span "Speakers & Microphone" at bounding box center [565, 406] width 146 height 16
click at [643, 398] on button "Speakers & Microphone" at bounding box center [650, 405] width 14 height 14
click at [373, 398] on span "Screen & Projector" at bounding box center [358, 406] width 146 height 16
click at [436, 398] on button "Screen & Projector" at bounding box center [443, 405] width 14 height 14
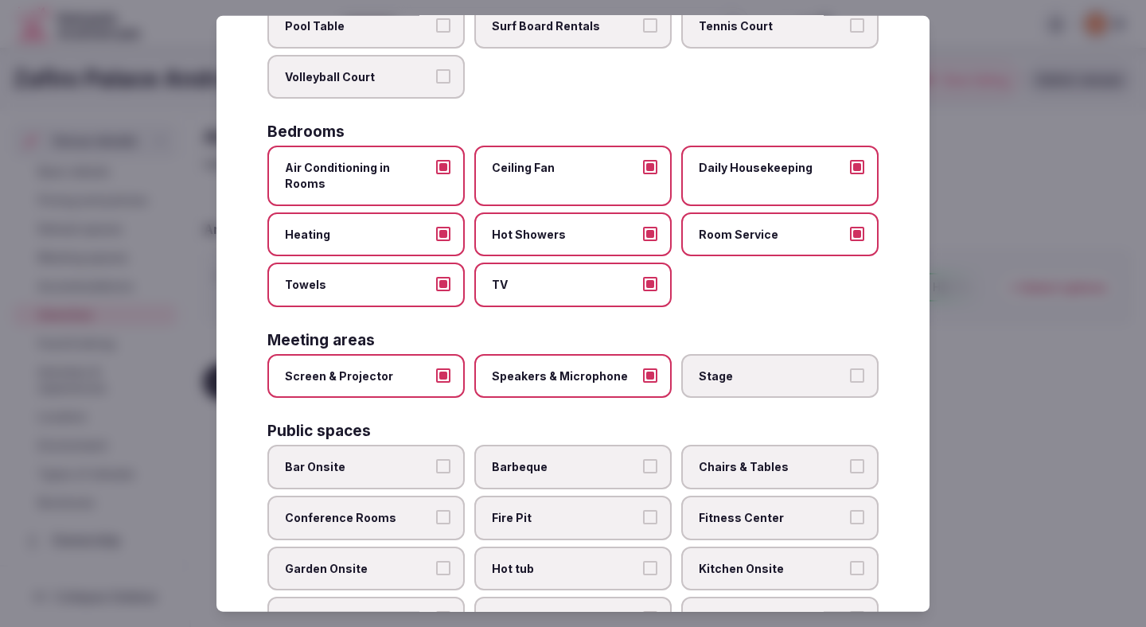
scroll to position [231, 0]
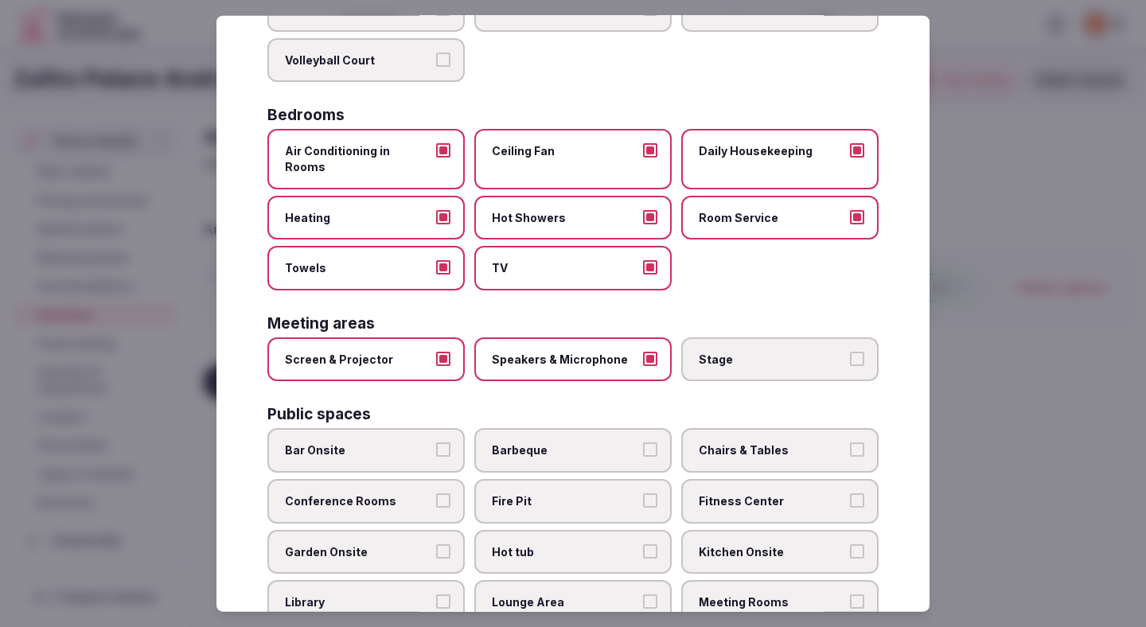
click at [398, 493] on span "Conference Rooms" at bounding box center [358, 501] width 146 height 16
click at [436, 493] on button "Conference Rooms" at bounding box center [443, 500] width 14 height 14
click at [709, 442] on label "Chairs & Tables" at bounding box center [779, 450] width 197 height 45
click at [850, 442] on button "Chairs & Tables" at bounding box center [857, 449] width 14 height 14
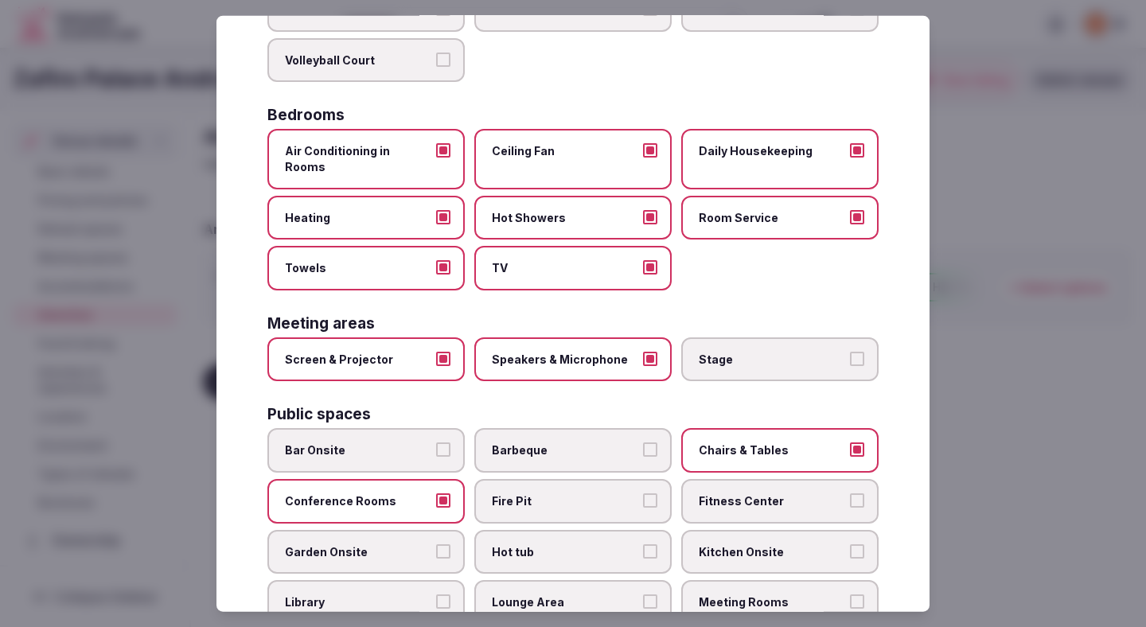
click at [724, 493] on label "Fitness Center" at bounding box center [779, 501] width 197 height 45
click at [850, 493] on button "Fitness Center" at bounding box center [857, 500] width 14 height 14
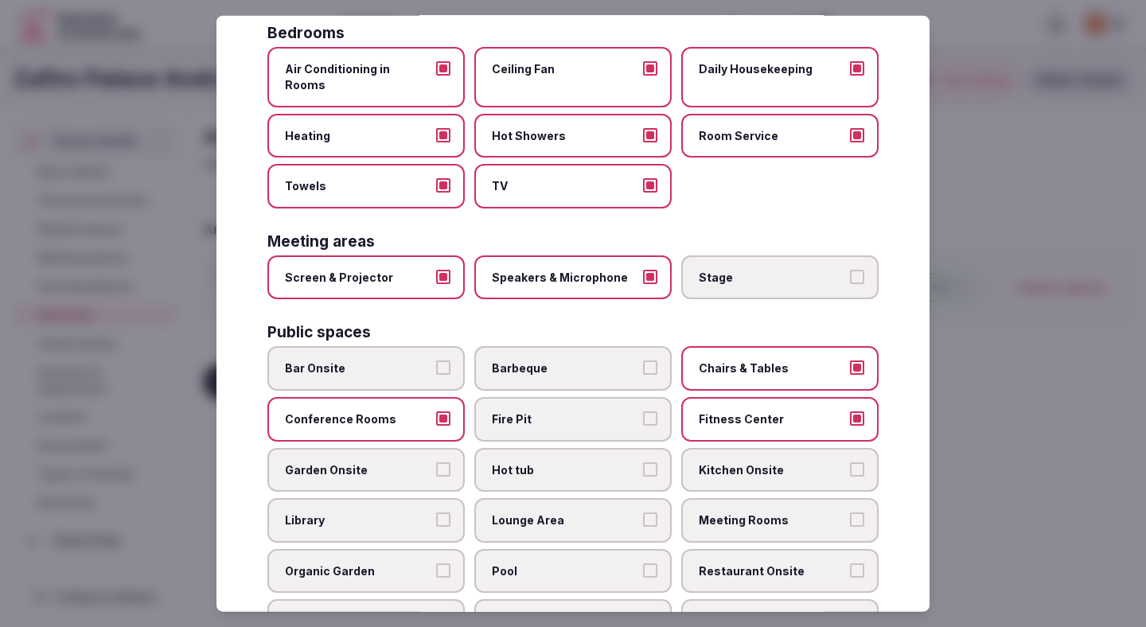
scroll to position [320, 0]
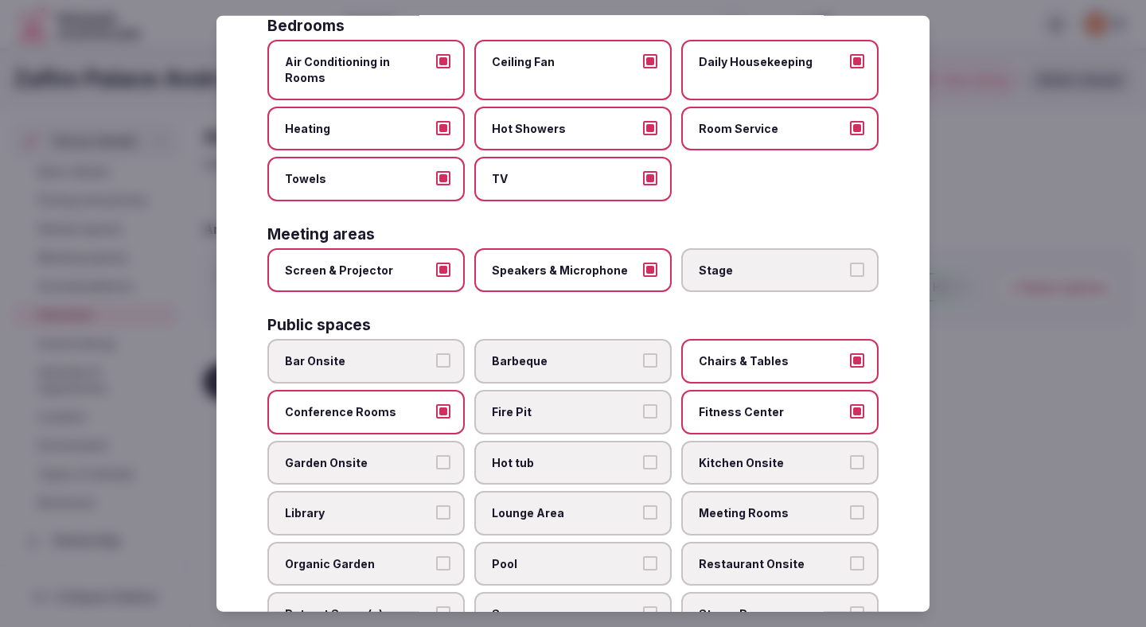
click at [582, 491] on label "Lounge Area" at bounding box center [572, 513] width 197 height 45
click at [643, 505] on button "Lounge Area" at bounding box center [650, 512] width 14 height 14
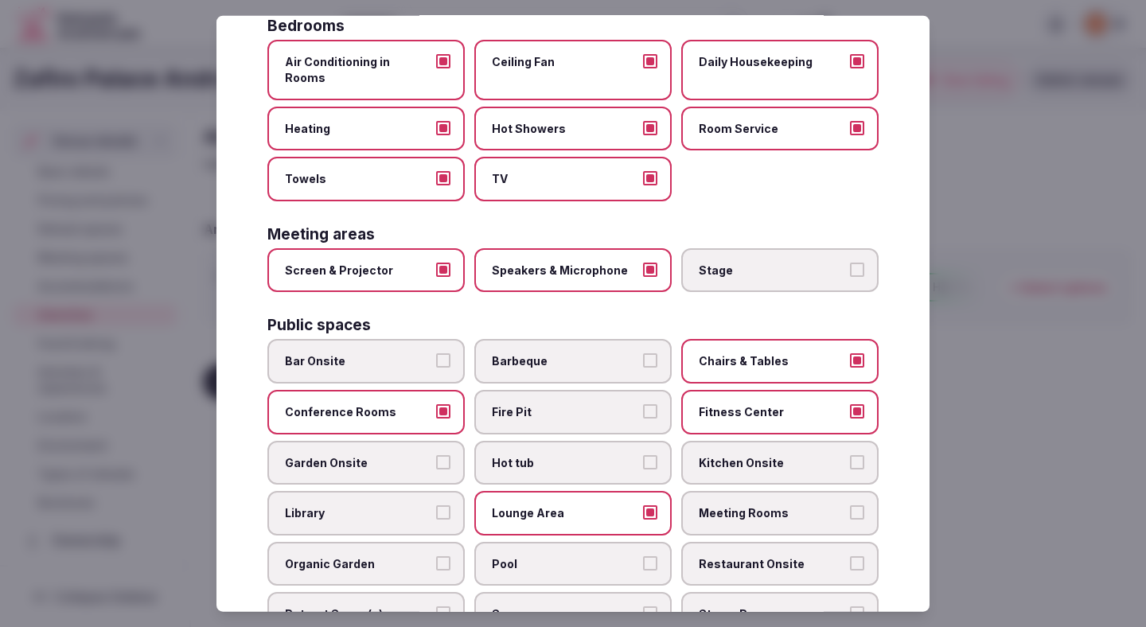
click at [745, 505] on span "Meeting Rooms" at bounding box center [772, 513] width 146 height 16
click at [850, 505] on button "Meeting Rooms" at bounding box center [857, 512] width 14 height 14
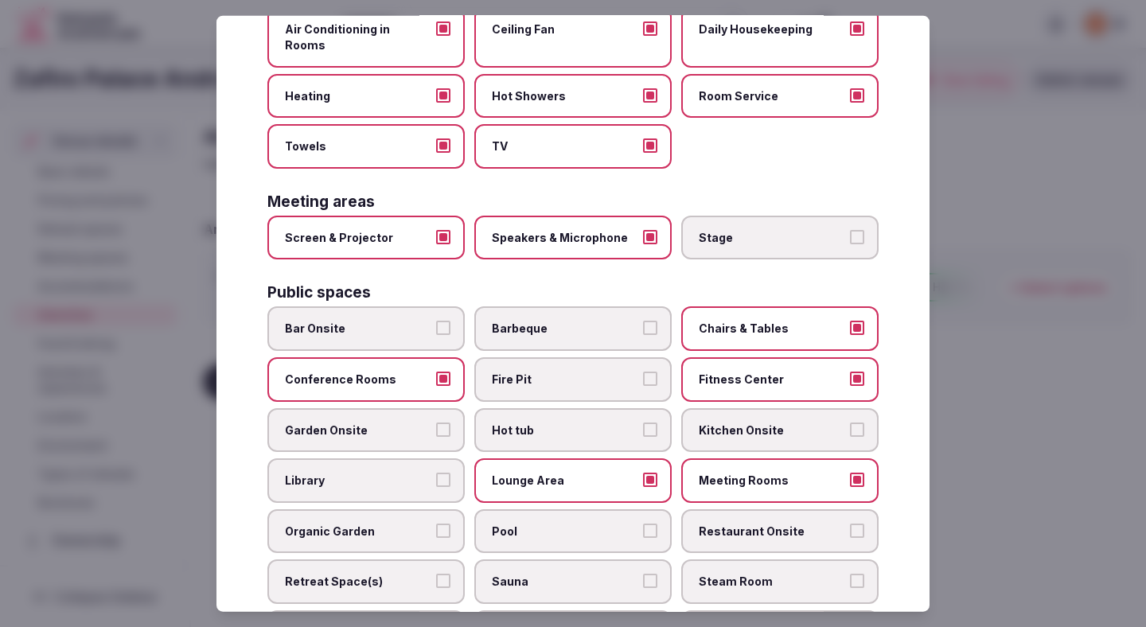
scroll to position [364, 0]
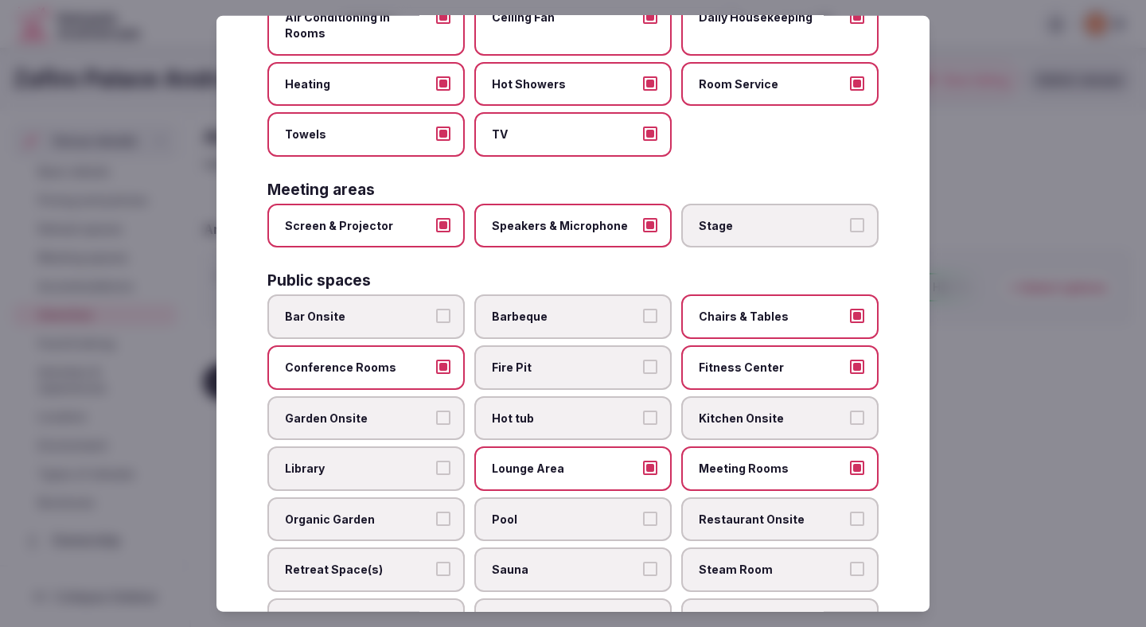
click at [587, 547] on label "Sauna" at bounding box center [572, 569] width 197 height 45
click at [643, 562] on button "Sauna" at bounding box center [650, 569] width 14 height 14
click at [589, 511] on span "Pool" at bounding box center [565, 519] width 146 height 16
click at [643, 511] on button "Pool" at bounding box center [650, 518] width 14 height 14
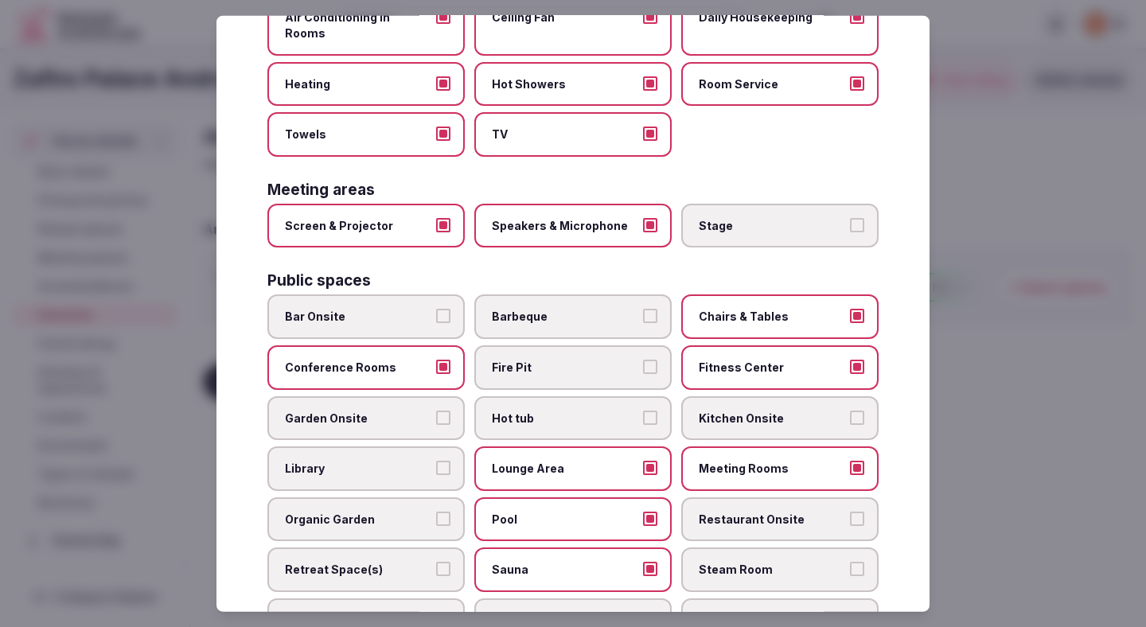
click at [758, 511] on span "Restaurant Onsite" at bounding box center [772, 519] width 146 height 16
click at [850, 511] on button "Restaurant Onsite" at bounding box center [857, 518] width 14 height 14
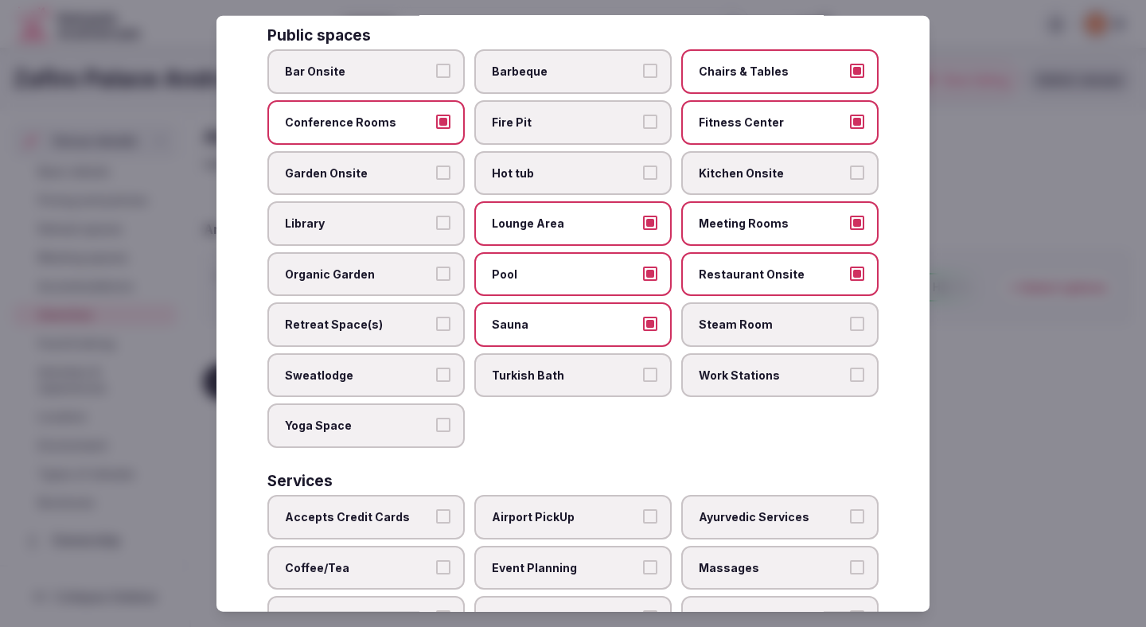
scroll to position [613, 0]
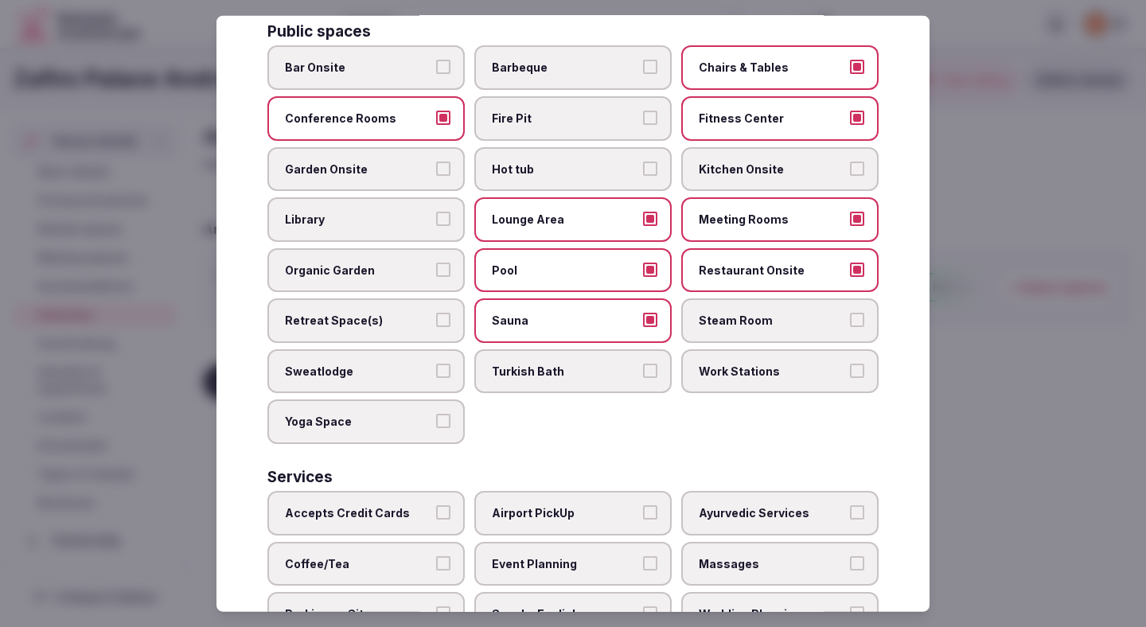
click at [727, 364] on span "Work Stations" at bounding box center [772, 372] width 146 height 16
click at [850, 364] on button "Work Stations" at bounding box center [857, 371] width 14 height 14
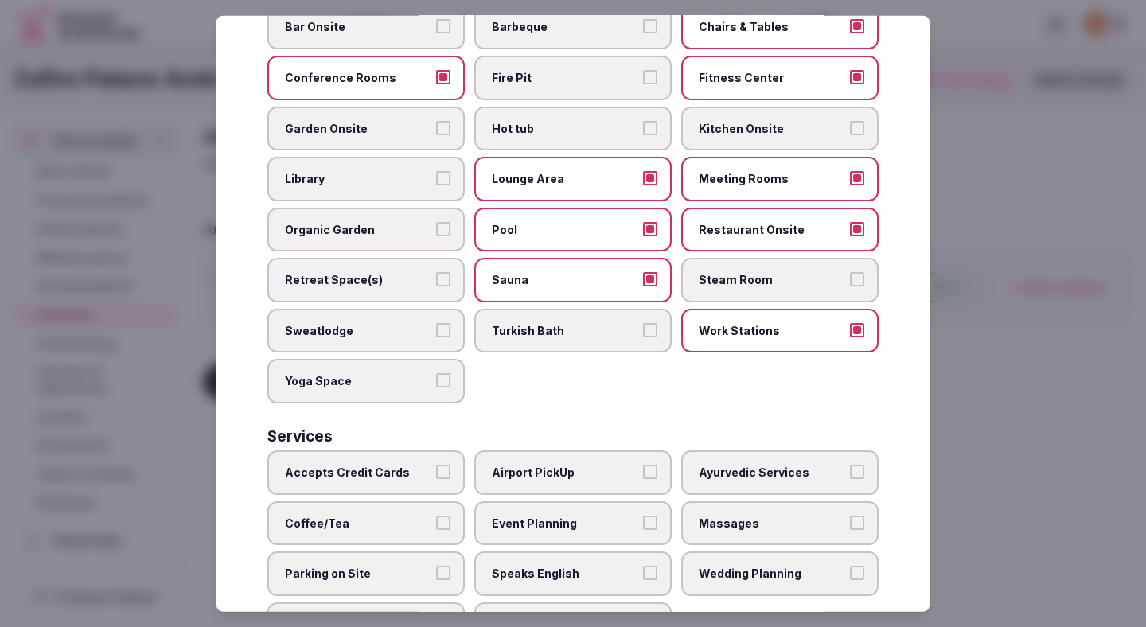
scroll to position [695, 0]
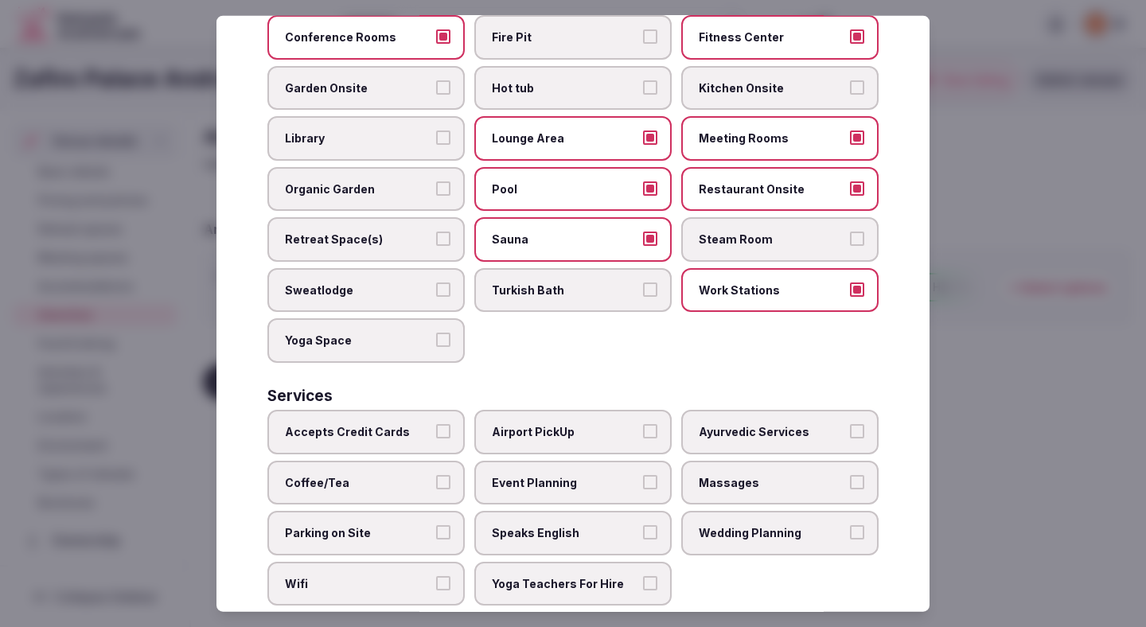
click at [407, 424] on span "Accepts Credit Cards" at bounding box center [358, 432] width 146 height 16
click at [436, 424] on button "Accepts Credit Cards" at bounding box center [443, 431] width 14 height 14
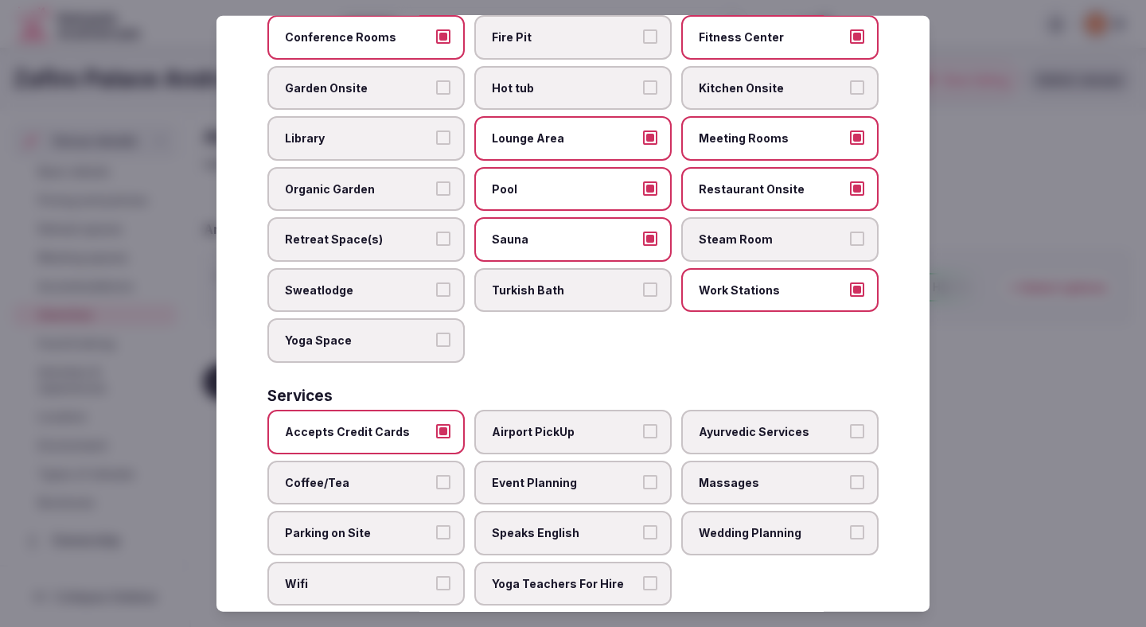
click at [407, 474] on span "Coffee/Tea" at bounding box center [358, 482] width 146 height 16
click at [436, 474] on button "Coffee/Tea" at bounding box center [443, 481] width 14 height 14
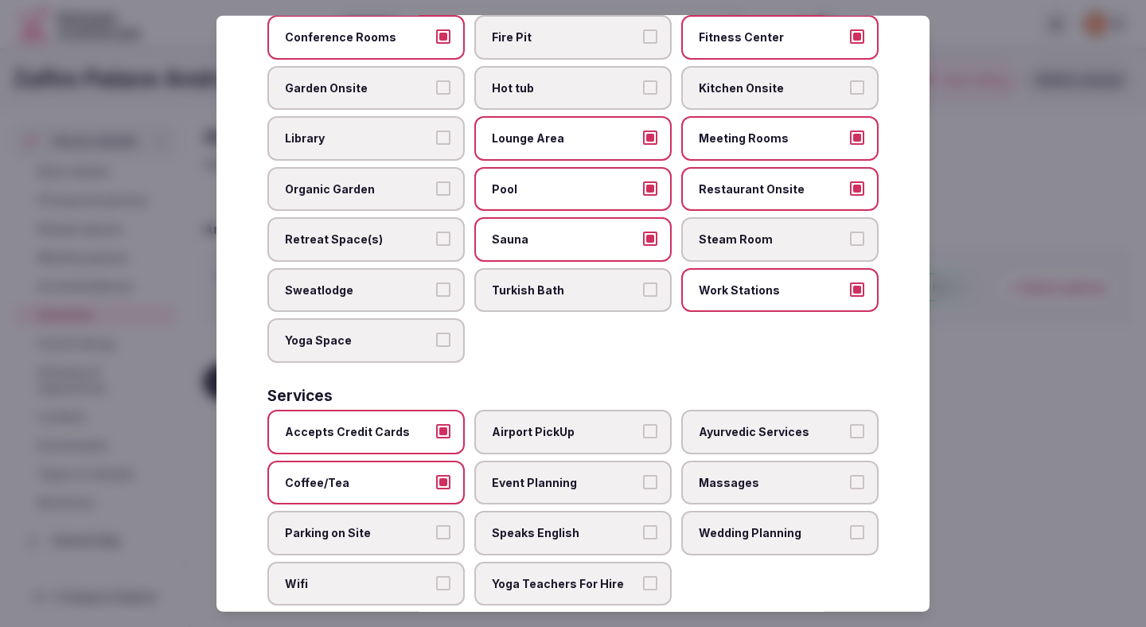
click at [407, 525] on span "Parking on Site" at bounding box center [358, 533] width 146 height 16
click at [436, 525] on button "Parking on Site" at bounding box center [443, 532] width 14 height 14
click at [397, 562] on label "Wifi" at bounding box center [365, 584] width 197 height 45
click at [436, 576] on button "Wifi" at bounding box center [443, 583] width 14 height 14
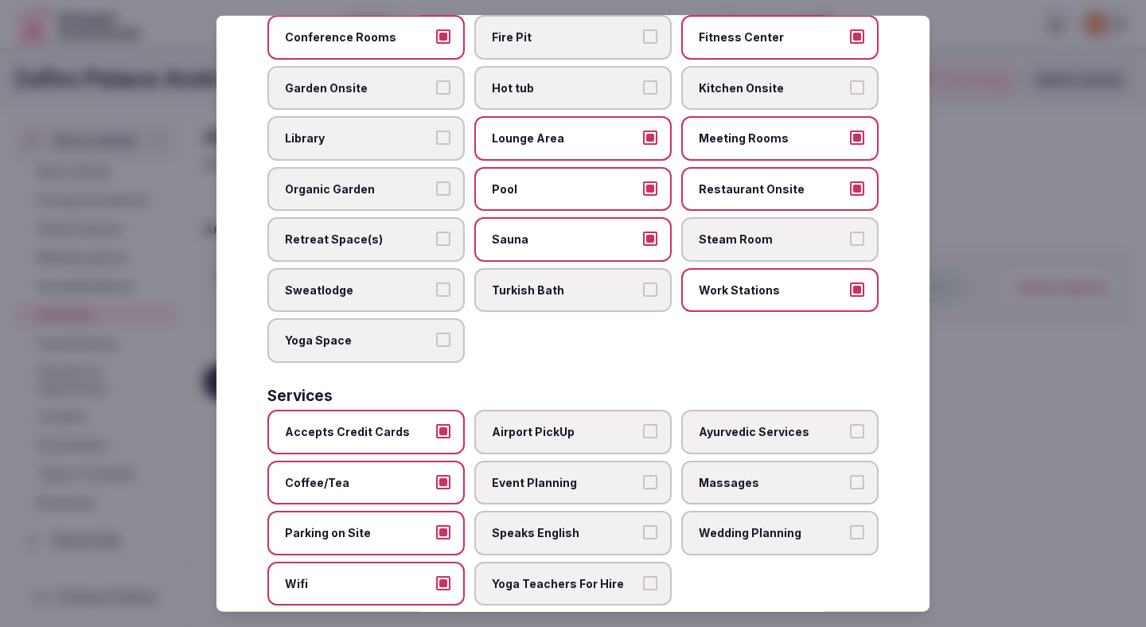
click at [526, 577] on label "Yoga Teachers For Hire" at bounding box center [572, 584] width 197 height 45
click at [643, 577] on button "Yoga Teachers For Hire" at bounding box center [650, 583] width 14 height 14
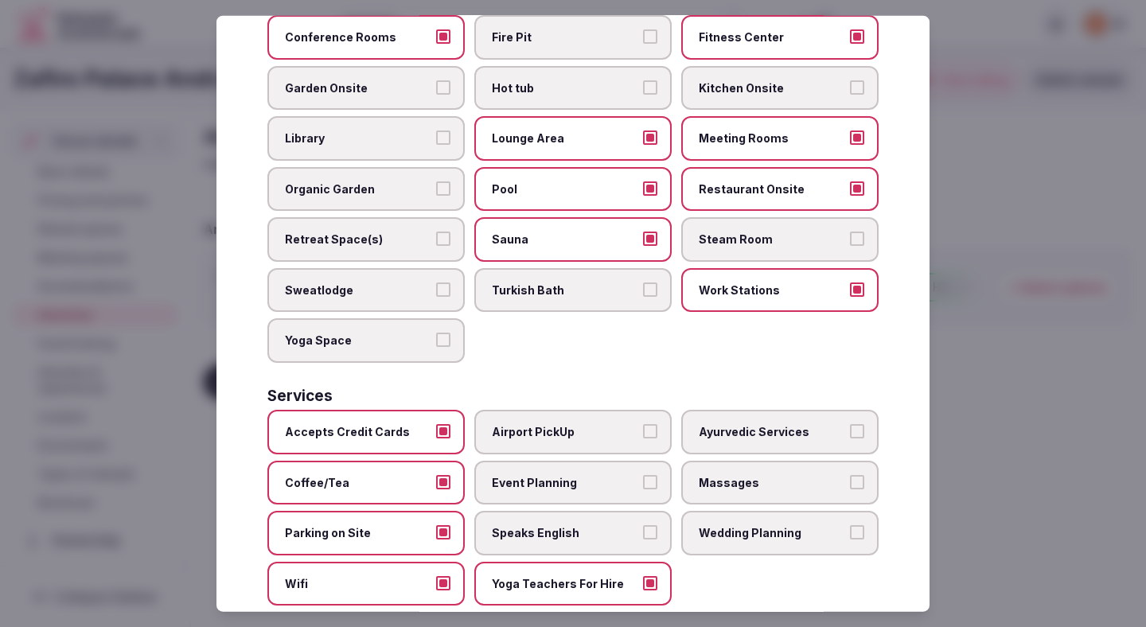
click at [526, 531] on label "Speaks English" at bounding box center [572, 533] width 197 height 45
click at [643, 531] on button "Speaks English" at bounding box center [650, 532] width 14 height 14
click at [541, 474] on span "Event Planning" at bounding box center [565, 482] width 146 height 16
click at [643, 474] on button "Event Planning" at bounding box center [650, 481] width 14 height 14
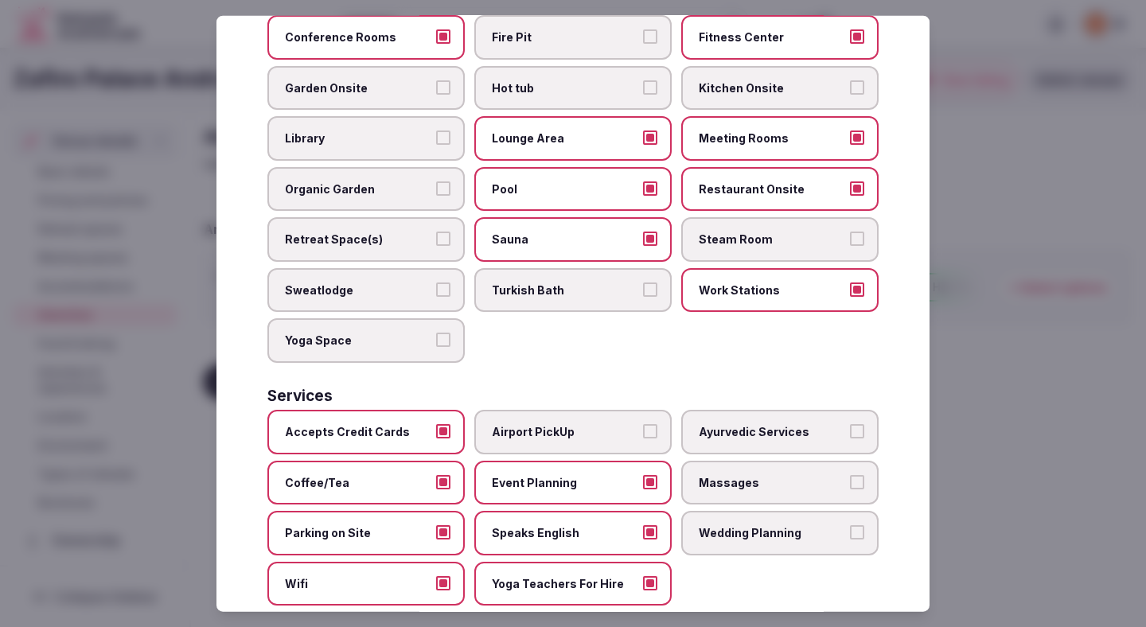
click at [550, 424] on span "Airport PickUp" at bounding box center [565, 432] width 146 height 16
click at [643, 424] on button "Airport PickUp" at bounding box center [650, 431] width 14 height 14
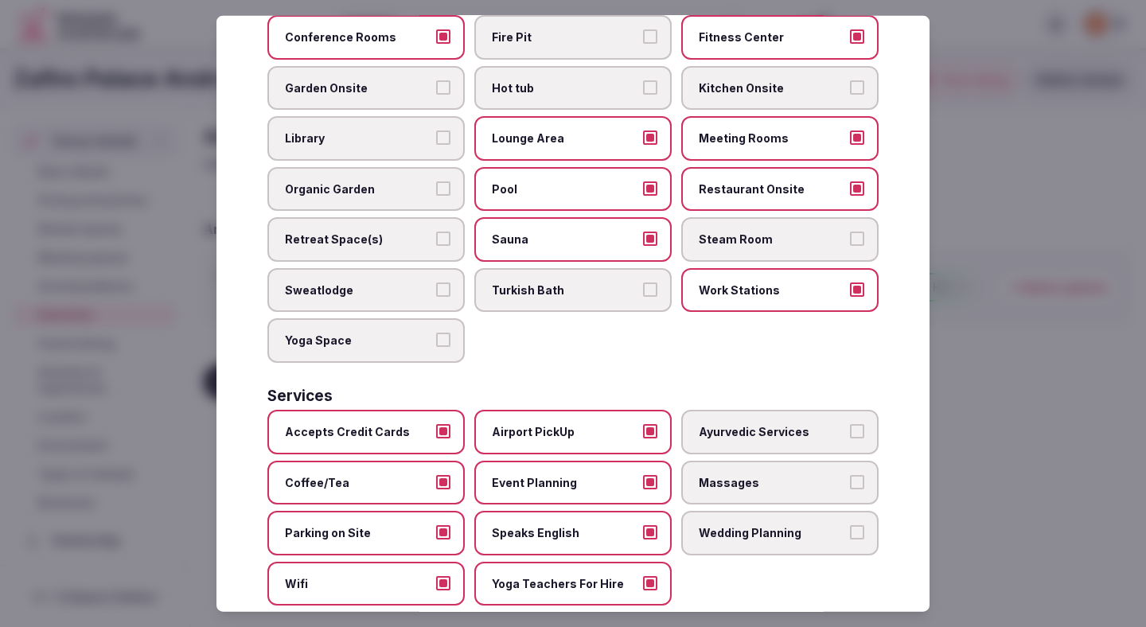
click at [721, 426] on label "Ayurvedic Services" at bounding box center [779, 432] width 197 height 45
click at [850, 426] on button "Ayurvedic Services" at bounding box center [857, 431] width 14 height 14
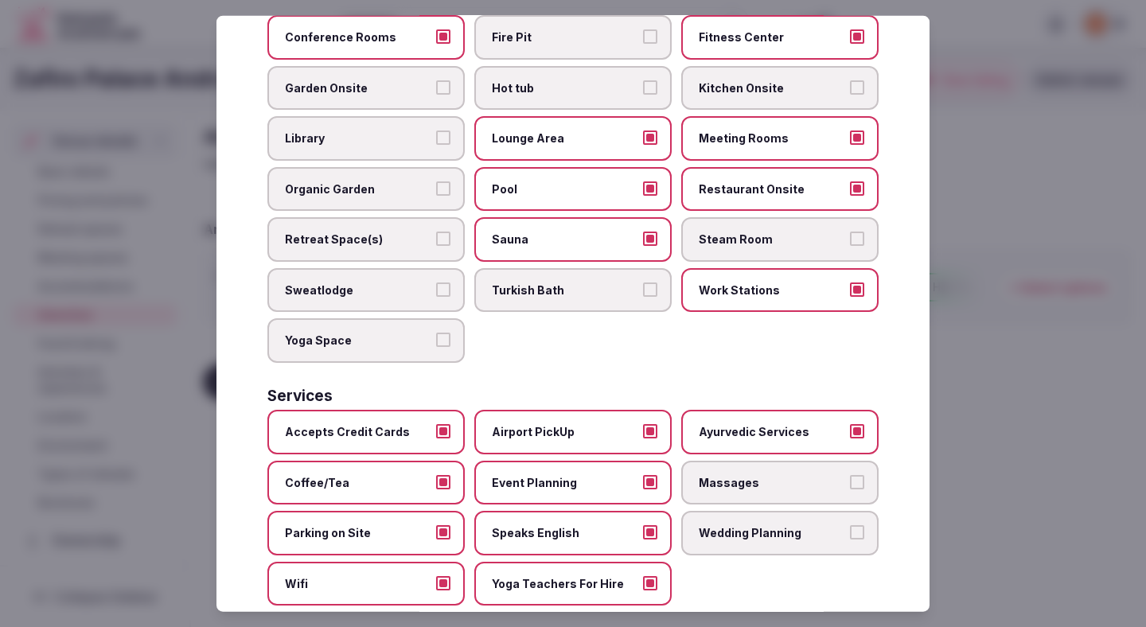
click at [724, 511] on label "Wedding Planning" at bounding box center [779, 533] width 197 height 45
click at [850, 525] on button "Wedding Planning" at bounding box center [857, 532] width 14 height 14
click at [992, 424] on div at bounding box center [573, 313] width 1146 height 627
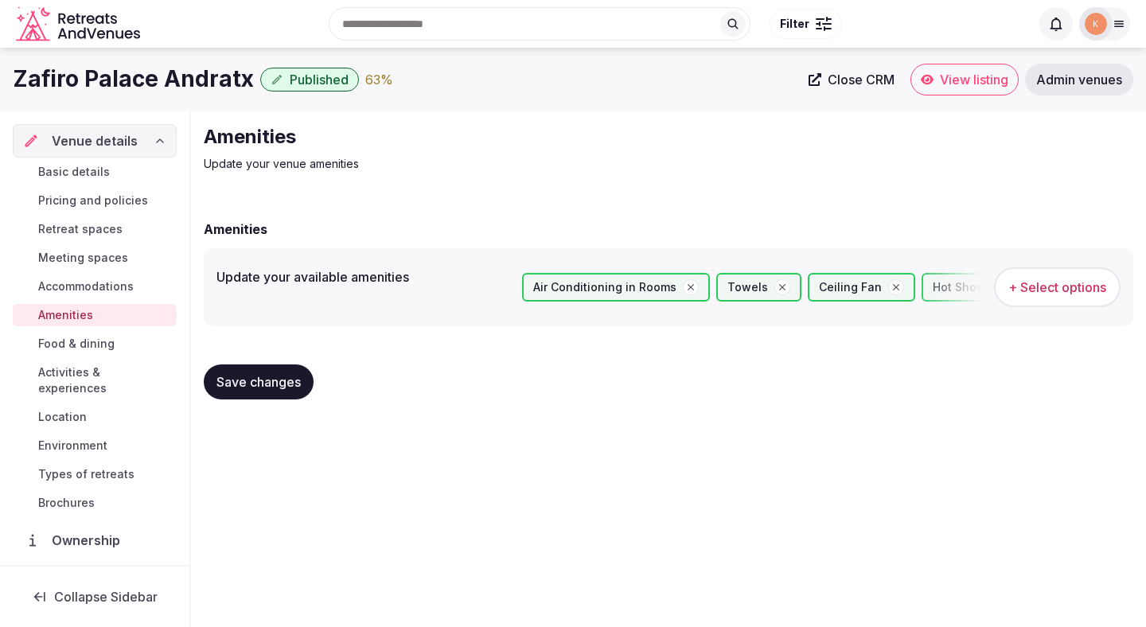
click at [289, 380] on span "Save changes" at bounding box center [258, 382] width 84 height 16
click at [79, 341] on span "Food & dining" at bounding box center [76, 344] width 76 height 16
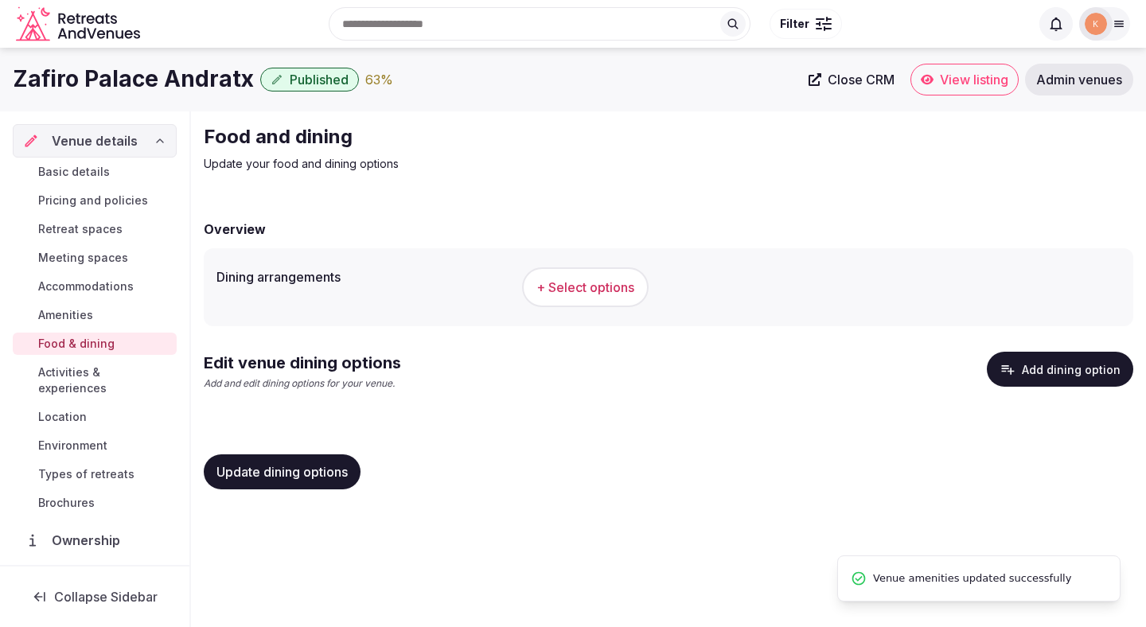
click at [561, 287] on span "+ Select options" at bounding box center [585, 287] width 98 height 18
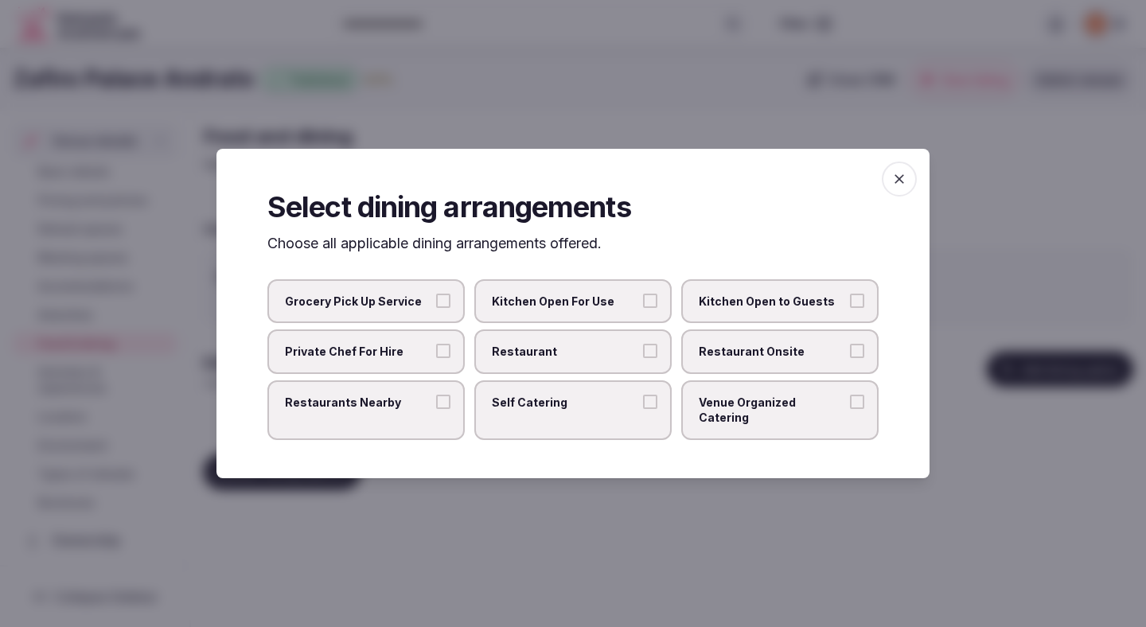
click at [618, 354] on span "Restaurant" at bounding box center [565, 352] width 146 height 16
click at [643, 354] on button "Restaurant" at bounding box center [650, 351] width 14 height 14
click at [763, 352] on span "Restaurant Onsite" at bounding box center [772, 352] width 146 height 16
click at [850, 352] on button "Restaurant Onsite" at bounding box center [857, 351] width 14 height 14
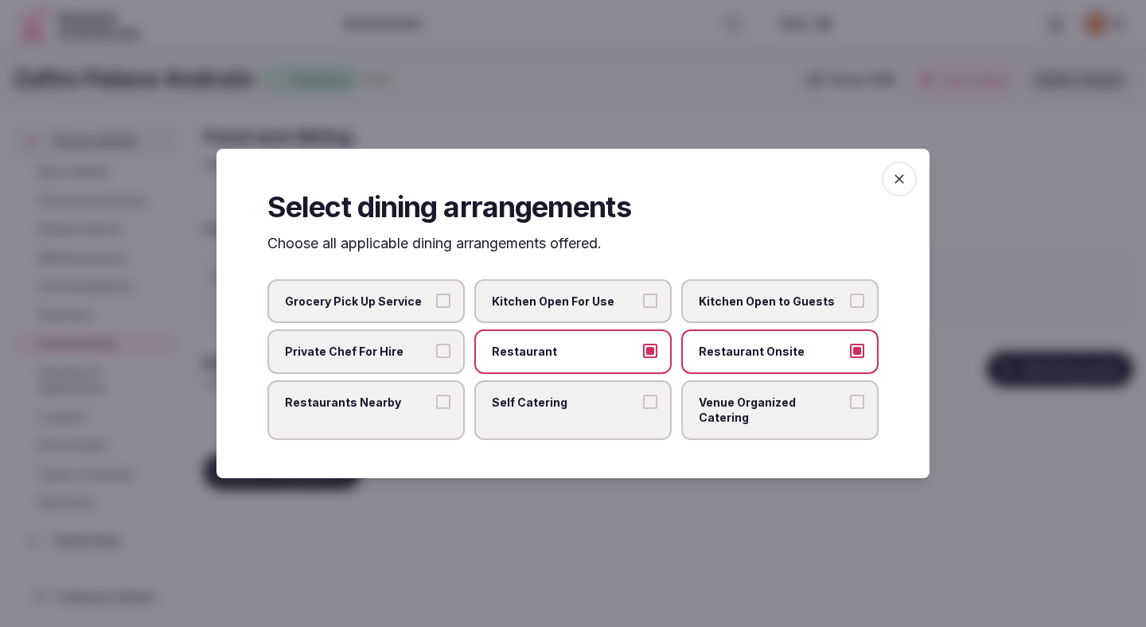
click at [679, 482] on div at bounding box center [573, 313] width 1146 height 627
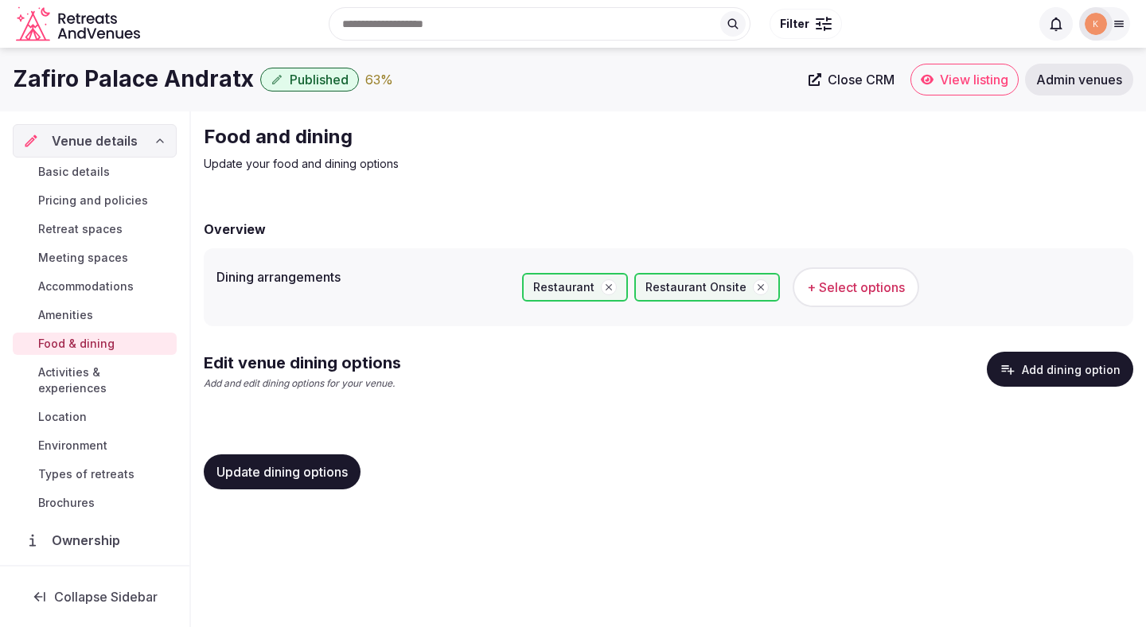
click at [311, 479] on span "Update dining options" at bounding box center [281, 472] width 131 height 16
click at [1039, 375] on button "Add dining option" at bounding box center [1060, 369] width 146 height 35
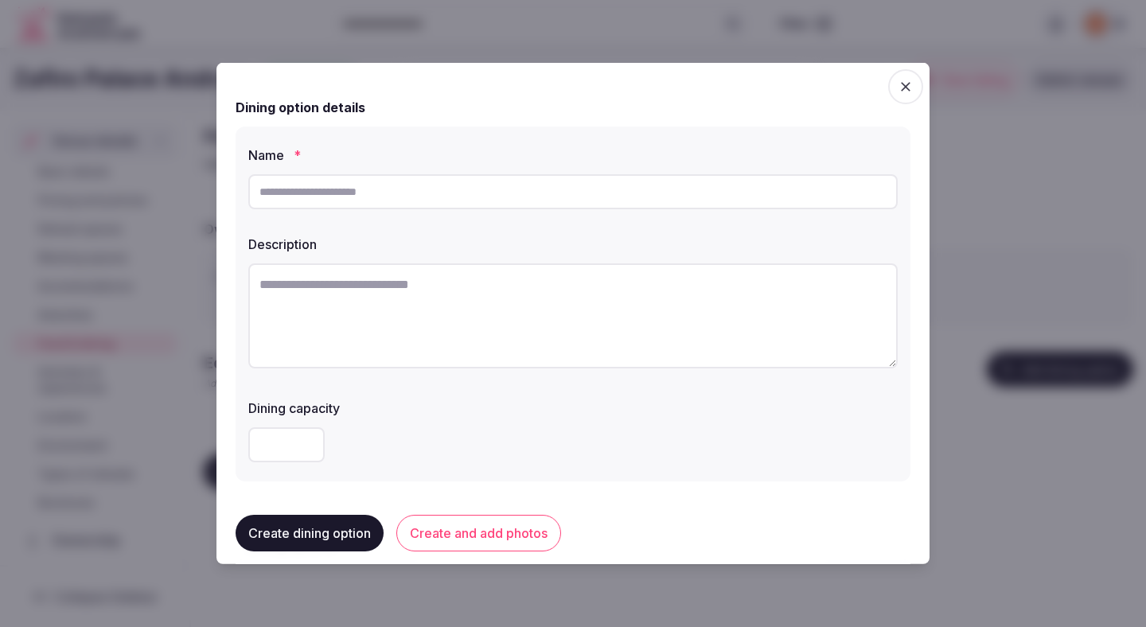
click at [910, 77] on span "button" at bounding box center [905, 86] width 35 height 35
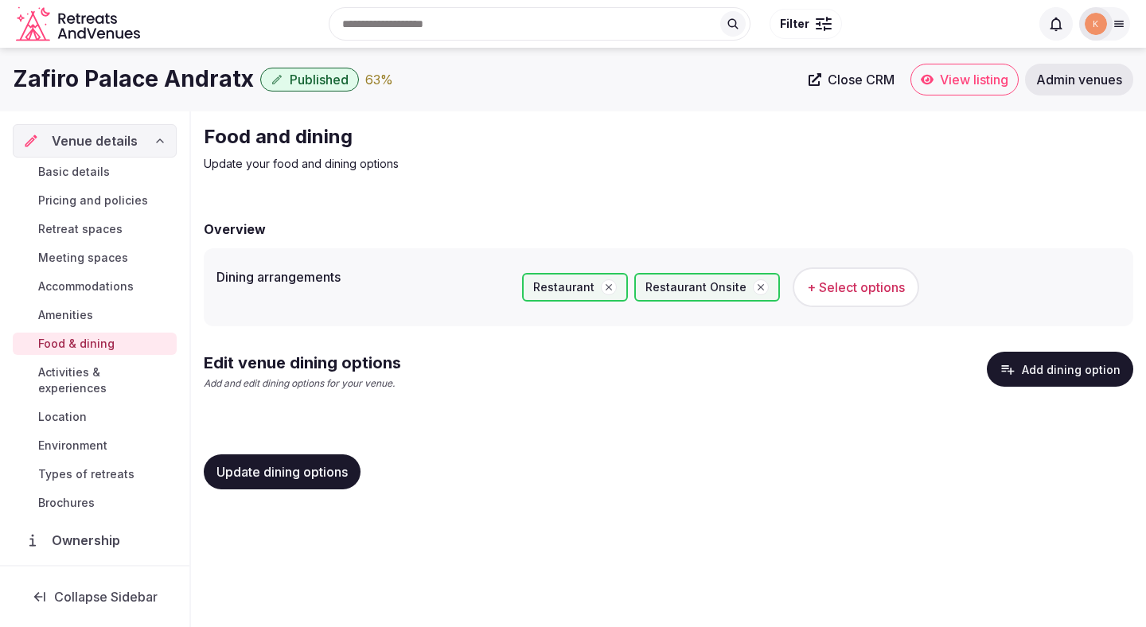
click at [76, 409] on span "Location" at bounding box center [62, 417] width 49 height 16
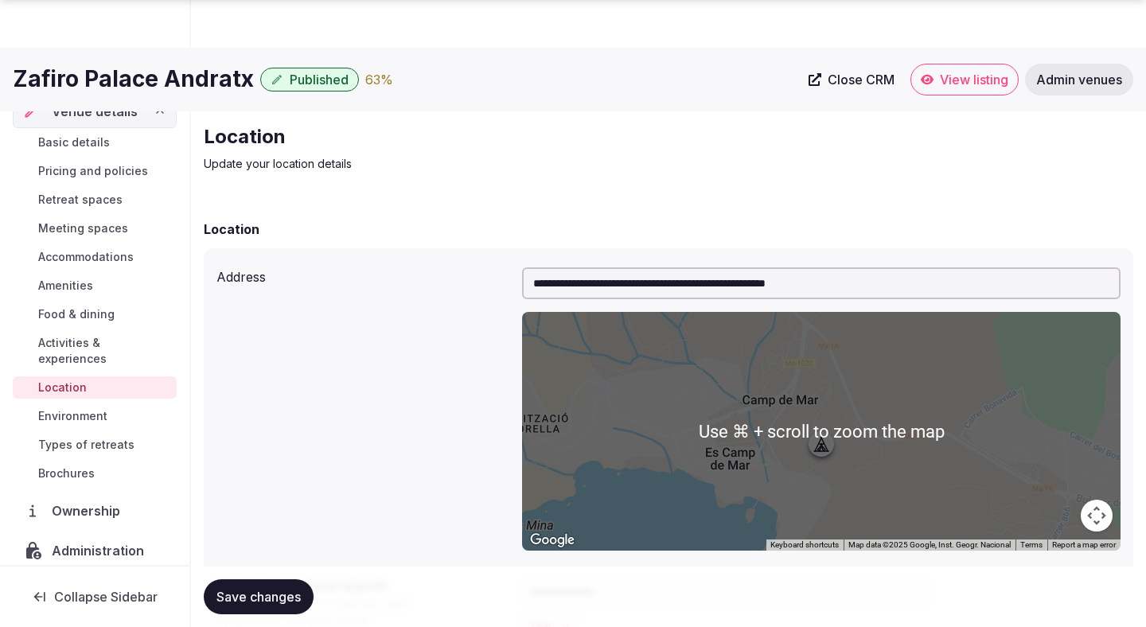
scroll to position [337, 0]
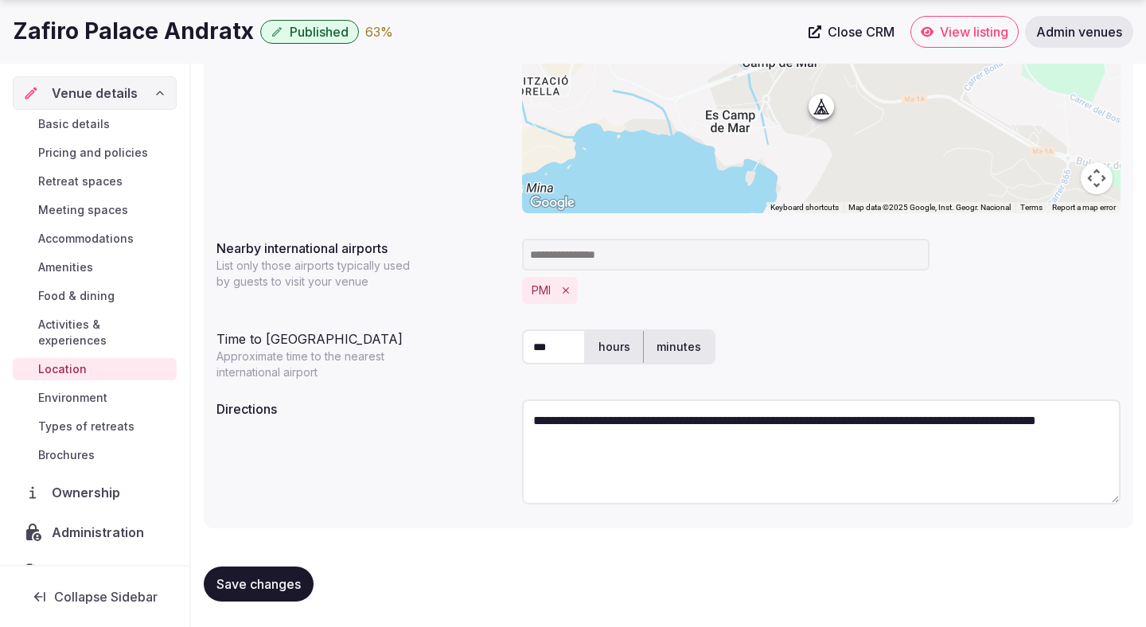
click at [80, 390] on span "Environment" at bounding box center [72, 398] width 69 height 16
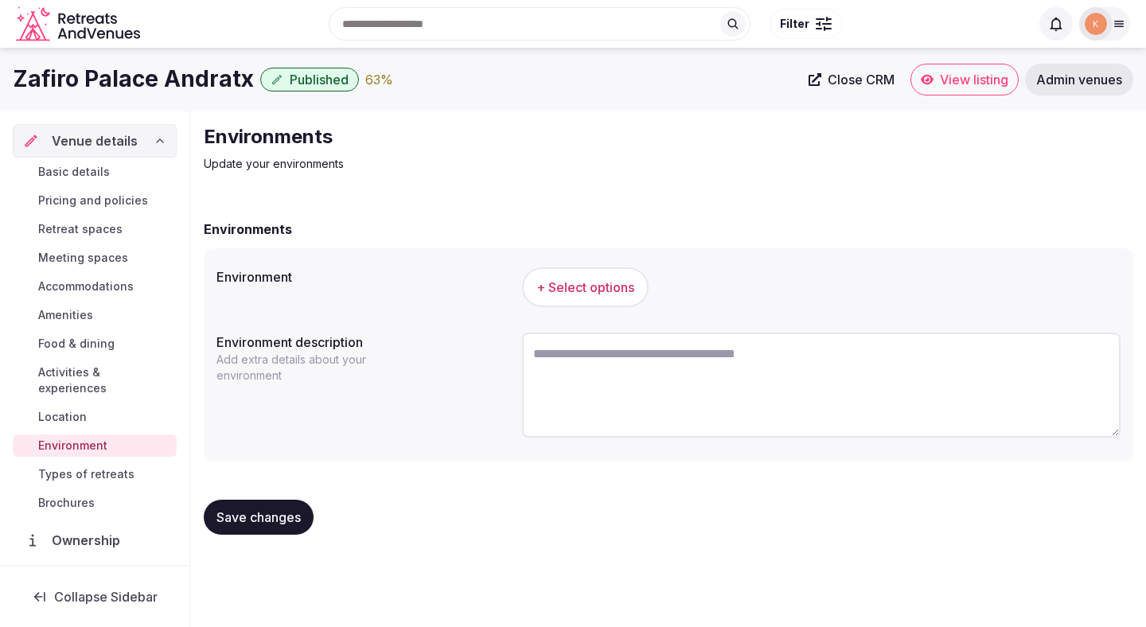
click at [578, 368] on textarea at bounding box center [821, 385] width 598 height 105
paste textarea "**********"
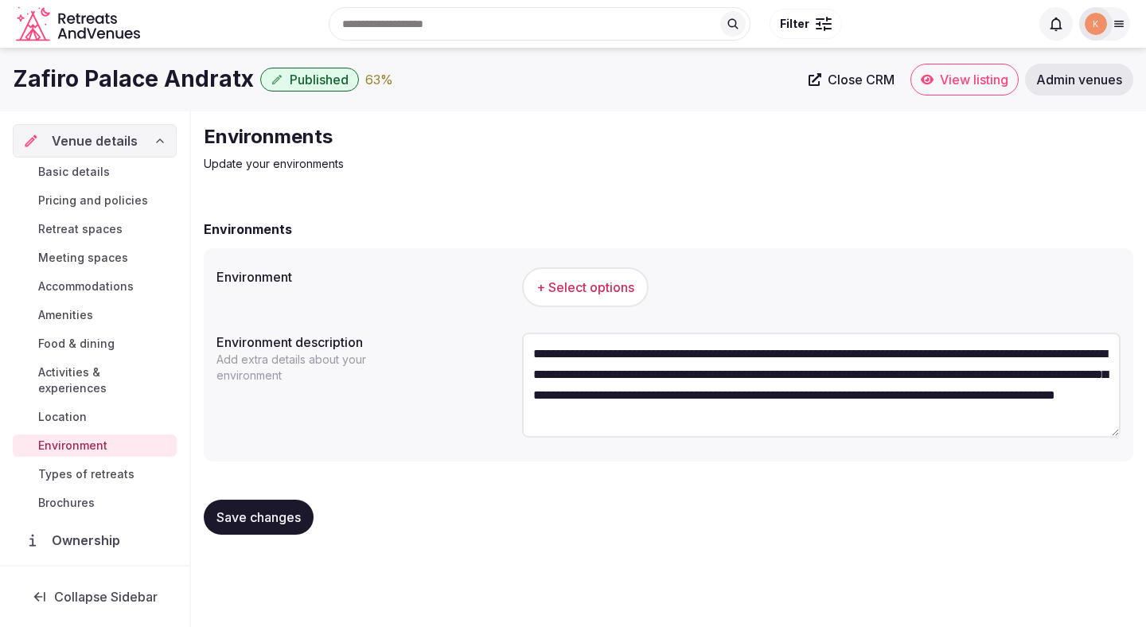
type textarea "**********"
click at [604, 290] on span "+ Select options" at bounding box center [585, 287] width 98 height 18
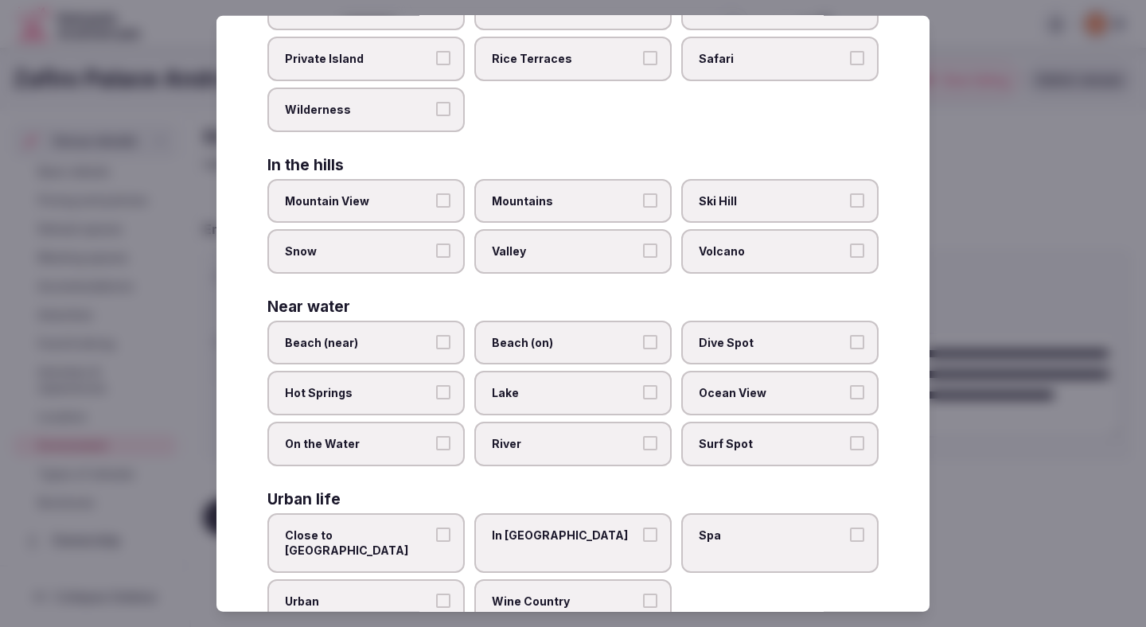
scroll to position [317, 0]
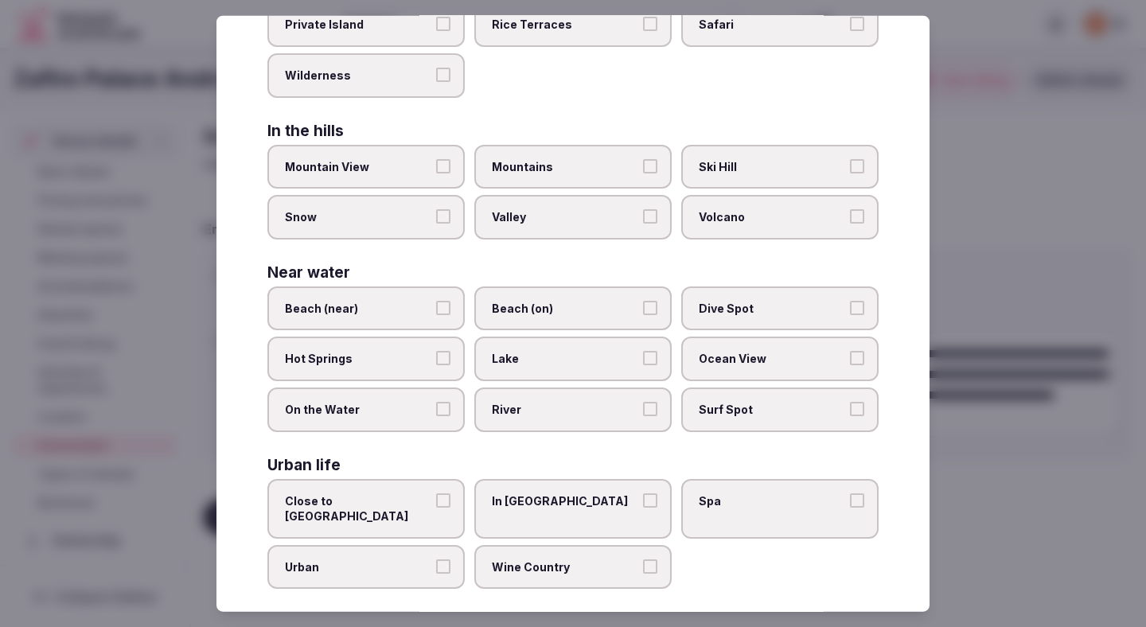
click at [523, 309] on span "Beach (on)" at bounding box center [565, 308] width 146 height 16
click at [643, 309] on button "Beach (on)" at bounding box center [650, 307] width 14 height 14
click at [1084, 278] on div at bounding box center [573, 313] width 1146 height 627
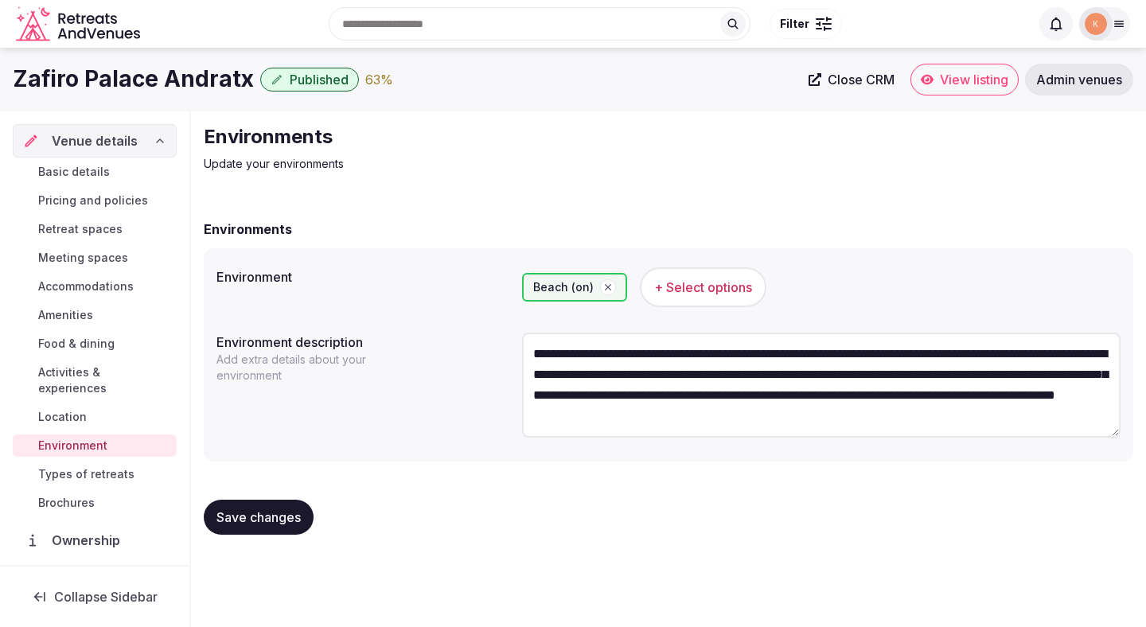
click at [248, 514] on span "Save changes" at bounding box center [258, 517] width 84 height 16
click at [65, 409] on span "Location" at bounding box center [62, 417] width 49 height 16
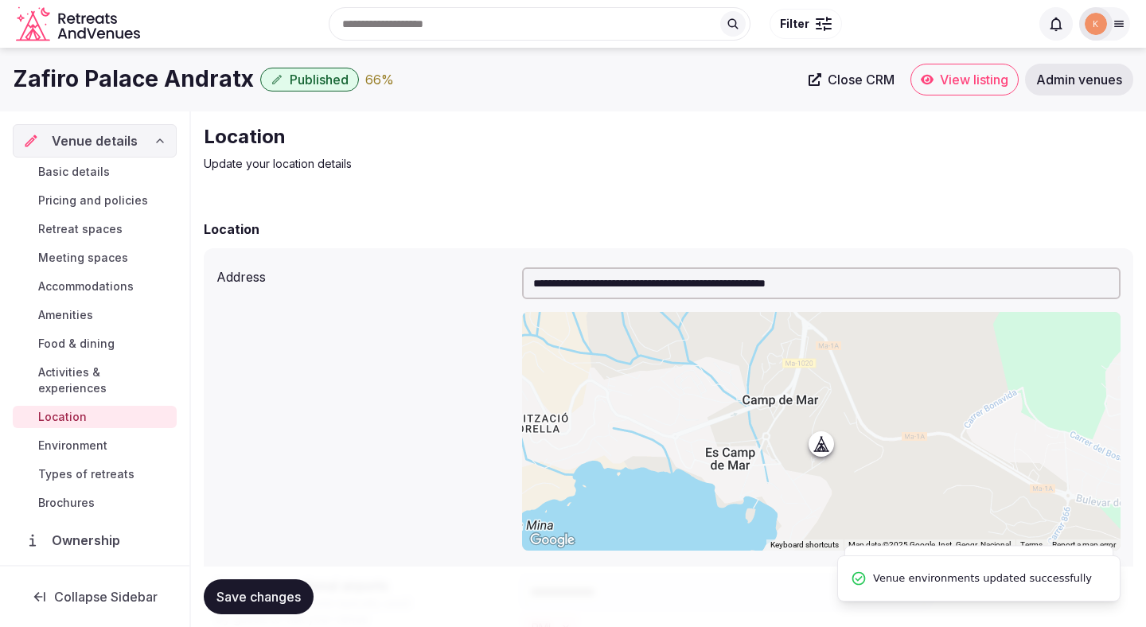
scroll to position [337, 0]
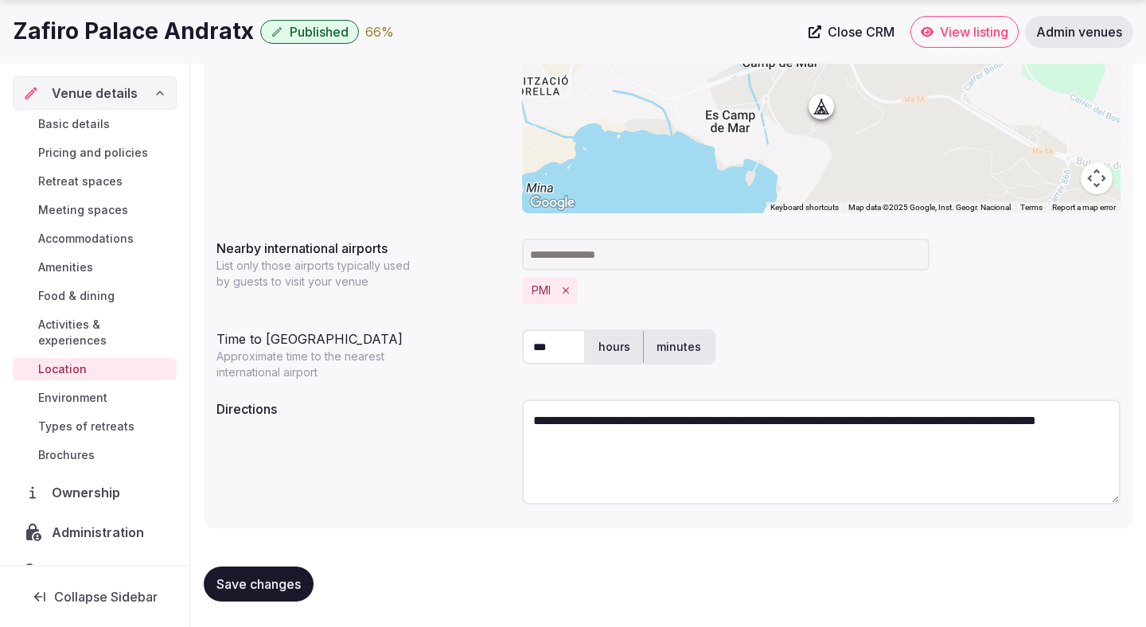
click at [93, 390] on span "Environment" at bounding box center [72, 398] width 69 height 16
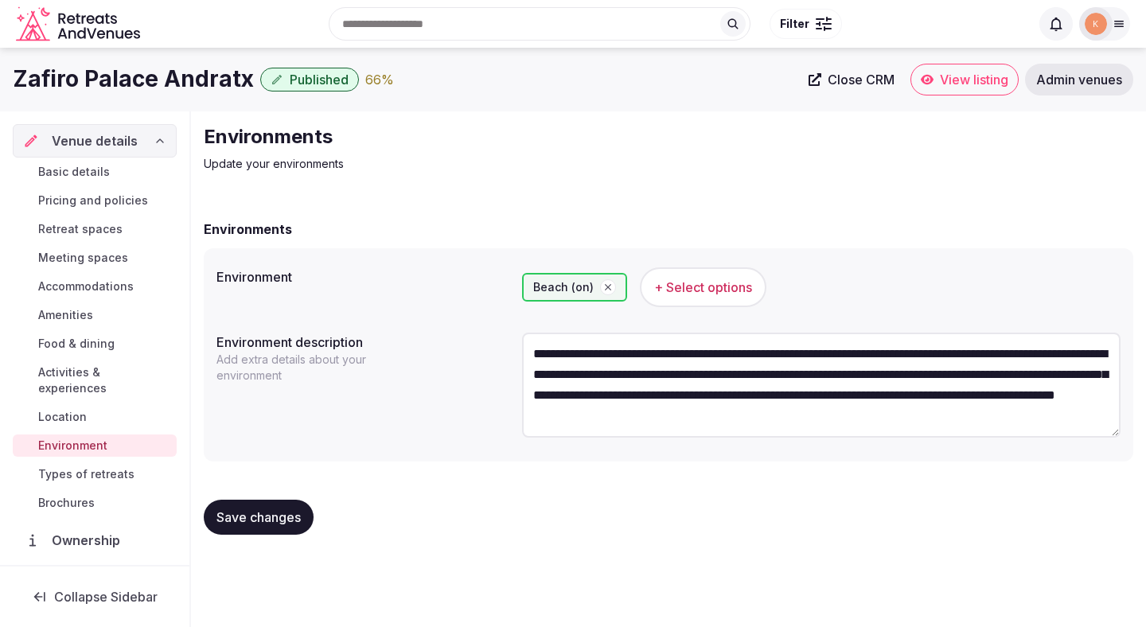
click at [105, 466] on span "Types of retreats" at bounding box center [86, 474] width 96 height 16
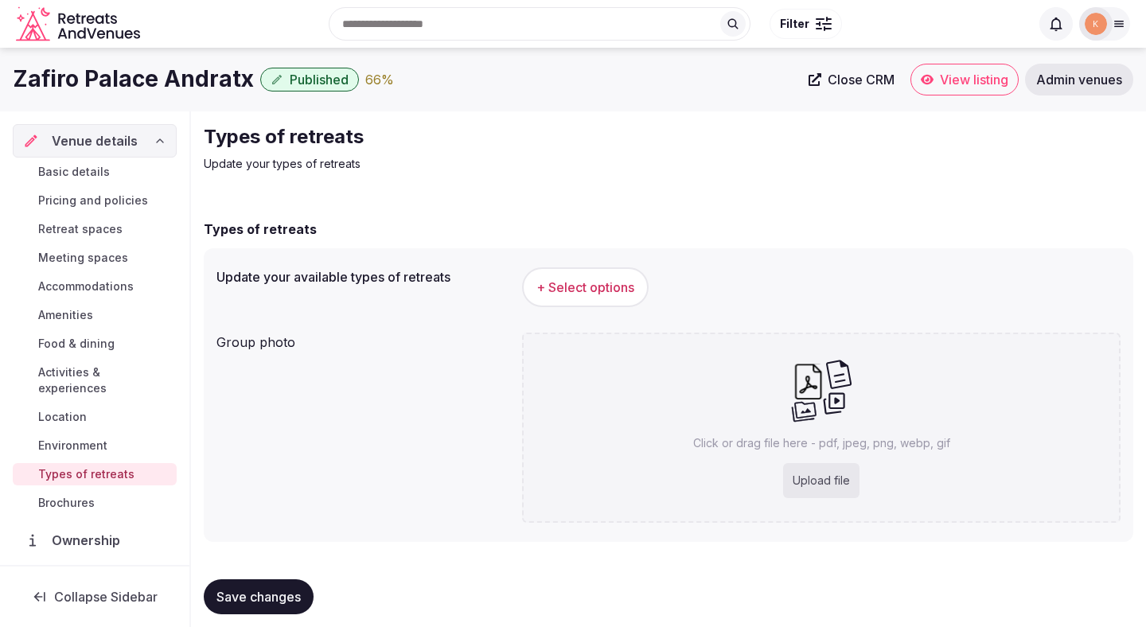
click at [593, 289] on span "+ Select options" at bounding box center [585, 287] width 98 height 18
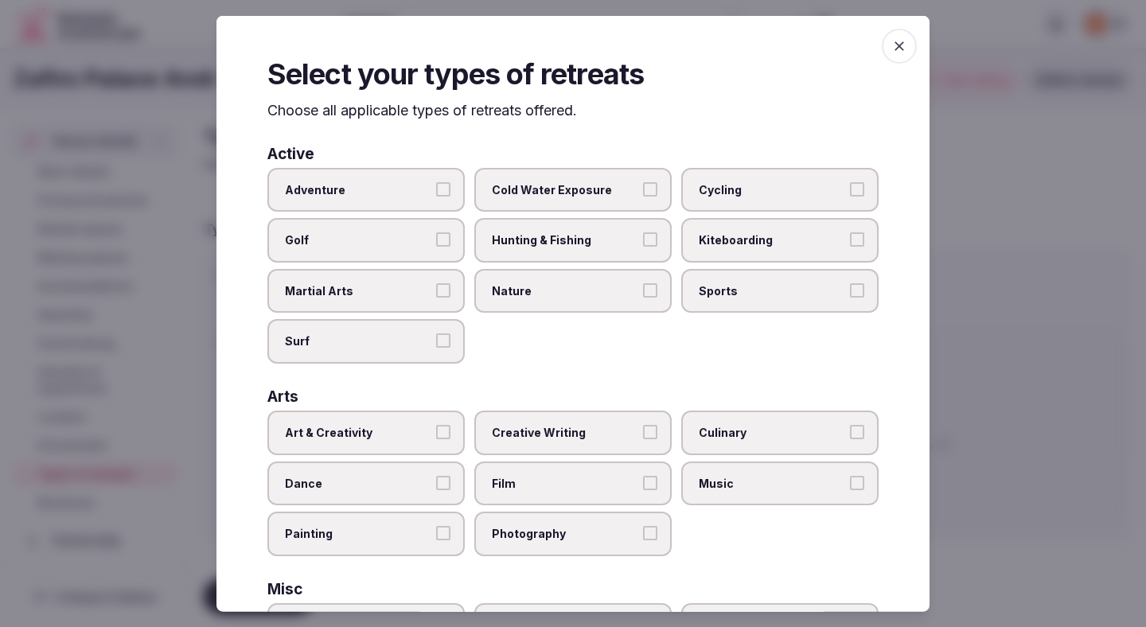
click at [543, 189] on span "Cold Water Exposure" at bounding box center [565, 189] width 146 height 16
click at [643, 189] on button "Cold Water Exposure" at bounding box center [650, 188] width 14 height 14
click at [738, 195] on span "Cycling" at bounding box center [772, 189] width 146 height 16
click at [850, 195] on button "Cycling" at bounding box center [857, 188] width 14 height 14
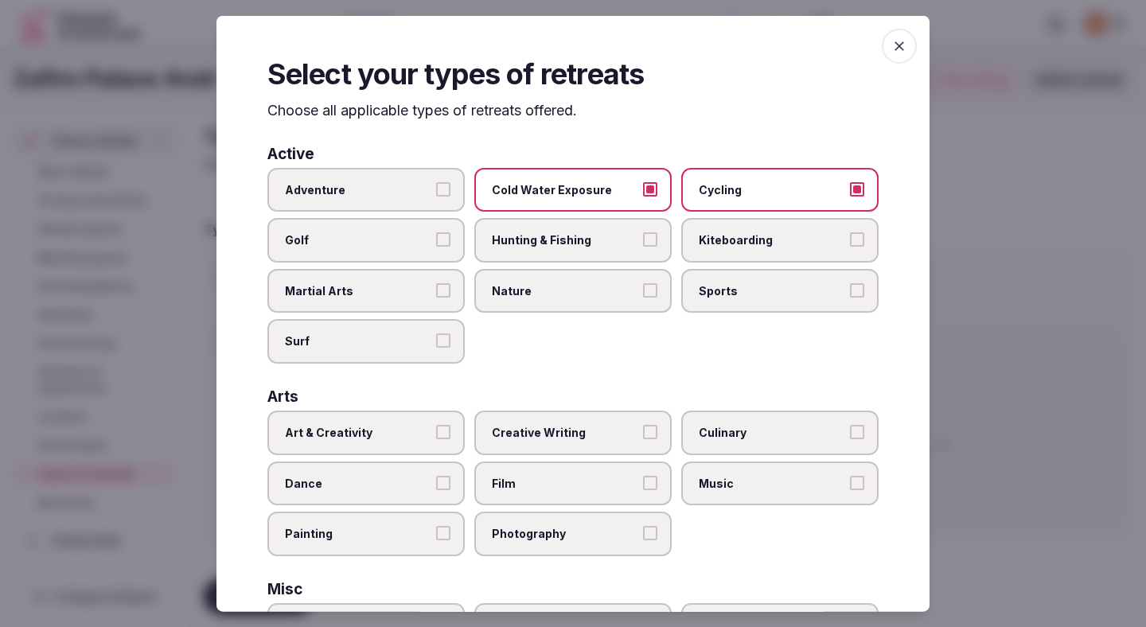
click at [422, 242] on span "Golf" at bounding box center [358, 240] width 146 height 16
click at [436, 242] on button "Golf" at bounding box center [443, 239] width 14 height 14
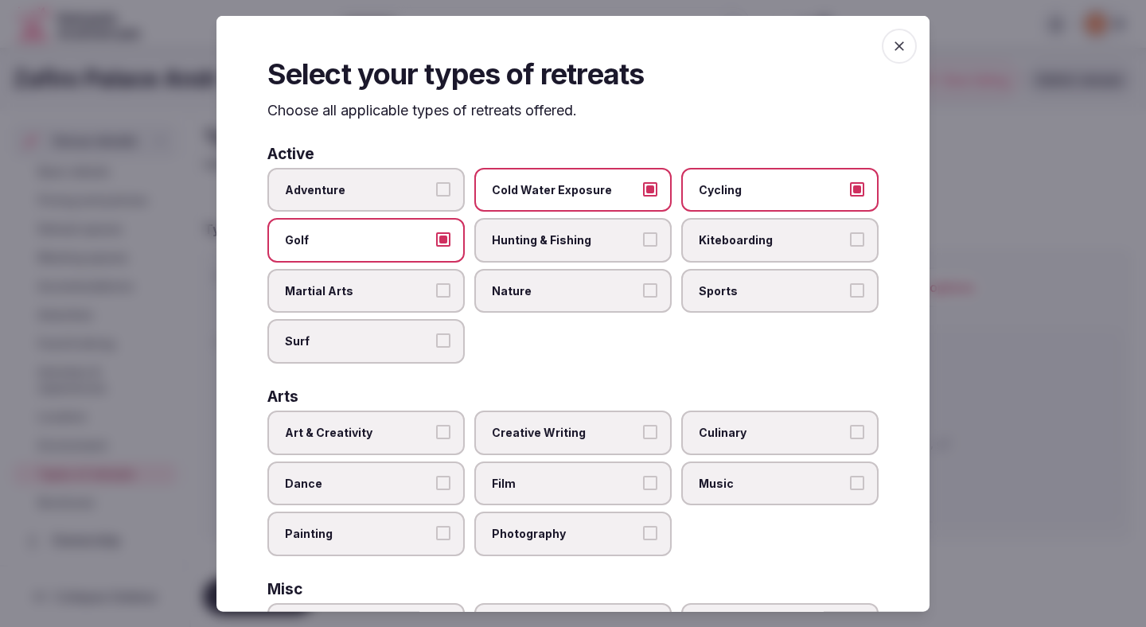
click at [711, 302] on label "Sports" at bounding box center [779, 290] width 197 height 45
click at [850, 297] on button "Sports" at bounding box center [857, 289] width 14 height 14
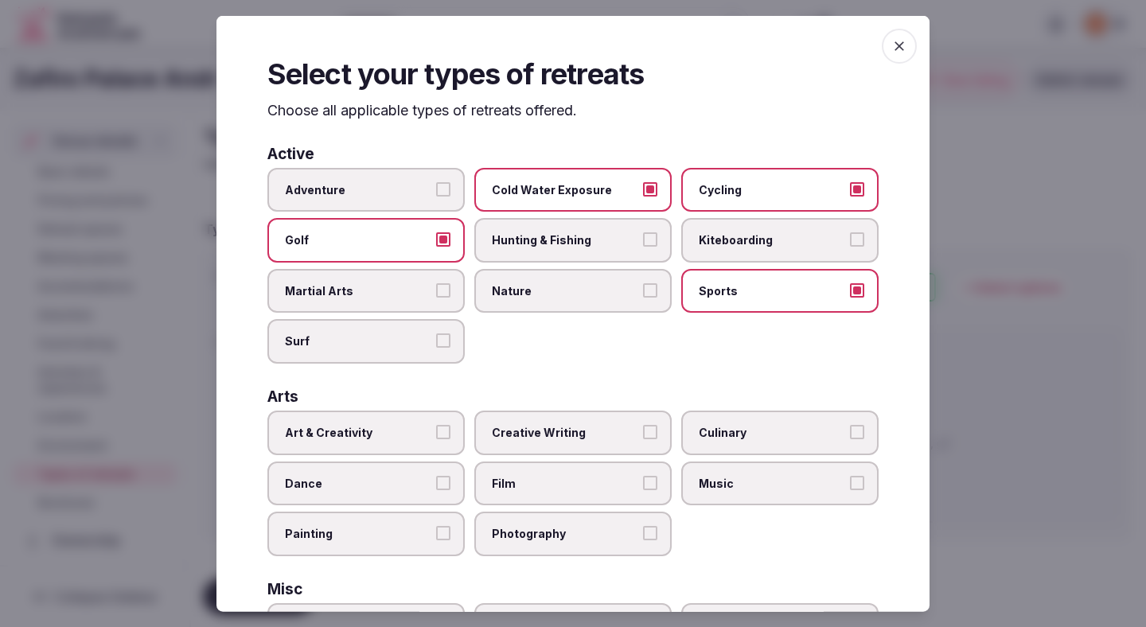
click at [445, 350] on label "Surf" at bounding box center [365, 341] width 197 height 45
click at [445, 348] on button "Surf" at bounding box center [443, 340] width 14 height 14
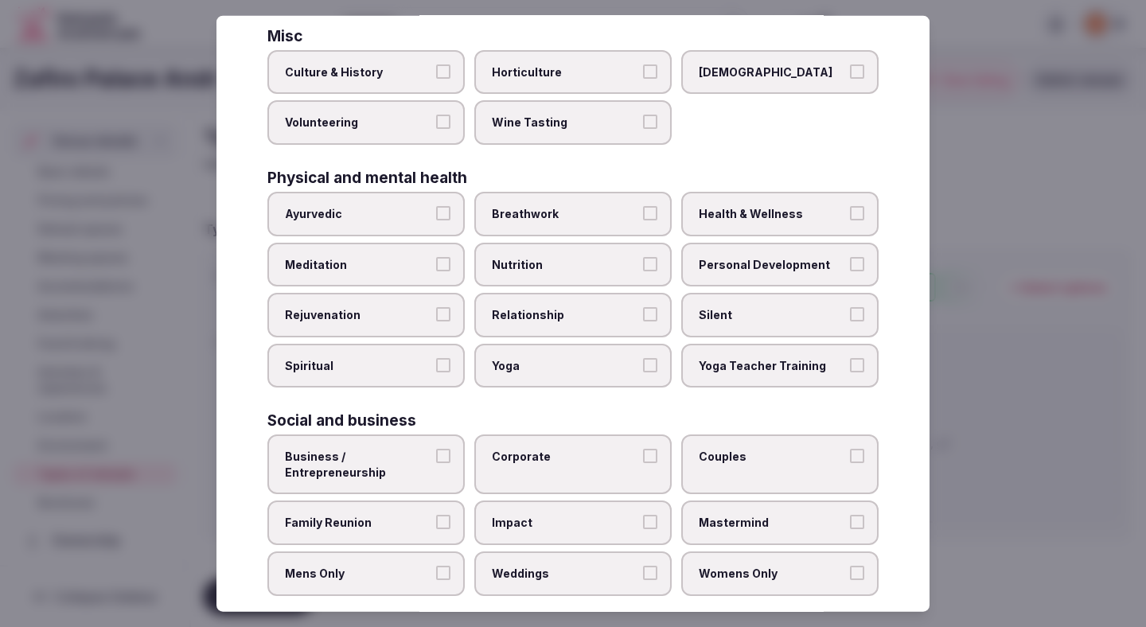
scroll to position [555, 0]
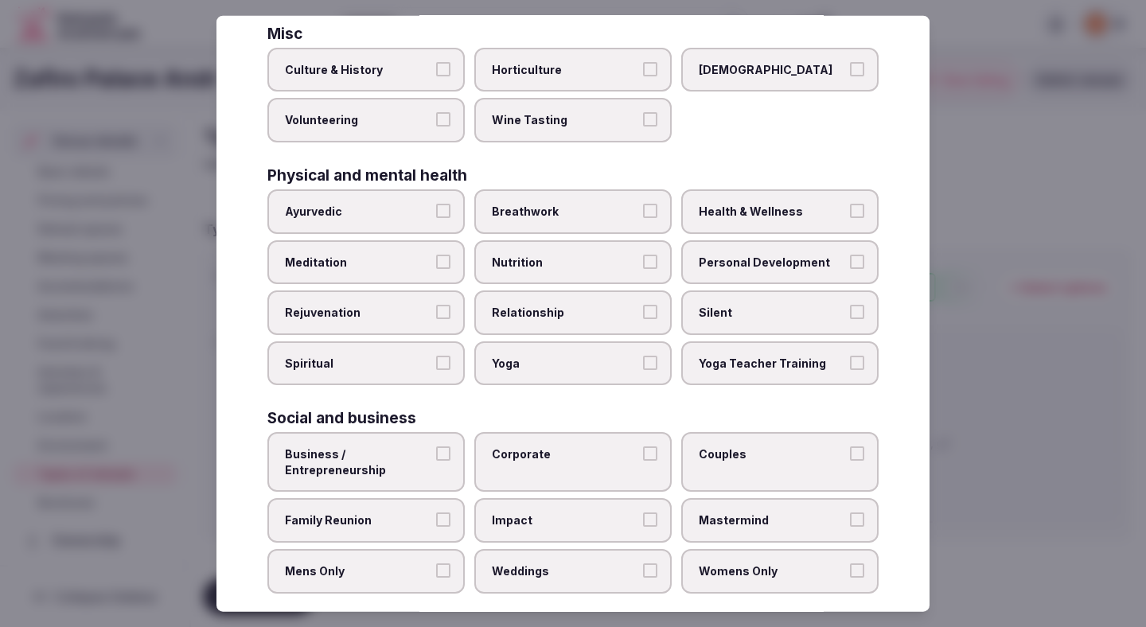
click at [517, 358] on span "Yoga" at bounding box center [565, 363] width 146 height 16
click at [643, 358] on button "Yoga" at bounding box center [650, 362] width 14 height 14
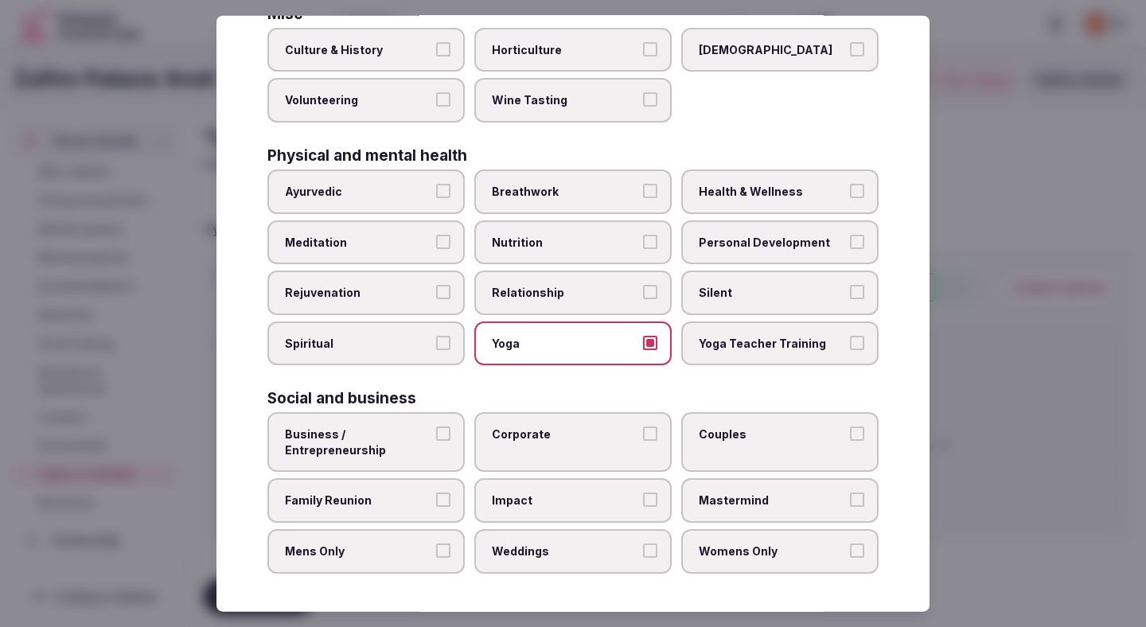
click at [714, 194] on span "Health & Wellness" at bounding box center [772, 192] width 146 height 16
click at [850, 194] on button "Health & Wellness" at bounding box center [857, 191] width 14 height 14
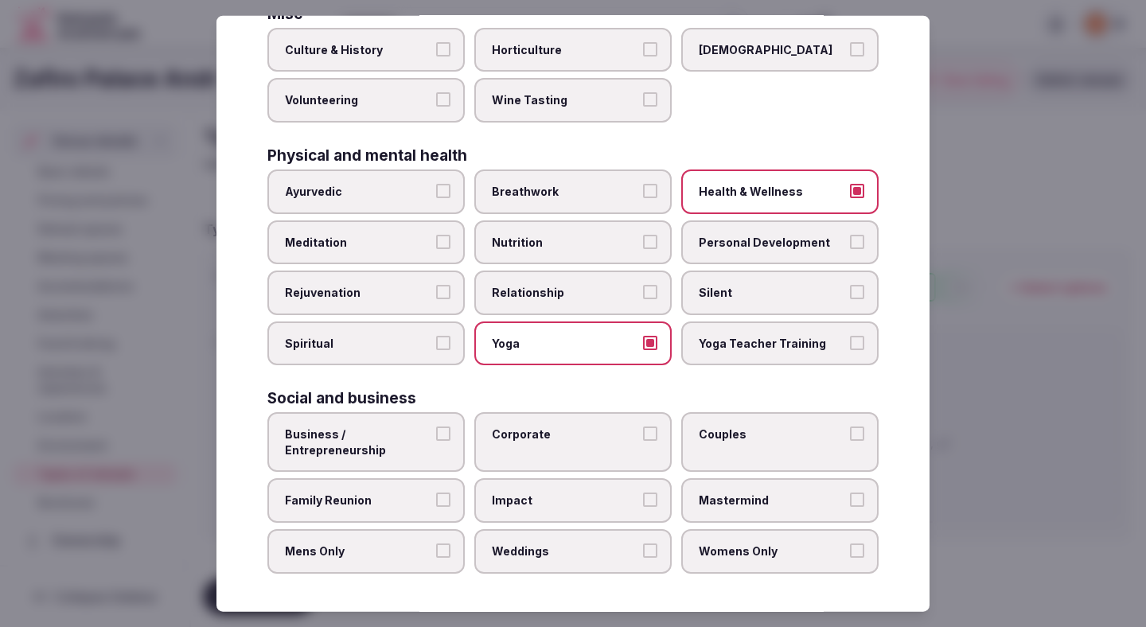
click at [390, 446] on span "Business / Entrepreneurship" at bounding box center [358, 441] width 146 height 31
click at [436, 441] on button "Business / Entrepreneurship" at bounding box center [443, 433] width 14 height 14
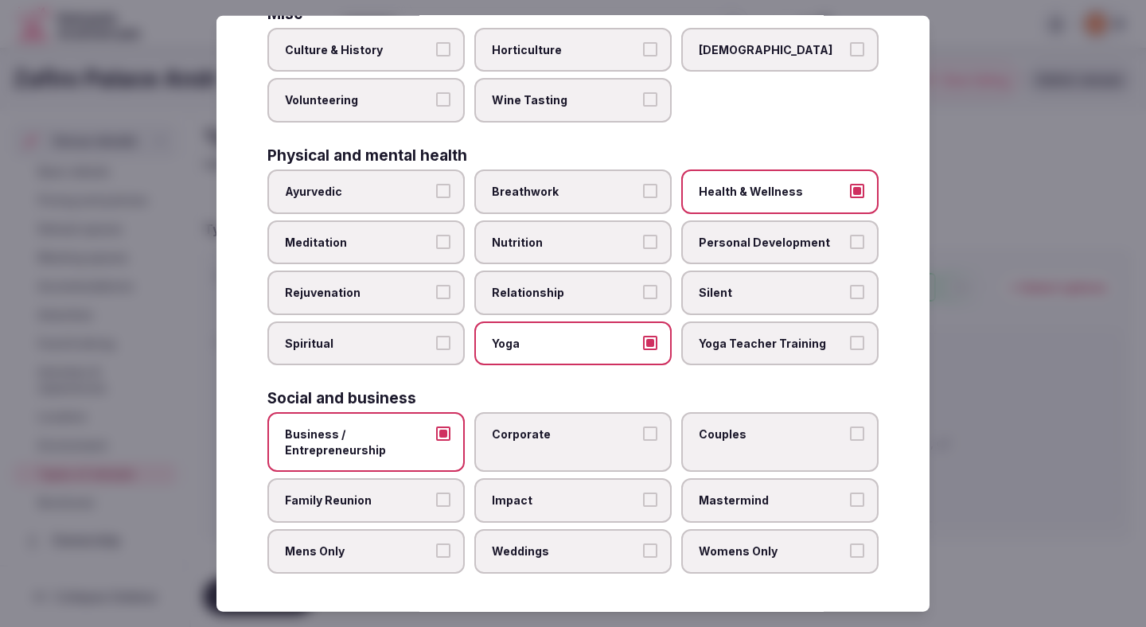
click at [392, 496] on span "Family Reunion" at bounding box center [358, 500] width 146 height 16
click at [436, 496] on button "Family Reunion" at bounding box center [443, 499] width 14 height 14
click at [392, 555] on span "Mens Only" at bounding box center [358, 551] width 146 height 16
click at [436, 555] on button "Mens Only" at bounding box center [443, 550] width 14 height 14
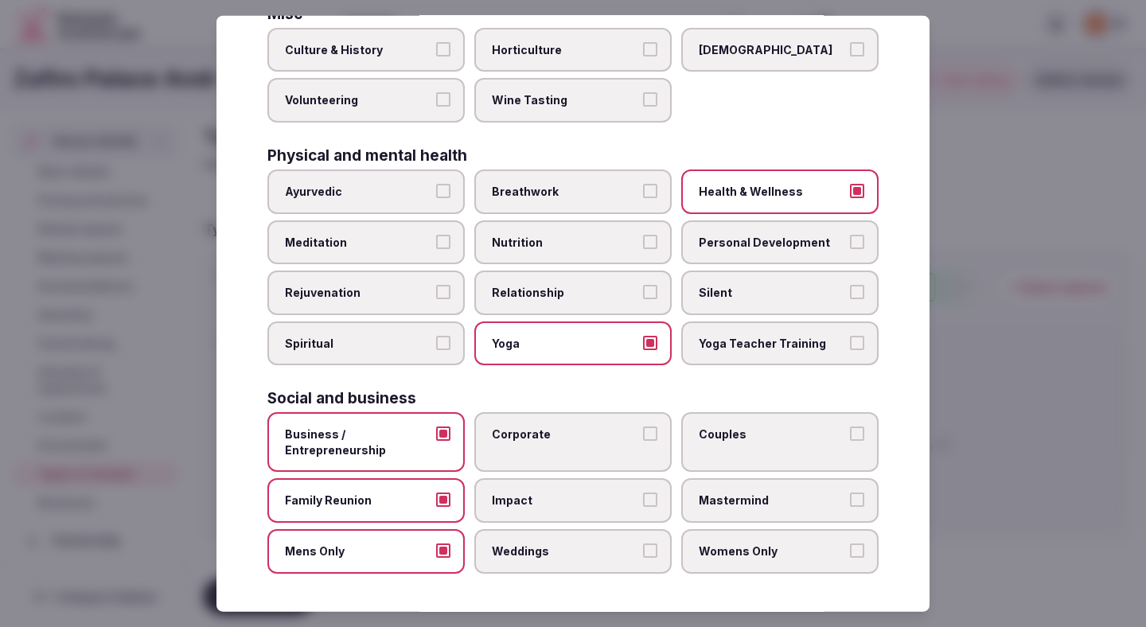
click at [513, 543] on span "Weddings" at bounding box center [565, 551] width 146 height 16
click at [643, 543] on button "Weddings" at bounding box center [650, 550] width 14 height 14
click at [517, 485] on label "Impact" at bounding box center [572, 500] width 197 height 45
click at [643, 492] on button "Impact" at bounding box center [650, 499] width 14 height 14
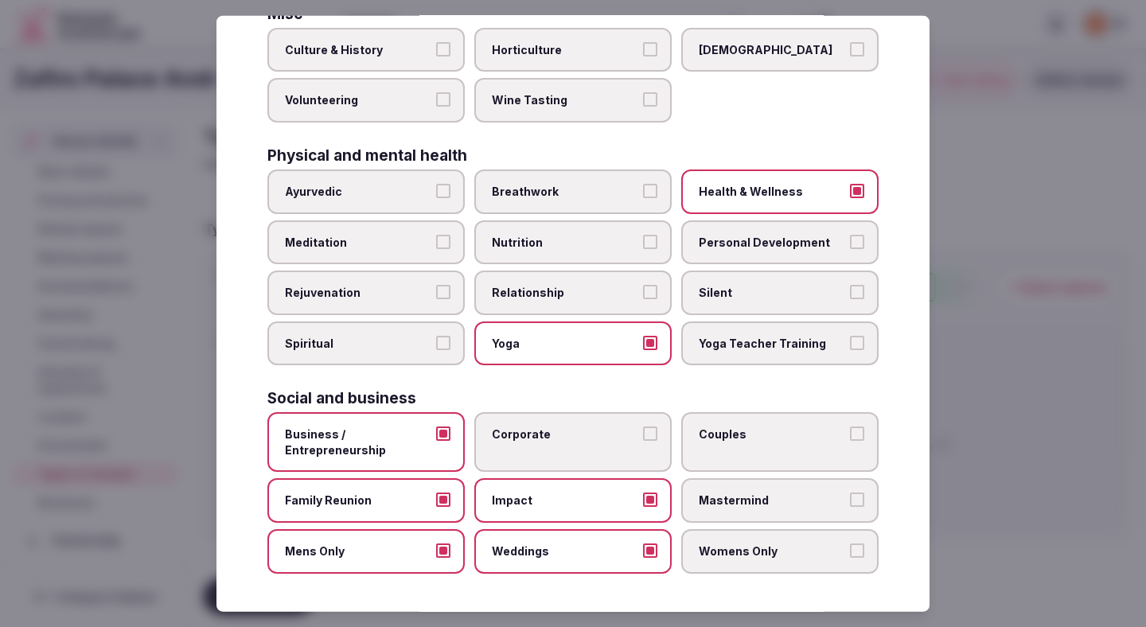
click at [523, 455] on label "Corporate" at bounding box center [572, 442] width 197 height 60
click at [643, 441] on button "Corporate" at bounding box center [650, 433] width 14 height 14
click at [695, 457] on label "Couples" at bounding box center [779, 442] width 197 height 60
click at [850, 441] on button "Couples" at bounding box center [857, 433] width 14 height 14
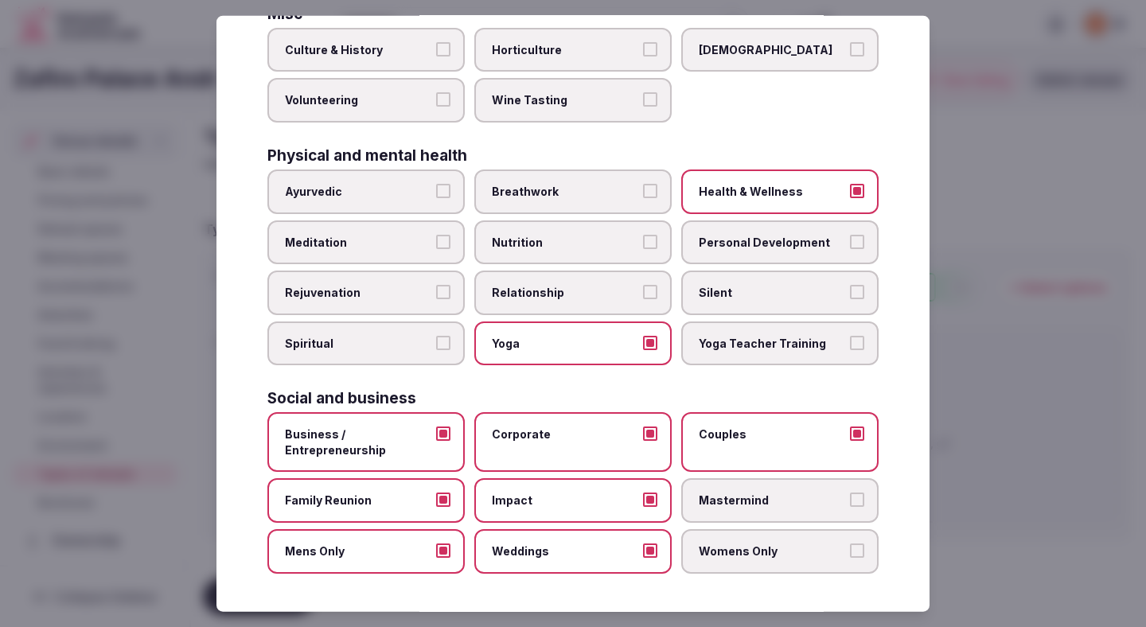
click at [716, 503] on span "Mastermind" at bounding box center [772, 500] width 146 height 16
click at [850, 503] on button "Mastermind" at bounding box center [857, 499] width 14 height 14
click at [716, 551] on span "Womens Only" at bounding box center [772, 551] width 146 height 16
click at [850, 551] on button "Womens Only" at bounding box center [857, 550] width 14 height 14
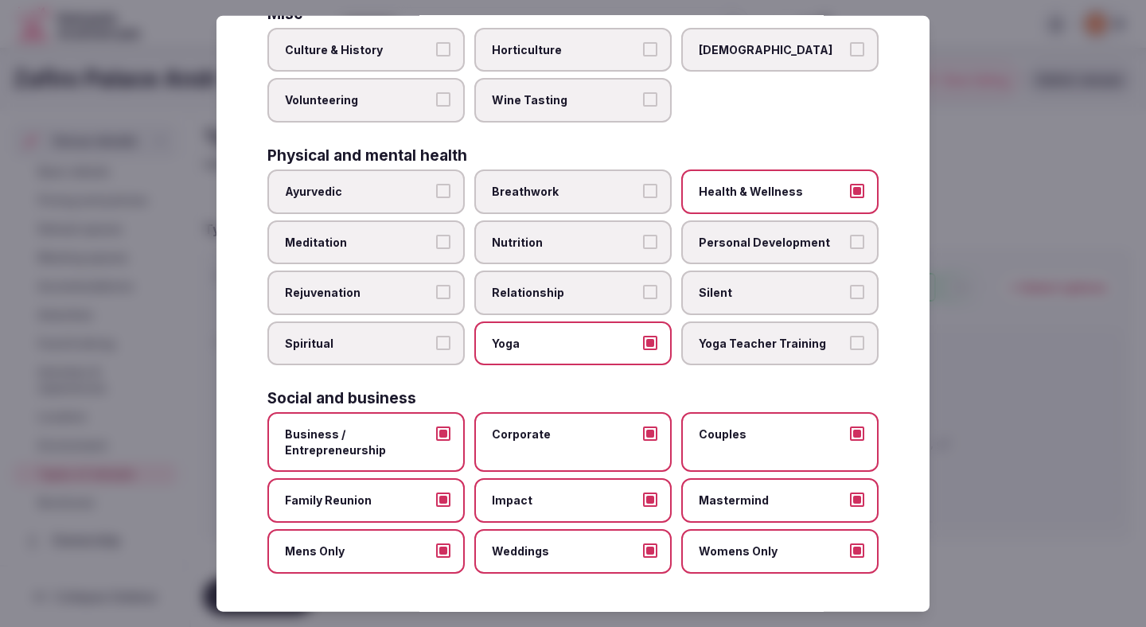
click at [1000, 450] on div at bounding box center [573, 313] width 1146 height 627
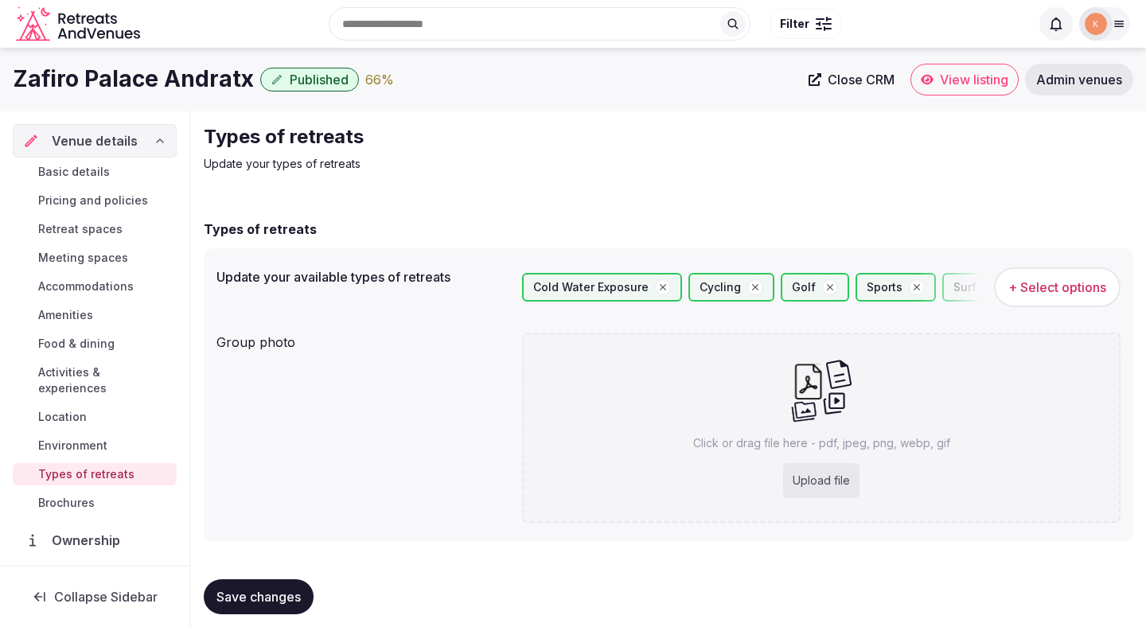
scroll to position [14, 0]
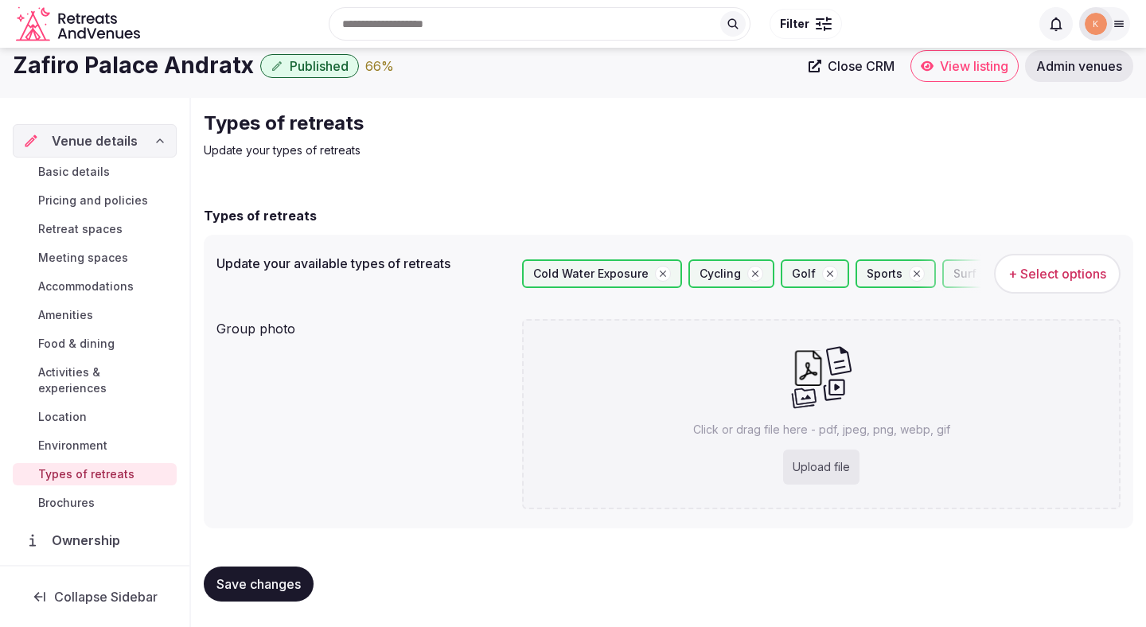
click at [273, 574] on button "Save changes" at bounding box center [259, 583] width 110 height 35
click at [73, 344] on span "Food & dining" at bounding box center [76, 344] width 76 height 16
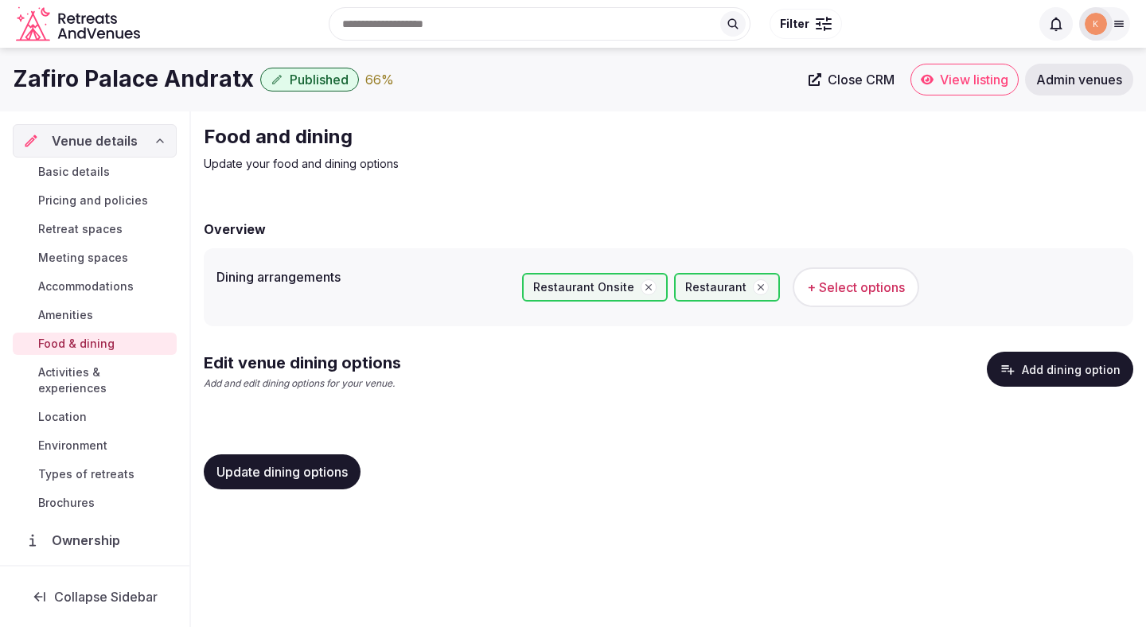
click at [1003, 371] on icon "button" at bounding box center [1007, 369] width 16 height 16
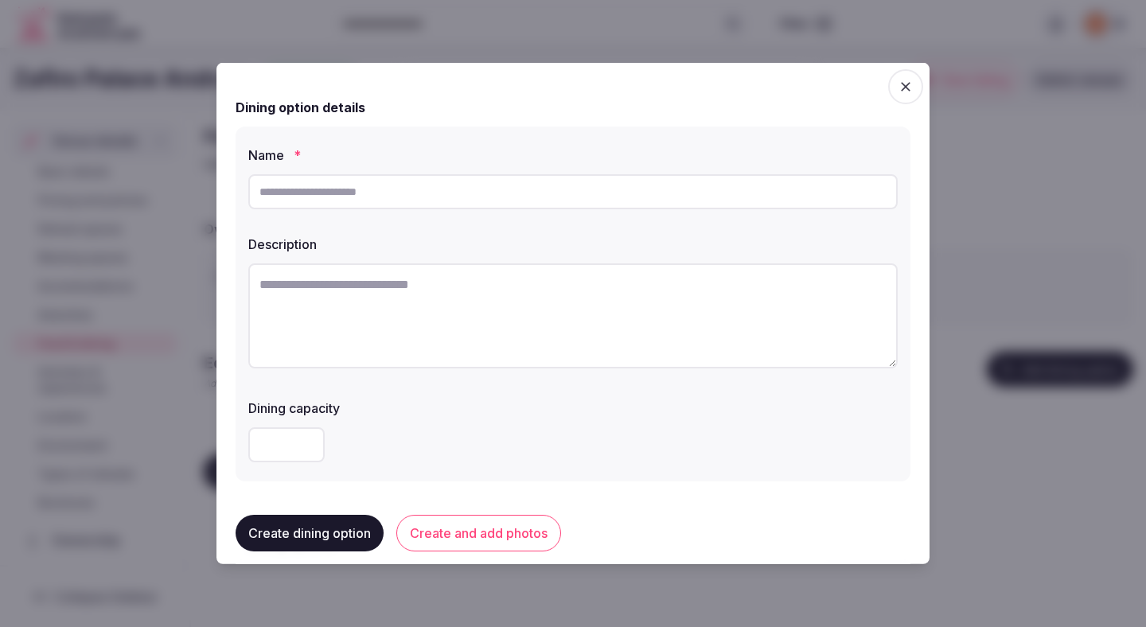
click at [658, 299] on textarea at bounding box center [572, 315] width 649 height 105
paste textarea "**********"
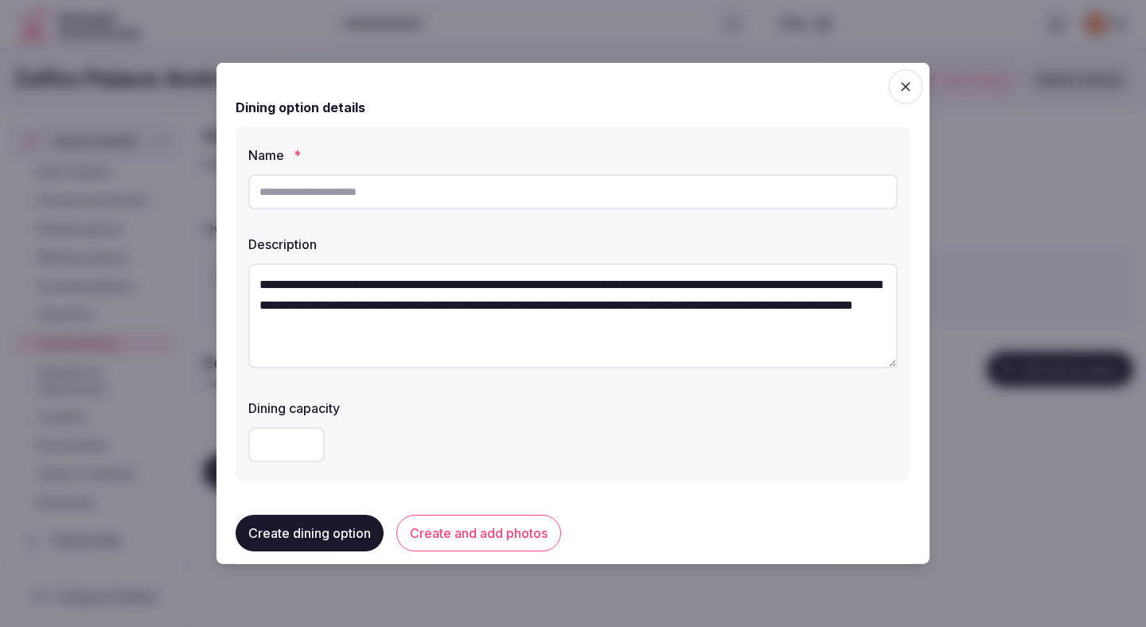
click at [658, 299] on textarea "**********" at bounding box center [572, 315] width 649 height 105
paste textarea "**********"
type textarea "**********"
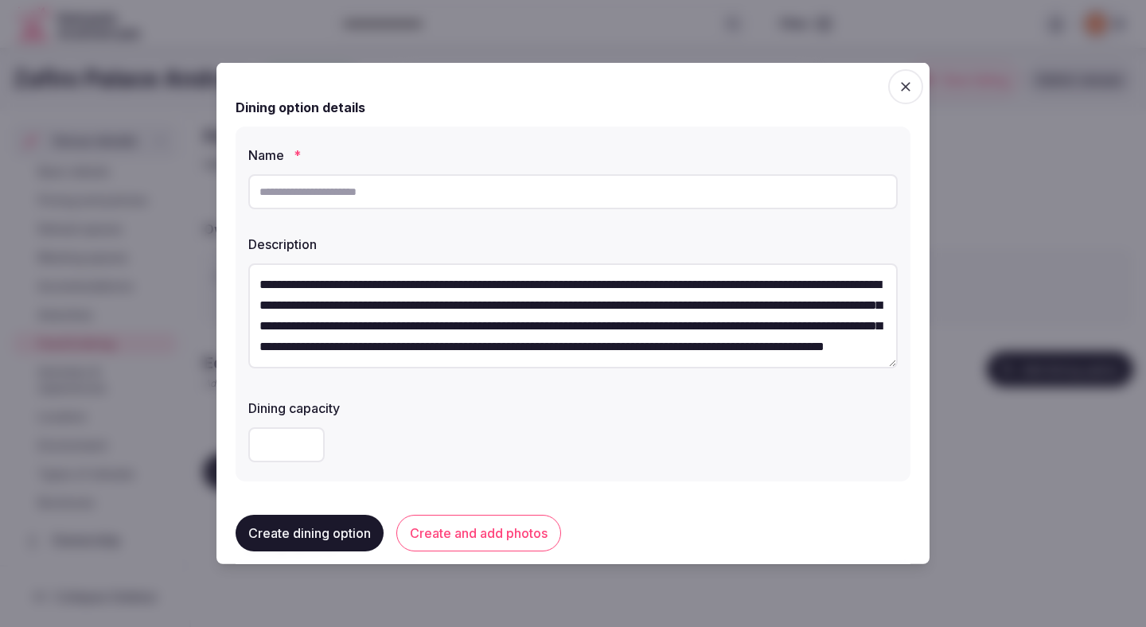
scroll to position [8, 0]
click at [670, 280] on textarea "**********" at bounding box center [572, 315] width 649 height 105
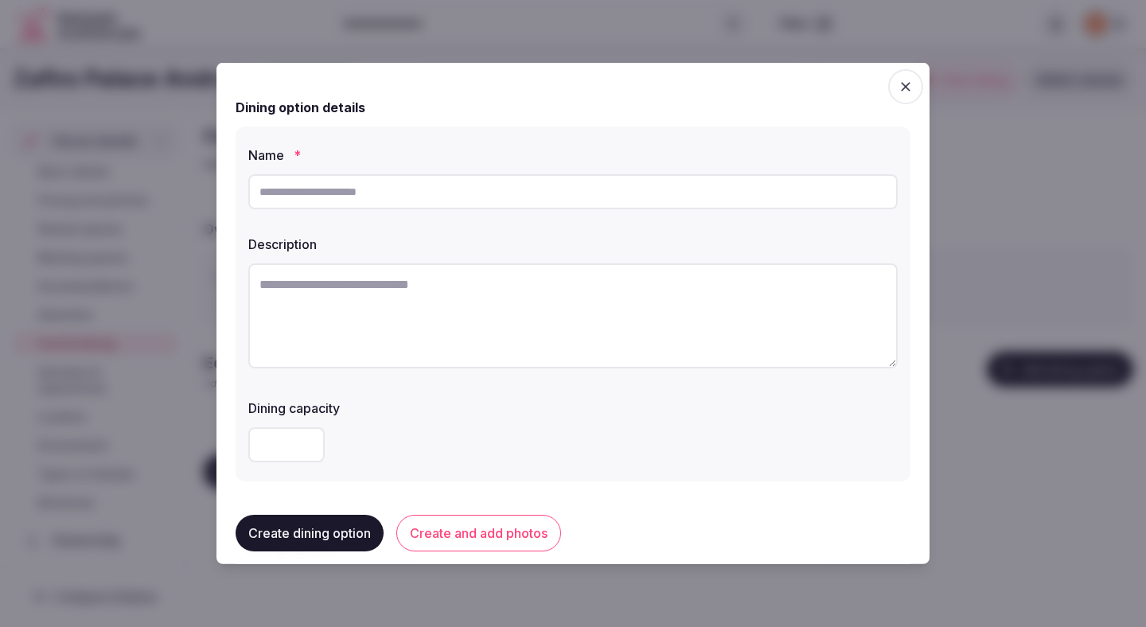
scroll to position [0, 0]
click at [450, 193] on input "text" at bounding box center [572, 191] width 649 height 35
click at [418, 193] on input "text" at bounding box center [572, 191] width 649 height 35
paste input "**********"
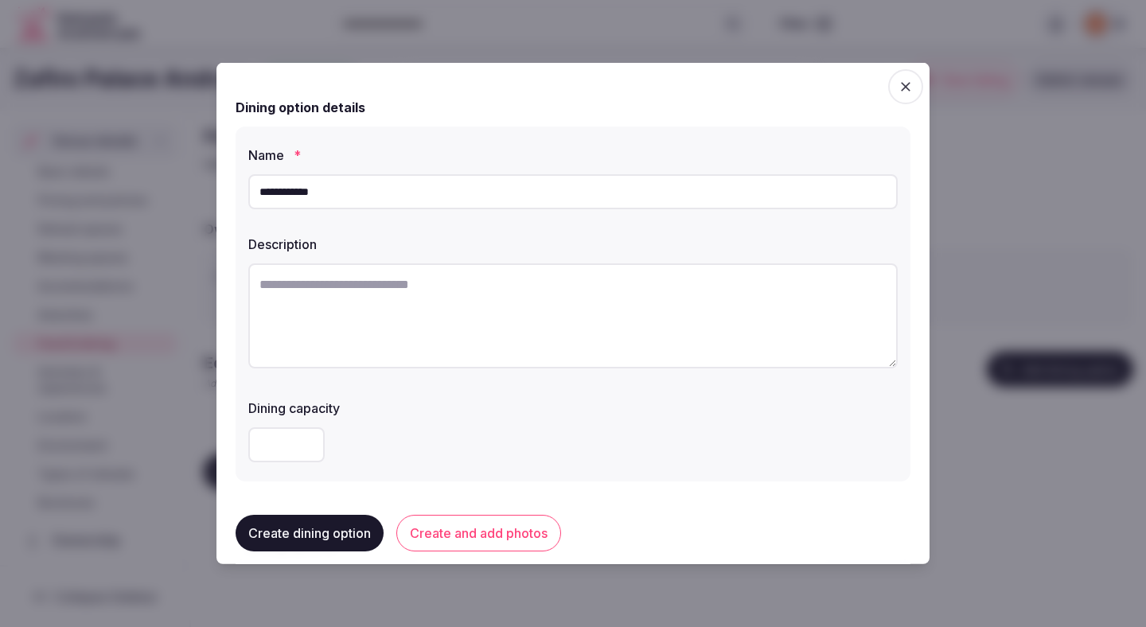
type input "**********"
click at [458, 313] on textarea at bounding box center [572, 315] width 649 height 105
paste textarea "**********"
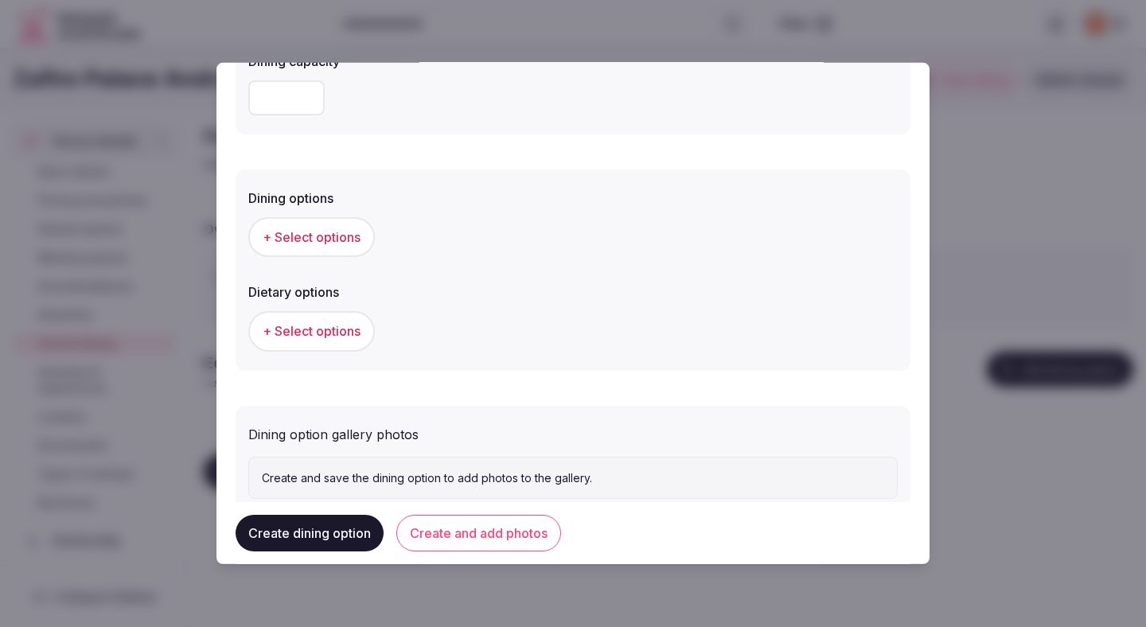
scroll to position [354, 0]
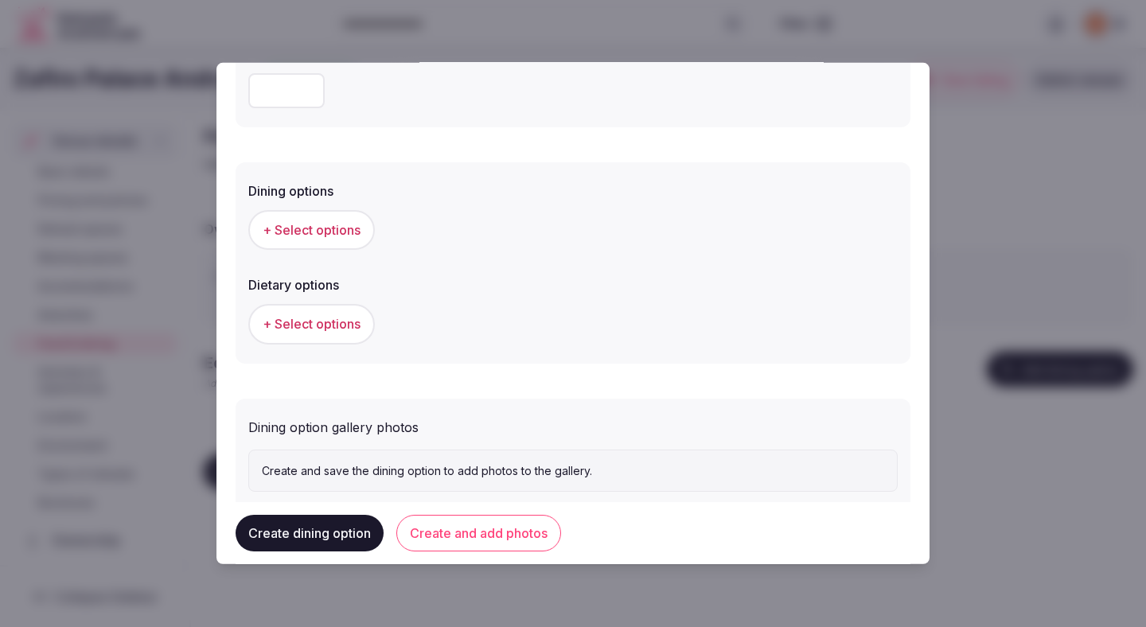
type textarea "**********"
click at [355, 224] on span "+ Select options" at bounding box center [312, 230] width 98 height 18
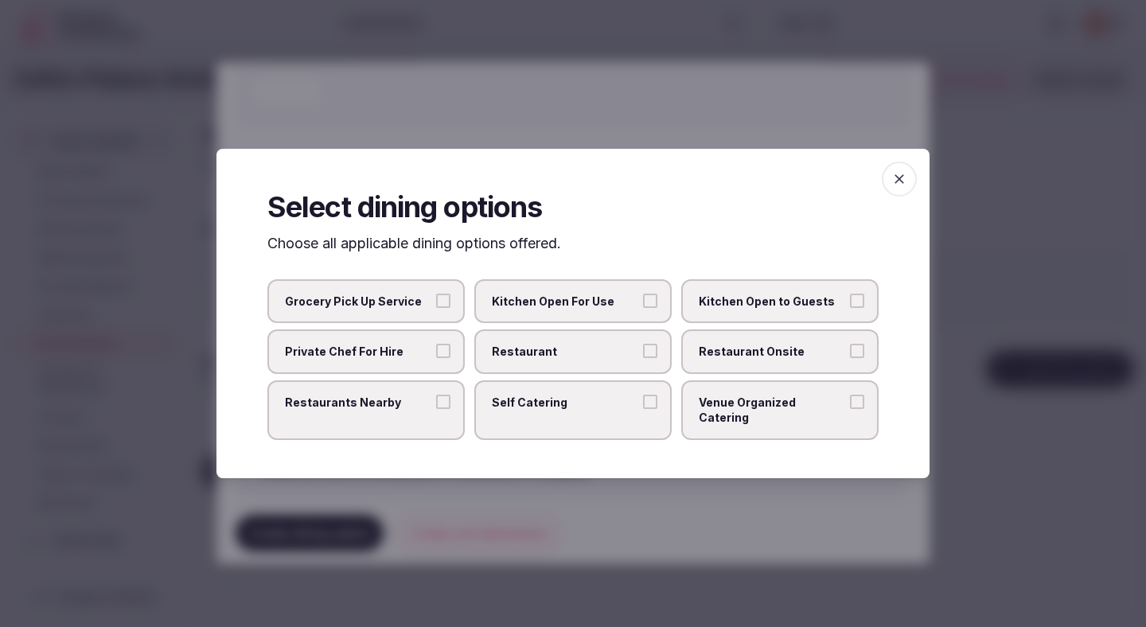
click at [579, 354] on span "Restaurant" at bounding box center [565, 352] width 146 height 16
click at [643, 354] on button "Restaurant" at bounding box center [650, 351] width 14 height 14
click at [714, 360] on span "Restaurant Onsite" at bounding box center [772, 352] width 146 height 16
click at [850, 358] on button "Restaurant Onsite" at bounding box center [857, 351] width 14 height 14
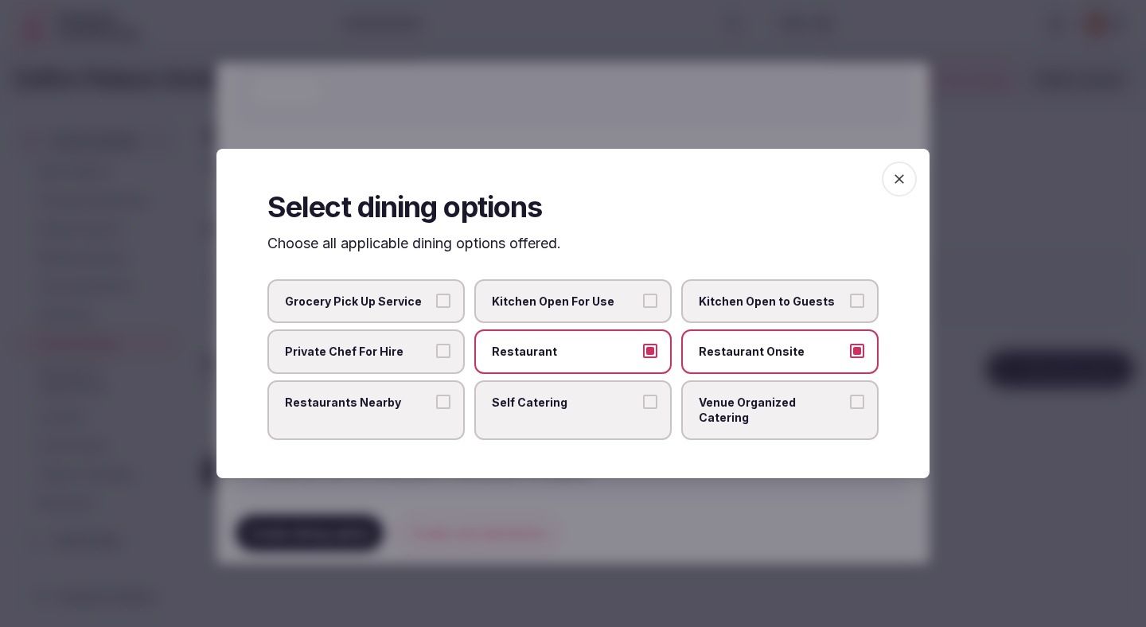
click at [604, 500] on div at bounding box center [573, 313] width 1146 height 627
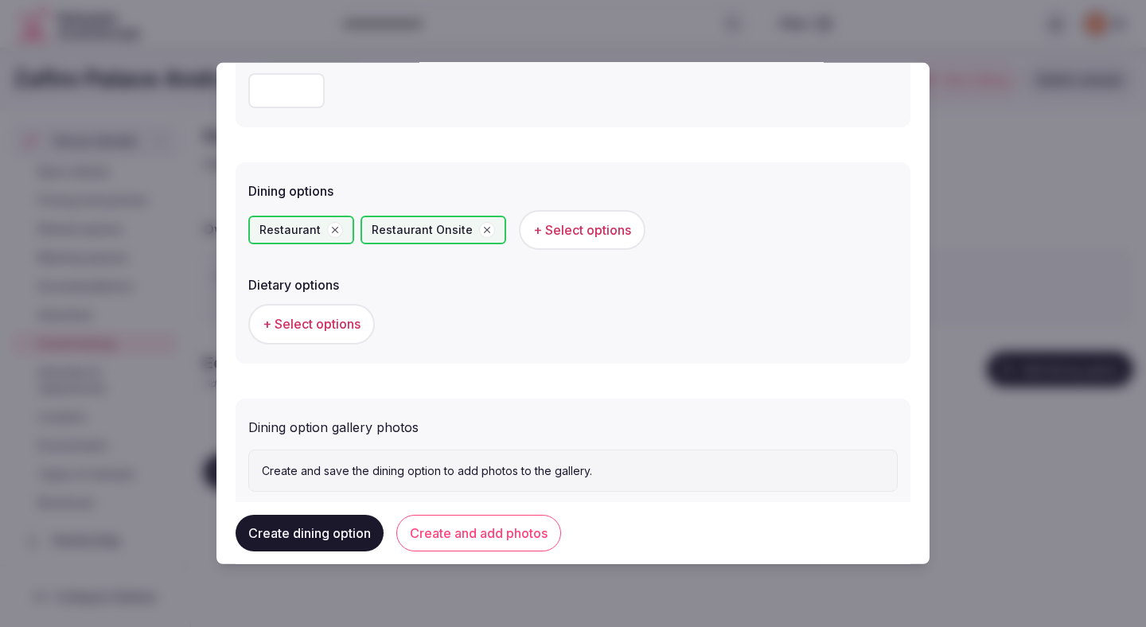
click at [344, 330] on span "+ Select options" at bounding box center [312, 324] width 98 height 18
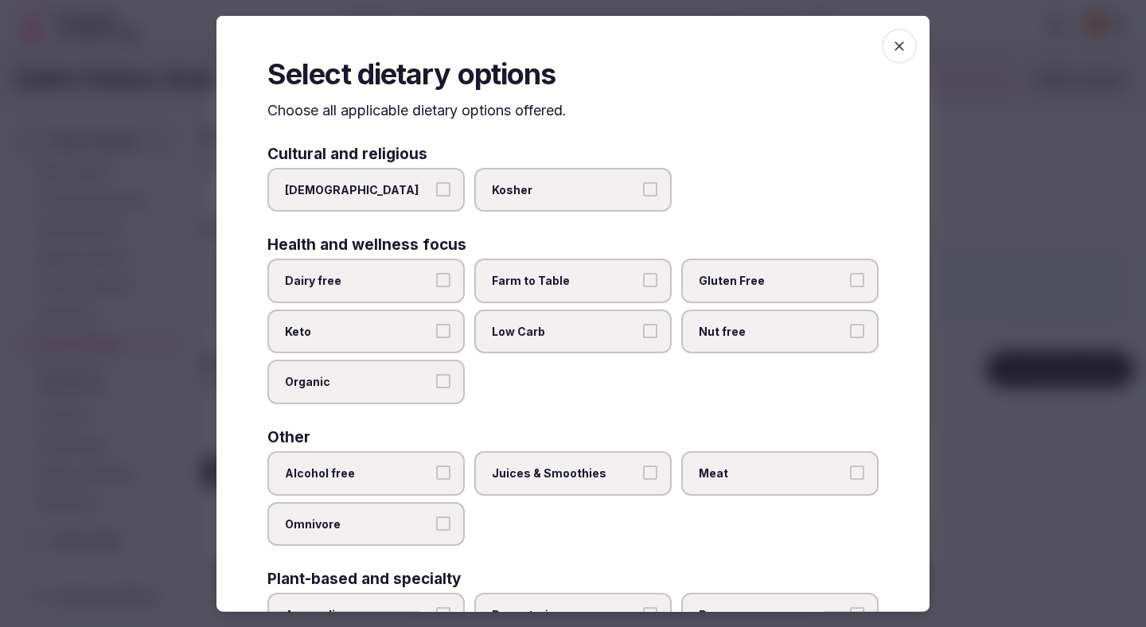
click at [411, 290] on label "Dairy free" at bounding box center [365, 281] width 197 height 45
click at [436, 287] on button "Dairy free" at bounding box center [443, 280] width 14 height 14
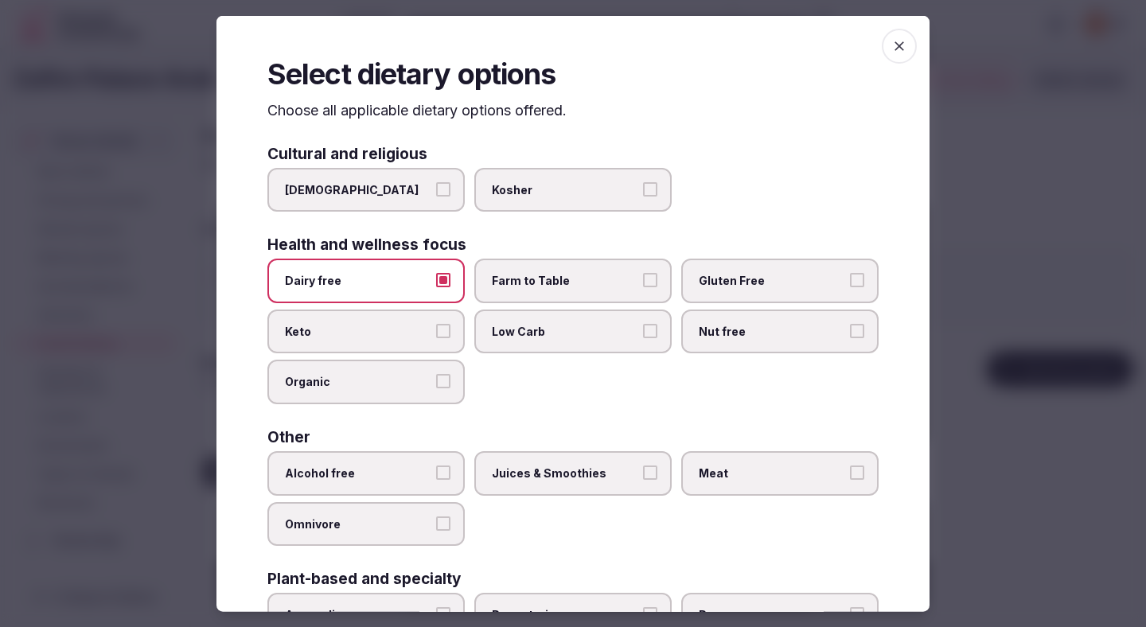
click at [512, 292] on label "Farm to Table" at bounding box center [572, 281] width 197 height 45
click at [643, 287] on button "Farm to Table" at bounding box center [650, 280] width 14 height 14
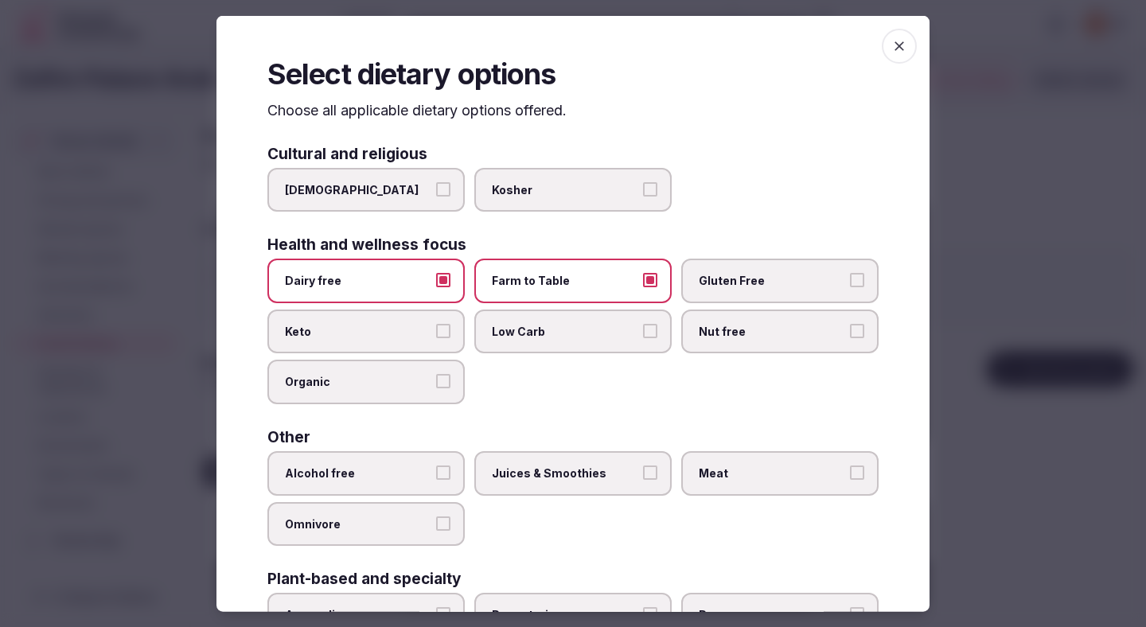
click at [685, 280] on label "Gluten Free" at bounding box center [779, 281] width 197 height 45
click at [850, 280] on button "Gluten Free" at bounding box center [857, 280] width 14 height 14
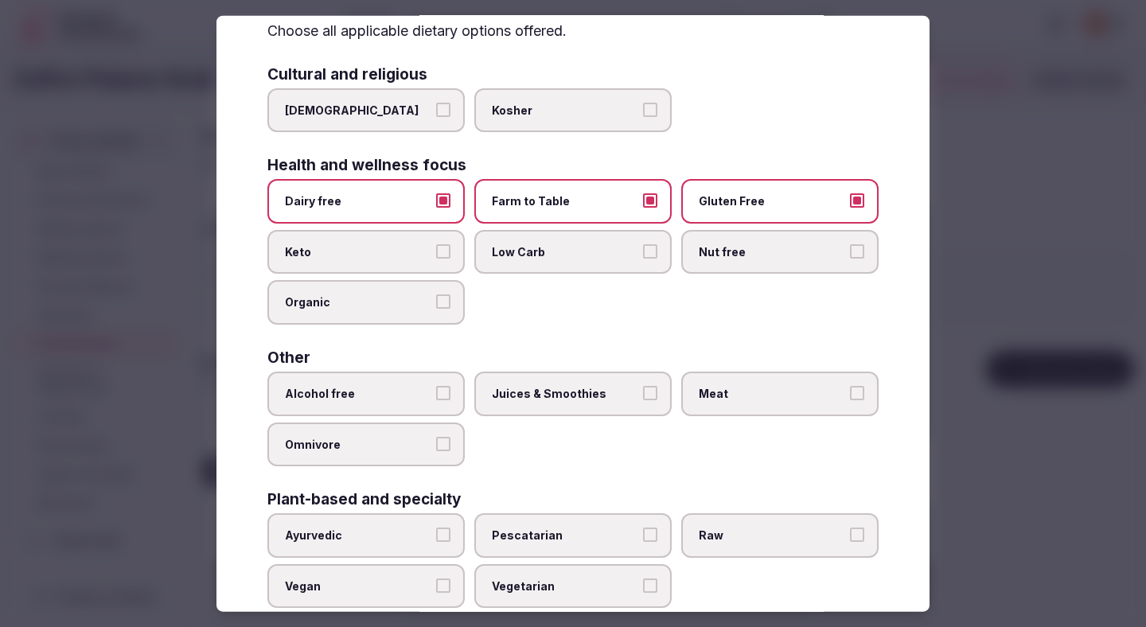
scroll to position [86, 0]
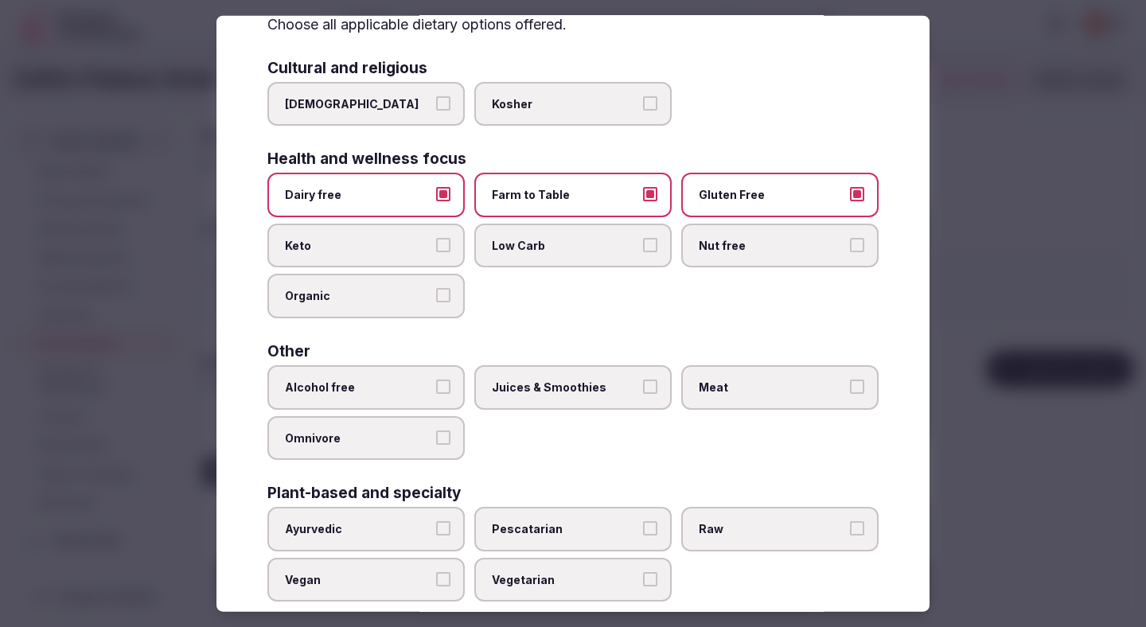
click at [407, 387] on span "Alcohol free" at bounding box center [358, 387] width 146 height 16
click at [436, 387] on button "Alcohol free" at bounding box center [443, 386] width 14 height 14
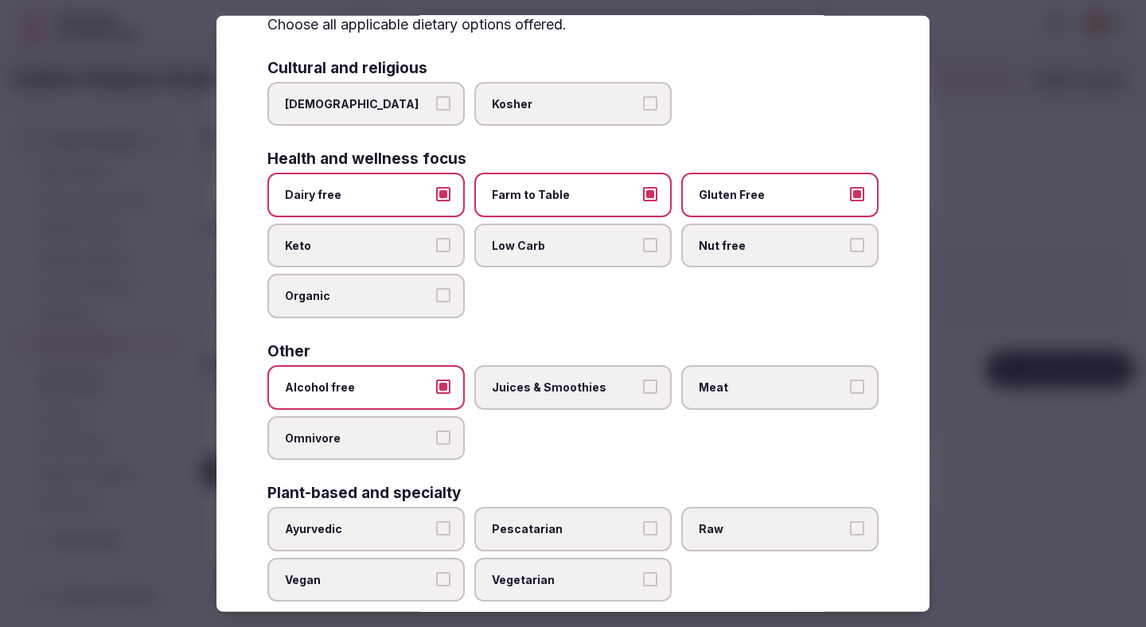
click at [512, 380] on span "Juices & Smoothies" at bounding box center [565, 387] width 146 height 16
click at [643, 380] on button "Juices & Smoothies" at bounding box center [650, 386] width 14 height 14
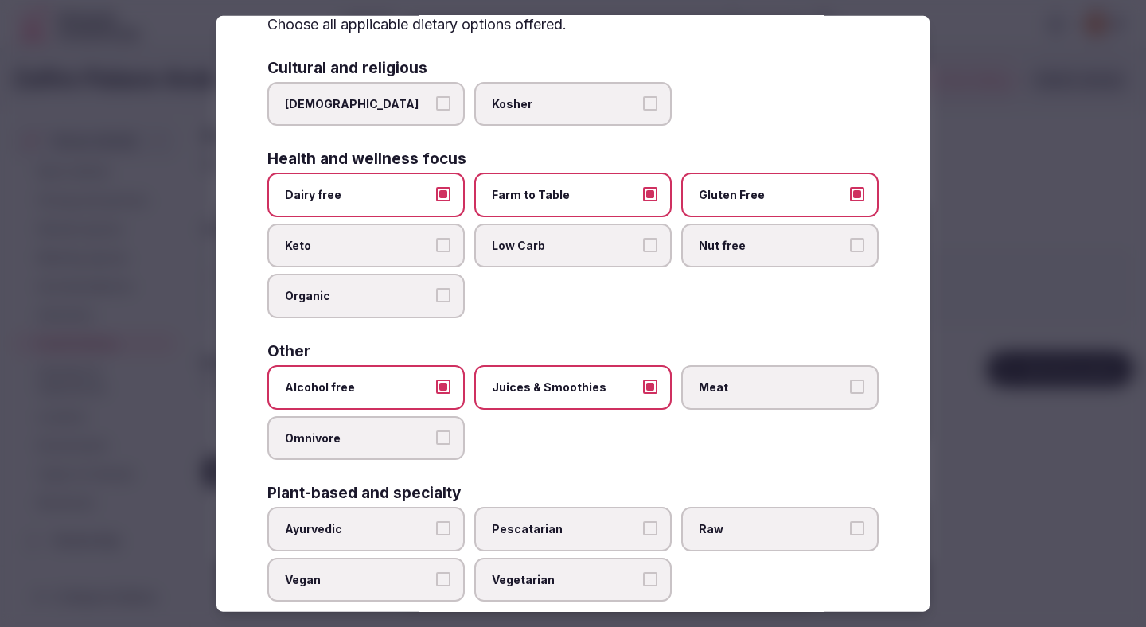
click at [722, 373] on label "Meat" at bounding box center [779, 387] width 197 height 45
click at [850, 379] on button "Meat" at bounding box center [857, 386] width 14 height 14
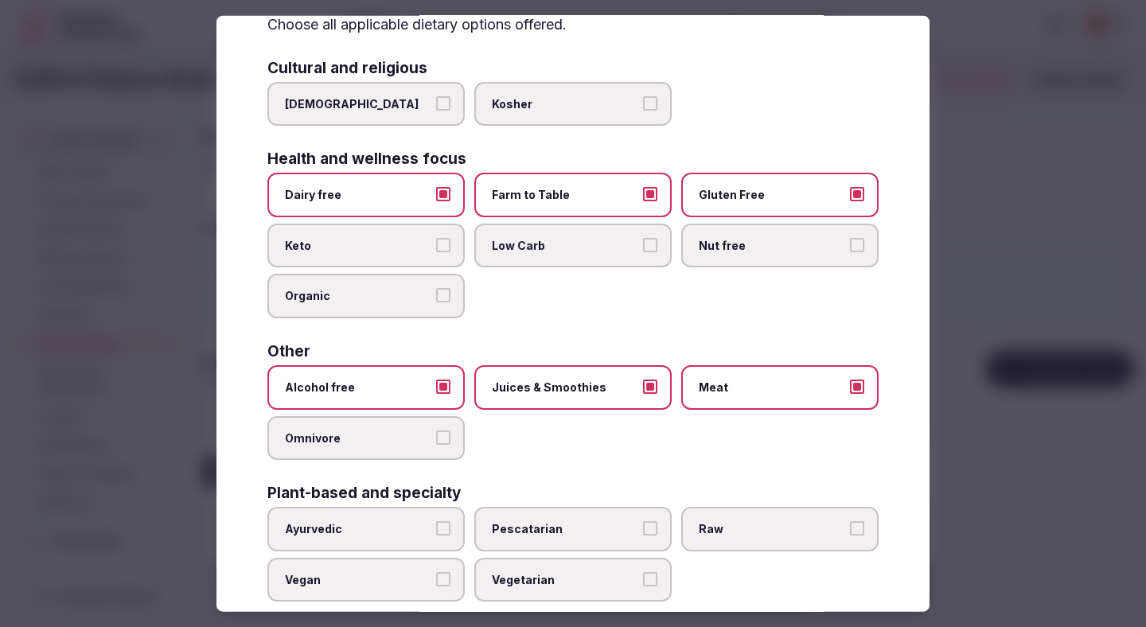
scroll to position [115, 0]
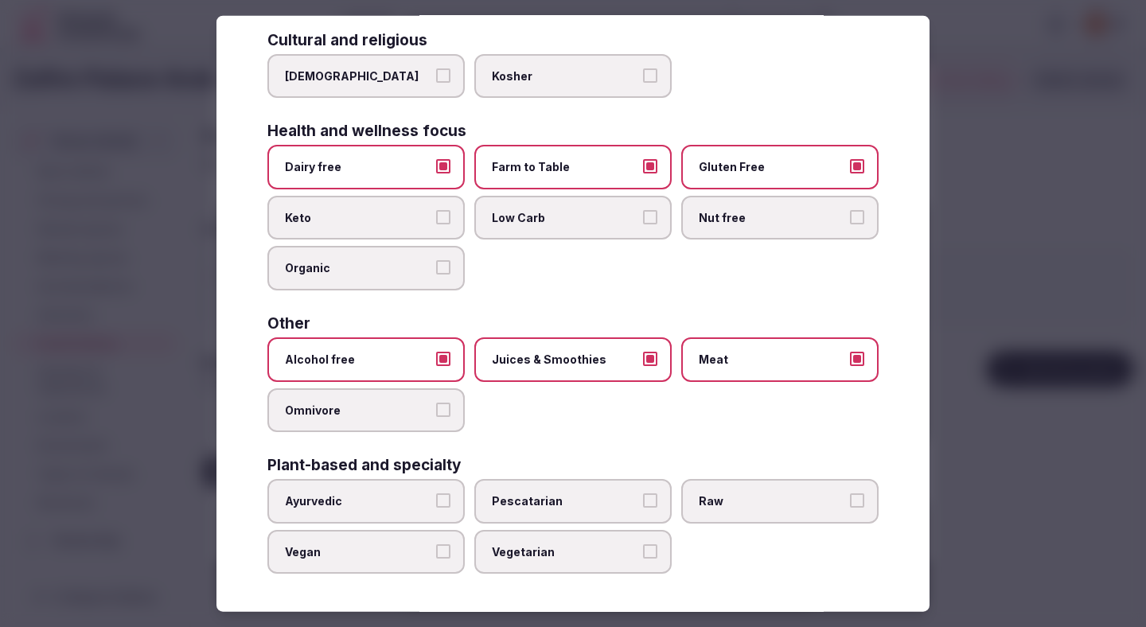
click at [445, 549] on button "Vegan" at bounding box center [443, 550] width 14 height 14
click at [531, 549] on span "Vegetarian" at bounding box center [565, 551] width 146 height 16
click at [643, 549] on button "Vegetarian" at bounding box center [650, 550] width 14 height 14
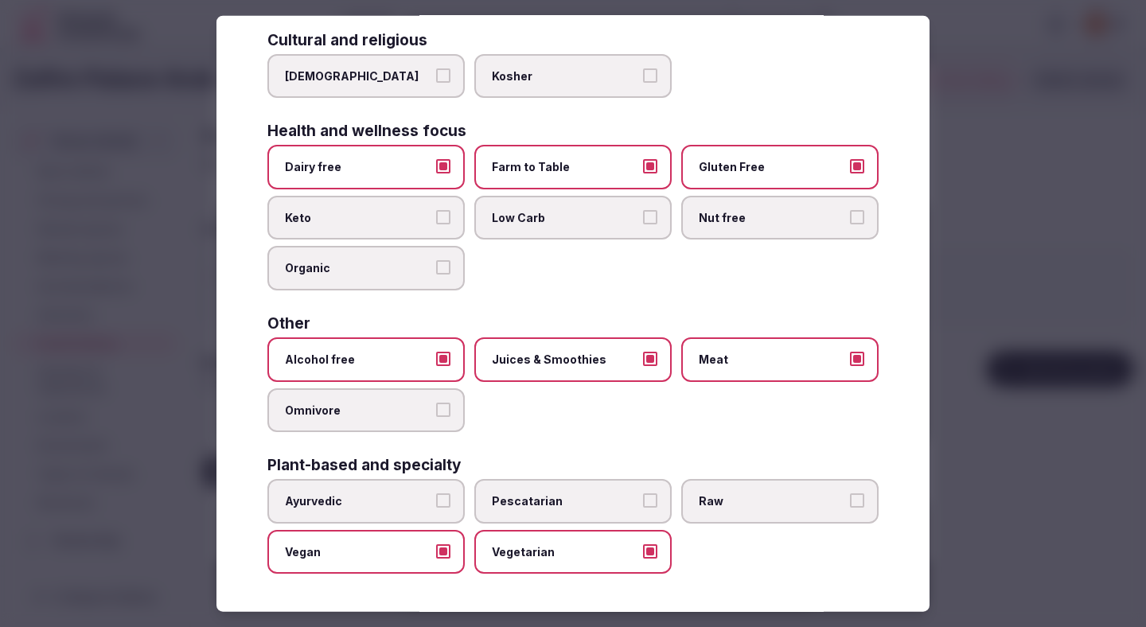
click at [1081, 244] on div at bounding box center [573, 313] width 1146 height 627
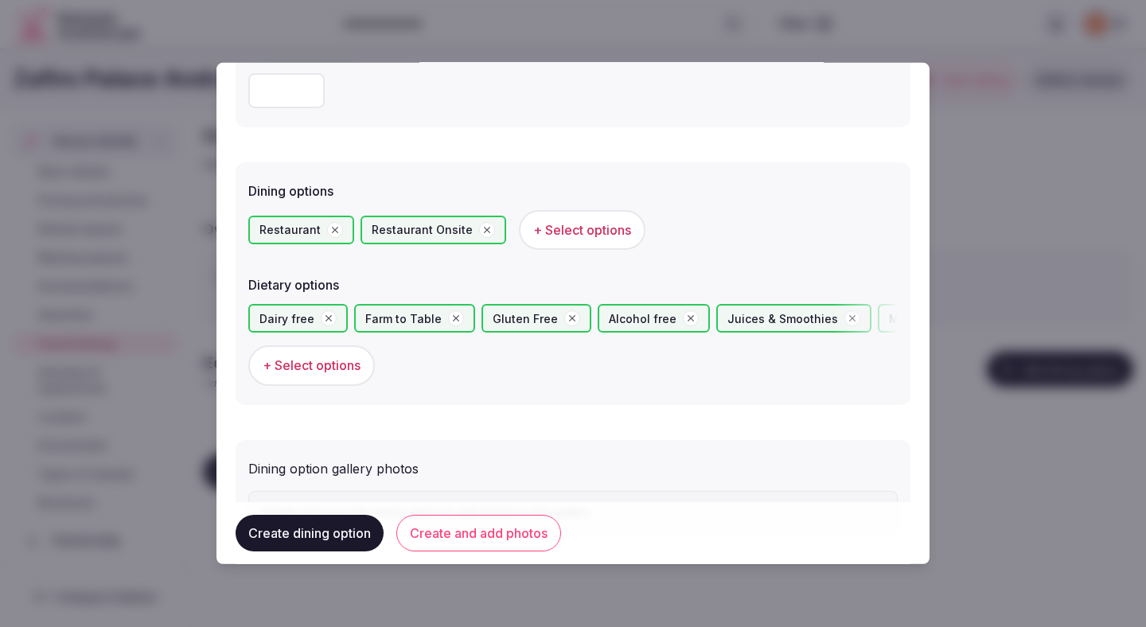
scroll to position [436, 0]
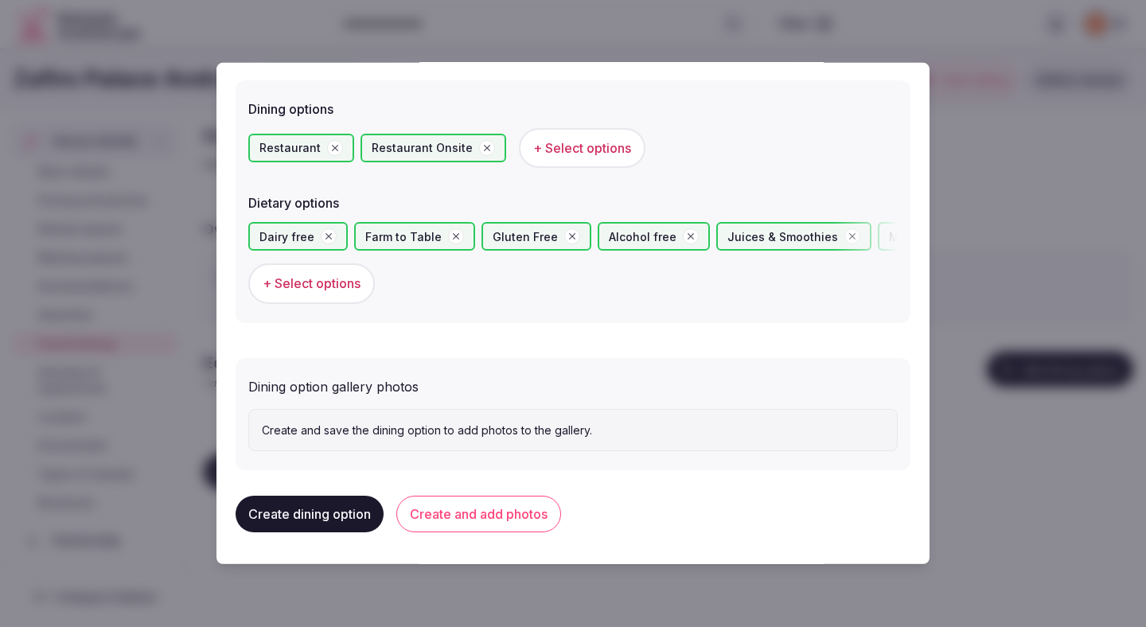
click at [464, 500] on button "Create and add photos" at bounding box center [478, 514] width 165 height 37
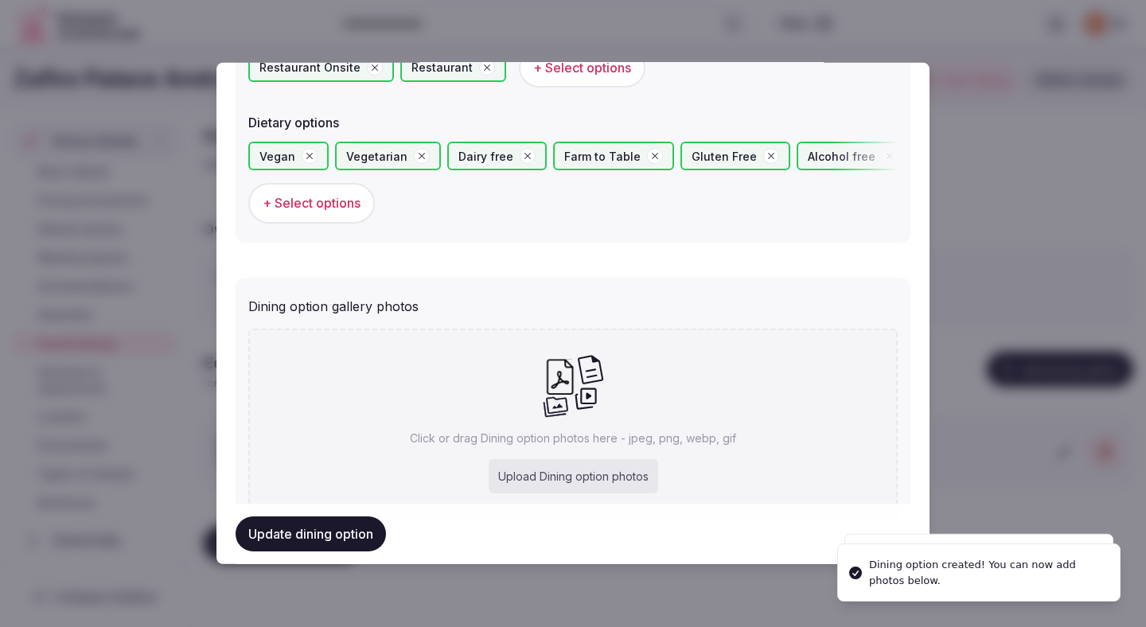
scroll to position [582, 0]
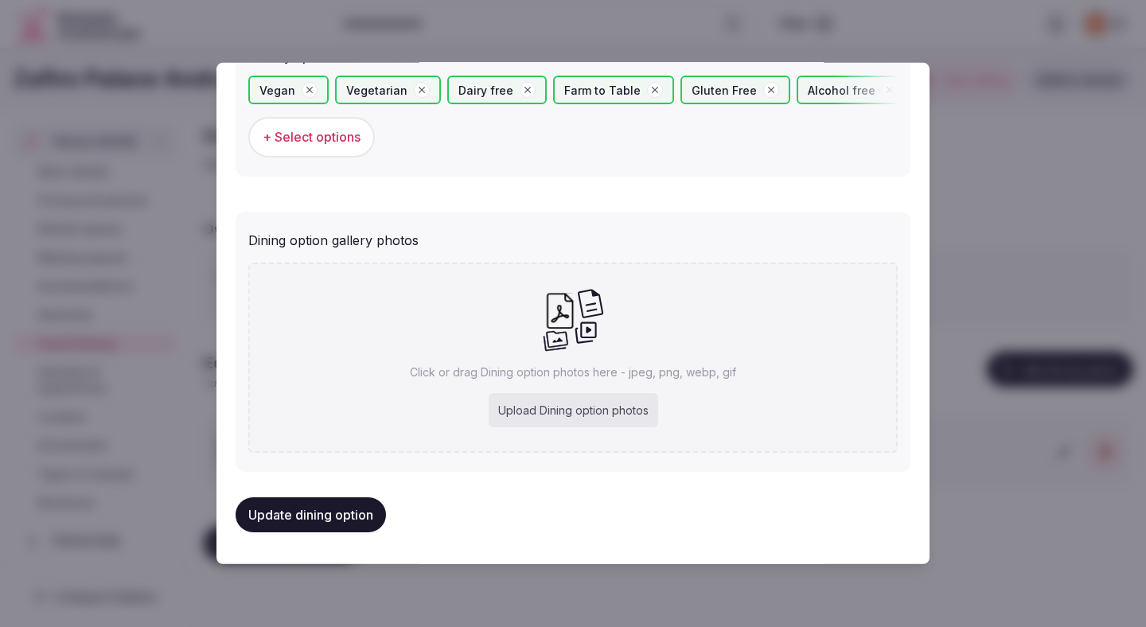
click at [557, 407] on div "Upload Dining option photos" at bounding box center [572, 410] width 169 height 35
type input "**********"
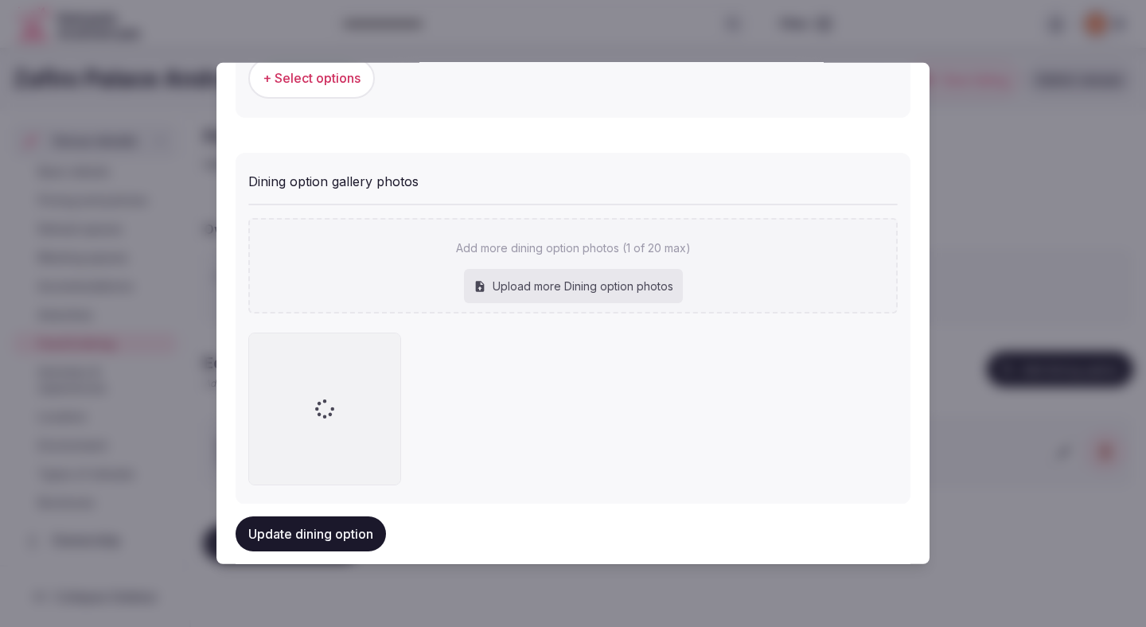
scroll to position [674, 0]
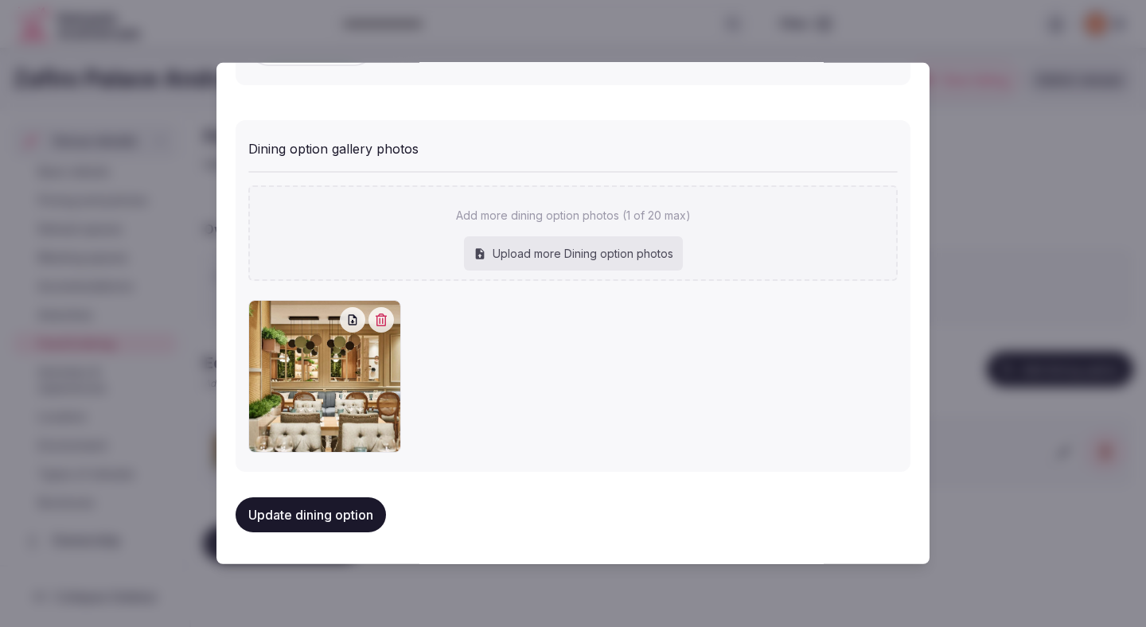
click at [350, 517] on button "Update dining option" at bounding box center [310, 514] width 150 height 35
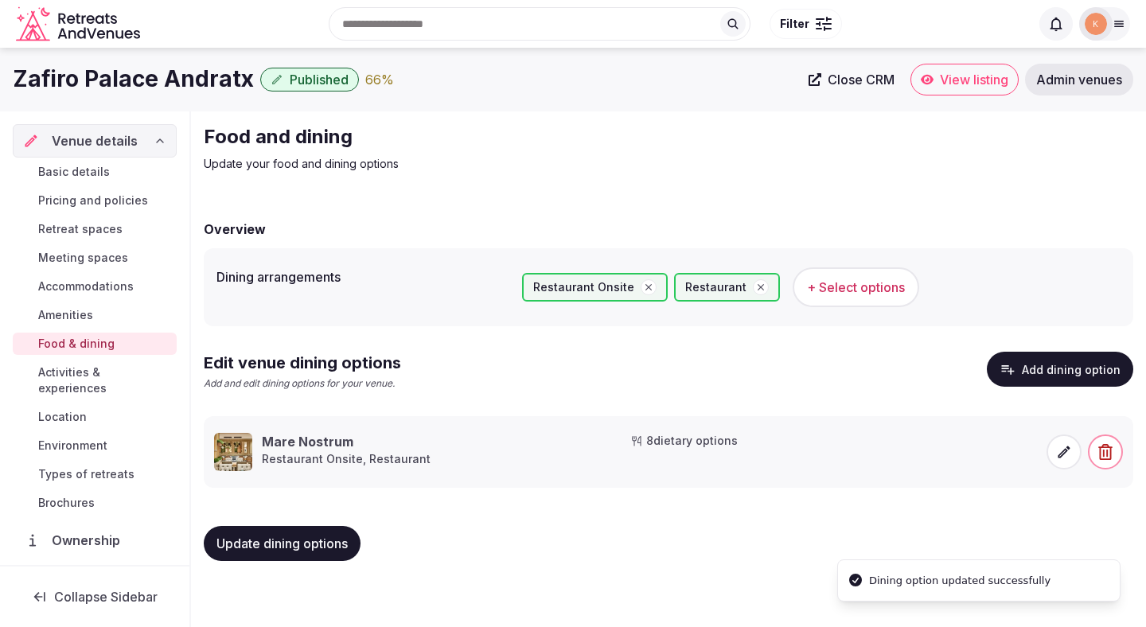
click at [323, 541] on span "Update dining options" at bounding box center [281, 543] width 131 height 16
click at [119, 376] on span "Activities & experiences" at bounding box center [104, 380] width 132 height 32
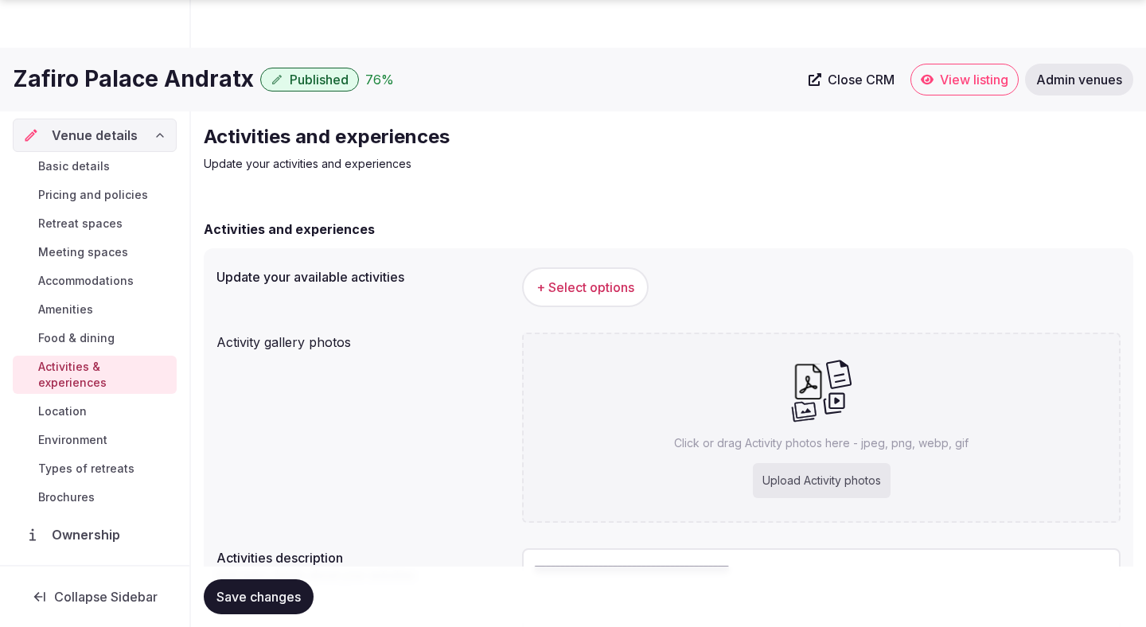
scroll to position [150, 0]
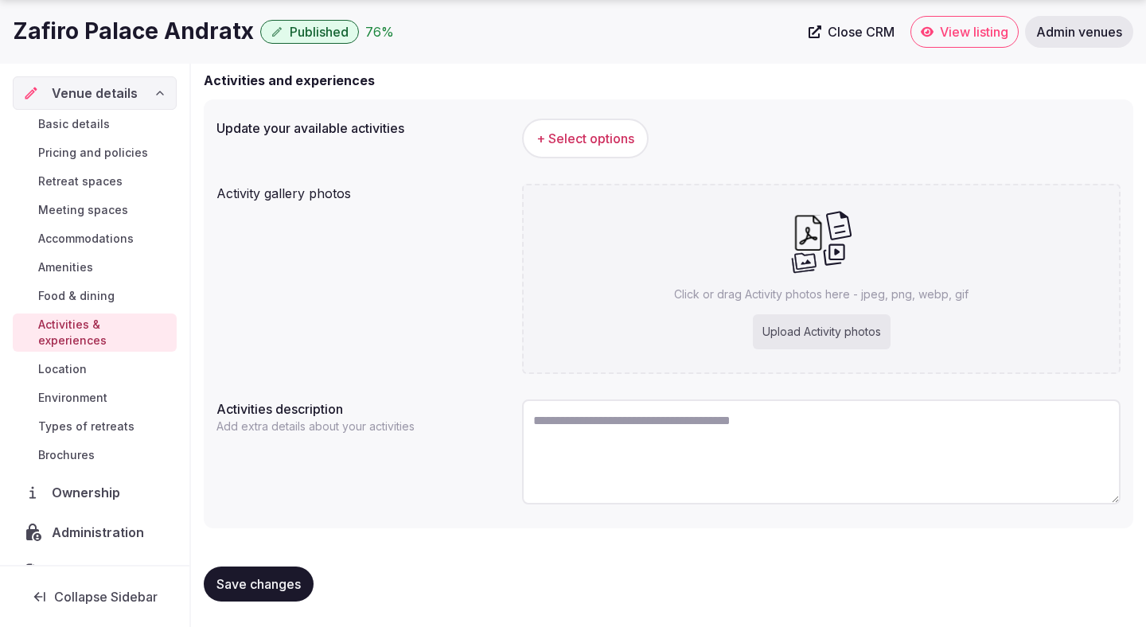
click at [673, 459] on textarea at bounding box center [821, 451] width 598 height 105
paste textarea "**********"
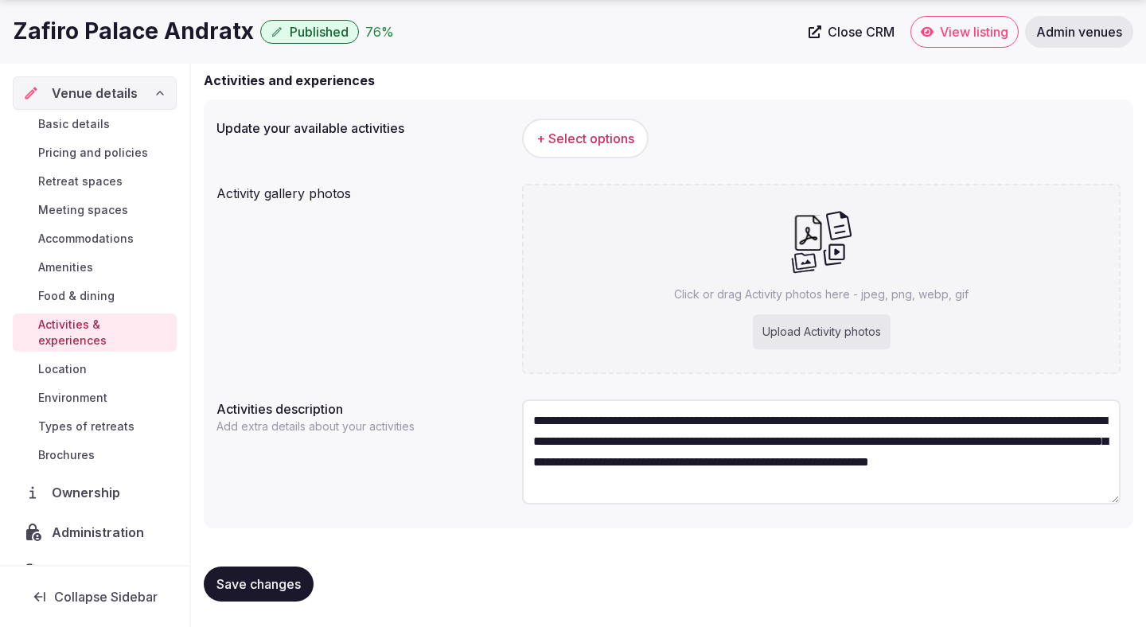
type textarea "**********"
click at [285, 580] on span "Save changes" at bounding box center [258, 584] width 84 height 16
click at [612, 136] on span "+ Select options" at bounding box center [585, 139] width 98 height 18
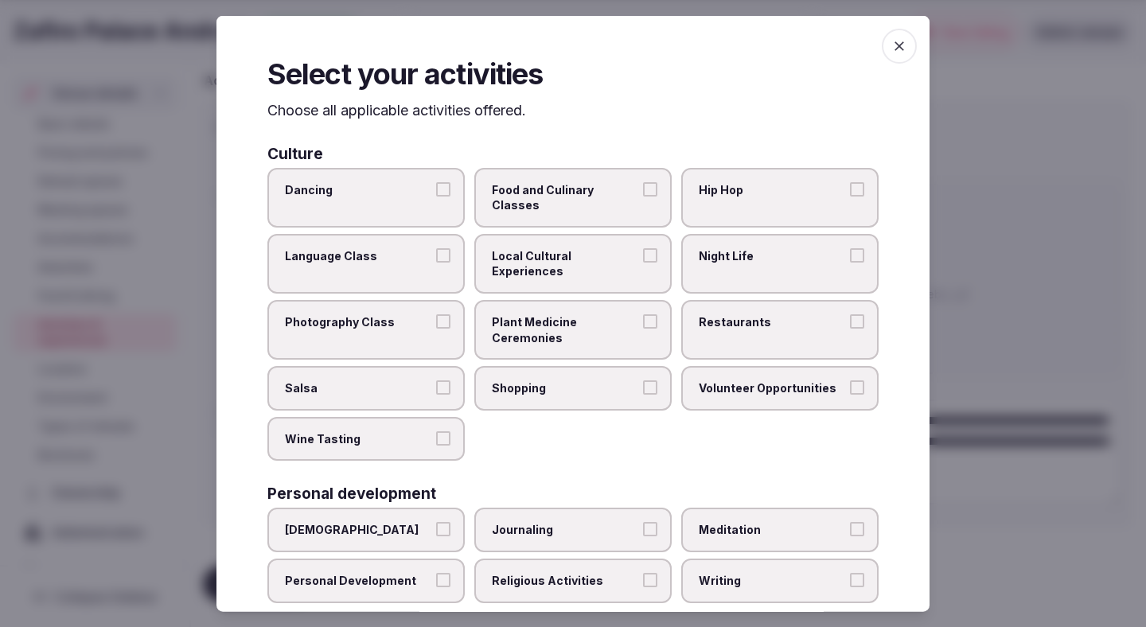
click at [603, 189] on span "Food and Culinary Classes" at bounding box center [565, 196] width 146 height 31
click at [643, 189] on button "Food and Culinary Classes" at bounding box center [650, 188] width 14 height 14
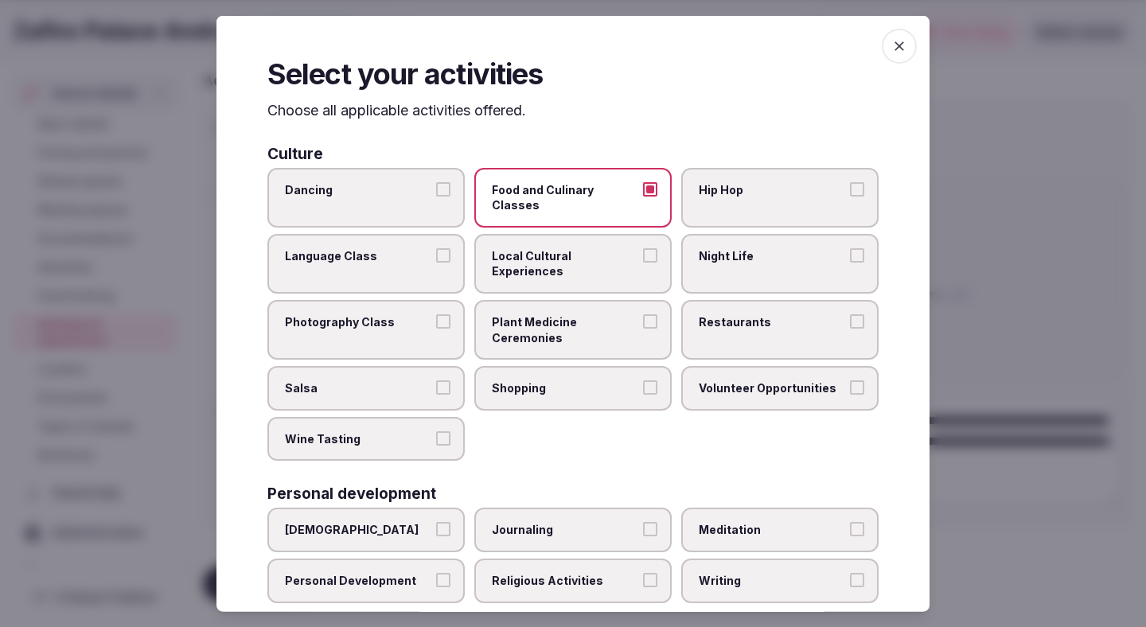
drag, startPoint x: 608, startPoint y: 232, endPoint x: 692, endPoint y: 273, distance: 93.6
click at [608, 247] on span "Local Cultural Experiences" at bounding box center [565, 262] width 146 height 31
click at [643, 247] on button "Local Cultural Experiences" at bounding box center [650, 254] width 14 height 14
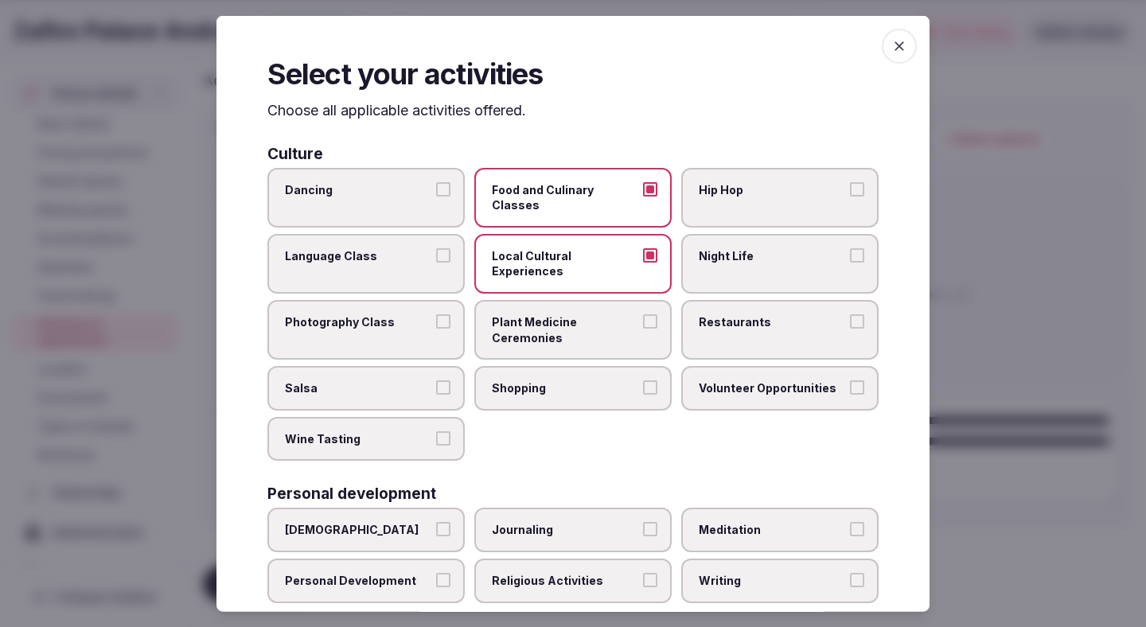
click at [717, 314] on span "Restaurants" at bounding box center [772, 322] width 146 height 16
click at [850, 314] on button "Restaurants" at bounding box center [857, 321] width 14 height 14
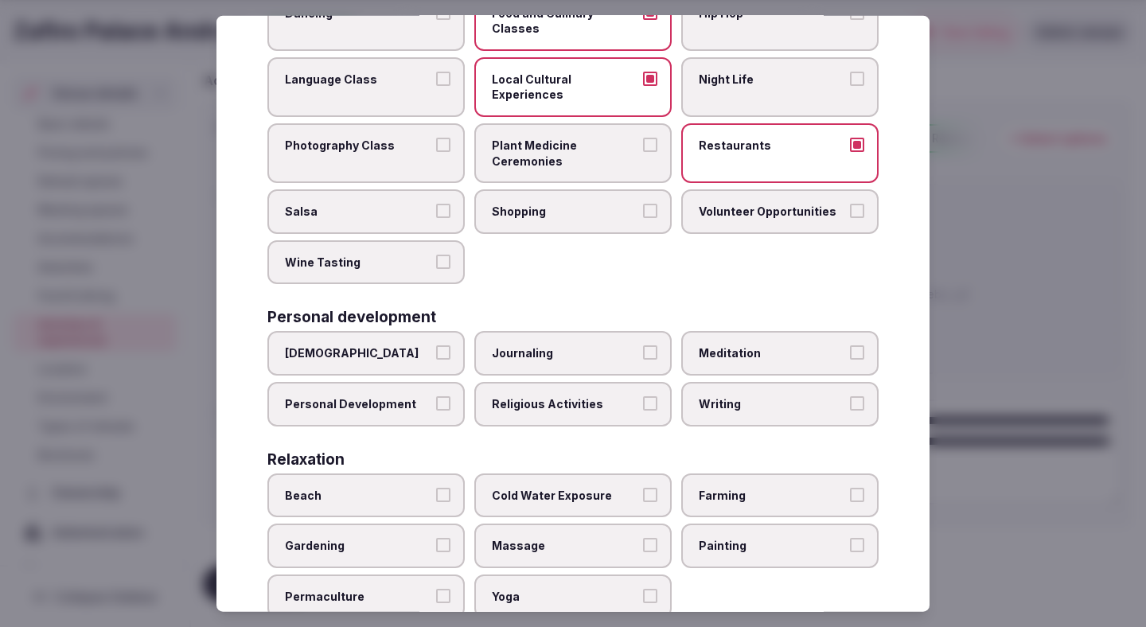
scroll to position [259, 0]
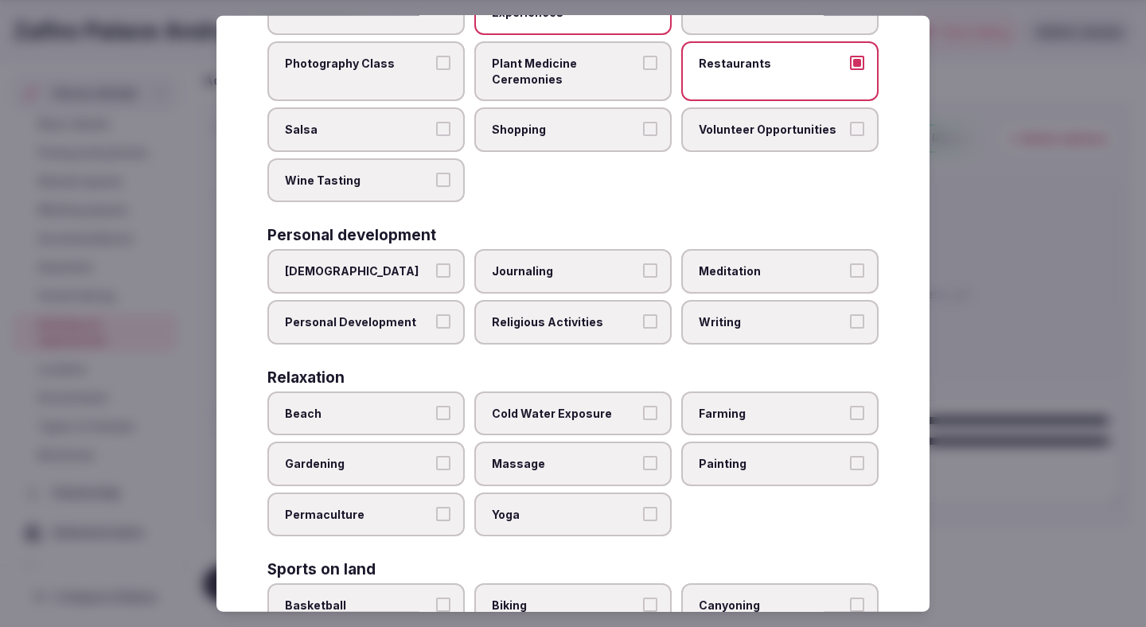
click at [436, 405] on button "Beach" at bounding box center [443, 412] width 14 height 14
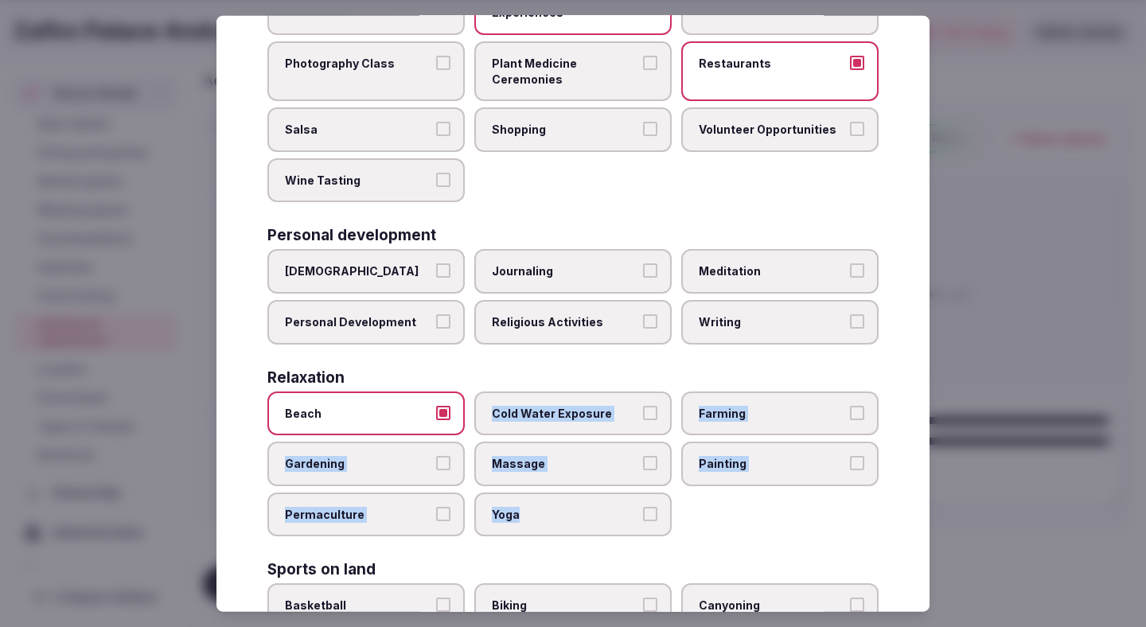
drag, startPoint x: 527, startPoint y: 476, endPoint x: 531, endPoint y: 358, distance: 117.8
click at [531, 369] on div "Relaxation Beach Cold Water Exposure Farming Gardening Massage Painting Permacu…" at bounding box center [572, 452] width 611 height 167
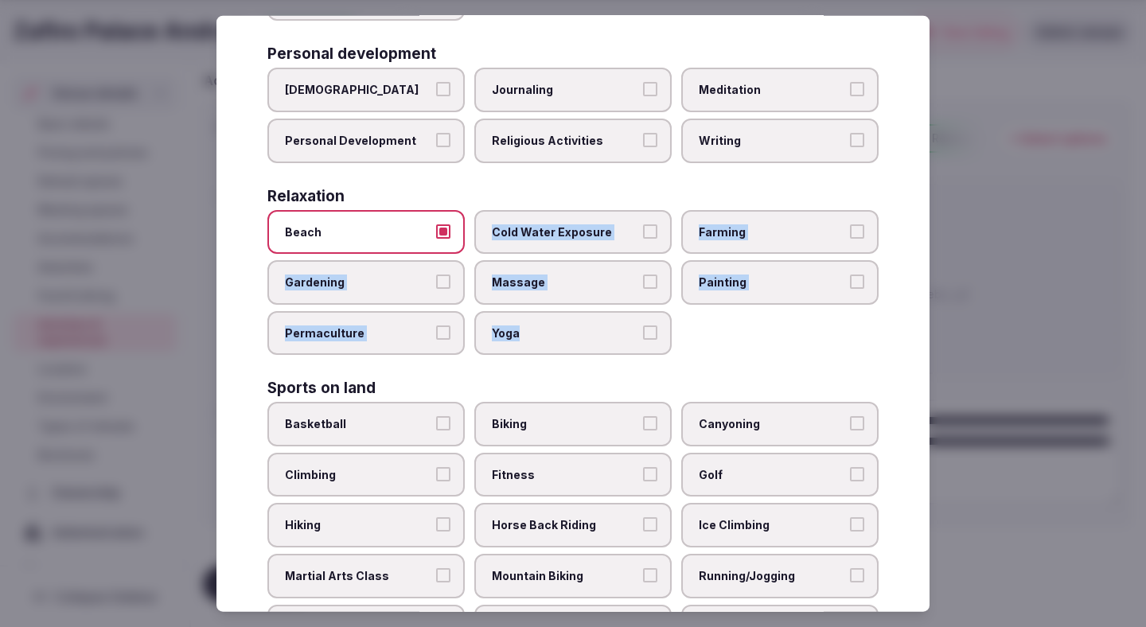
scroll to position [540, 0]
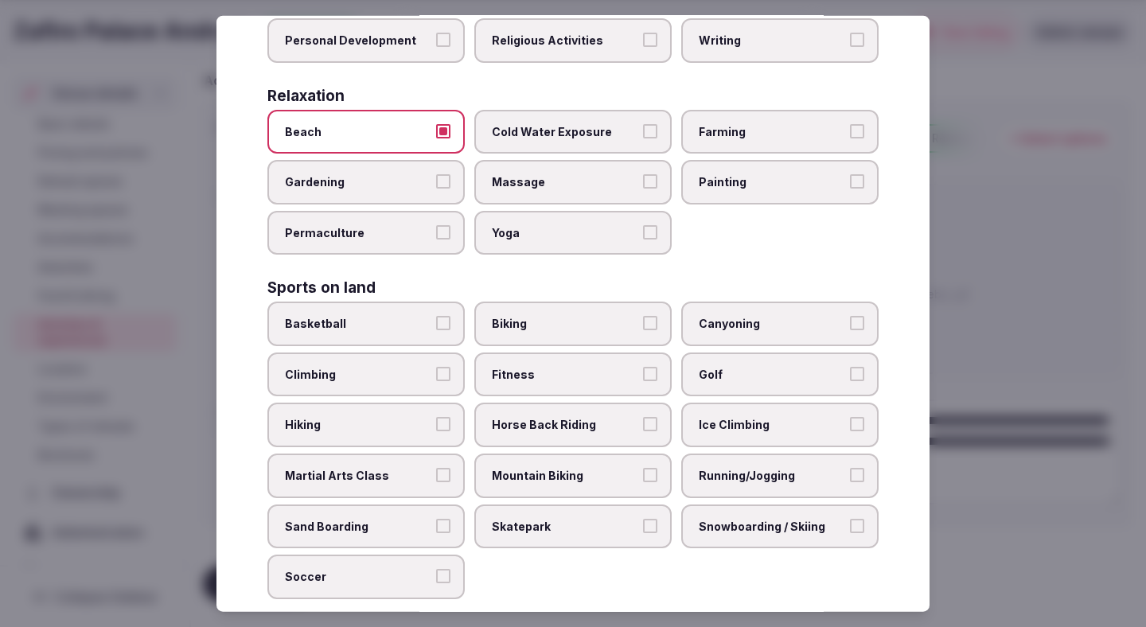
click at [616, 367] on span "Fitness" at bounding box center [565, 375] width 146 height 16
click at [643, 367] on button "Fitness" at bounding box center [650, 374] width 14 height 14
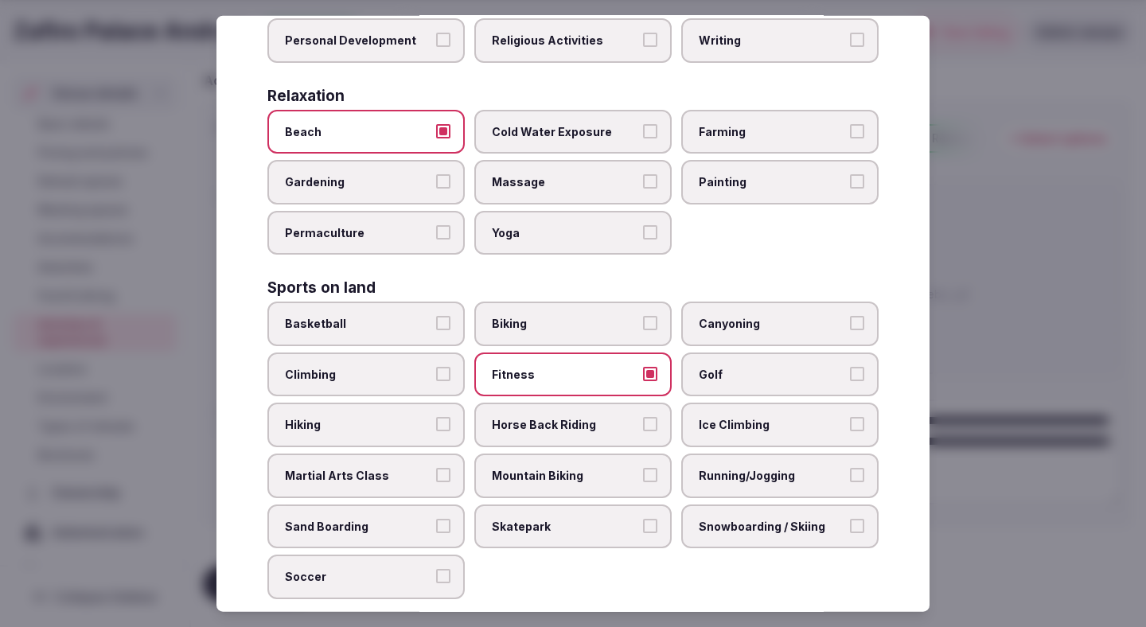
click at [733, 453] on label "Running/Jogging" at bounding box center [779, 475] width 197 height 45
click at [850, 468] on button "Running/Jogging" at bounding box center [857, 475] width 14 height 14
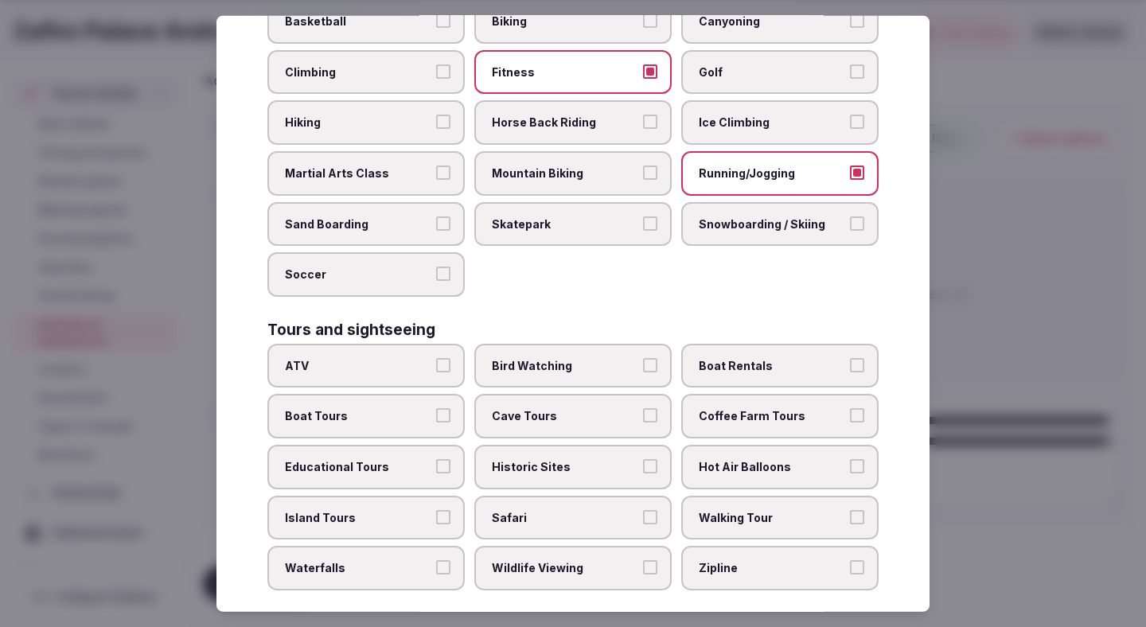
scroll to position [845, 0]
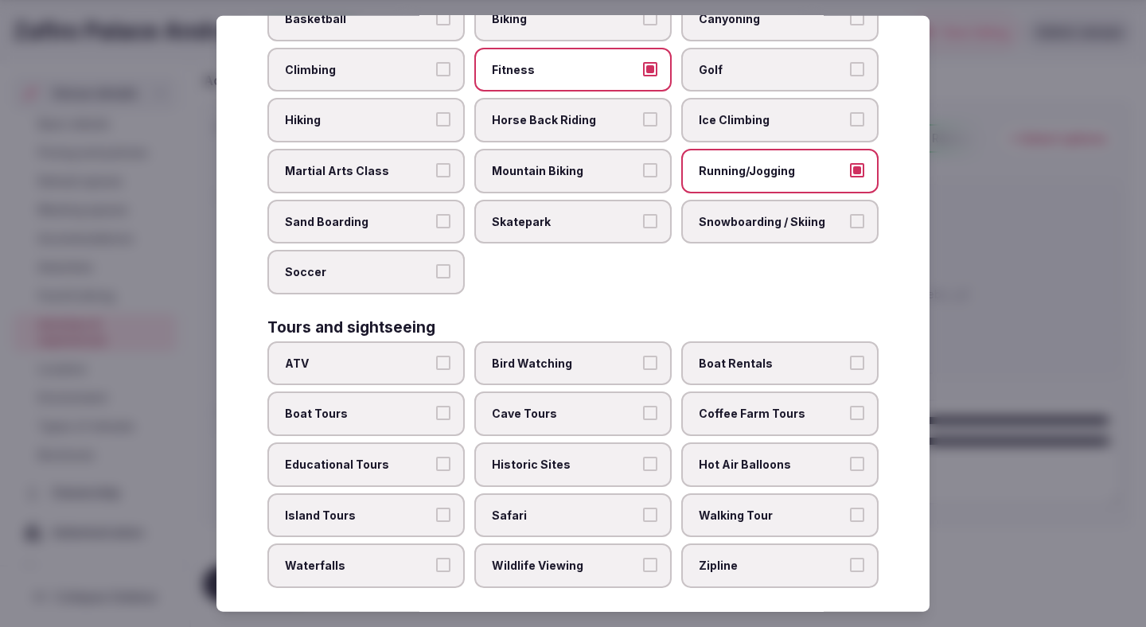
click at [719, 494] on label "Walking Tour" at bounding box center [779, 514] width 197 height 45
click at [850, 507] on button "Walking Tour" at bounding box center [857, 514] width 14 height 14
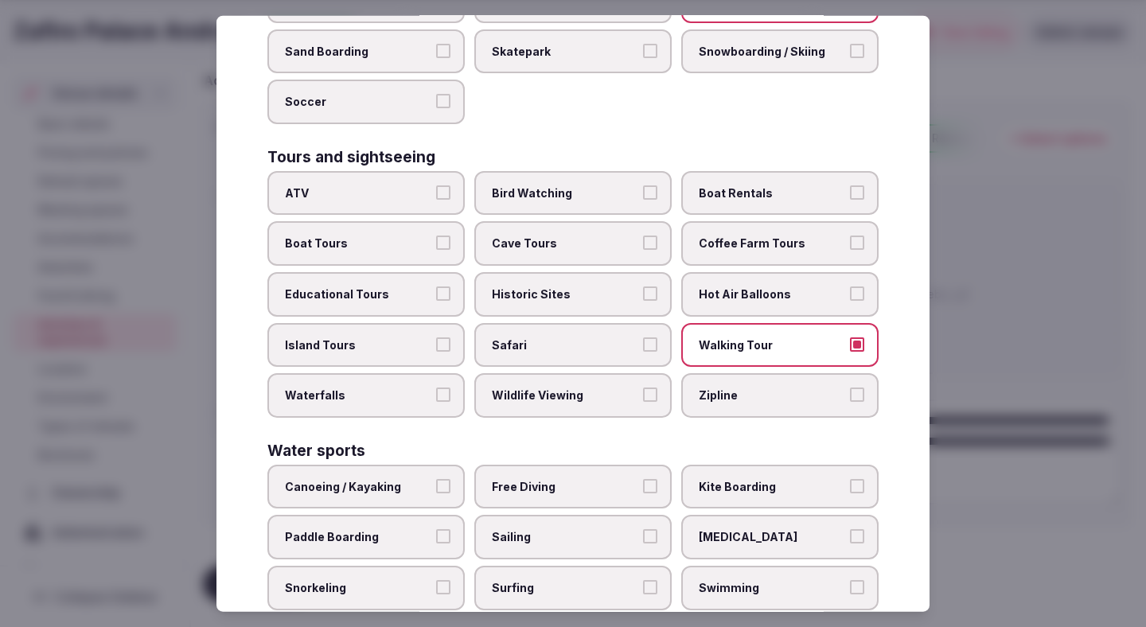
scroll to position [1087, 0]
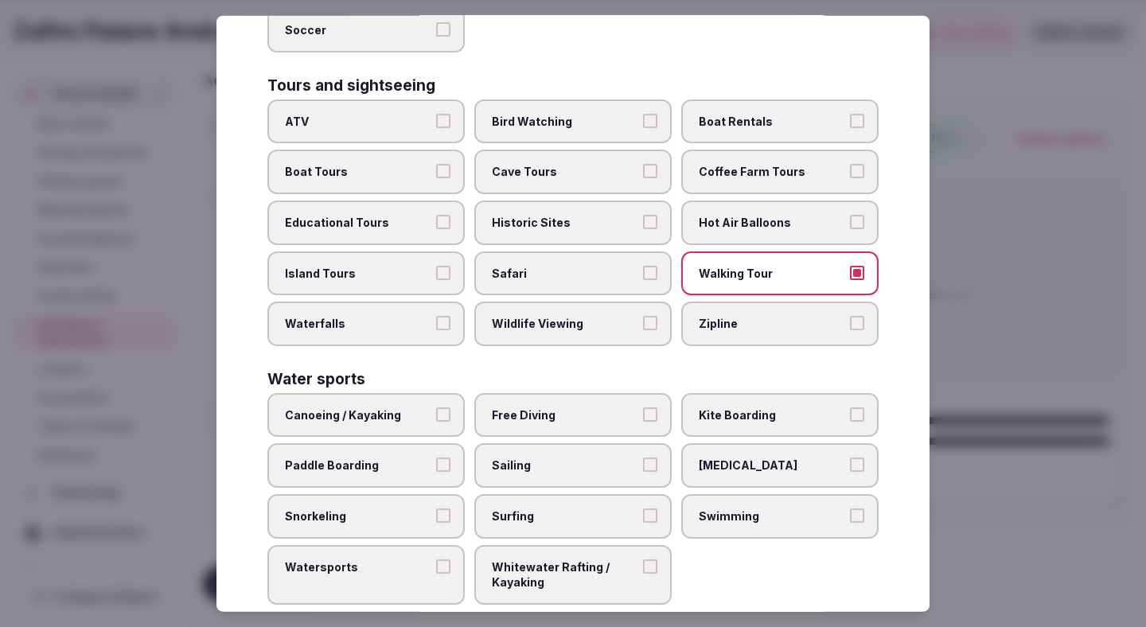
click at [723, 494] on label "Swimming" at bounding box center [779, 516] width 197 height 45
click at [850, 508] on button "Swimming" at bounding box center [857, 515] width 14 height 14
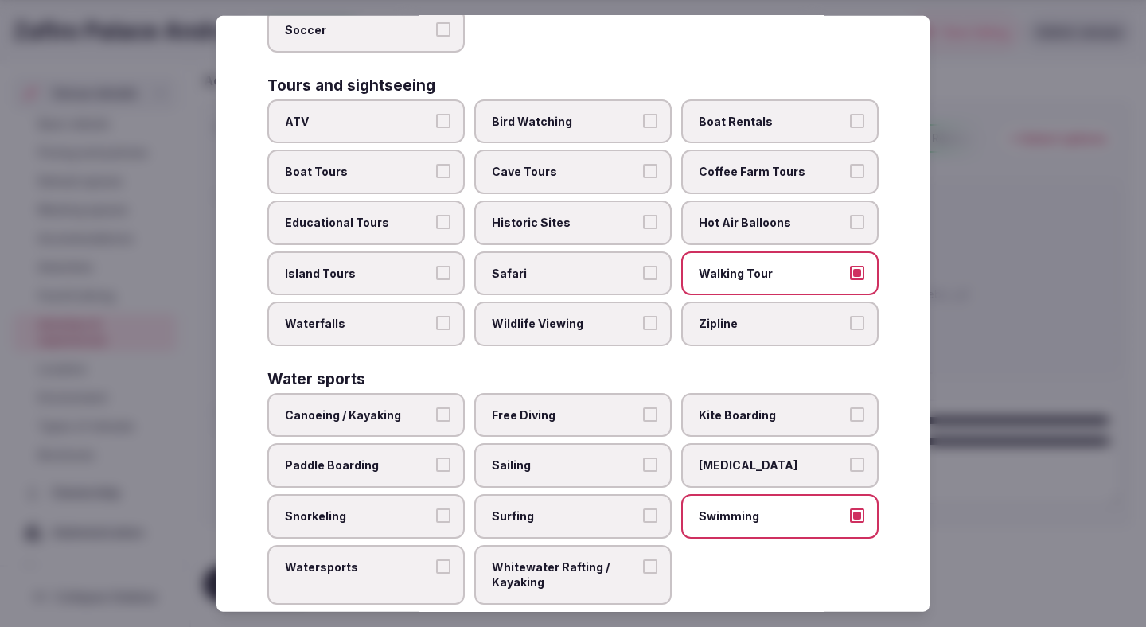
click at [973, 352] on div at bounding box center [573, 313] width 1146 height 627
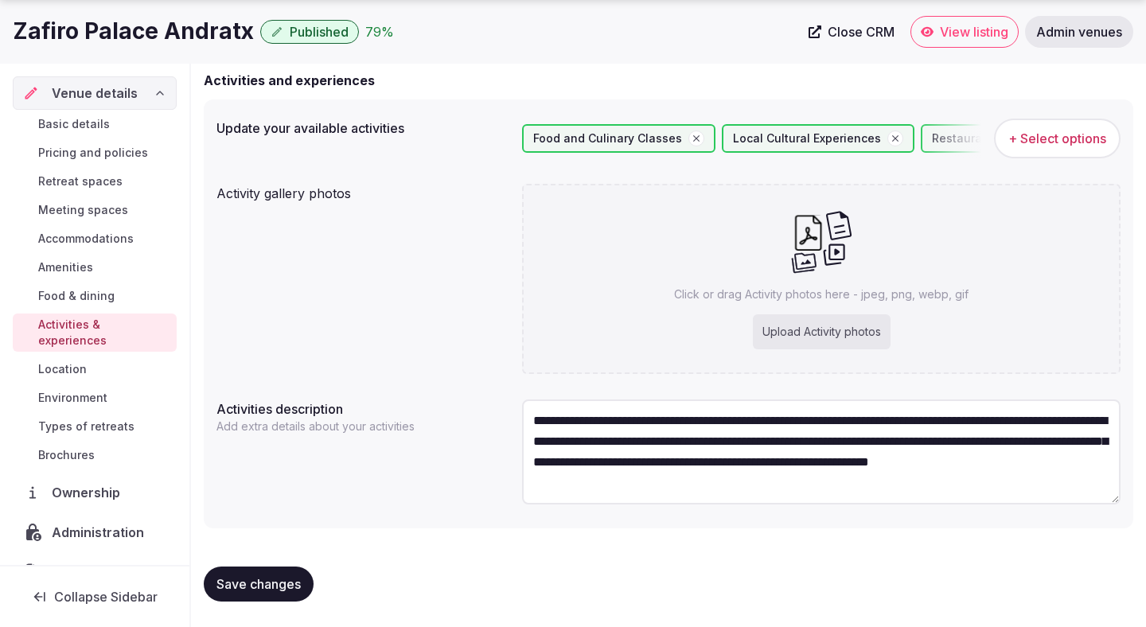
click at [294, 574] on button "Save changes" at bounding box center [259, 583] width 110 height 35
click at [72, 361] on span "Location" at bounding box center [62, 369] width 49 height 16
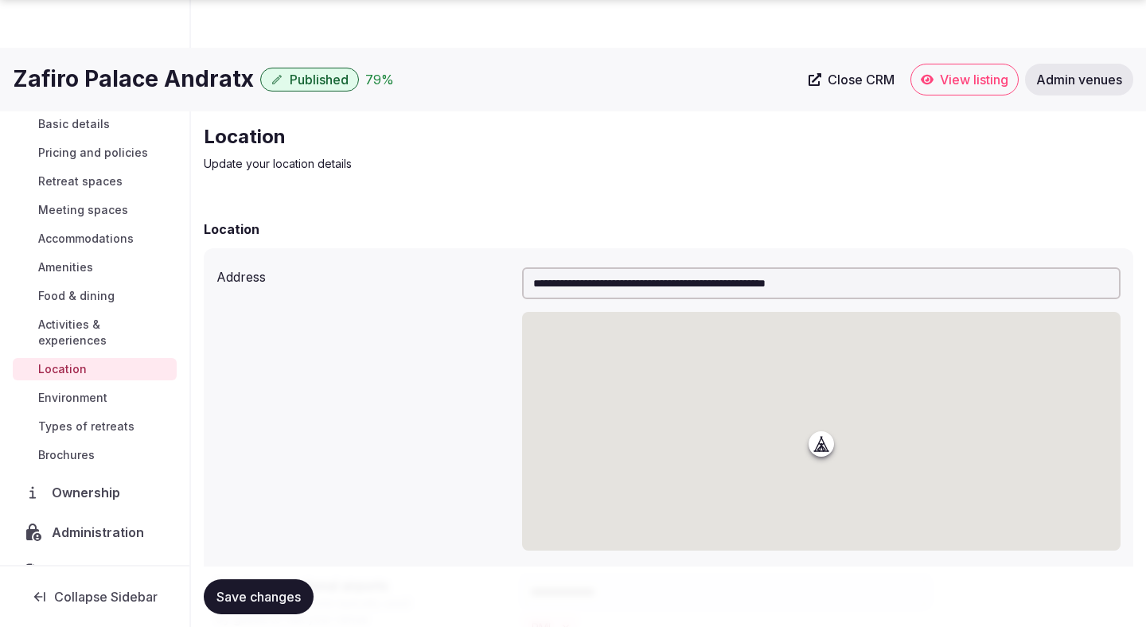
scroll to position [337, 0]
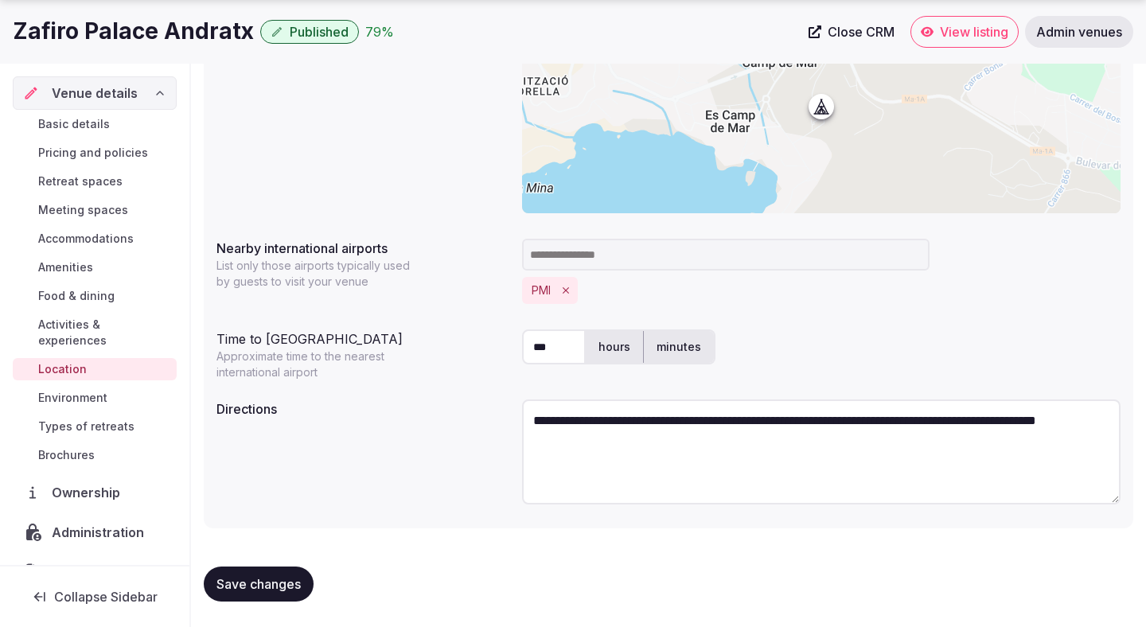
click at [72, 447] on span "Brochures" at bounding box center [66, 455] width 56 height 16
click at [78, 418] on span "Types of retreats" at bounding box center [86, 426] width 96 height 16
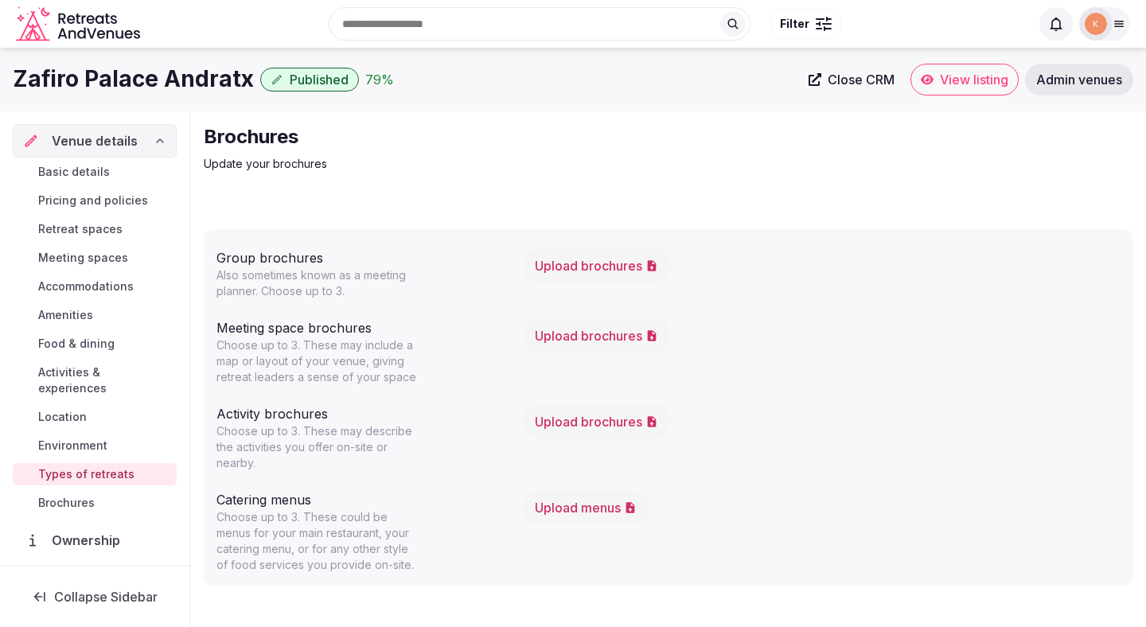
click at [78, 438] on span "Environment" at bounding box center [72, 446] width 69 height 16
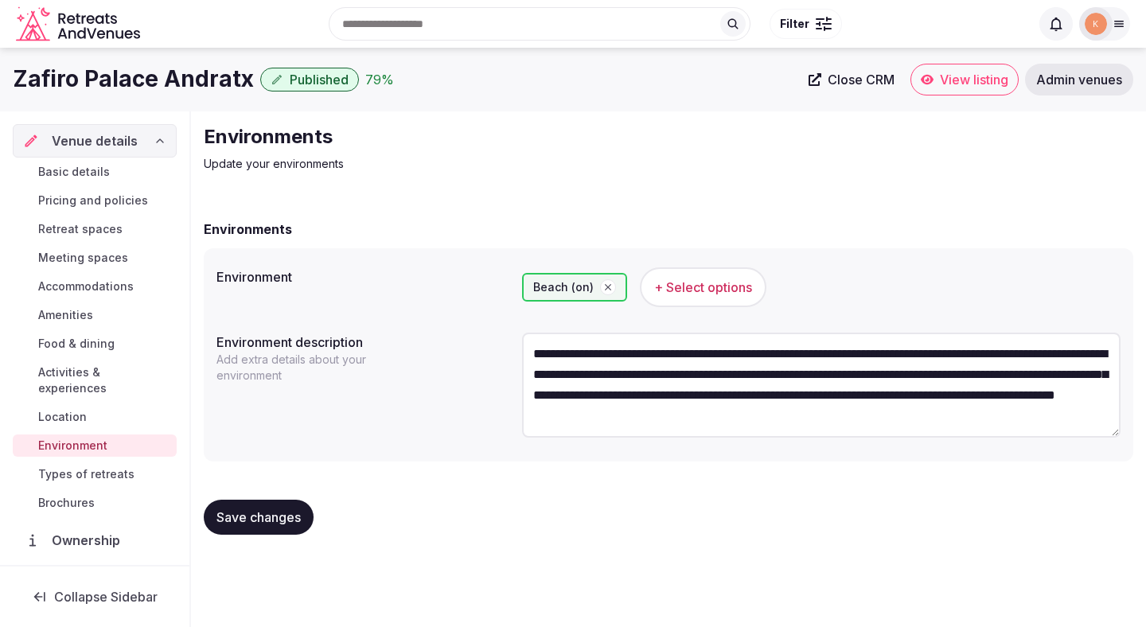
click at [80, 438] on span "Environment" at bounding box center [72, 446] width 69 height 16
click at [74, 409] on span "Location" at bounding box center [62, 417] width 49 height 16
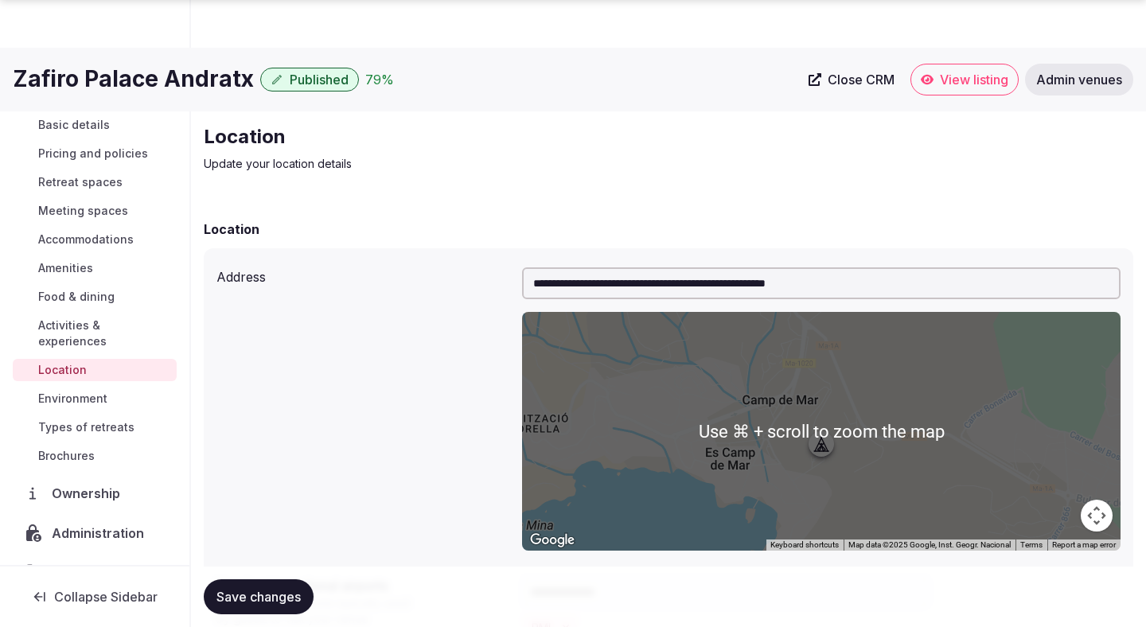
scroll to position [337, 0]
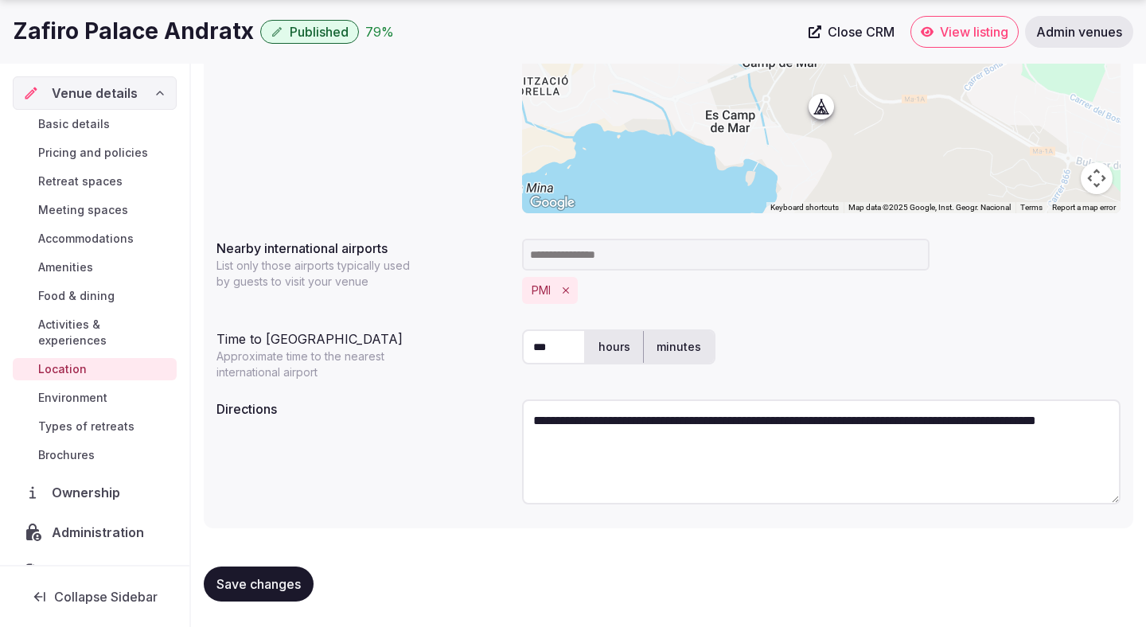
click at [120, 323] on span "Activities & experiences" at bounding box center [104, 333] width 132 height 32
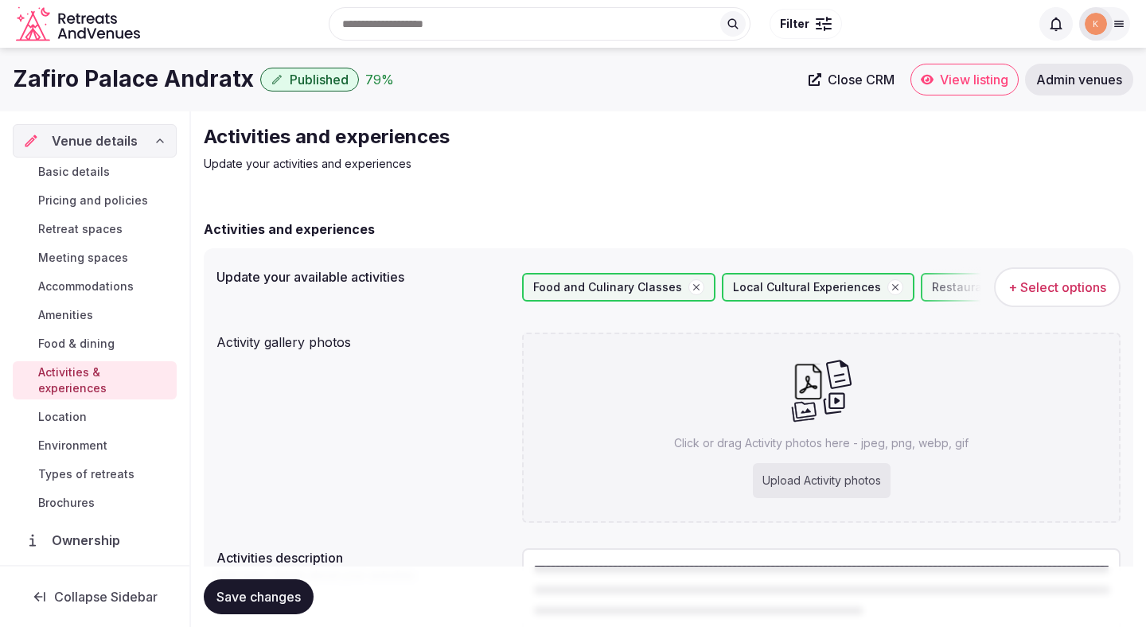
click at [774, 476] on div "Upload Activity photos" at bounding box center [822, 480] width 138 height 35
type input "**********"
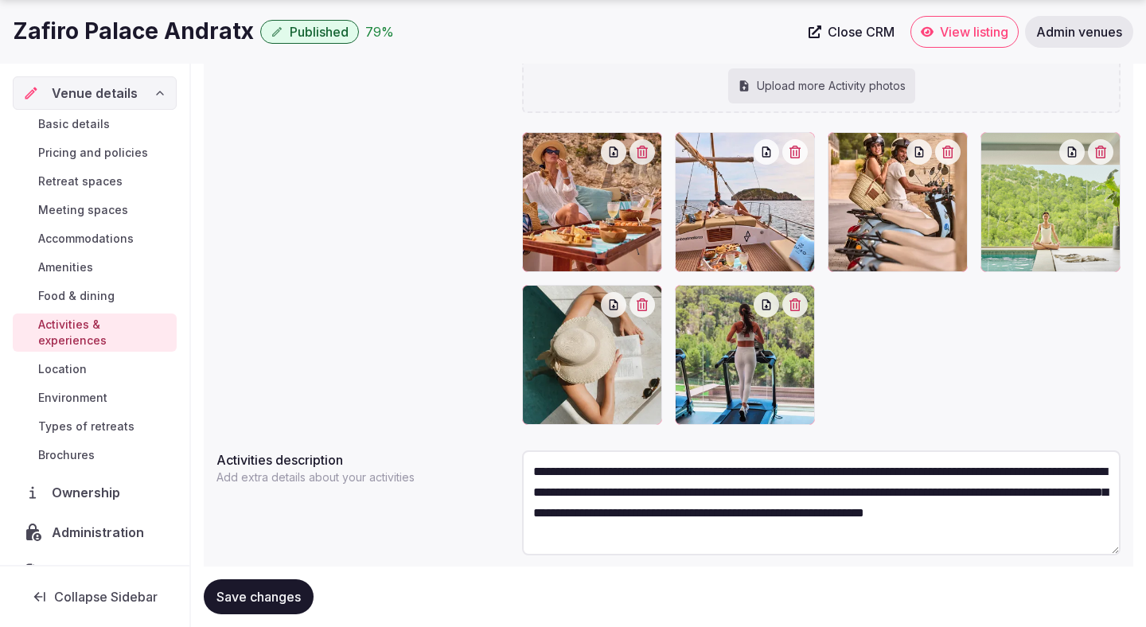
scroll to position [364, 0]
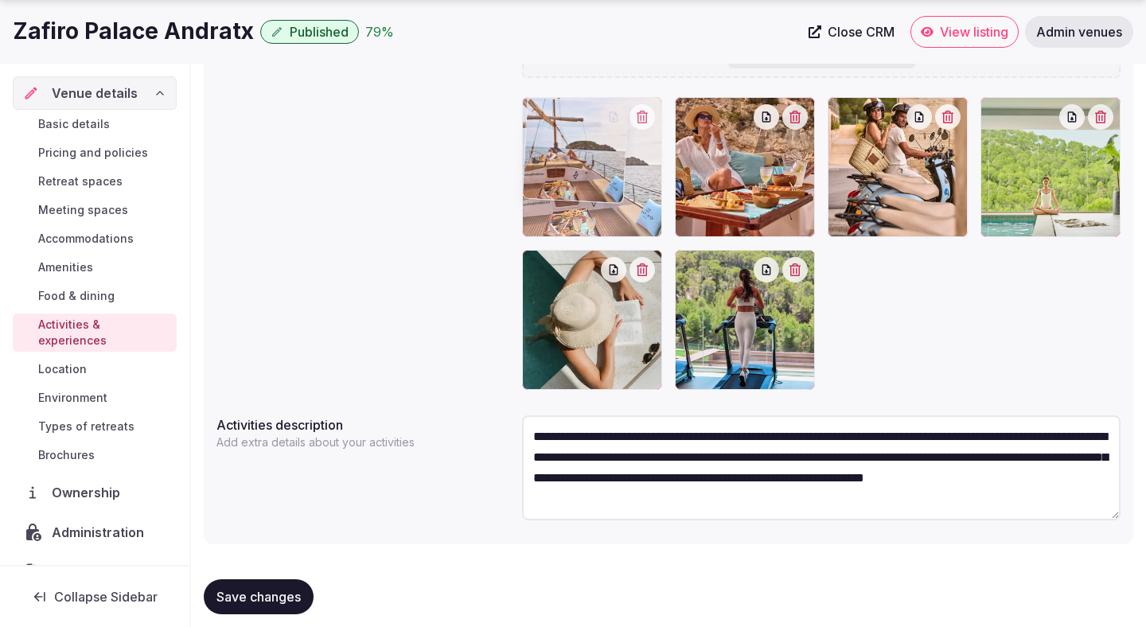
drag, startPoint x: 748, startPoint y: 210, endPoint x: 617, endPoint y: 215, distance: 130.6
click at [617, 215] on body "Search Popular Destinations [GEOGRAPHIC_DATA], [GEOGRAPHIC_DATA] [GEOGRAPHIC_DA…" at bounding box center [573, 139] width 1146 height 1007
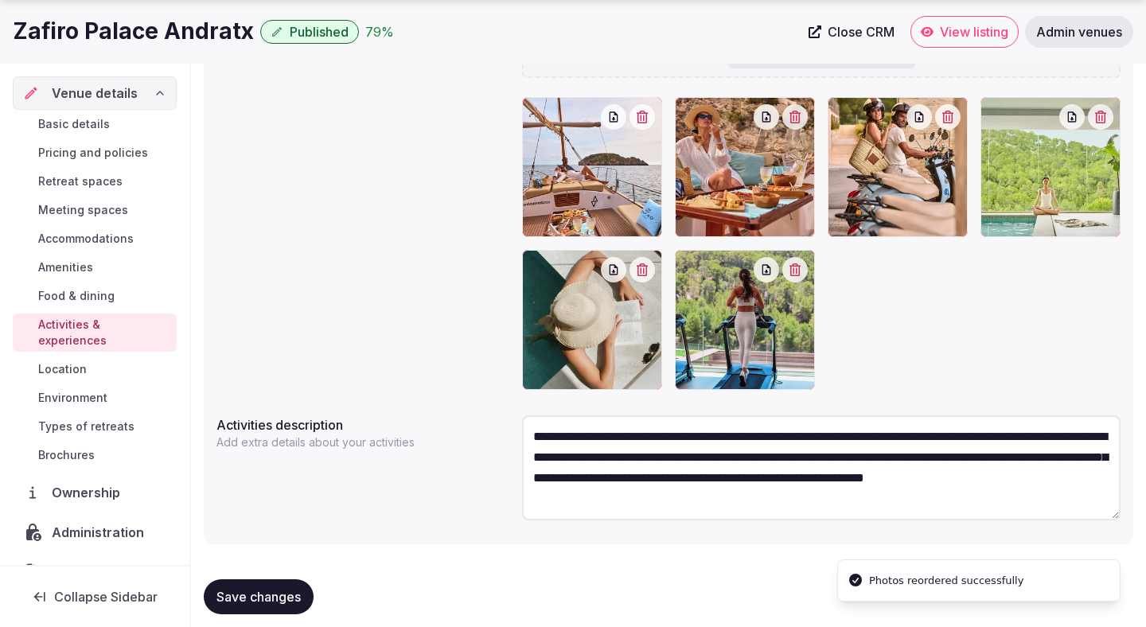
click at [273, 600] on span "Save changes" at bounding box center [258, 597] width 84 height 16
click at [91, 418] on span "Types of retreats" at bounding box center [86, 426] width 96 height 16
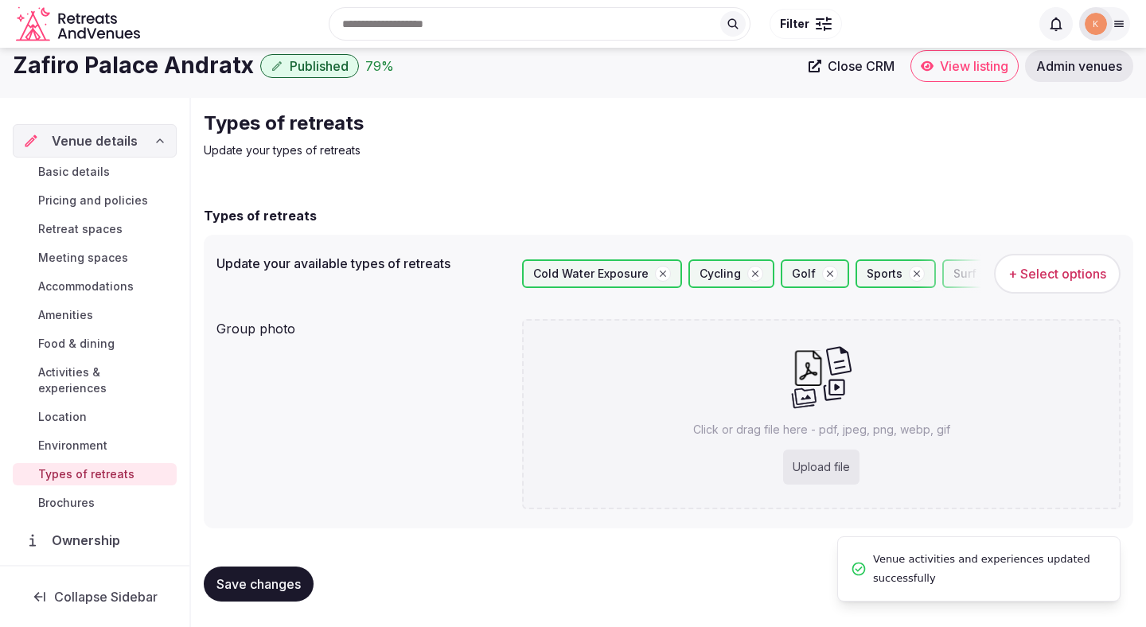
scroll to position [14, 0]
click at [835, 469] on div "Upload file" at bounding box center [821, 467] width 76 height 35
type input "**********"
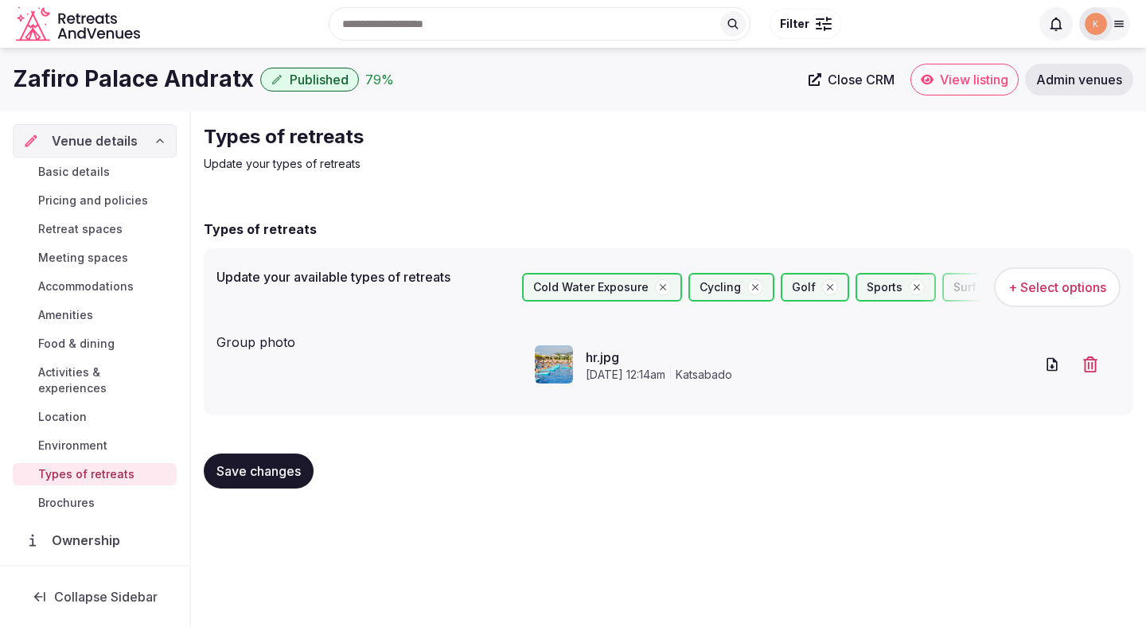
click at [237, 475] on span "Save changes" at bounding box center [258, 471] width 84 height 16
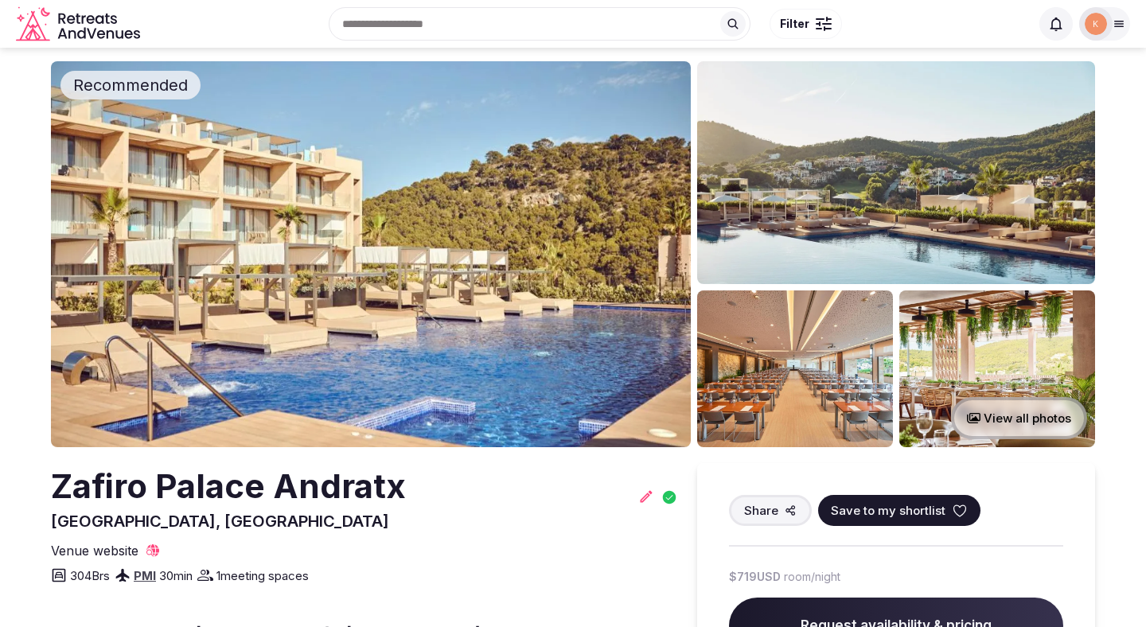
scroll to position [22, 0]
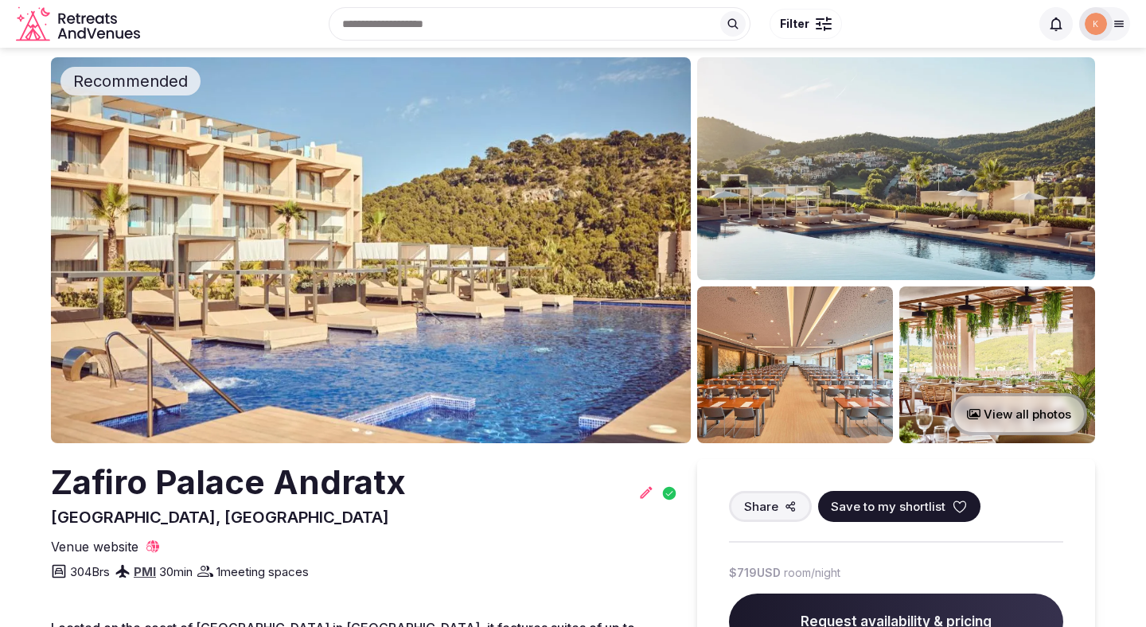
click at [531, 328] on img at bounding box center [371, 250] width 640 height 386
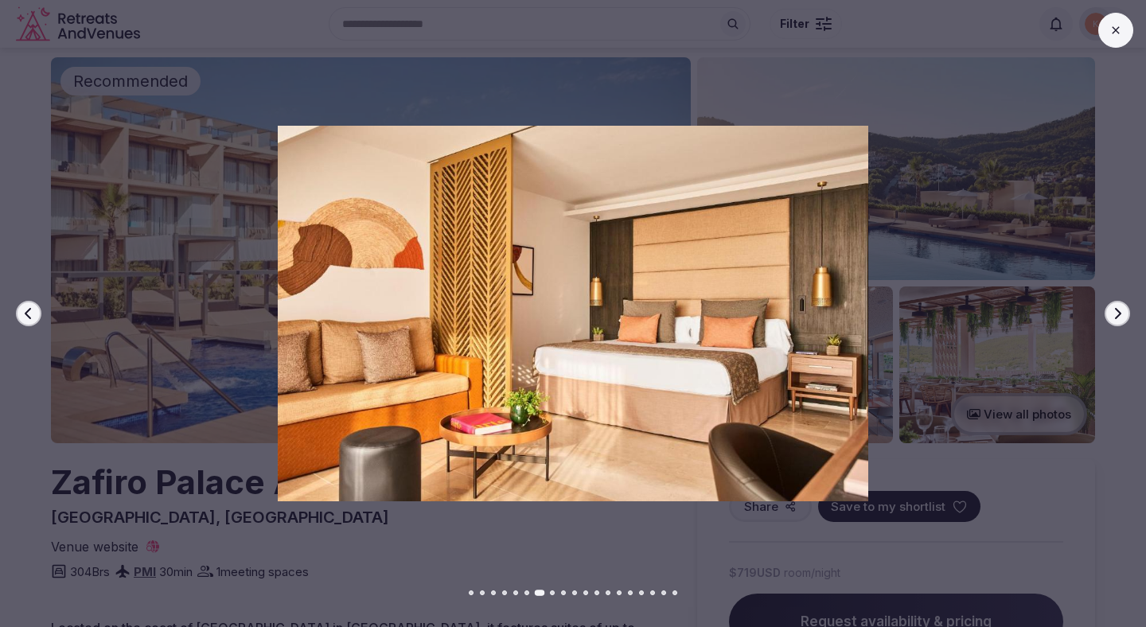
click at [1115, 523] on div "Previous slide Next slide" at bounding box center [573, 313] width 1146 height 627
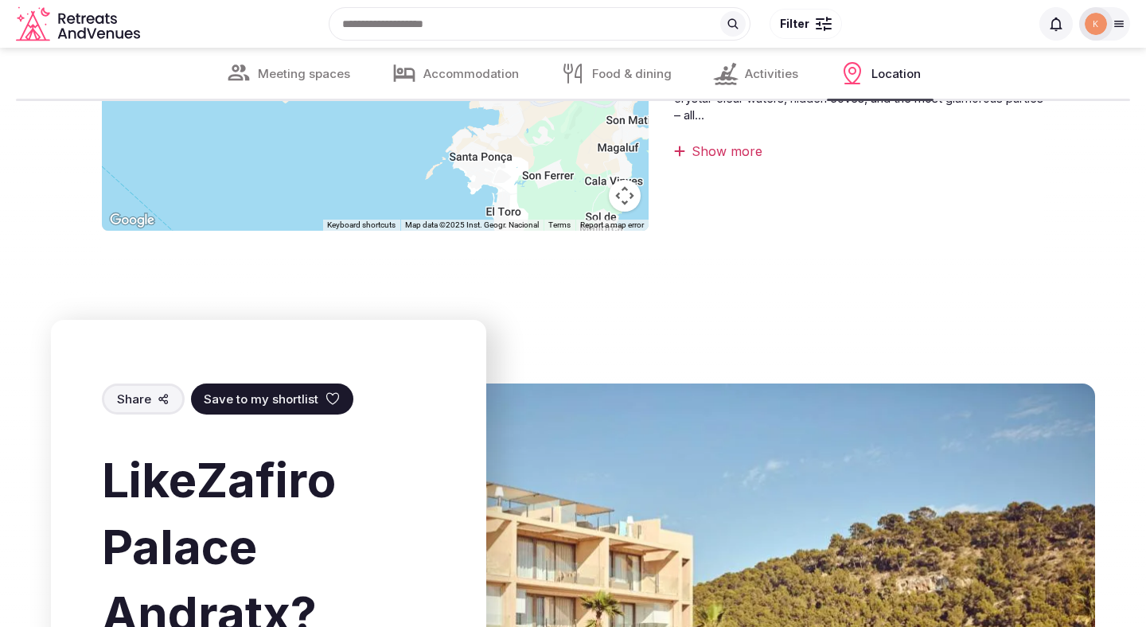
scroll to position [4333, 0]
